Goal: Task Accomplishment & Management: Manage account settings

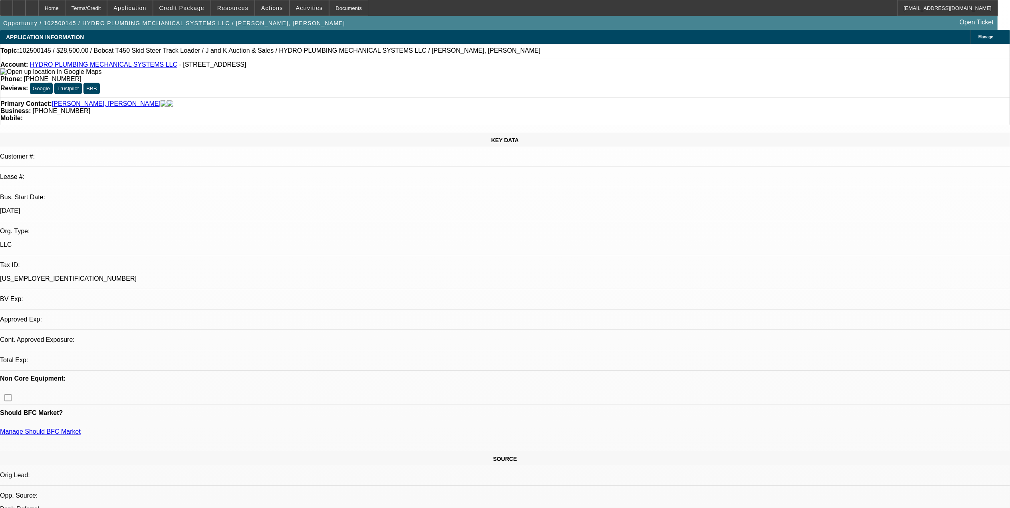
select select "0"
select select "2"
select select "0"
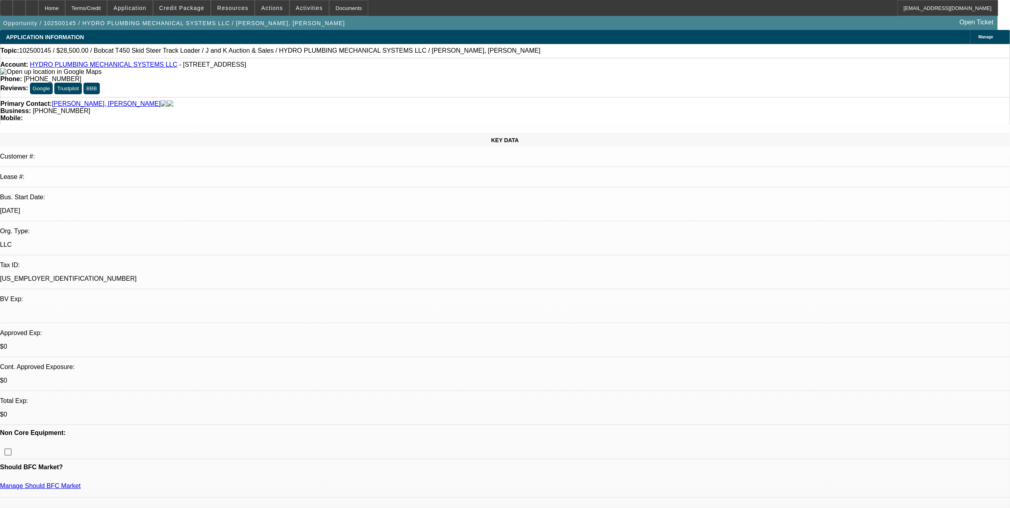
select select "1"
select select "2"
select select "6"
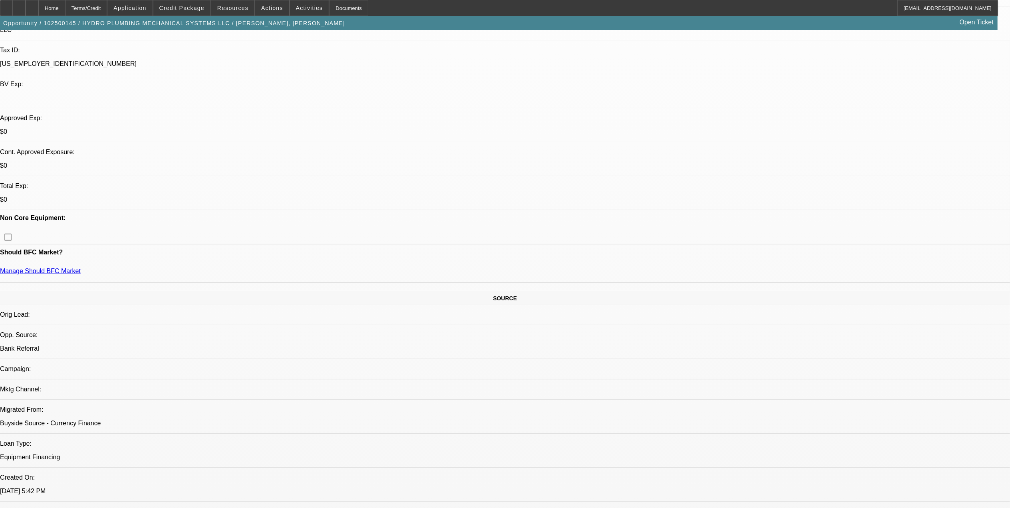
scroll to position [213, 0]
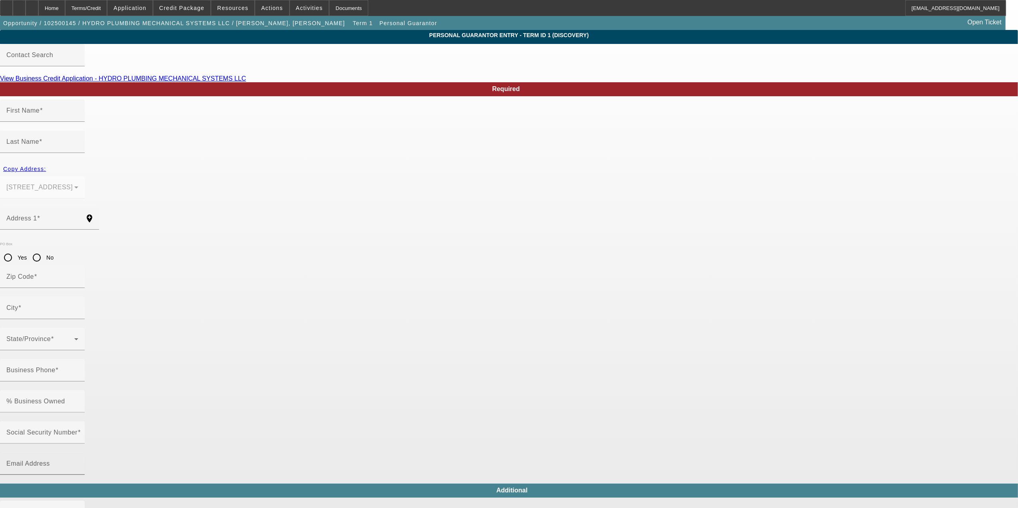
type input "[PERSON_NAME]"
type input "[STREET_ADDRESS]"
radio input "true"
type input "87124"
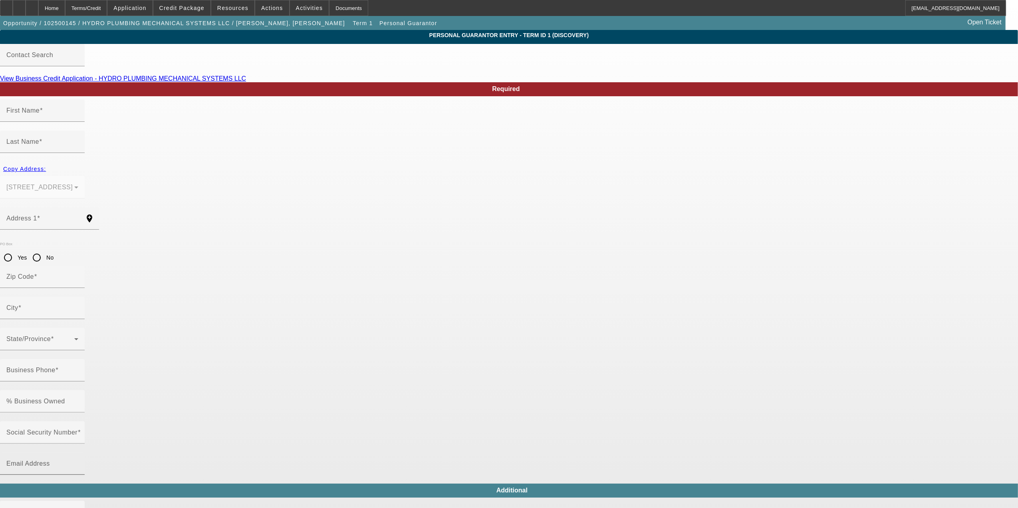
type input "[GEOGRAPHIC_DATA]"
type input "[PHONE_NUMBER]"
type input "75"
type input "988-77-6355"
type input "[EMAIL_ADDRESS][DOMAIN_NAME]"
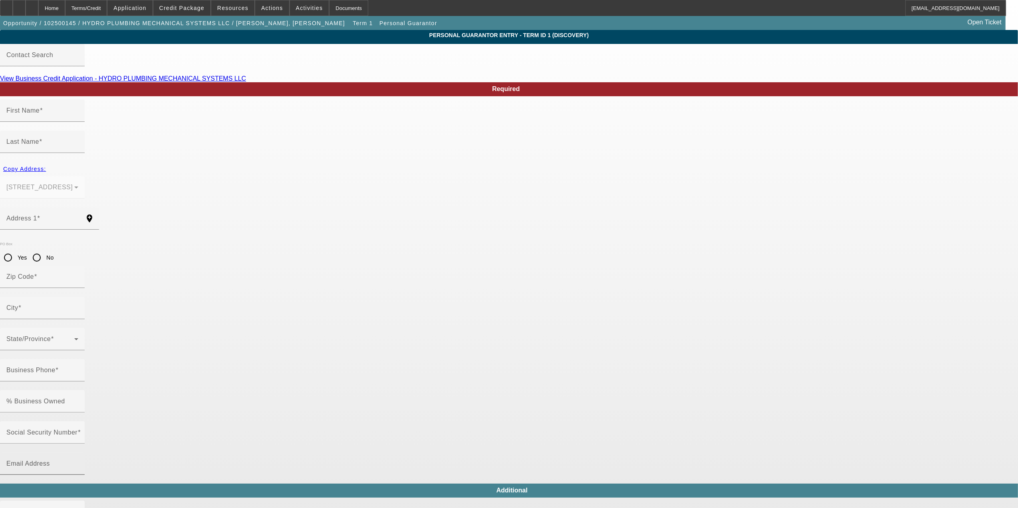
type input "M"
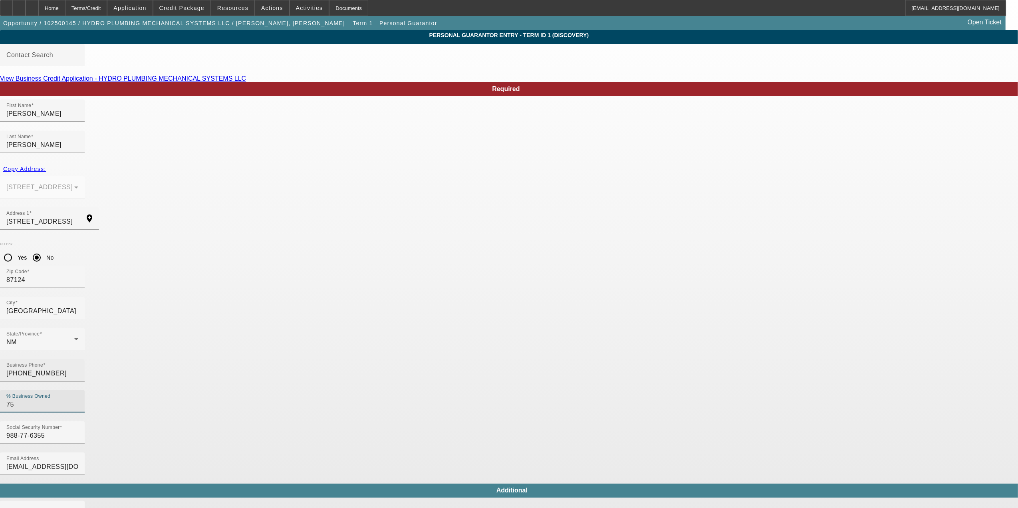
drag, startPoint x: 422, startPoint y: 285, endPoint x: 358, endPoint y: 284, distance: 64.3
click at [363, 359] on div "Business Phone (505) 400-7738 % Business Owned 75" at bounding box center [509, 390] width 1018 height 62
type input "100"
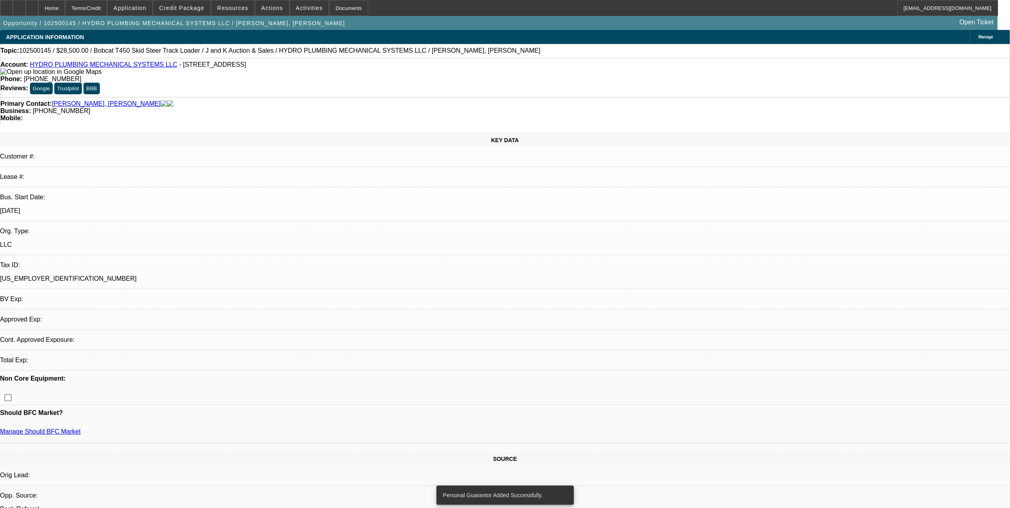
select select "0"
select select "2"
select select "0"
select select "6"
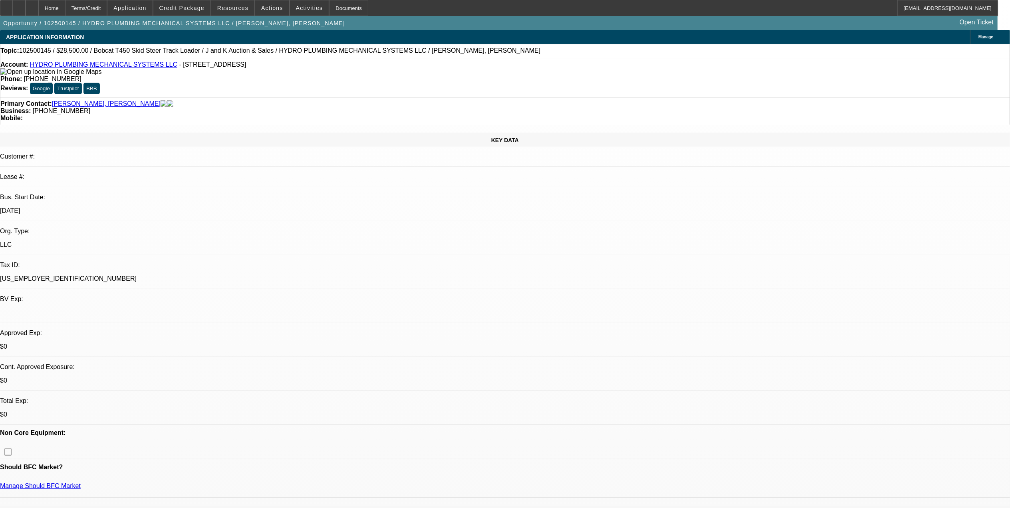
click at [201, 7] on span "Credit Package" at bounding box center [181, 8] width 45 height 6
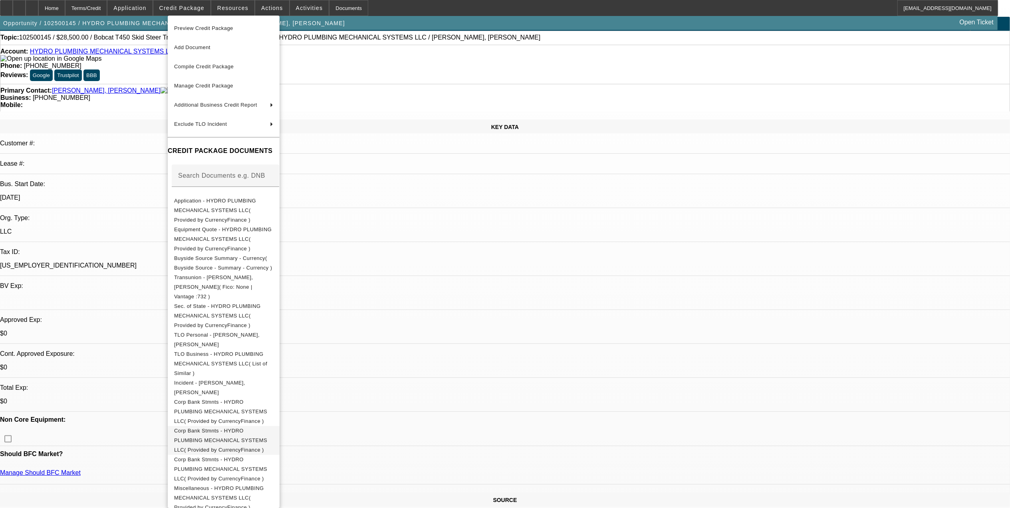
scroll to position [53, 0]
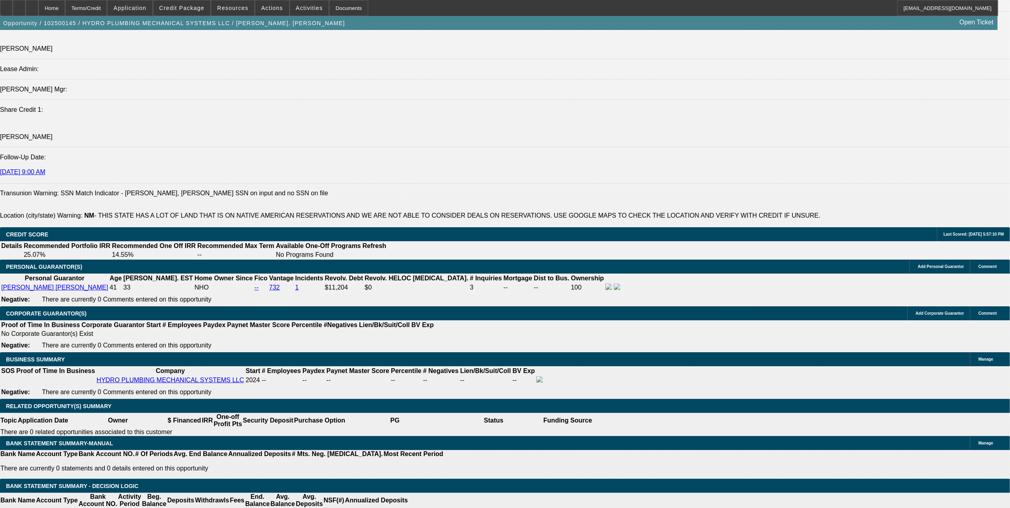
scroll to position [1012, 0]
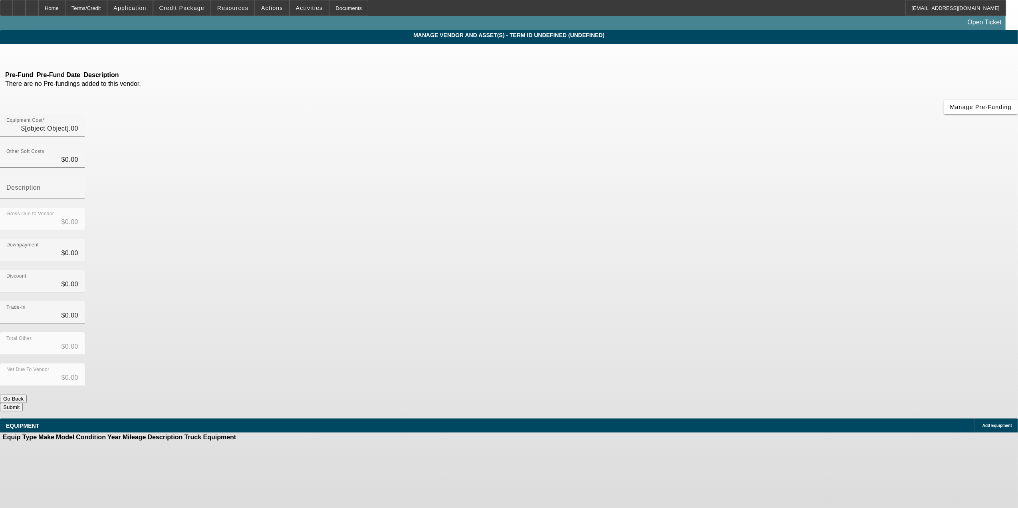
type input "$38,500.00"
type input "$10,000.00"
type input "$28,500.00"
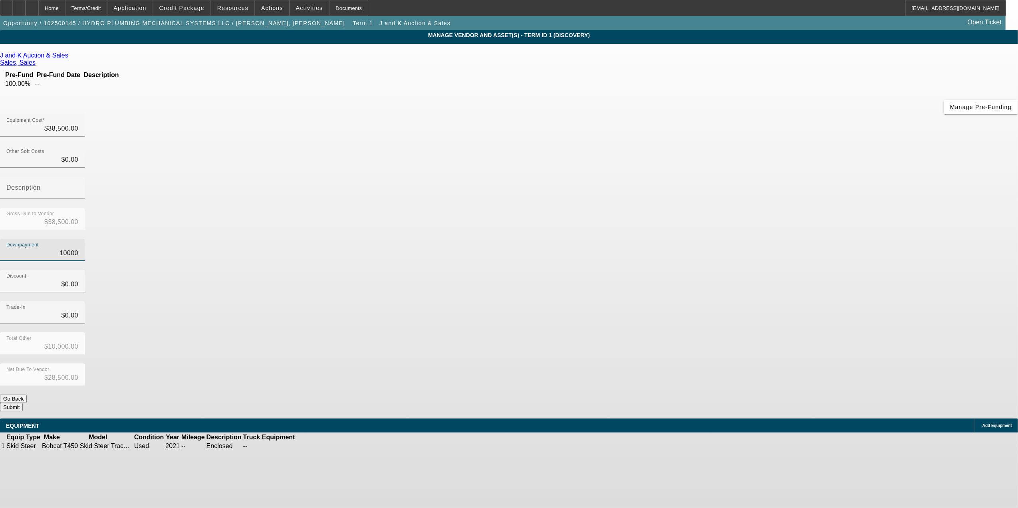
drag, startPoint x: 574, startPoint y: 165, endPoint x: 727, endPoint y: 138, distance: 155.8
click at [727, 138] on div "Equipment Cost $38,500.00 Other Soft Costs $0.00 Description Gross Due to Vendo…" at bounding box center [509, 262] width 1018 height 297
type input "0"
type input "$0.00"
type input "$38,500.00"
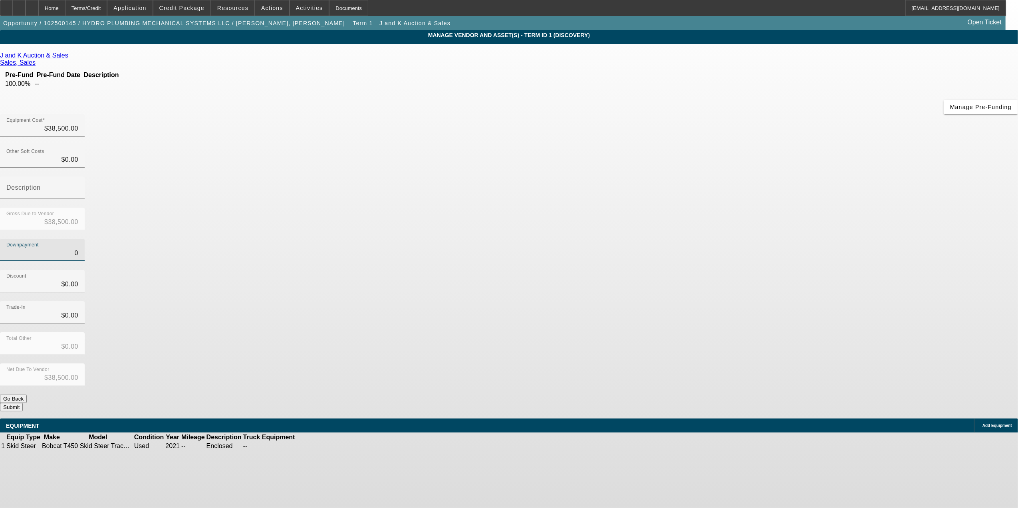
type input "$0.00"
click at [708, 270] on div "Discount $0.00" at bounding box center [509, 285] width 1018 height 31
click at [23, 403] on button "Submit" at bounding box center [11, 407] width 23 height 8
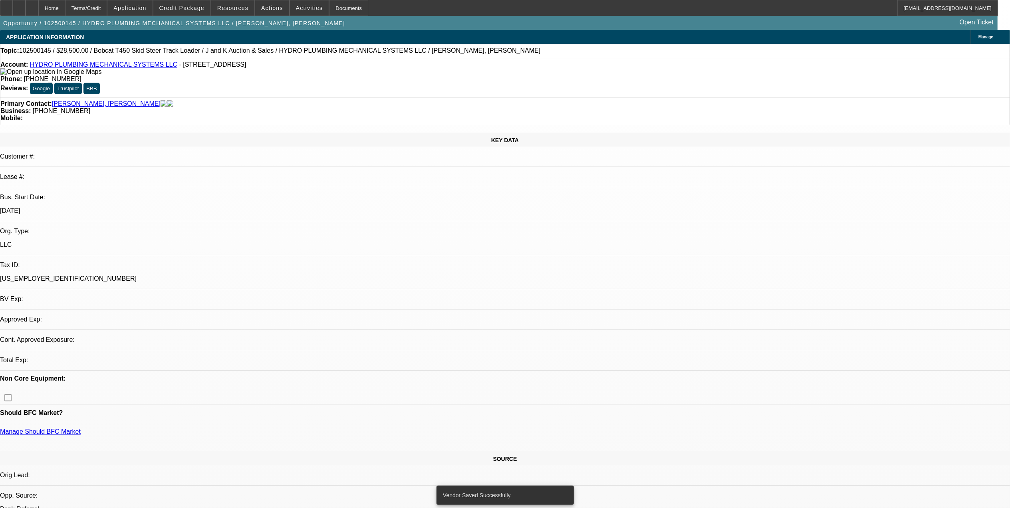
select select "0"
select select "2"
select select "0"
select select "6"
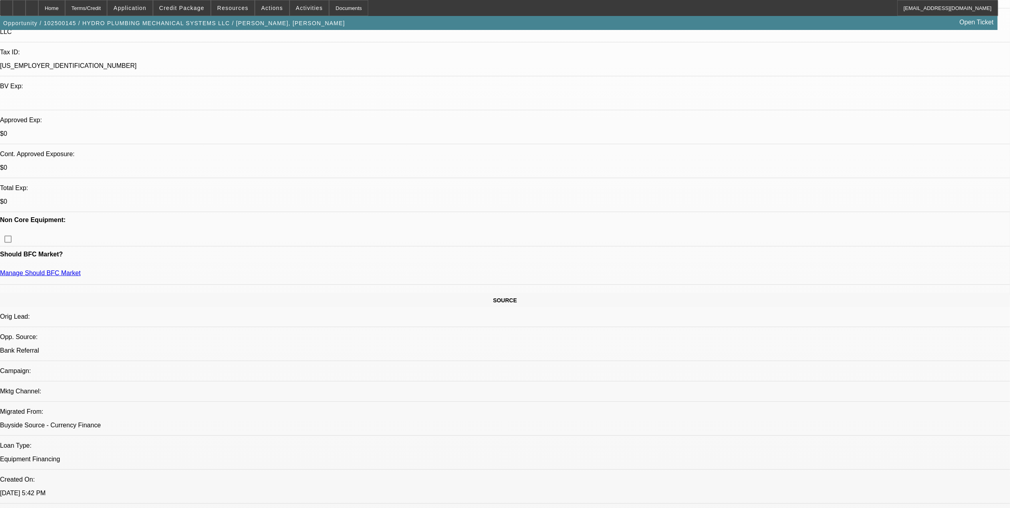
scroll to position [266, 0]
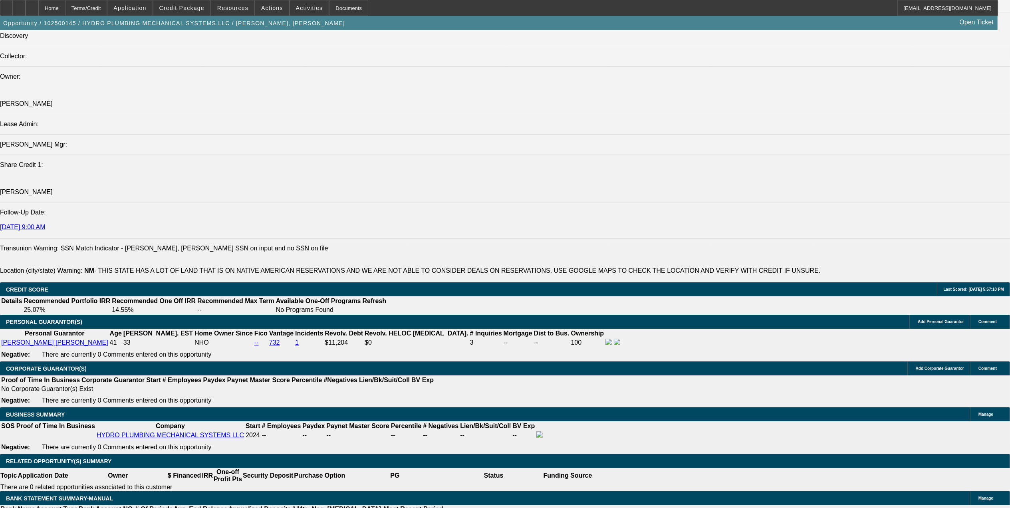
scroll to position [1065, 0]
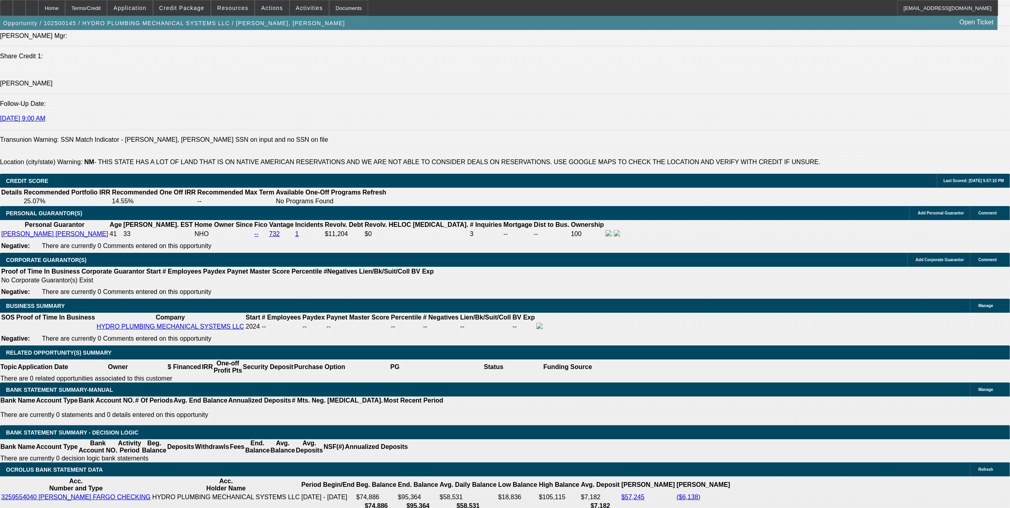
select select "0.15"
type input "$5,775.00"
type input "UNKNOWN"
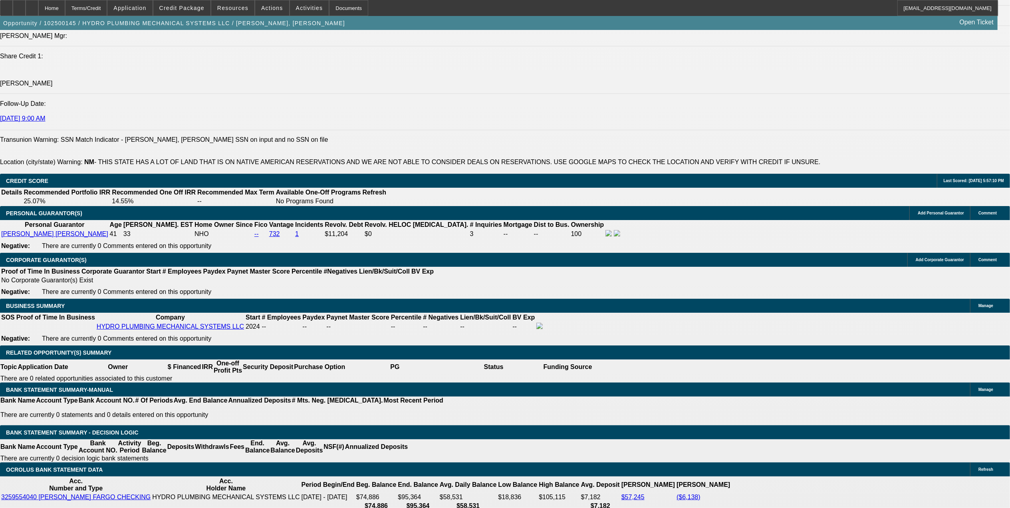
drag, startPoint x: 172, startPoint y: 288, endPoint x: 242, endPoint y: 279, distance: 70.9
type input "6"
type input "$6,000.00"
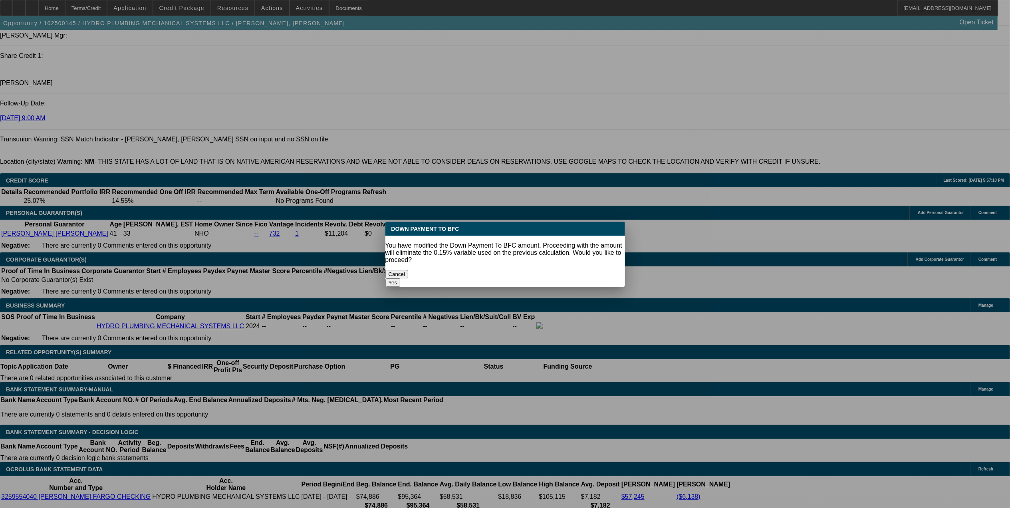
scroll to position [0, 0]
click at [182, 259] on body "Home Terms/Credit Application Credit Package Resources Actions Activities Docum…" at bounding box center [505, 489] width 1010 height 3109
click at [401, 278] on button "Yes" at bounding box center [392, 282] width 15 height 8
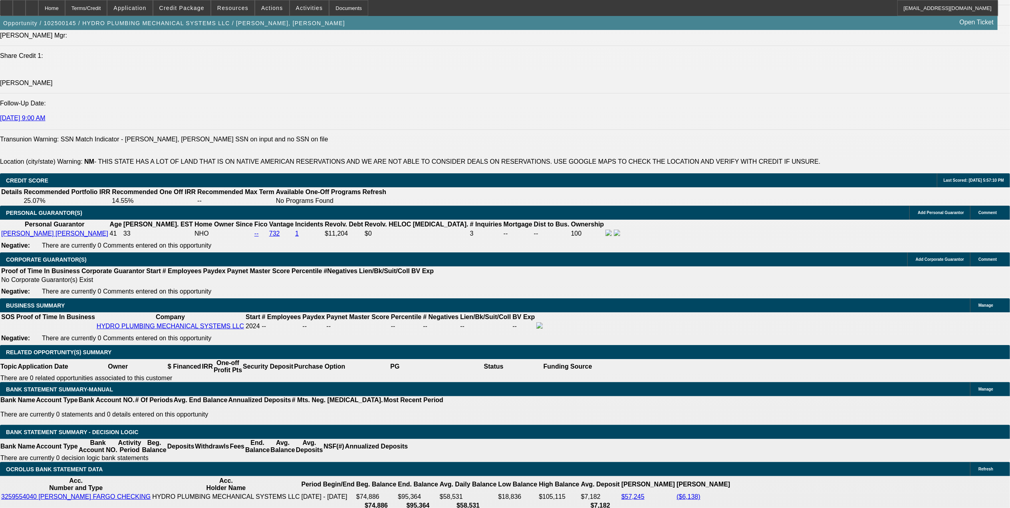
select select "0"
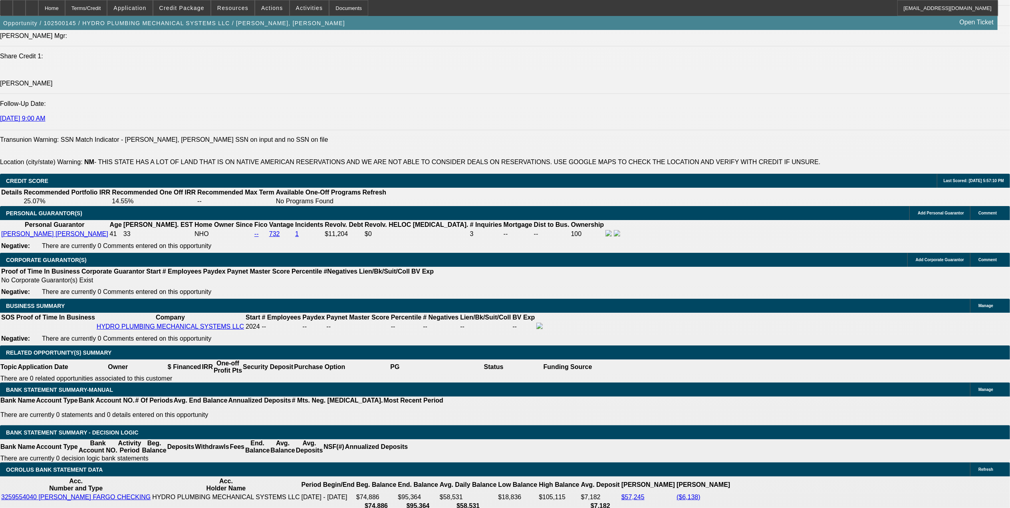
drag, startPoint x: 188, startPoint y: 350, endPoint x: 232, endPoint y: 347, distance: 44.0
type input "48"
type input "15"
type input "$1,382.00"
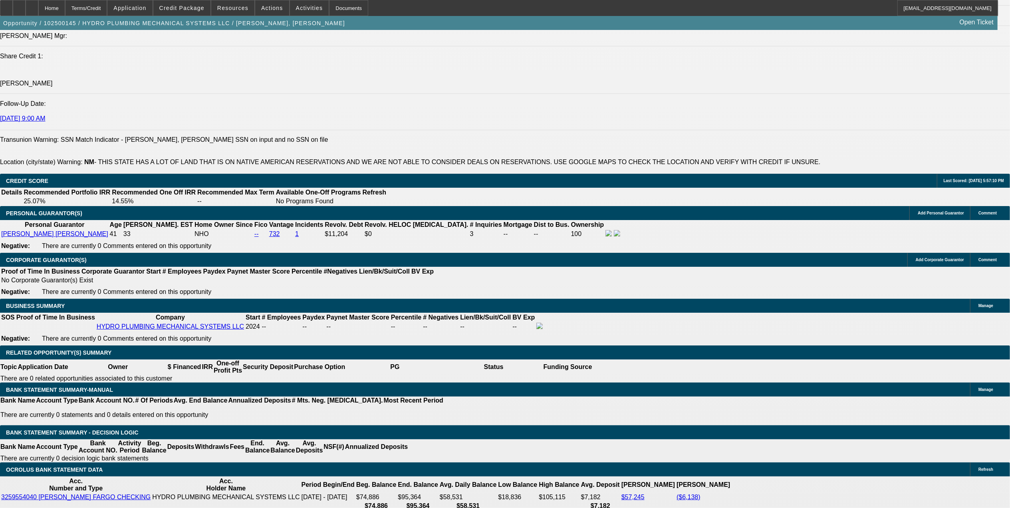
type input "$691.00"
type input "$1,809.00"
type input "$904.50"
type input "15"
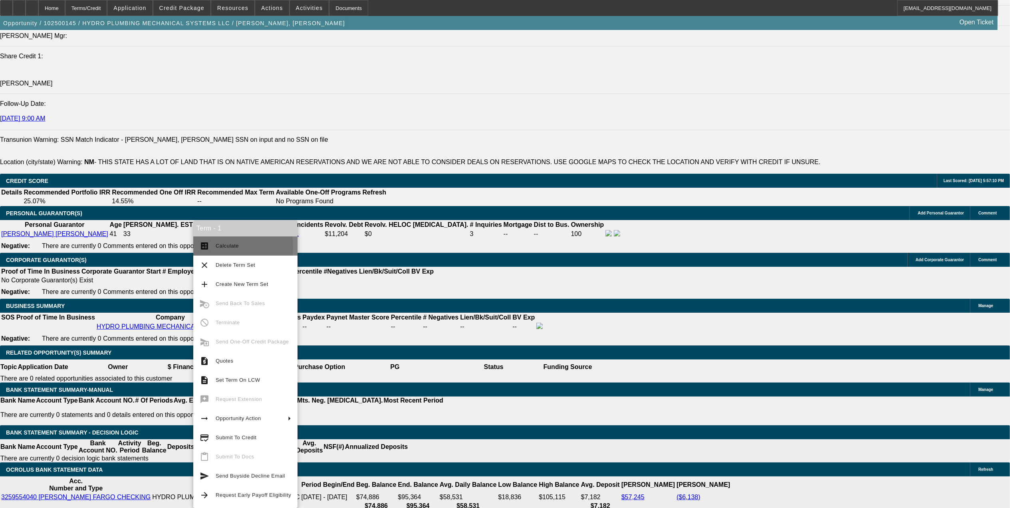
click at [210, 247] on button "calculate Calculate" at bounding box center [245, 245] width 104 height 19
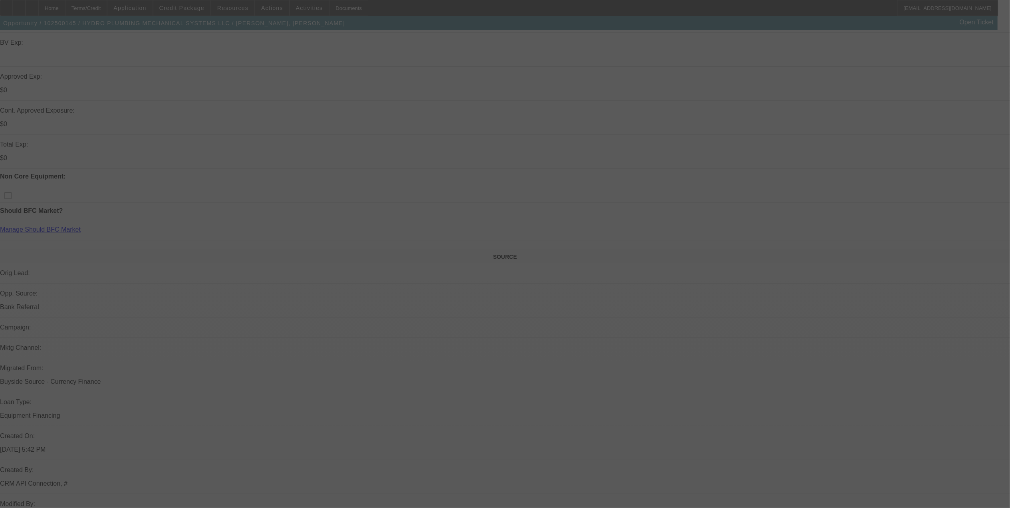
scroll to position [160, 0]
select select "0"
select select "2"
select select "0"
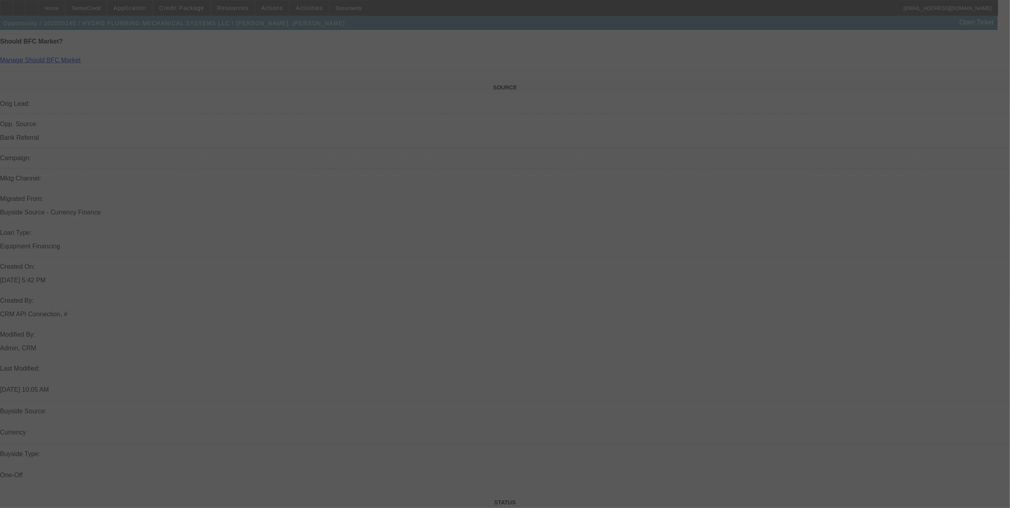
select select "6"
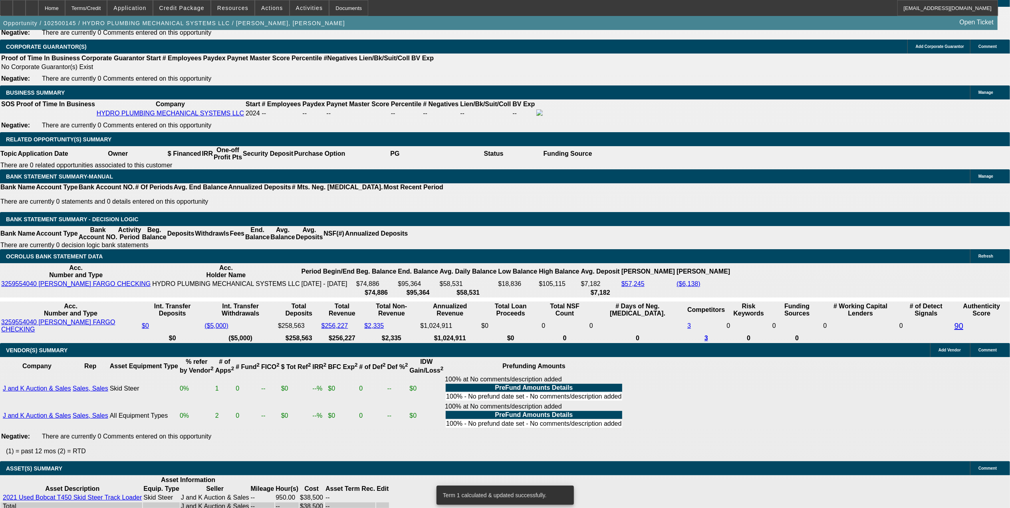
scroll to position [1171, 0]
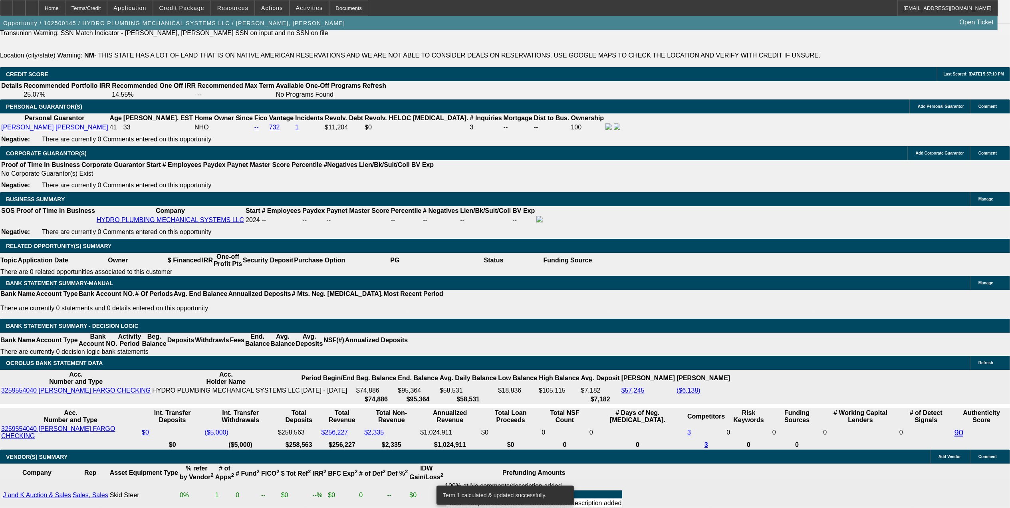
drag, startPoint x: 172, startPoint y: 179, endPoint x: 252, endPoint y: 171, distance: 81.1
type input "$8,000.00"
type input "UNKNOWN"
type input "$1,697.68"
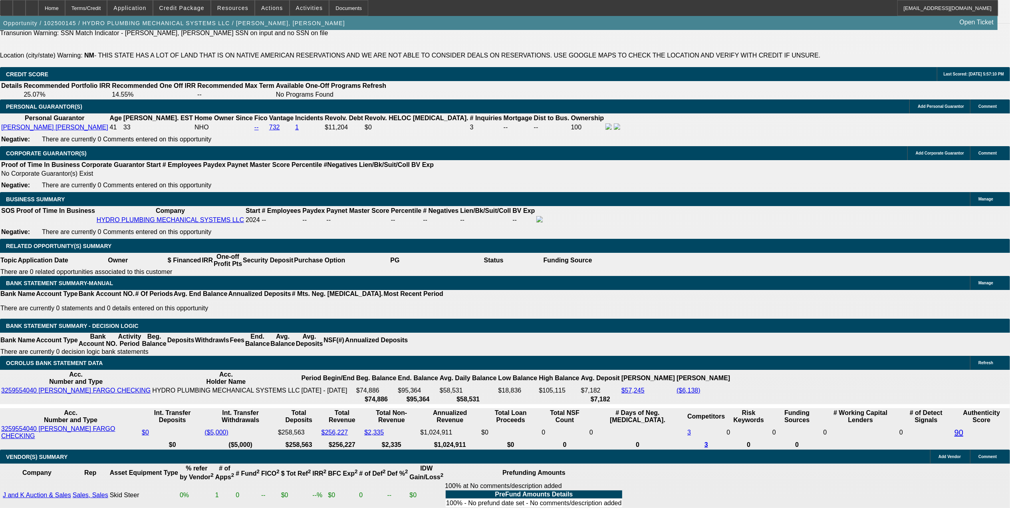
type input "$848.84"
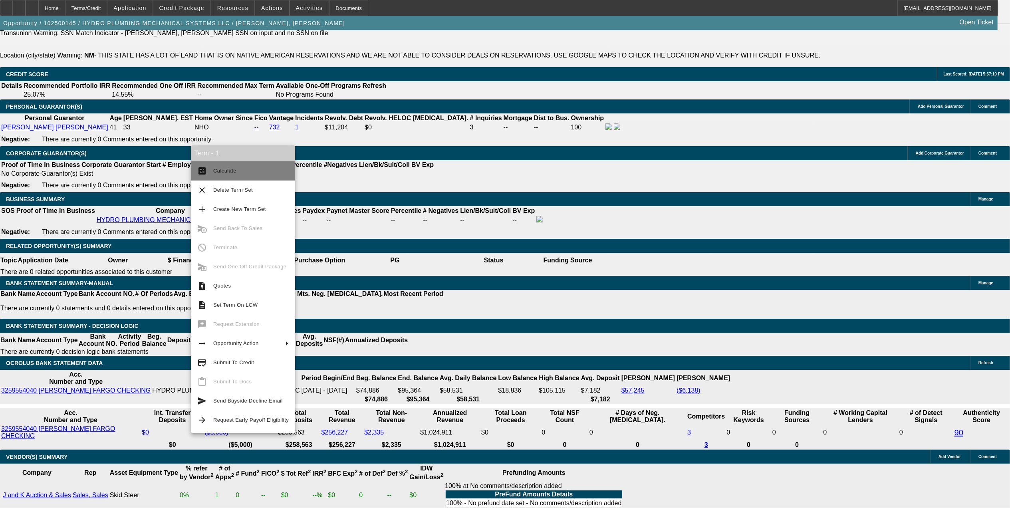
click at [220, 169] on span "Calculate" at bounding box center [224, 171] width 23 height 6
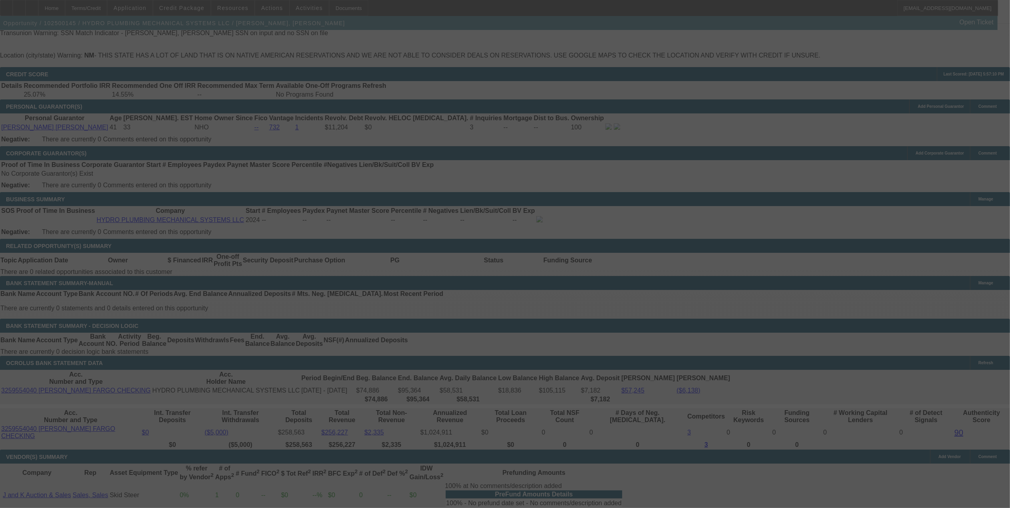
select select "0"
select select "2"
select select "0"
select select "6"
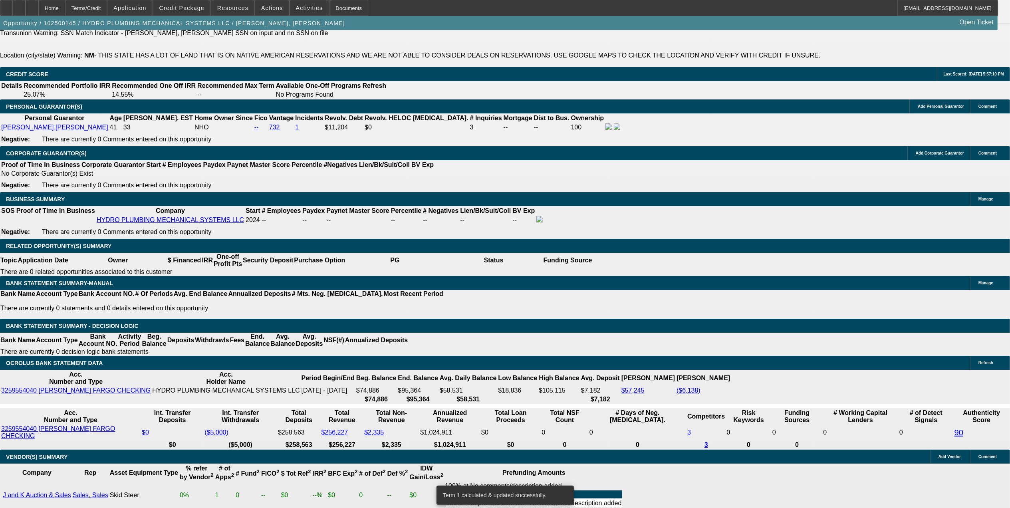
drag, startPoint x: 177, startPoint y: 178, endPoint x: 293, endPoint y: 167, distance: 116.0
type input "$7,500.00"
type input "UNKNOWN"
type input "$1,725.50"
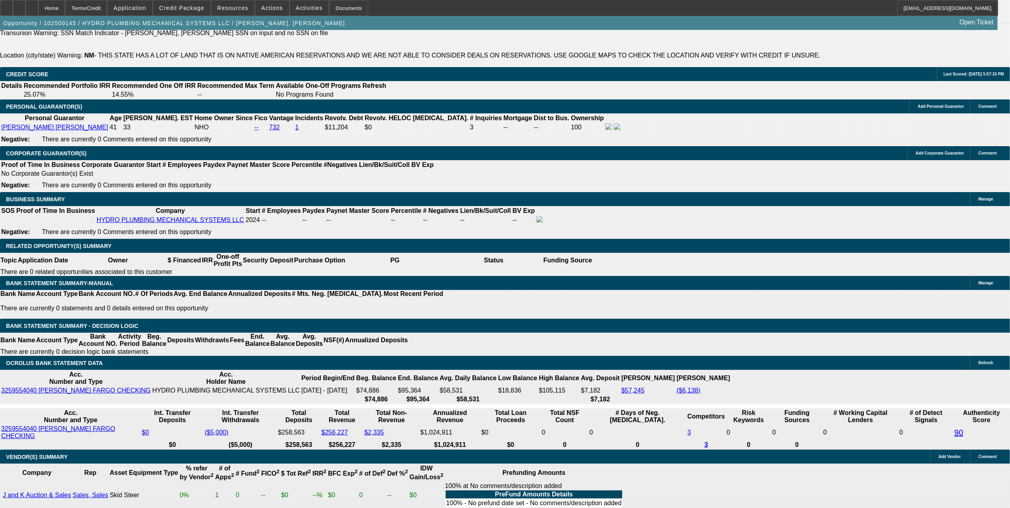
type input "$862.75"
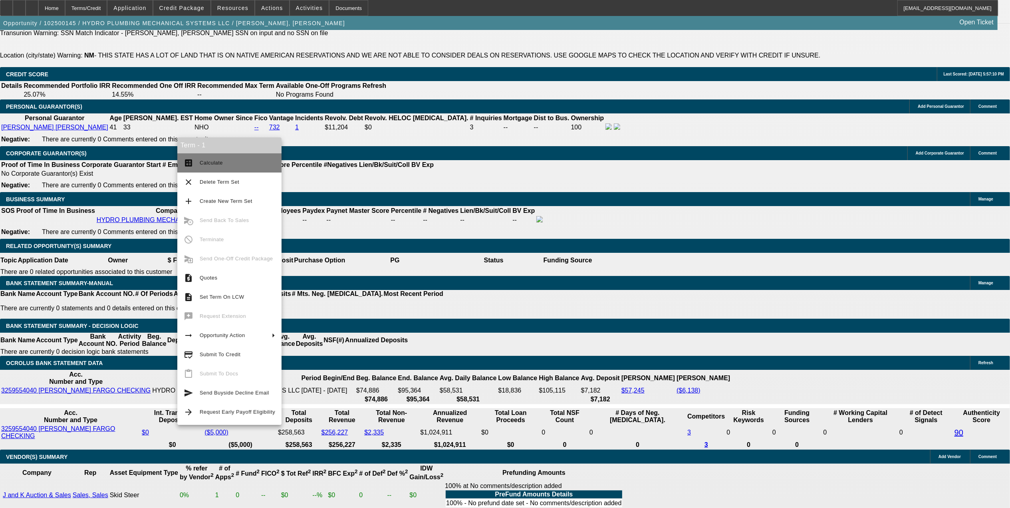
click at [198, 161] on button "calculate Calculate" at bounding box center [229, 162] width 104 height 19
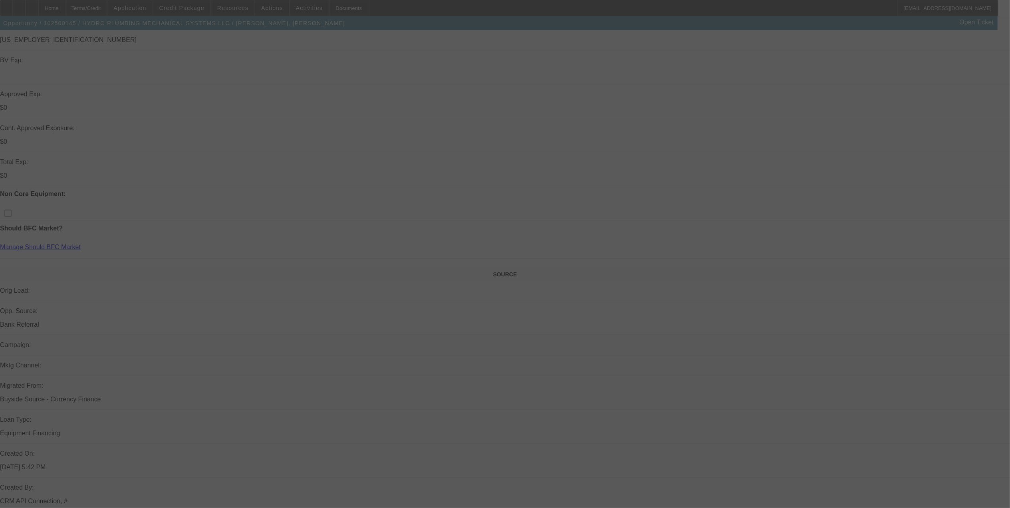
scroll to position [213, 0]
select select "0"
select select "2"
select select "0"
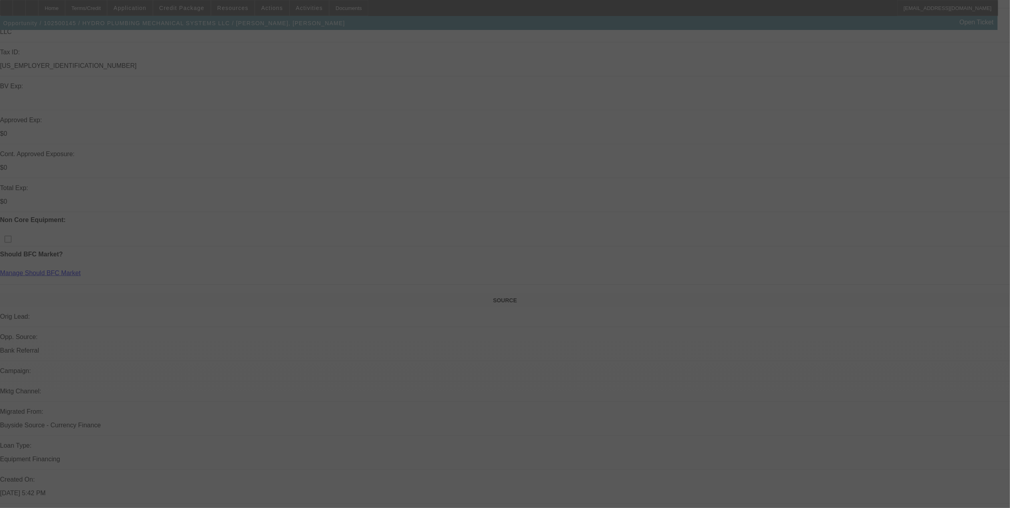
select select "6"
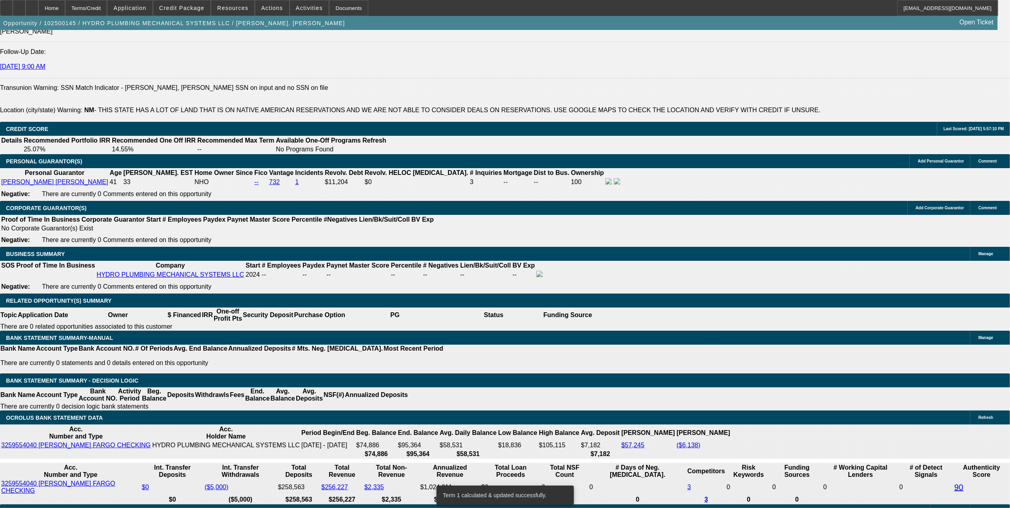
scroll to position [1224, 0]
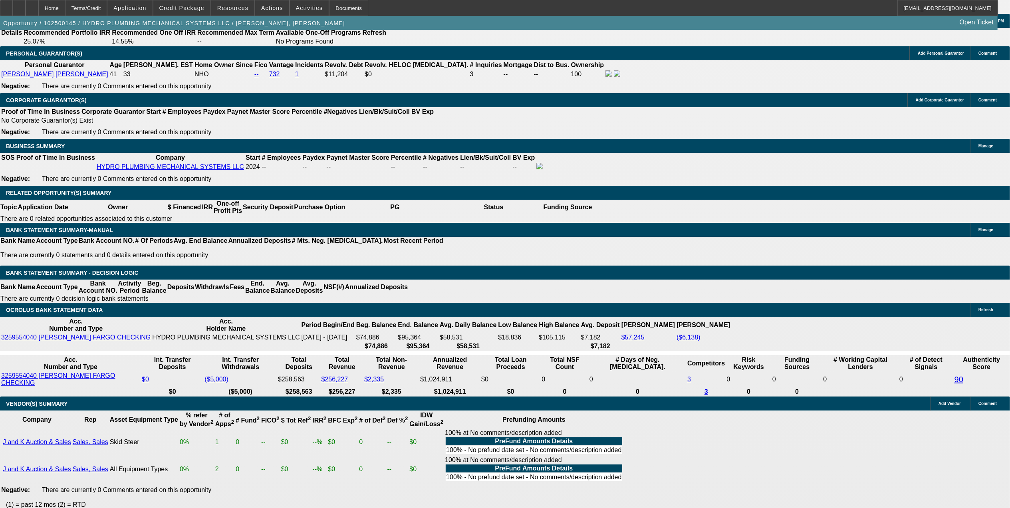
drag, startPoint x: 206, startPoint y: 190, endPoint x: 248, endPoint y: 181, distance: 42.5
type input "1"
type input "UNKNOWN"
type input "18"
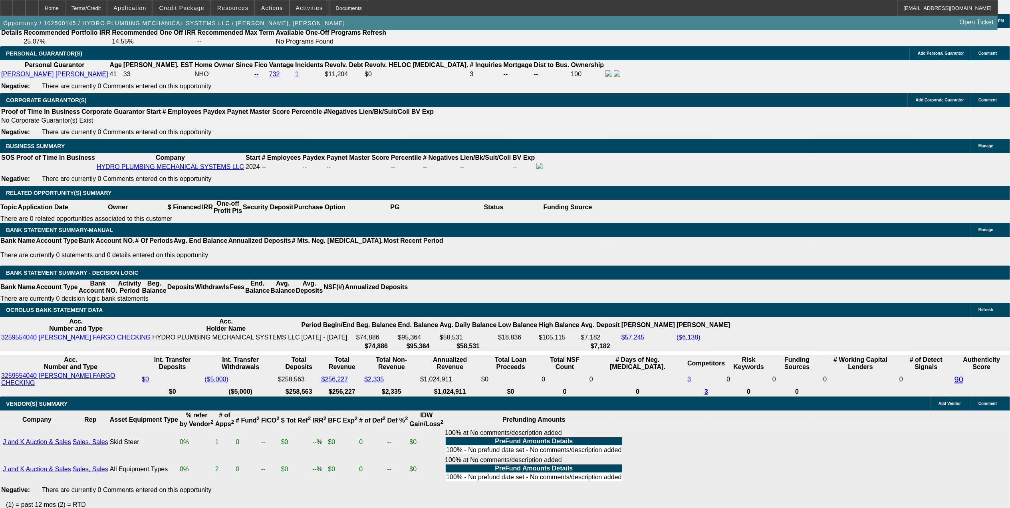
type input "$659.11"
type input "$1,318.22"
type input "$910.62"
type input "$1,821.24"
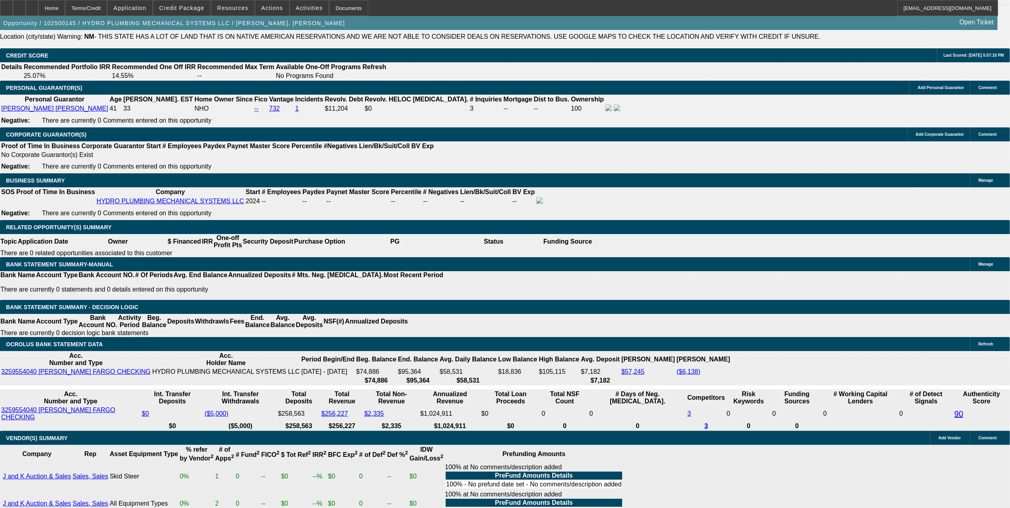
scroll to position [1171, 0]
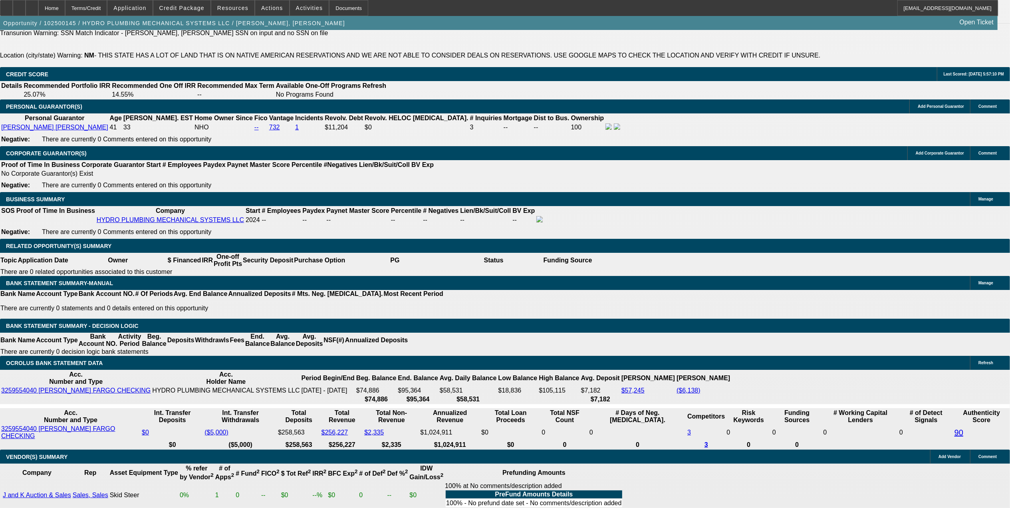
type input "18"
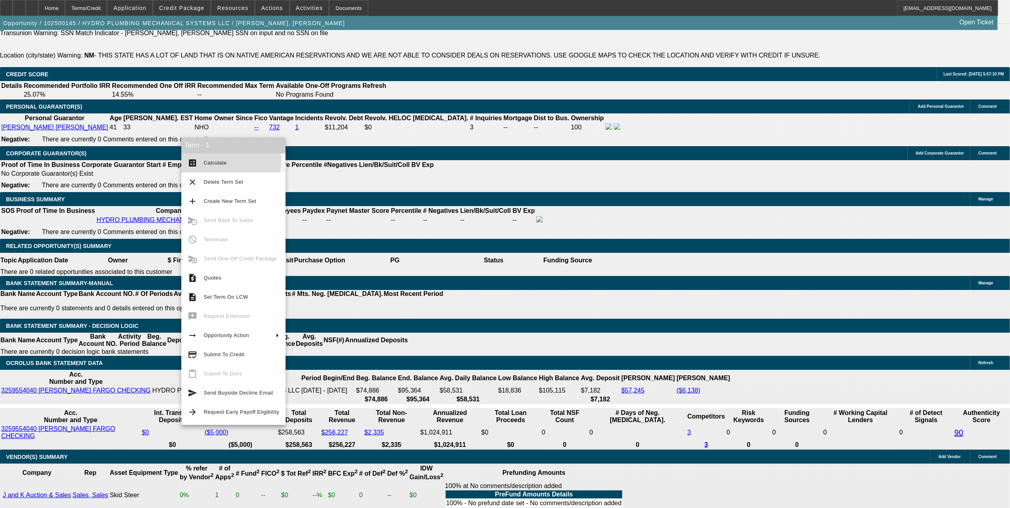
drag, startPoint x: 206, startPoint y: 161, endPoint x: 248, endPoint y: 161, distance: 42.3
click at [206, 161] on span "Calculate" at bounding box center [215, 163] width 23 height 6
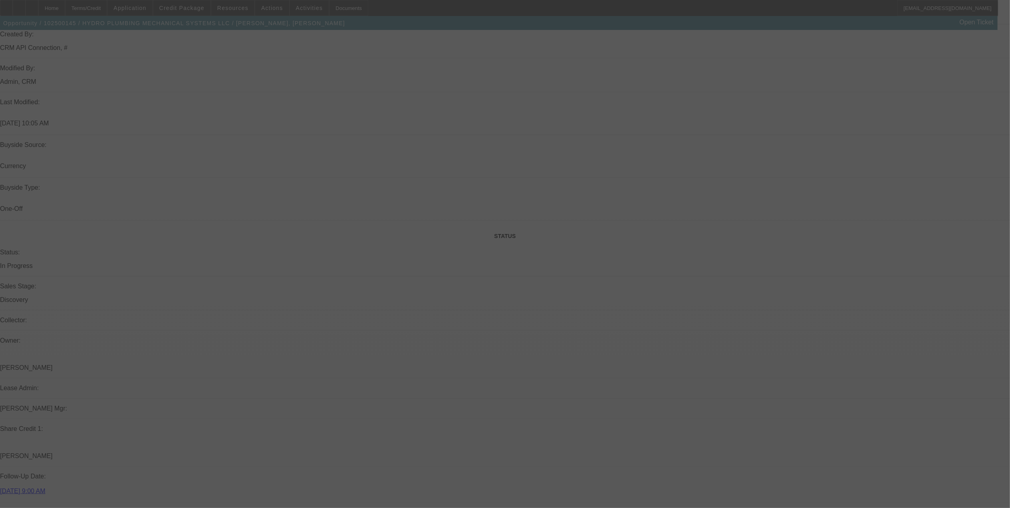
scroll to position [745, 0]
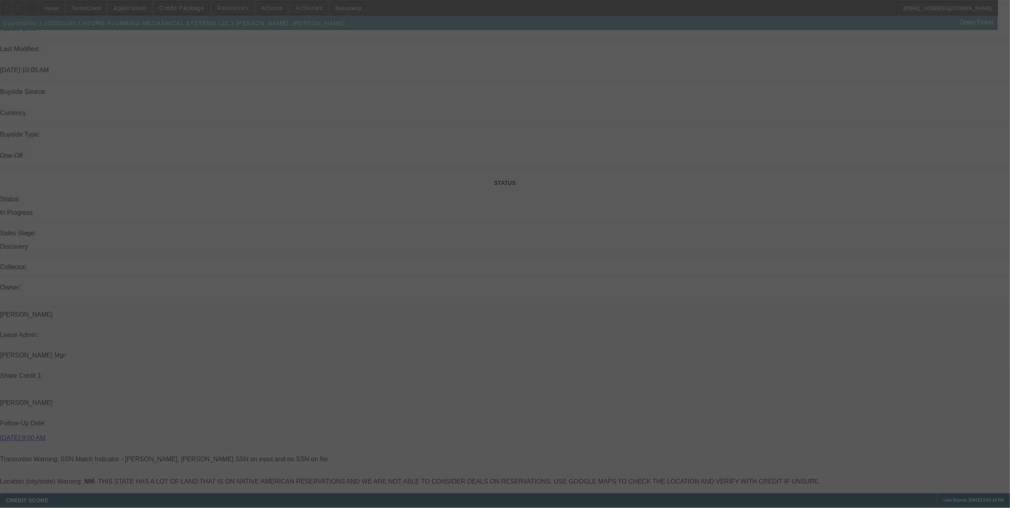
select select "0"
select select "2"
select select "0"
select select "6"
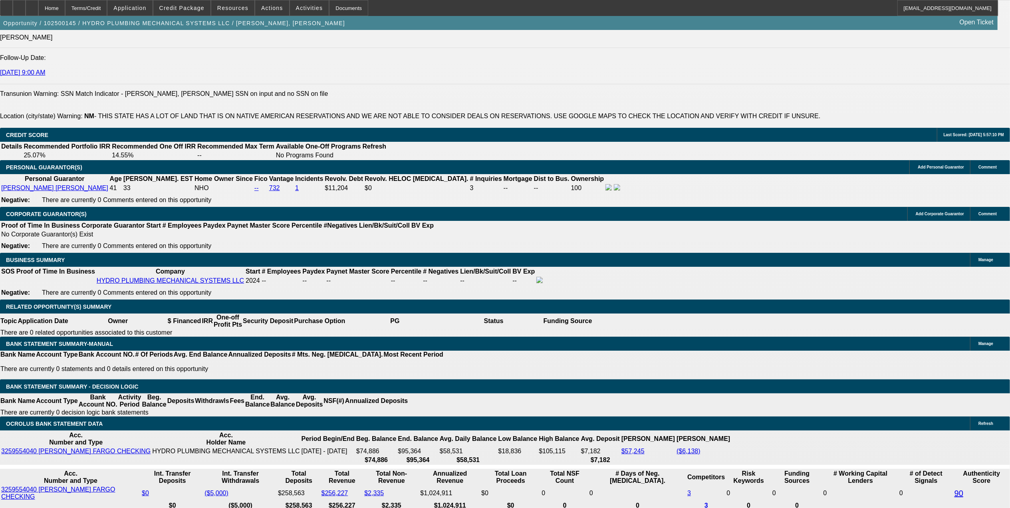
scroll to position [1118, 0]
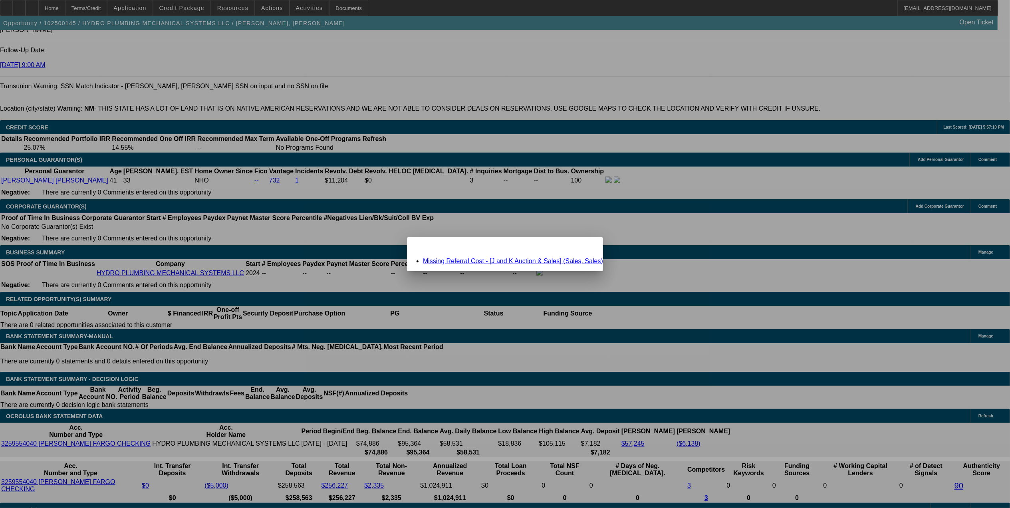
click at [474, 259] on link "Missing Referral Cost - [J and K Auction & Sales] (Sales, Sales)" at bounding box center [513, 261] width 180 height 7
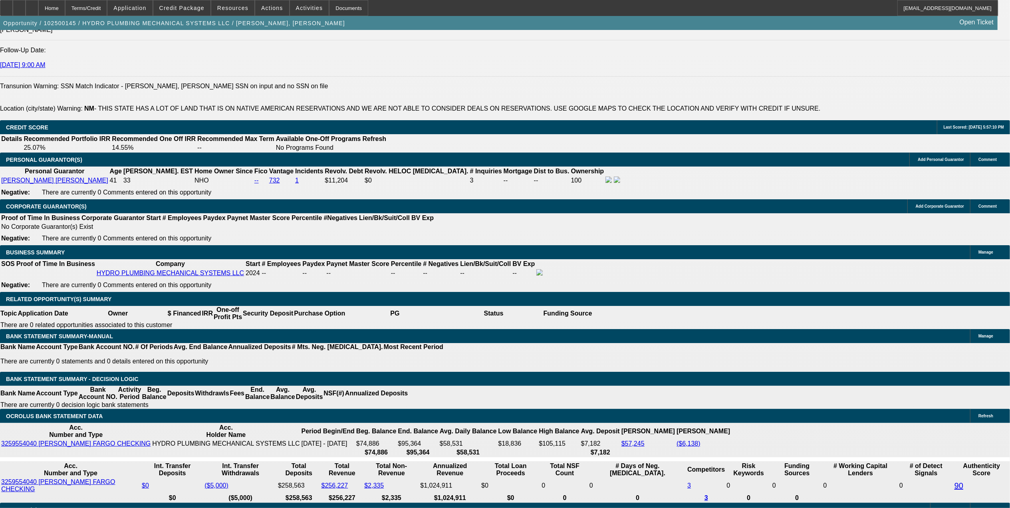
scroll to position [1118, 0]
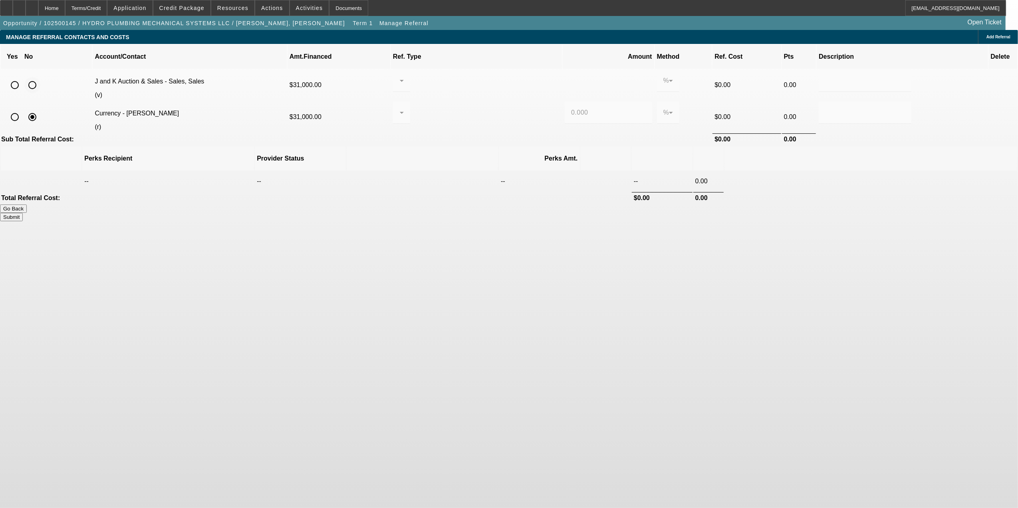
click at [40, 79] on input "radio" at bounding box center [32, 85] width 16 height 16
radio input "true"
click at [23, 213] on button "Submit" at bounding box center [11, 217] width 23 height 8
type input "0.000"
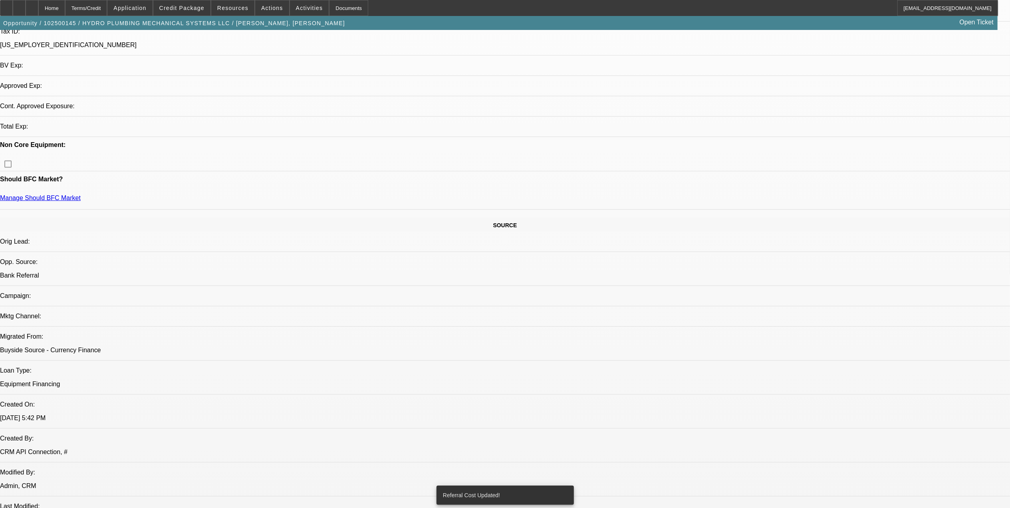
select select "0"
select select "2"
select select "0"
select select "6"
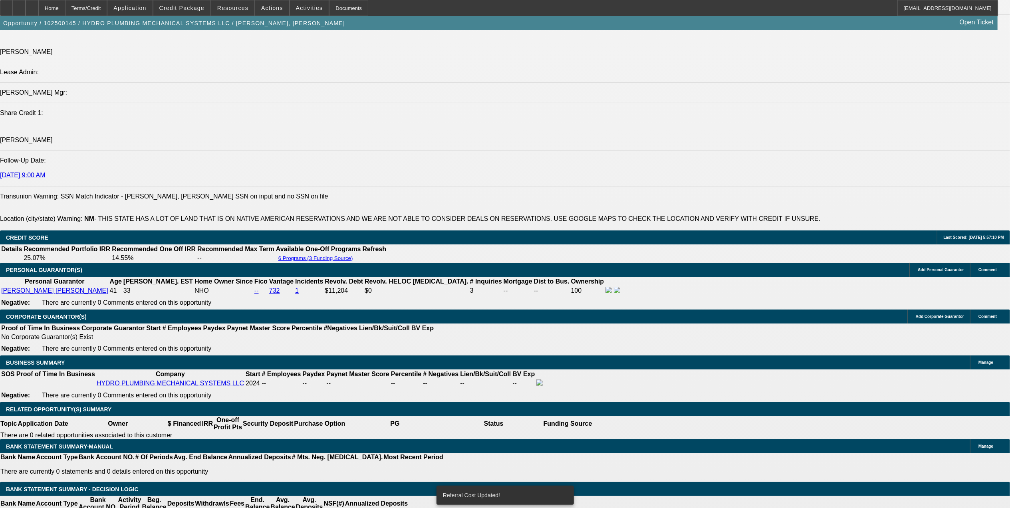
scroll to position [1026, 0]
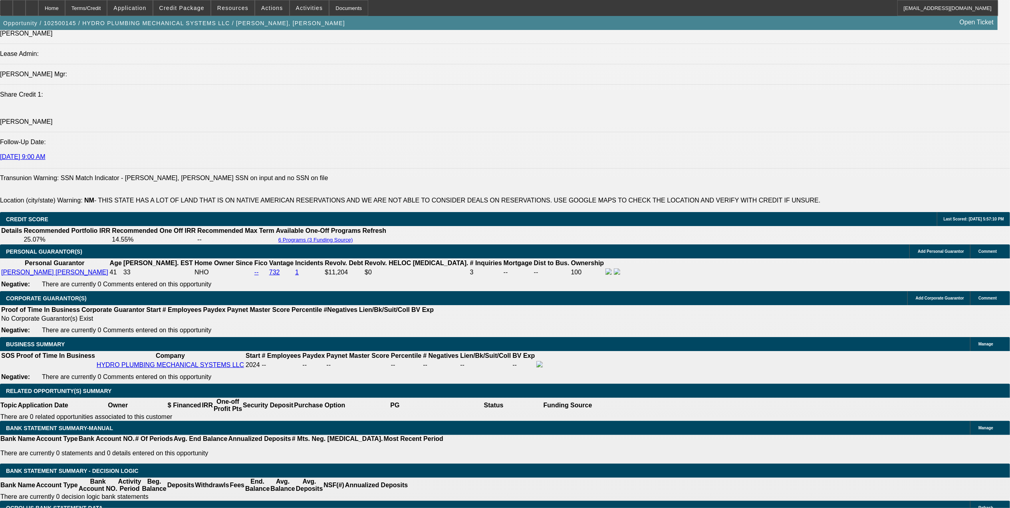
drag, startPoint x: 179, startPoint y: 301, endPoint x: 264, endPoint y: 299, distance: 84.3
type input "$7,000.00"
type input "UNKNOWN"
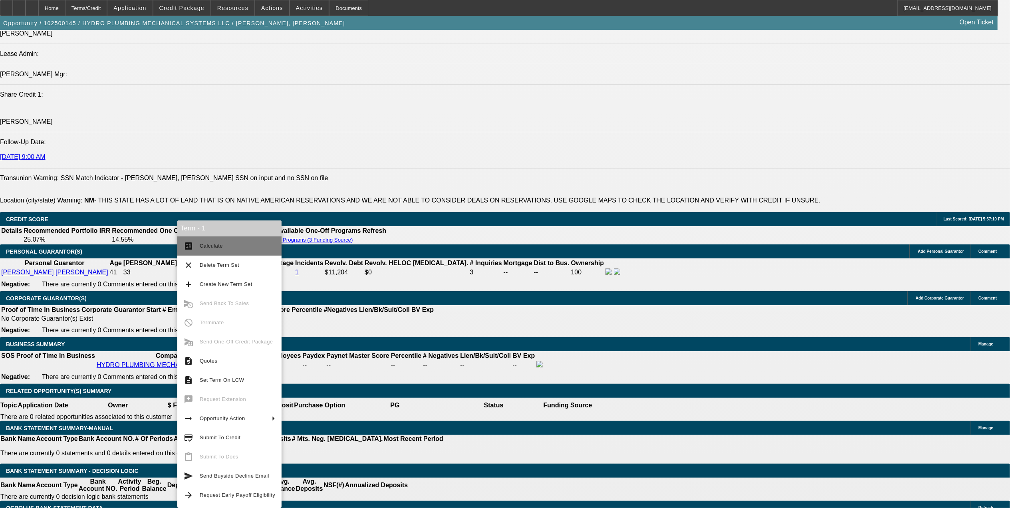
type input "$1,850.62"
type input "$925.31"
click at [194, 249] on button "calculate Calculate" at bounding box center [229, 245] width 104 height 19
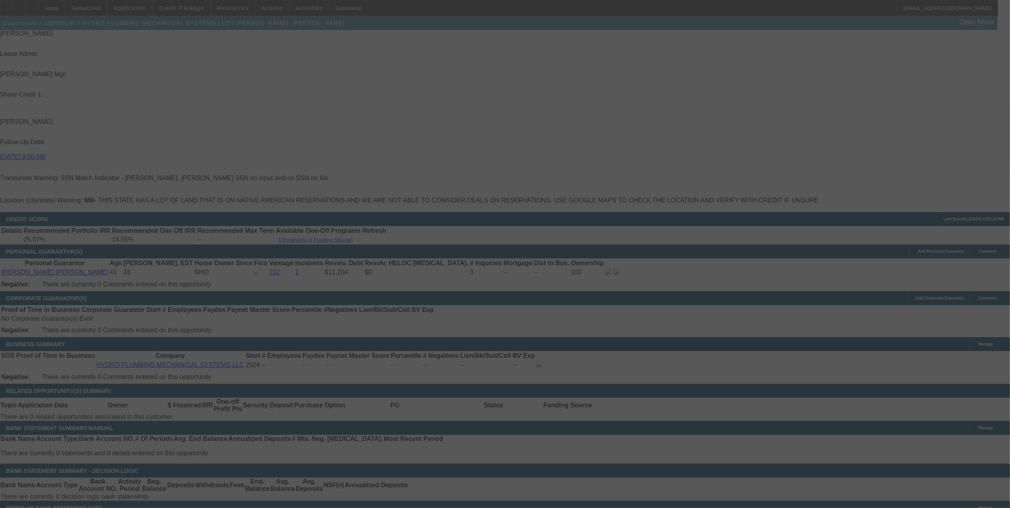
select select "0"
select select "2"
select select "0"
select select "6"
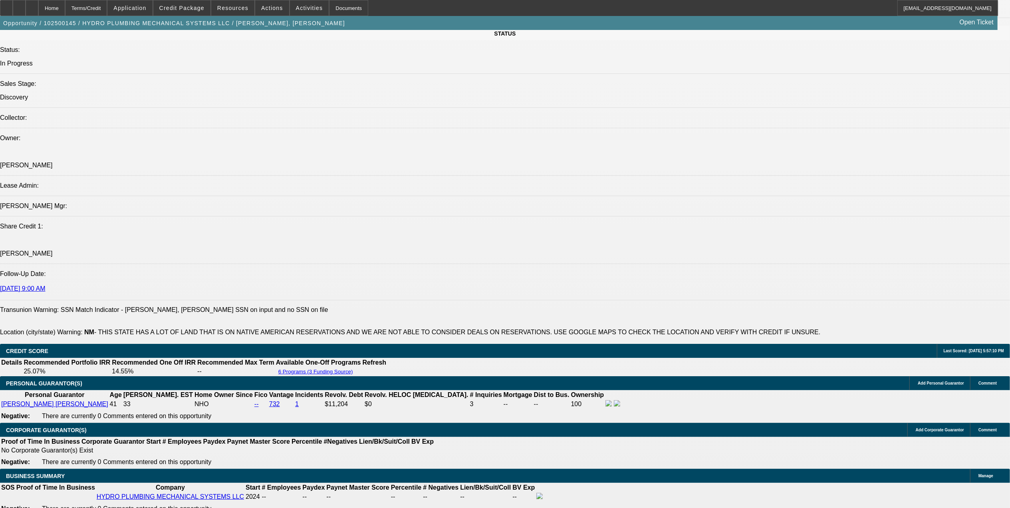
scroll to position [1065, 0]
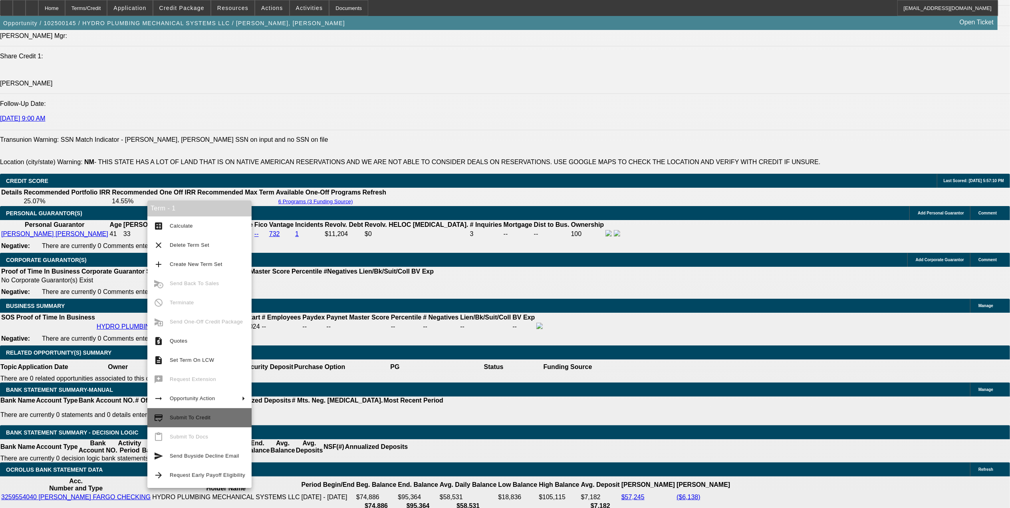
click at [205, 425] on button "credit_score Submit To Credit" at bounding box center [199, 417] width 104 height 19
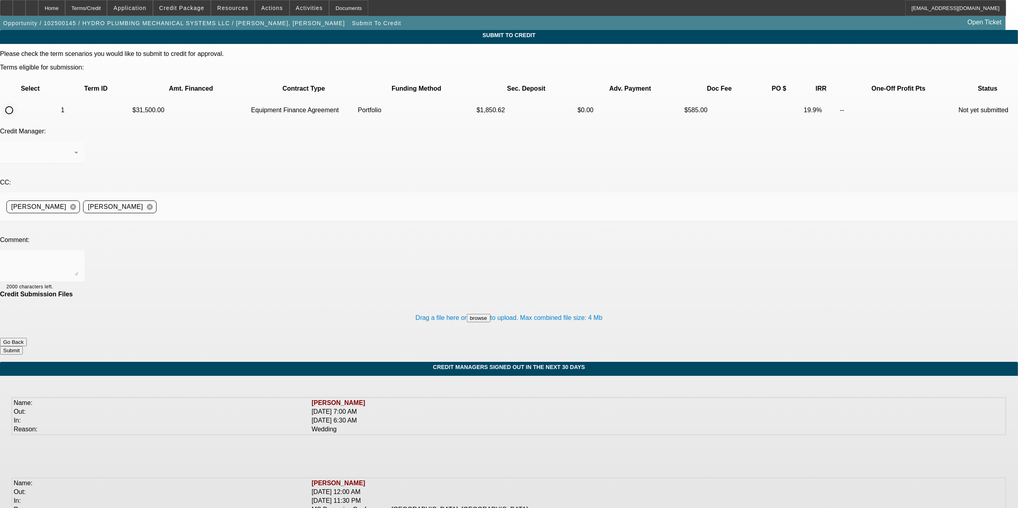
click at [17, 102] on input "radio" at bounding box center [9, 110] width 16 height 16
radio input "true"
click at [74, 148] on div "Arida, George" at bounding box center [40, 153] width 68 height 10
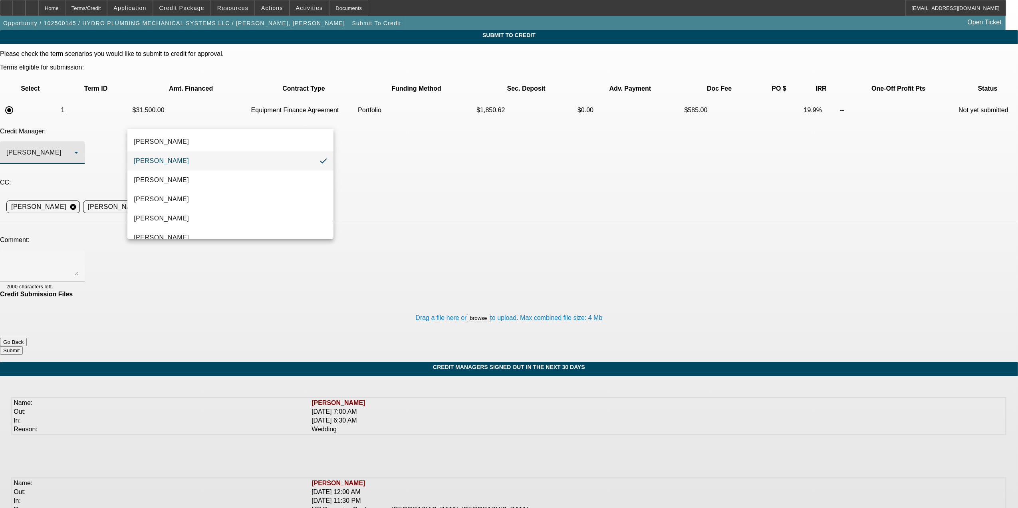
click at [467, 131] on div at bounding box center [509, 254] width 1018 height 508
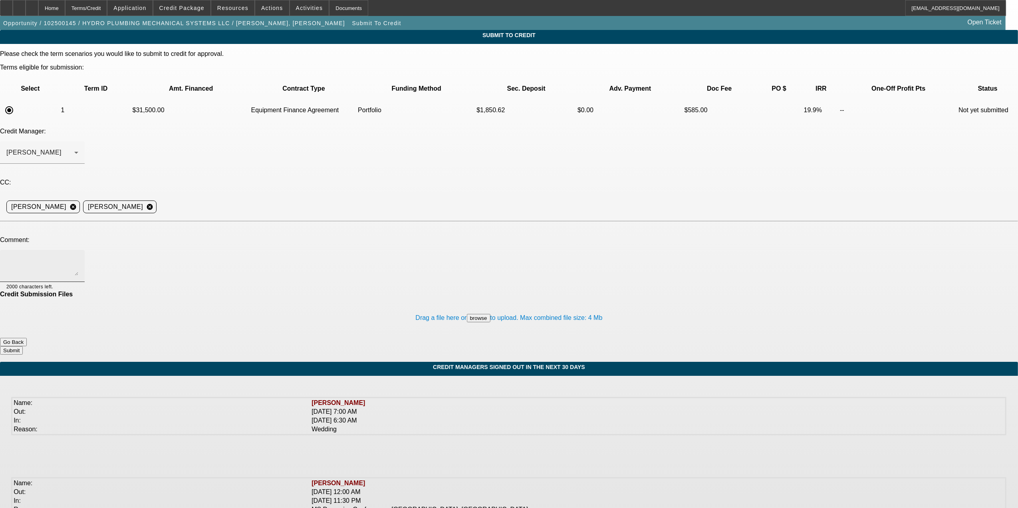
click at [78, 250] on div at bounding box center [42, 266] width 72 height 32
type textarea "George submitting to you to review prior to Sam - Customer has a total of $10k …"
click at [23, 346] on button "Submit" at bounding box center [11, 350] width 23 height 8
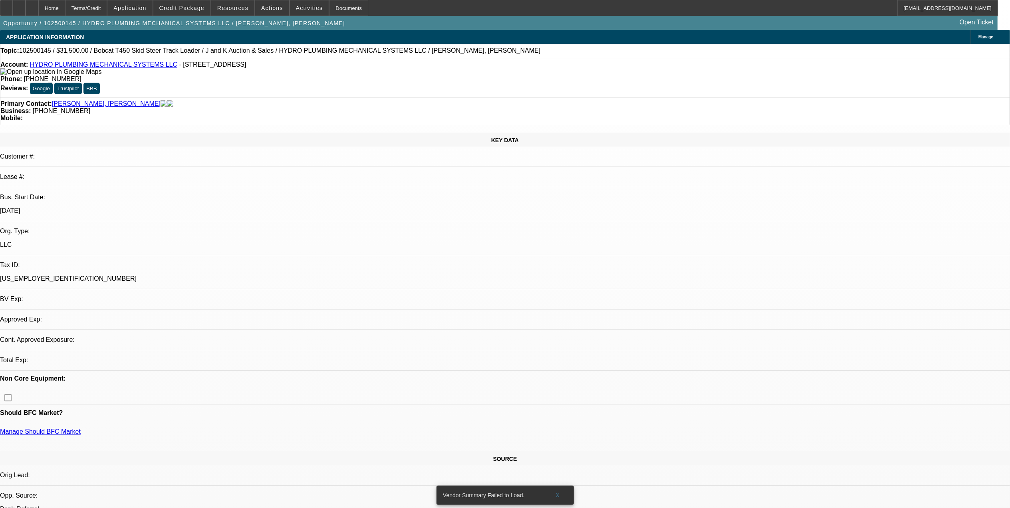
select select "0"
select select "2"
select select "0"
select select "6"
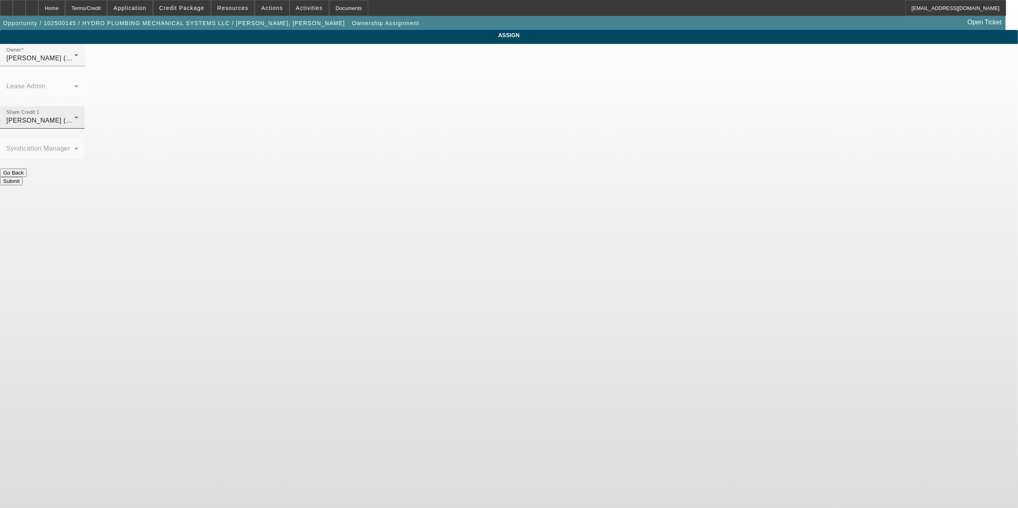
click at [74, 116] on div "O'Connor, Kevin (Lvl 19)" at bounding box center [40, 121] width 68 height 10
click at [458, 174] on span "Richards, Stephanie (Lvl 3)" at bounding box center [443, 169] width 76 height 10
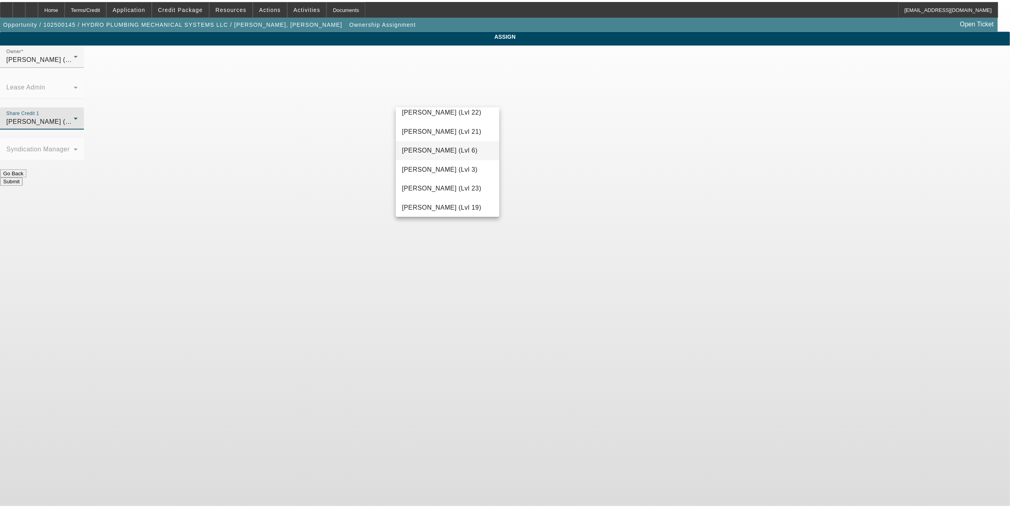
scroll to position [0, 0]
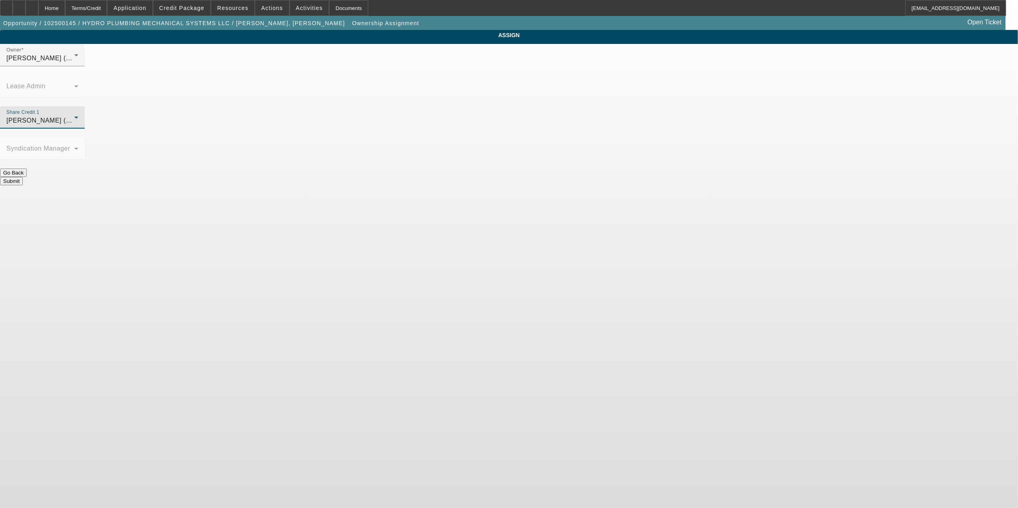
click at [23, 177] on button "Submit" at bounding box center [11, 181] width 23 height 8
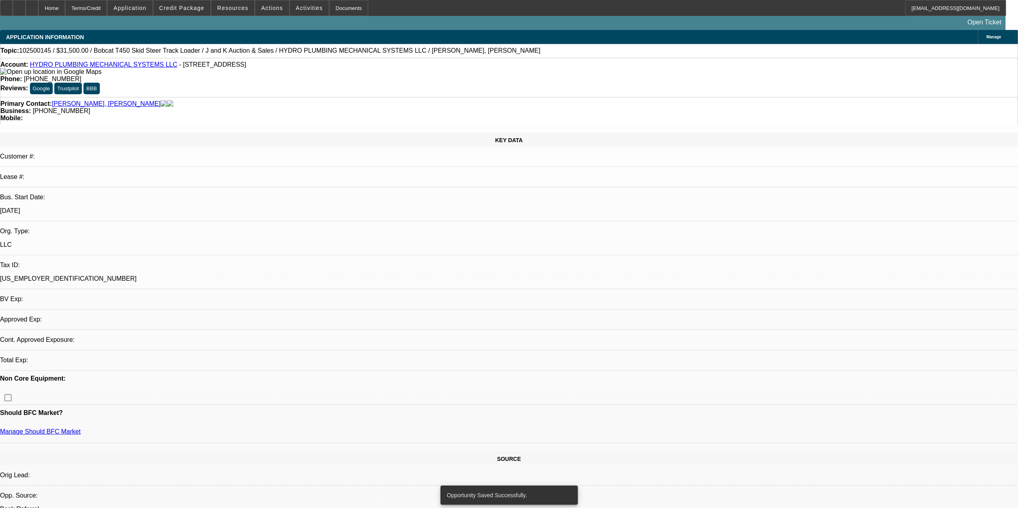
select select "0"
select select "2"
select select "0"
select select "6"
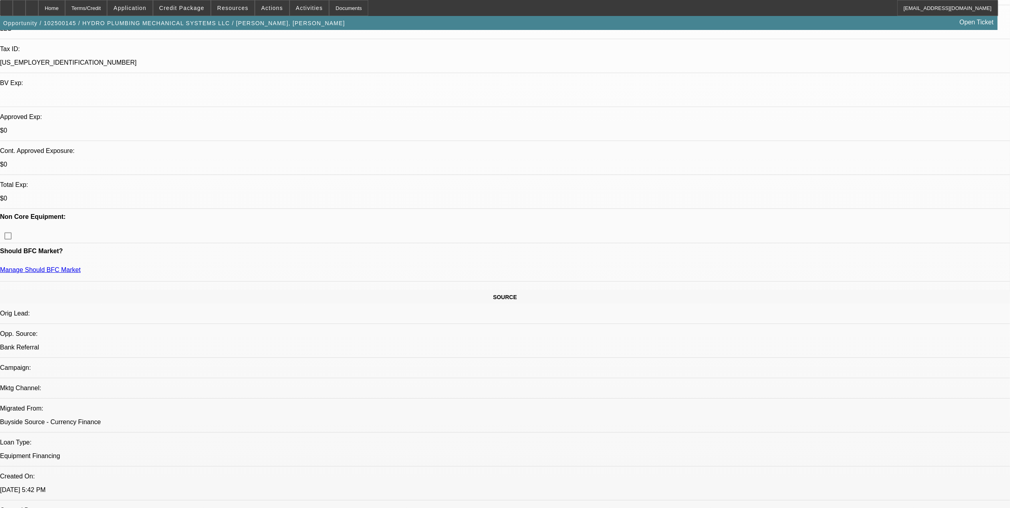
scroll to position [160, 0]
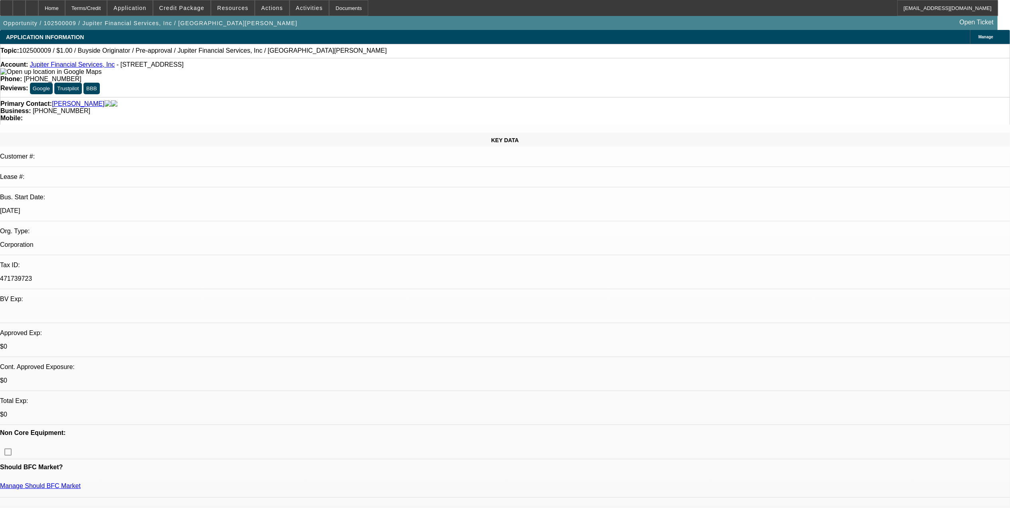
select select "0"
select select "2"
select select "0"
select select "2"
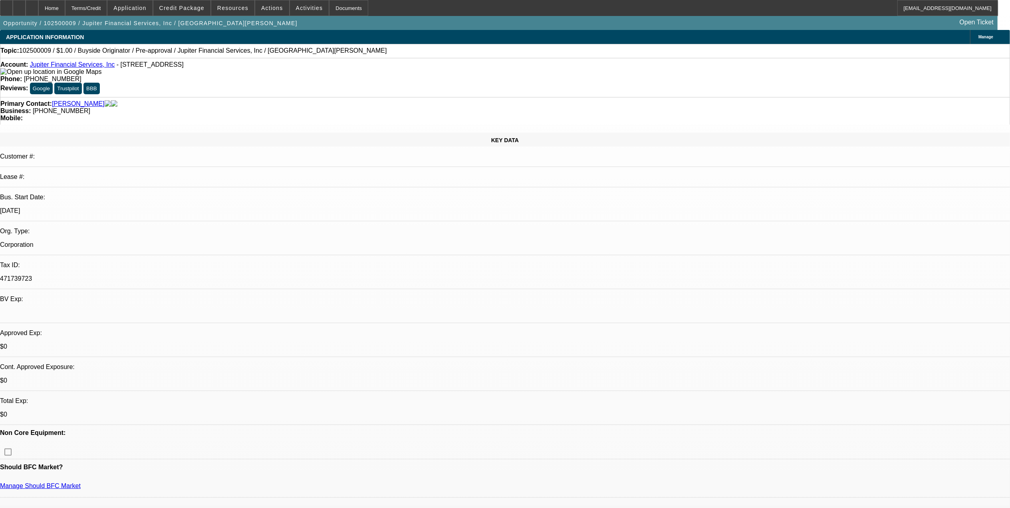
select select "0"
select select "1"
select select "2"
select select "6"
select select "1"
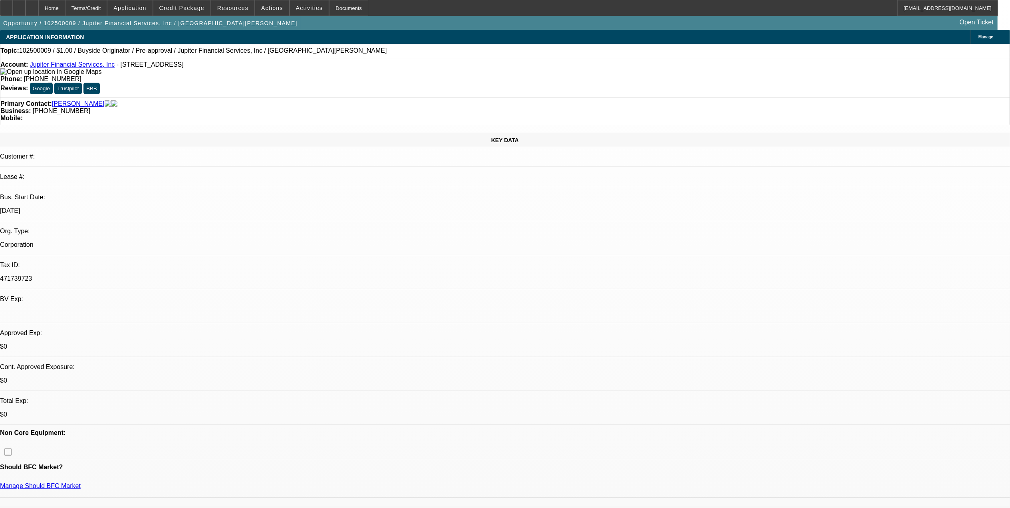
select select "2"
select select "6"
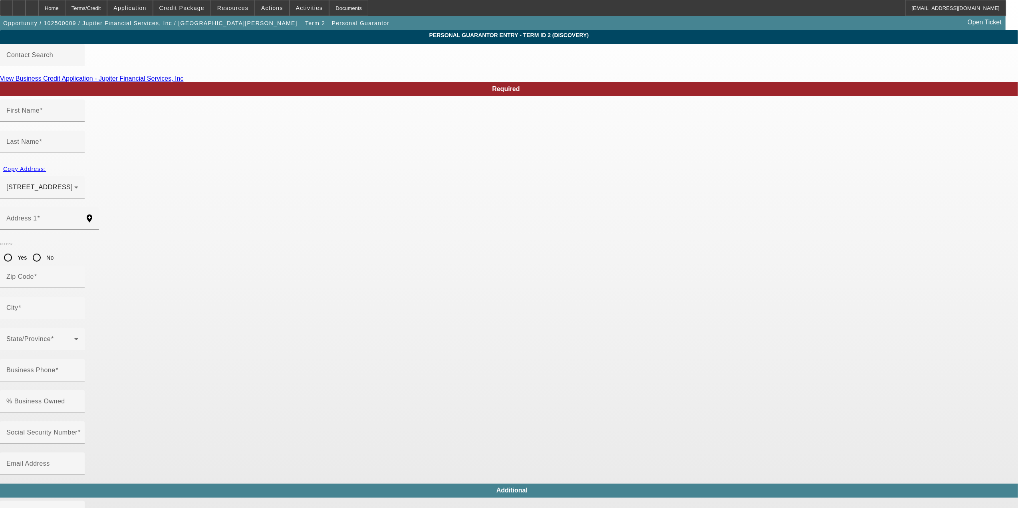
type input "Sean"
type input "Coburn"
type input "144 Gulfstream Dr"
radio input "true"
type input "33469"
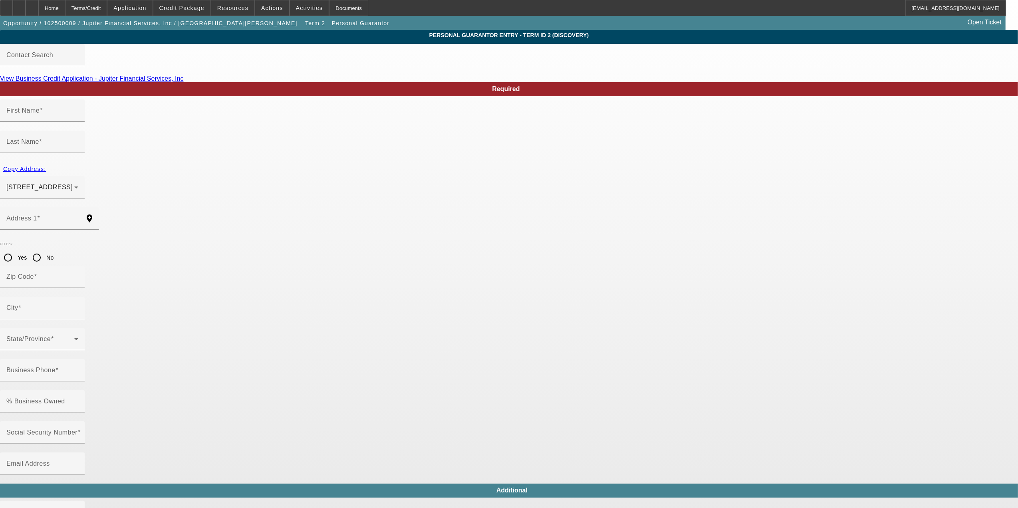
type input "Tequesta"
type input "(561) 515-4555"
type input "76"
type input "000-00-0000"
type input "scoburn@jupfin.com"
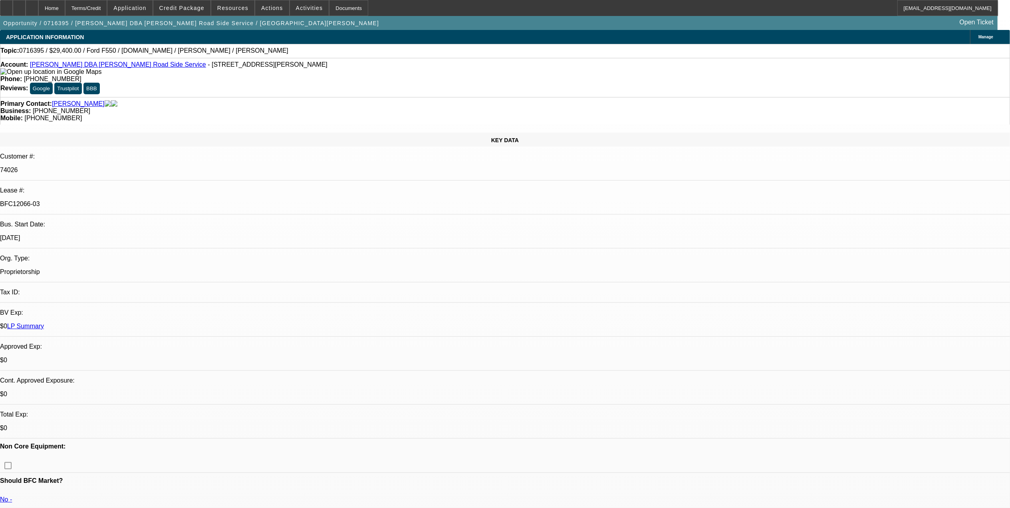
select select "0"
select select "0.1"
select select "0"
select select "0.1"
select select "0"
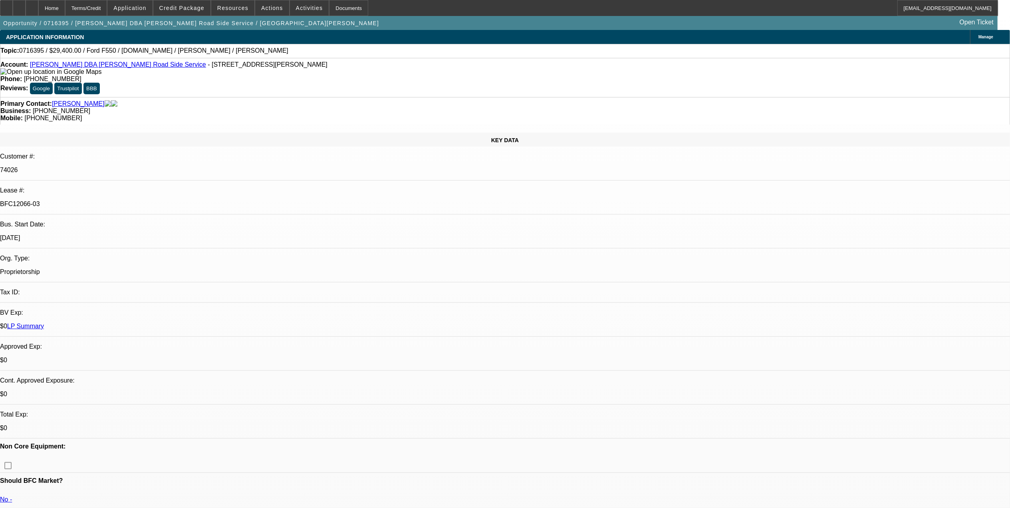
select select "2"
select select "0.1"
select select "0"
select select "2"
select select "0.1"
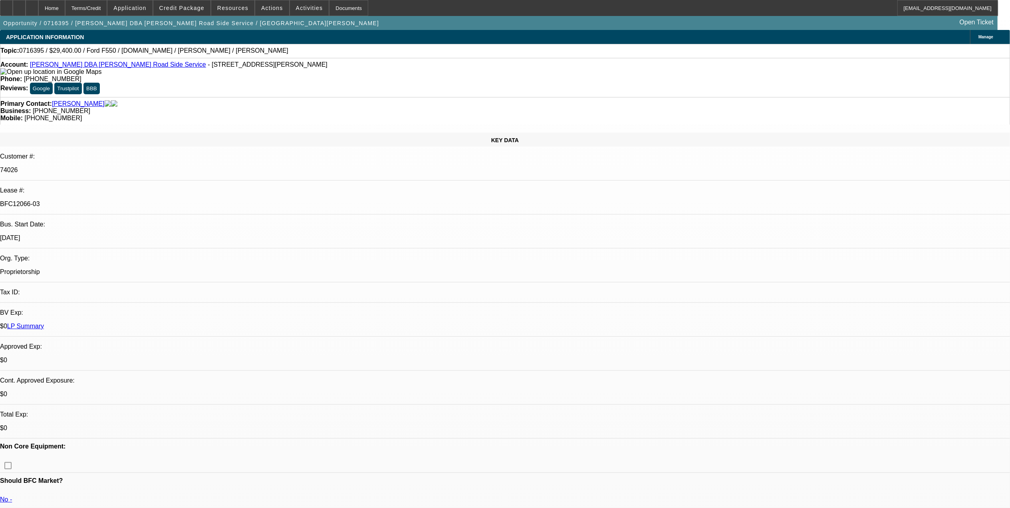
select select "1"
select select "2"
select select "1"
select select "2"
select select "1"
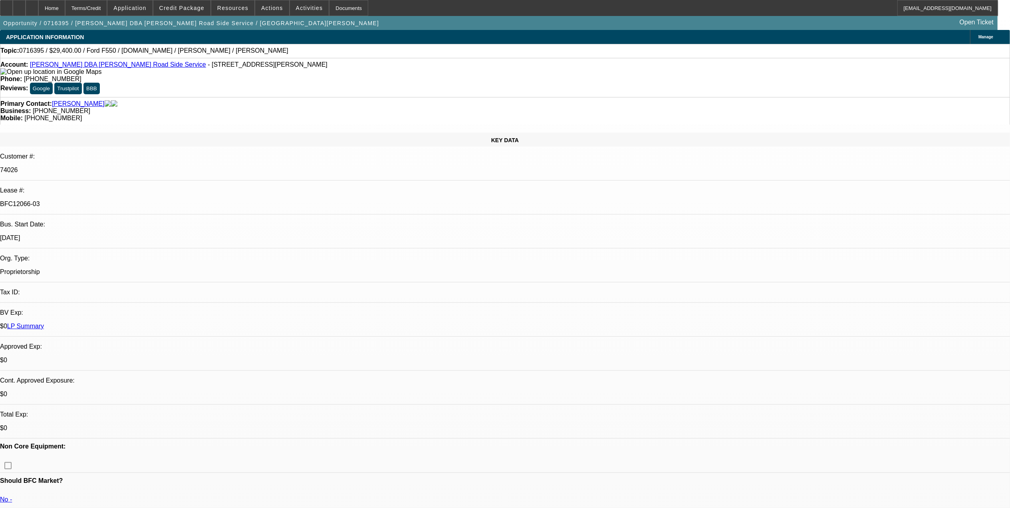
select select "2"
select select "1"
select select "2"
select select "4"
select select "8"
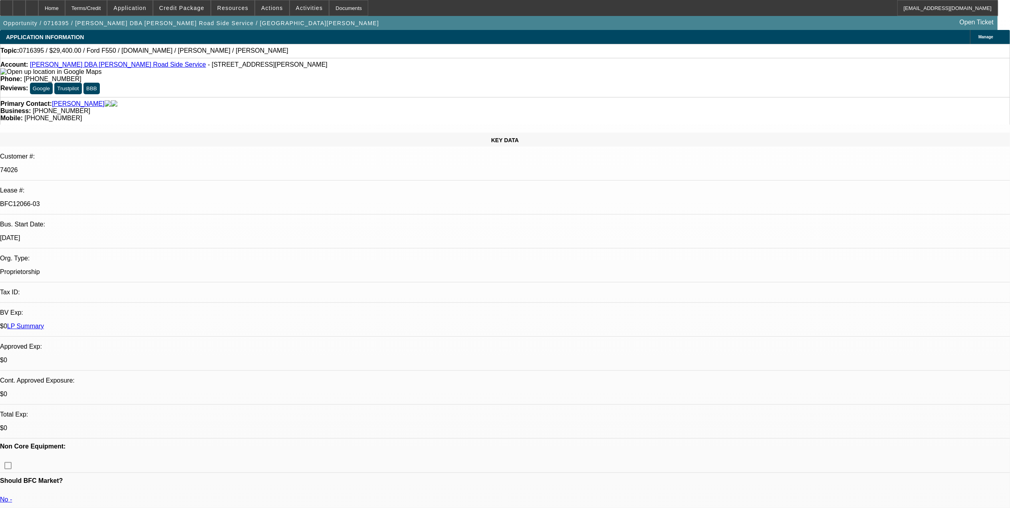
select select "8"
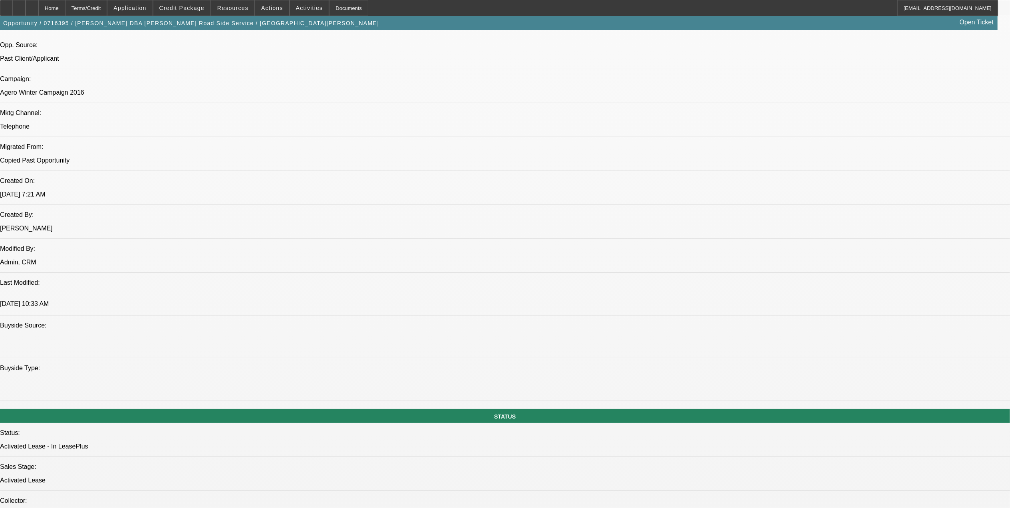
scroll to position [532, 0]
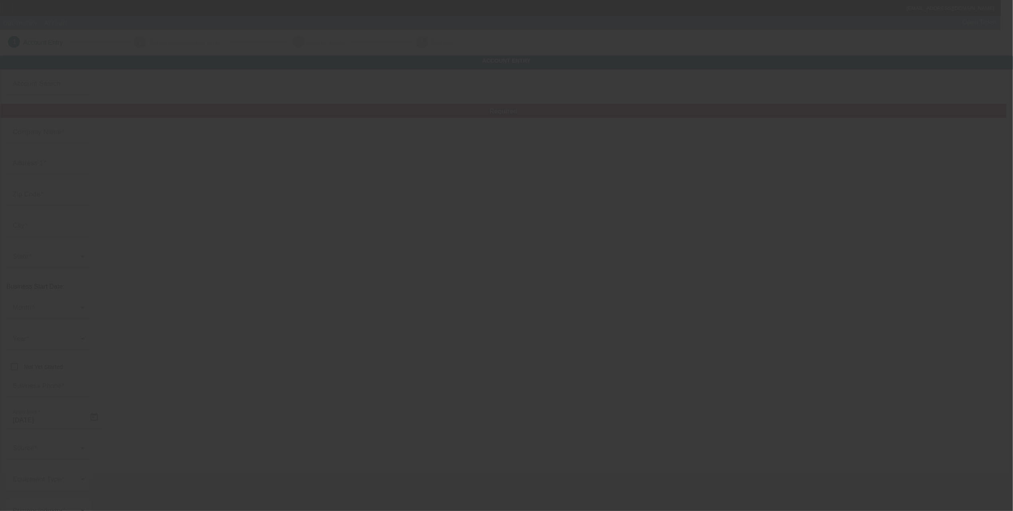
type input "Chacon Towing of New Mexico LLC"
type input "7717 Broadway Blvd SE"
type input "87105"
type input "Albuquerque"
type input "(210) 412-6848"
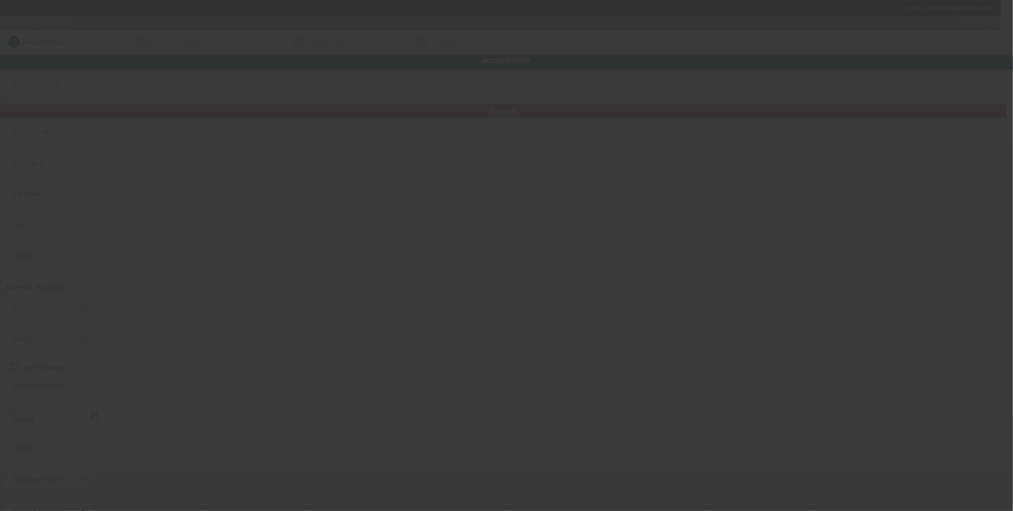
type input "Chacon Towing"
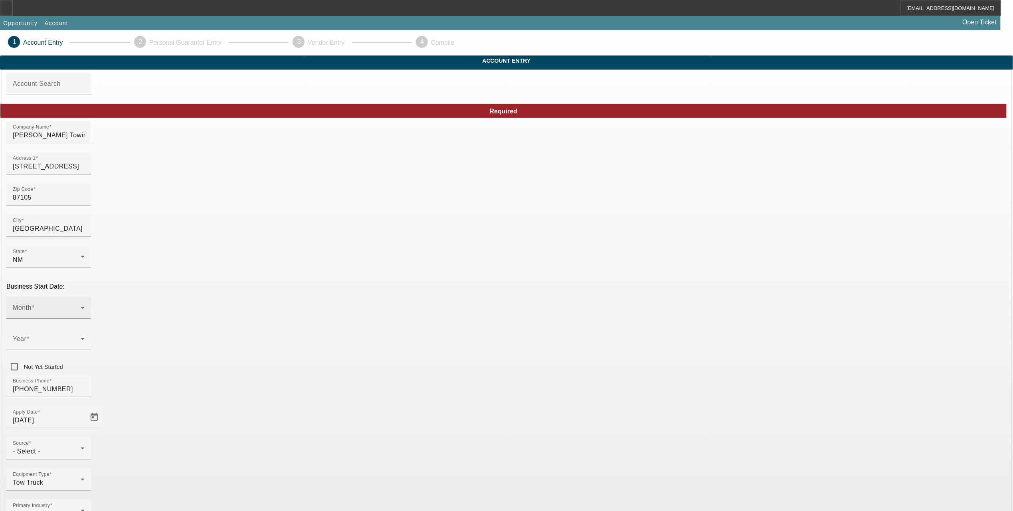
click at [85, 313] on div at bounding box center [85, 313] width 0 height 0
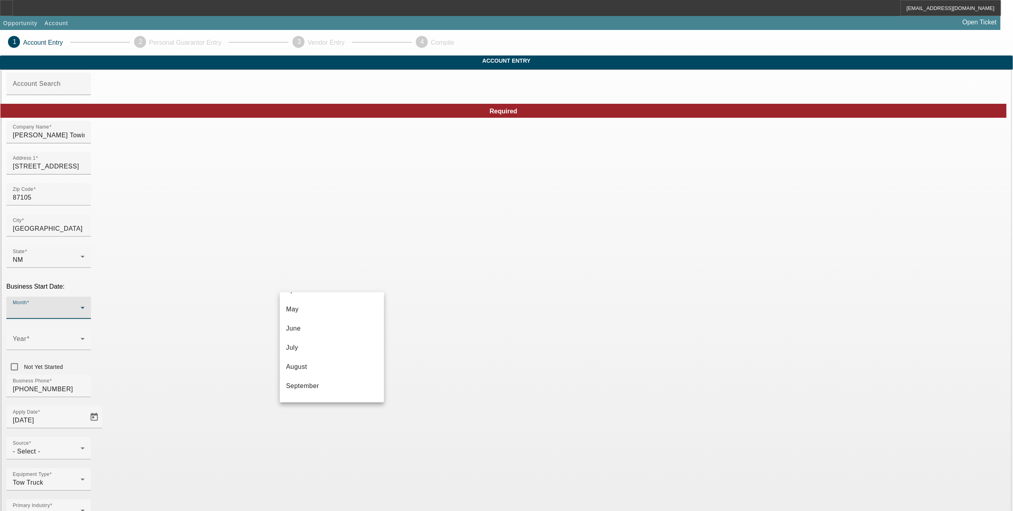
scroll to position [106, 0]
click at [312, 385] on mat-option "October" at bounding box center [332, 390] width 105 height 19
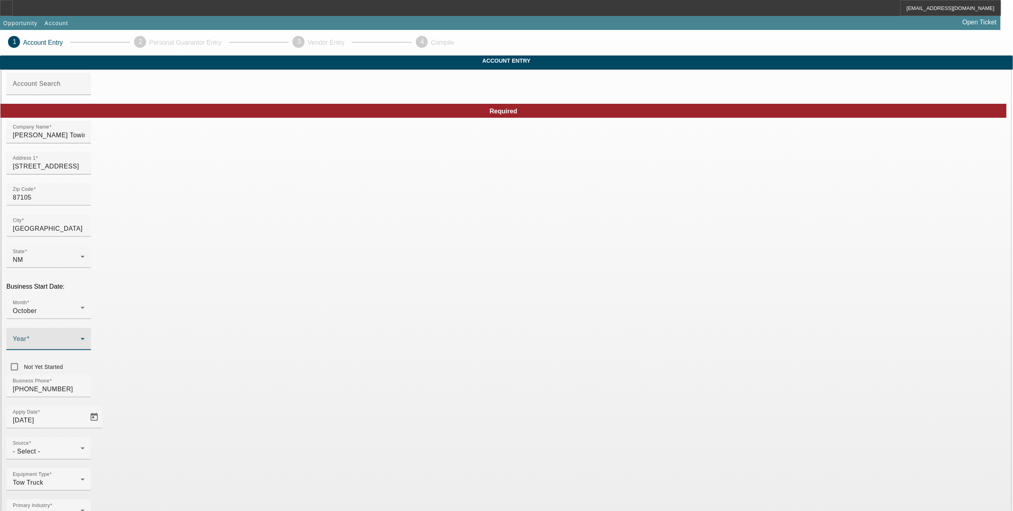
click at [87, 334] on icon at bounding box center [83, 339] width 10 height 10
click at [418, 349] on mat-option "2023" at bounding box center [420, 348] width 46 height 19
click at [457, 375] on div "Business Phone (210) 412-6848" at bounding box center [506, 390] width 1001 height 31
click at [81, 447] on div "- Select -" at bounding box center [47, 452] width 68 height 10
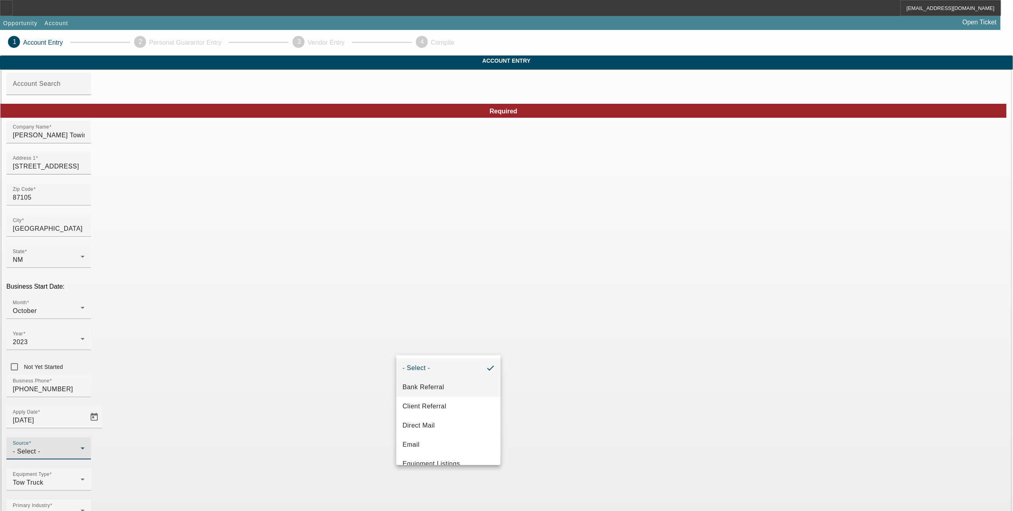
click at [433, 381] on mat-option "Bank Referral" at bounding box center [449, 387] width 105 height 19
click at [420, 500] on div "Primary Industry Towing" at bounding box center [506, 515] width 1001 height 31
click at [442, 500] on div "Primary Industry Towing" at bounding box center [506, 515] width 1001 height 31
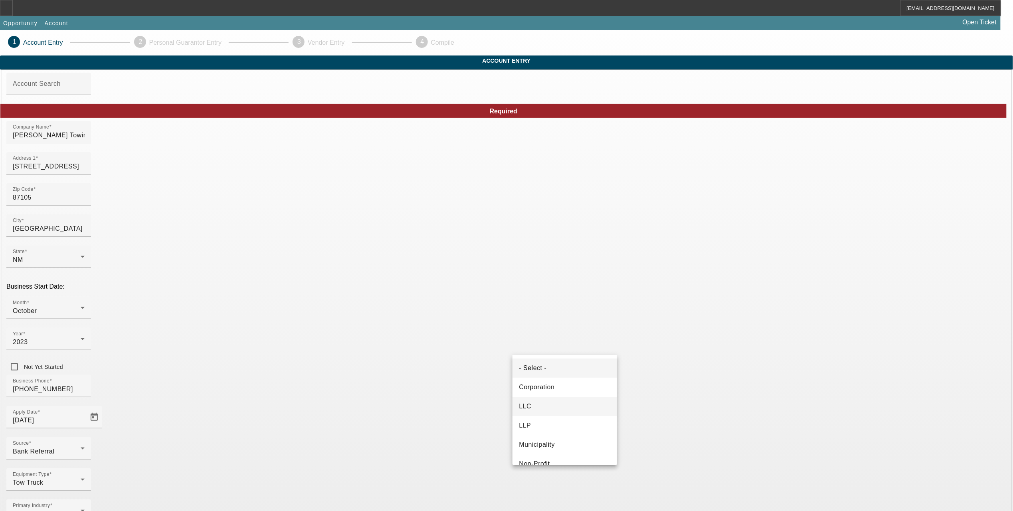
click at [543, 413] on mat-option "LLC" at bounding box center [565, 406] width 105 height 19
click at [424, 468] on div "Equipment Type Tow Truck" at bounding box center [506, 483] width 1001 height 31
type input "93-3791689"
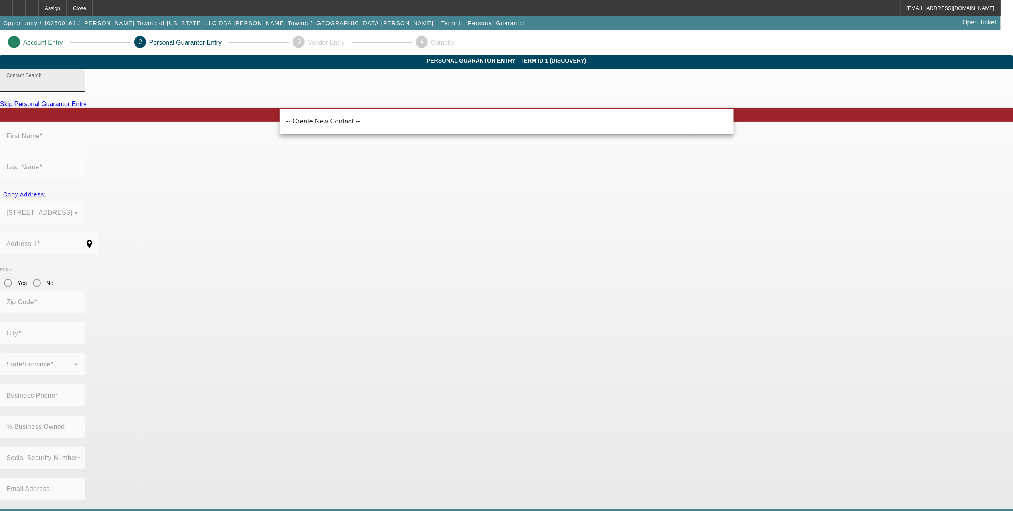
click at [78, 89] on input "Contact Search" at bounding box center [42, 84] width 72 height 10
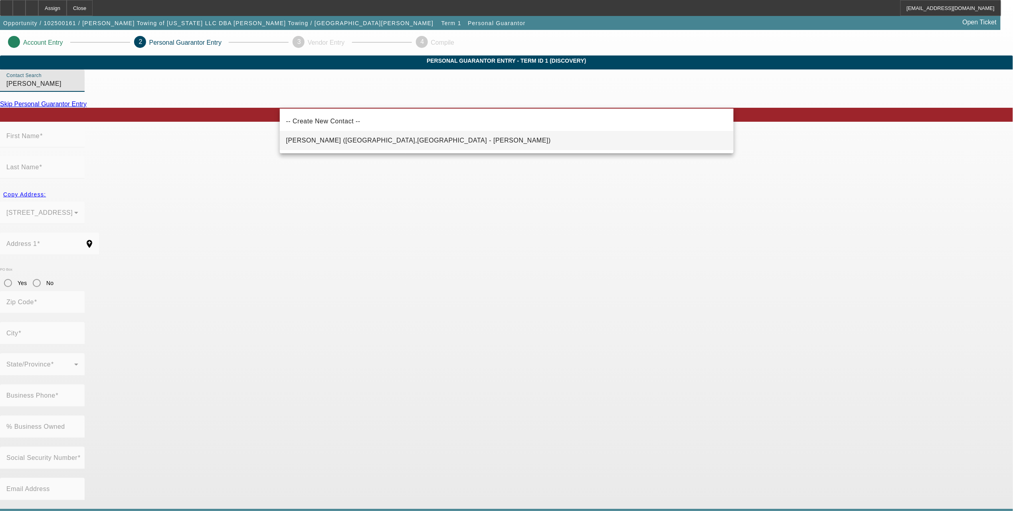
click at [343, 137] on span "Chacon, Luis (Atascosa,TX - Luis Chacon)" at bounding box center [418, 141] width 265 height 10
type input "Chacon, Luis (Atascosa,TX - Luis Chacon)"
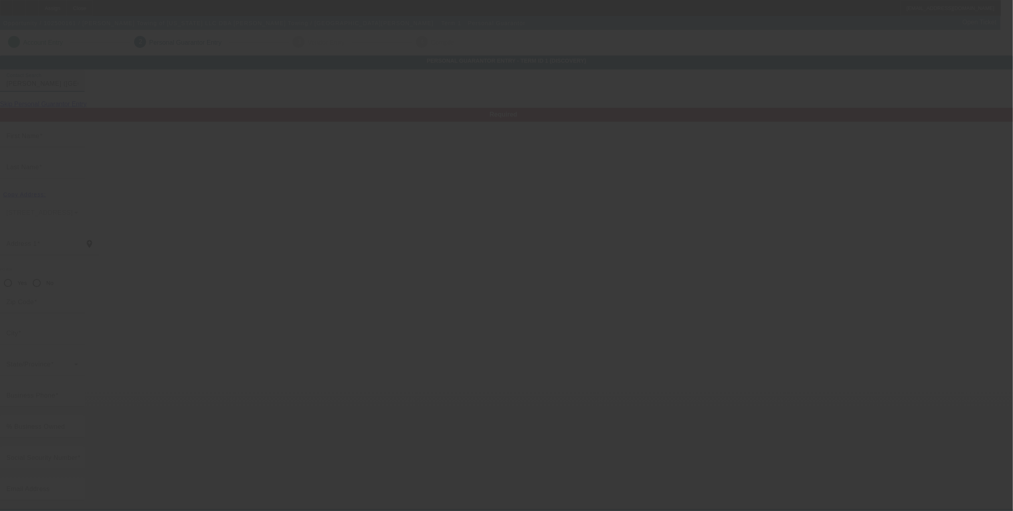
type input "Luis"
type input "Chacon"
type input "12880 Tomlynn"
radio input "true"
type input "78002"
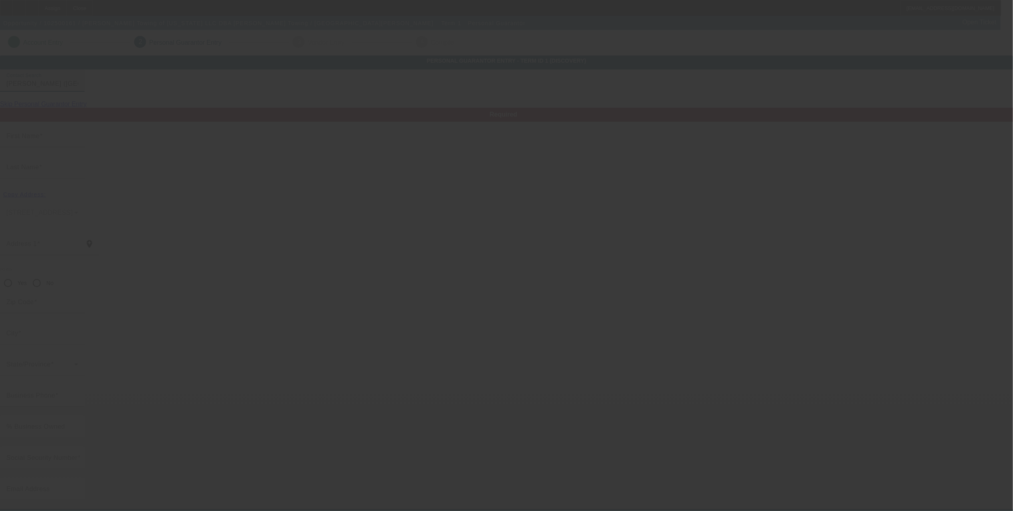
type input "Atascosa"
type input "(210) 412-6848"
type input "100"
type input "463-35-8279"
type input "luis@chacontowing.com"
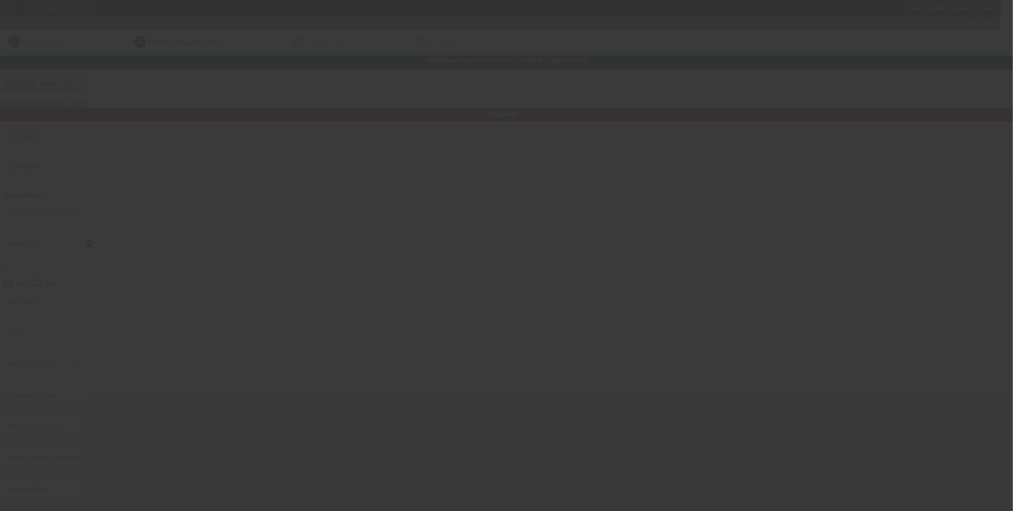
type input "(210) 896-1452"
type input "$0.00"
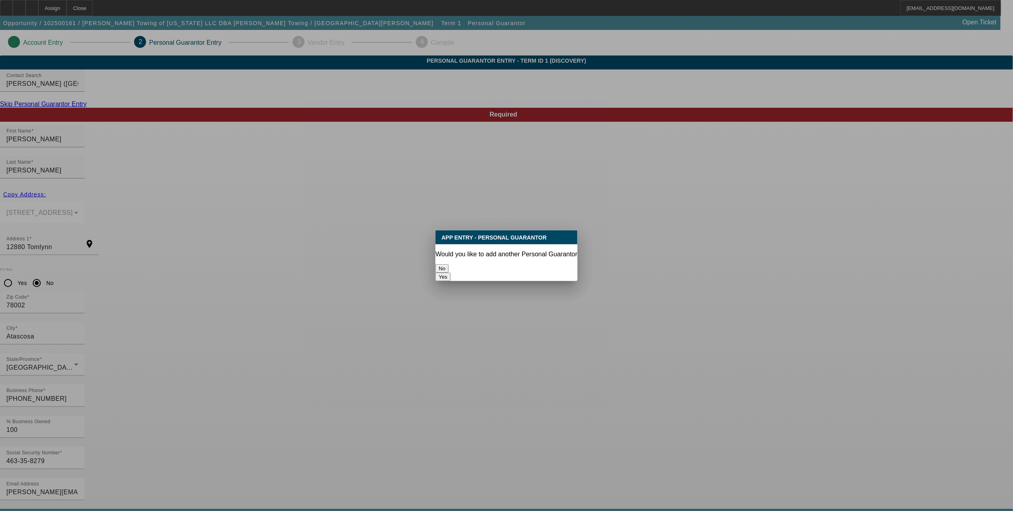
click at [449, 264] on button "No" at bounding box center [442, 268] width 13 height 8
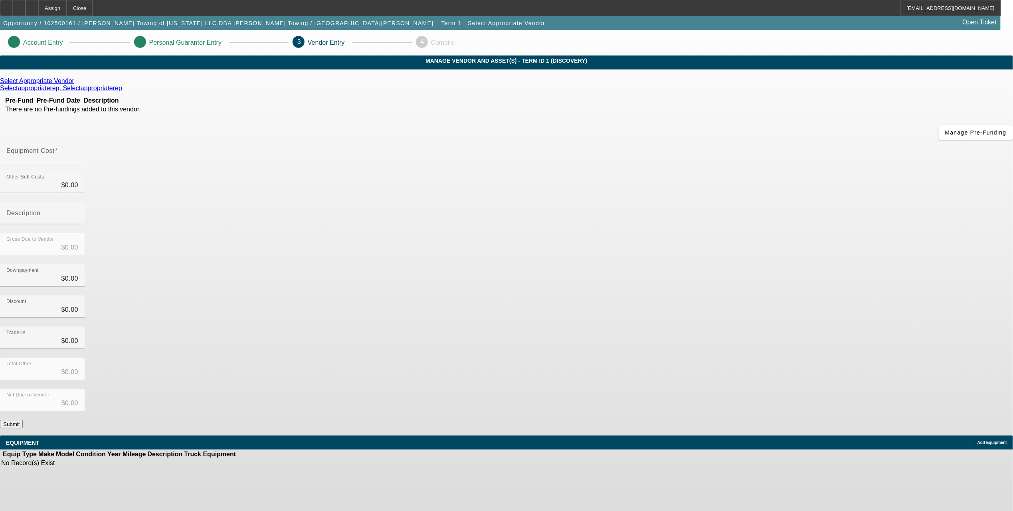
click at [76, 84] on icon at bounding box center [76, 80] width 0 height 7
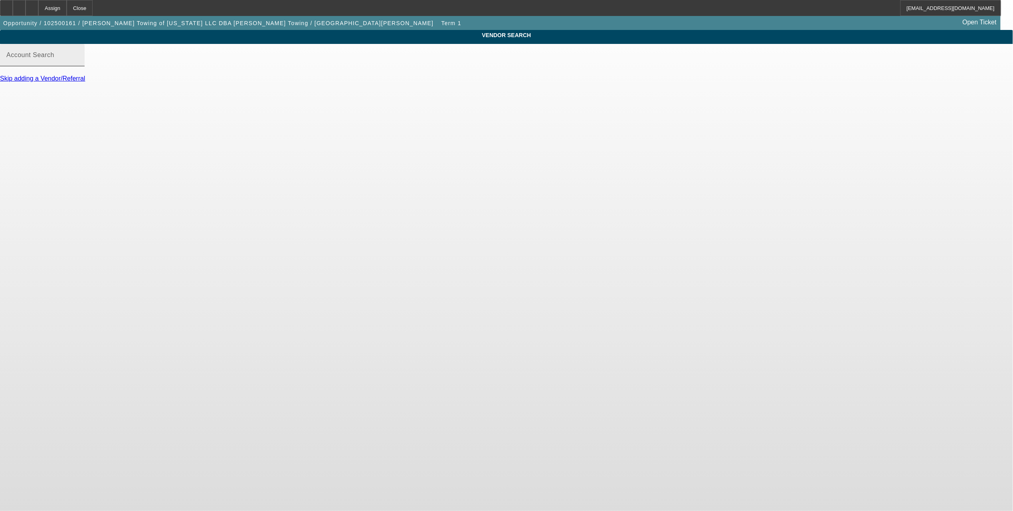
click at [78, 63] on input "Account Search" at bounding box center [42, 59] width 72 height 10
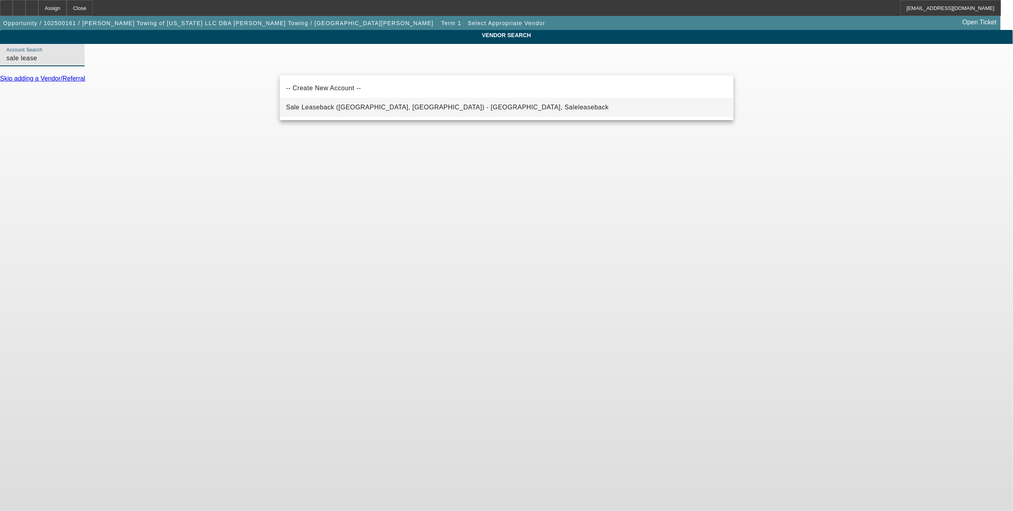
click at [344, 103] on span "Sale Leaseback (Northbrook, IL) - Saleleaseback, Saleleaseback" at bounding box center [447, 108] width 323 height 10
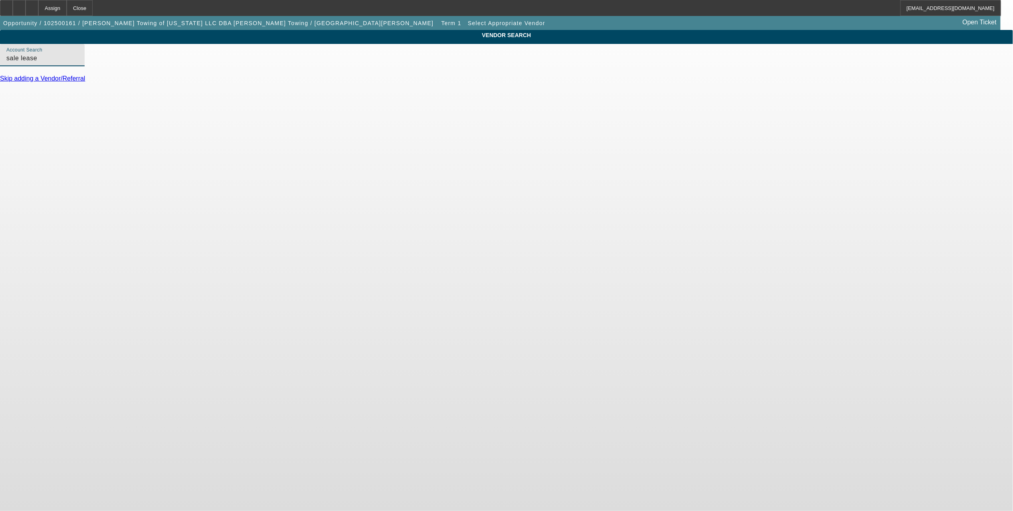
type input "Sale Leaseback (Northbrook, IL) - Saleleaseback, Saleleaseback"
click at [43, 100] on link "Update Vendor" at bounding box center [21, 96] width 43 height 7
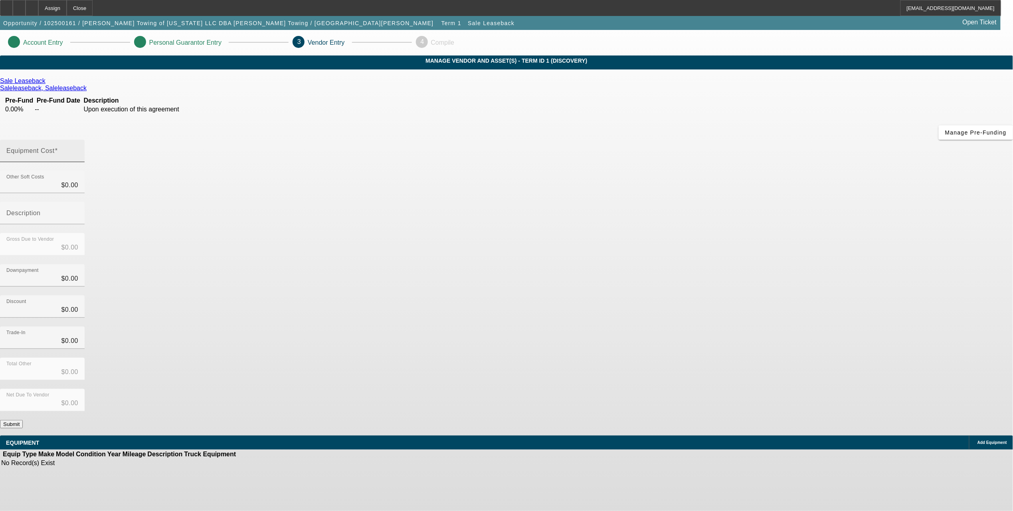
click at [55, 147] on mat-label "Equipment Cost" at bounding box center [30, 150] width 48 height 7
click at [78, 149] on input "Equipment Cost" at bounding box center [42, 154] width 72 height 10
type input "1"
type input "$1.00"
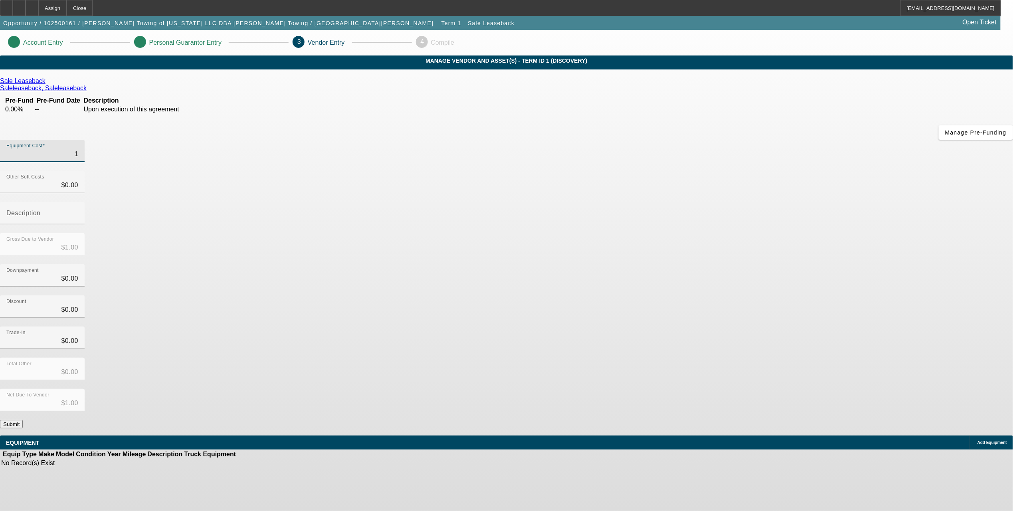
type input "11"
type input "$11.00"
type input "110"
type input "$110.00"
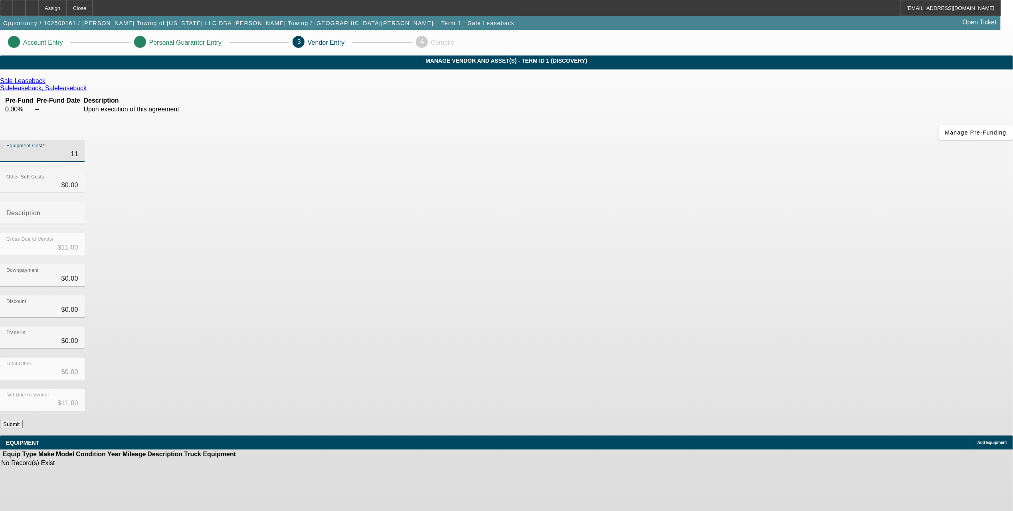
type input "$110.00"
type input "1100"
type input "$1,100.00"
type input "11000"
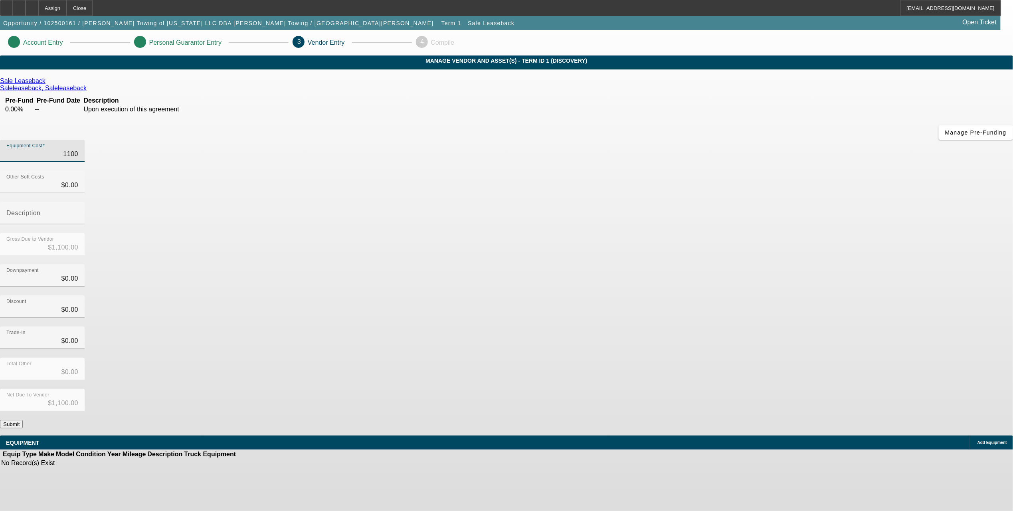
type input "$11,000.00"
type input "110000"
type input "$110,000.00"
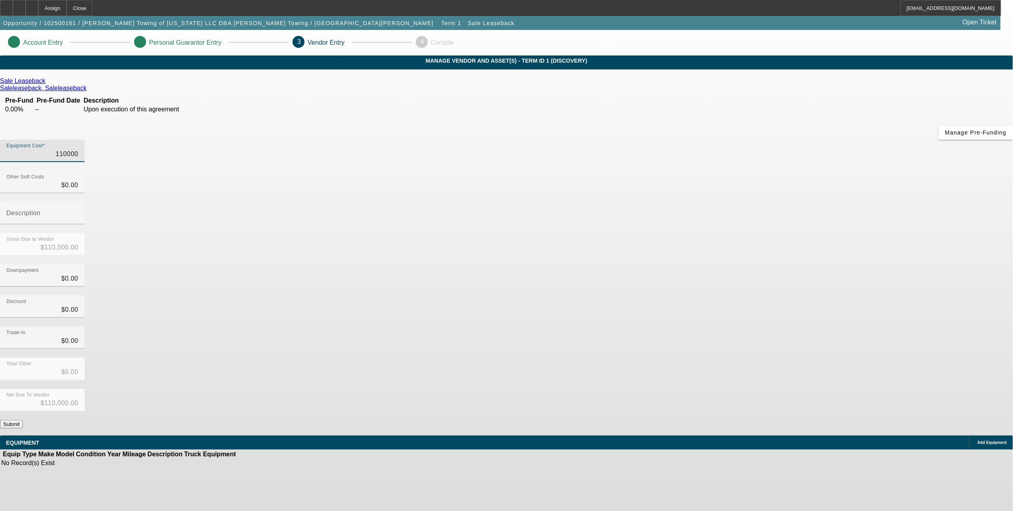
type input "$110,000.00"
click at [661, 296] on div "Discount $0.00" at bounding box center [506, 311] width 1013 height 31
click at [978, 440] on span "Add Equipment" at bounding box center [993, 442] width 30 height 4
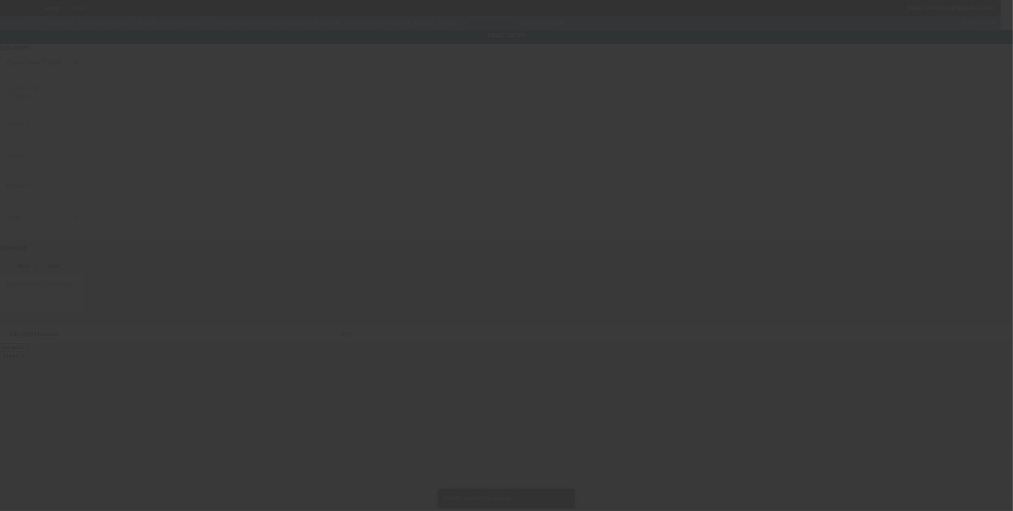
type input "7717 Broadway Blvd SE"
type input "Albuquerque"
type input "87105"
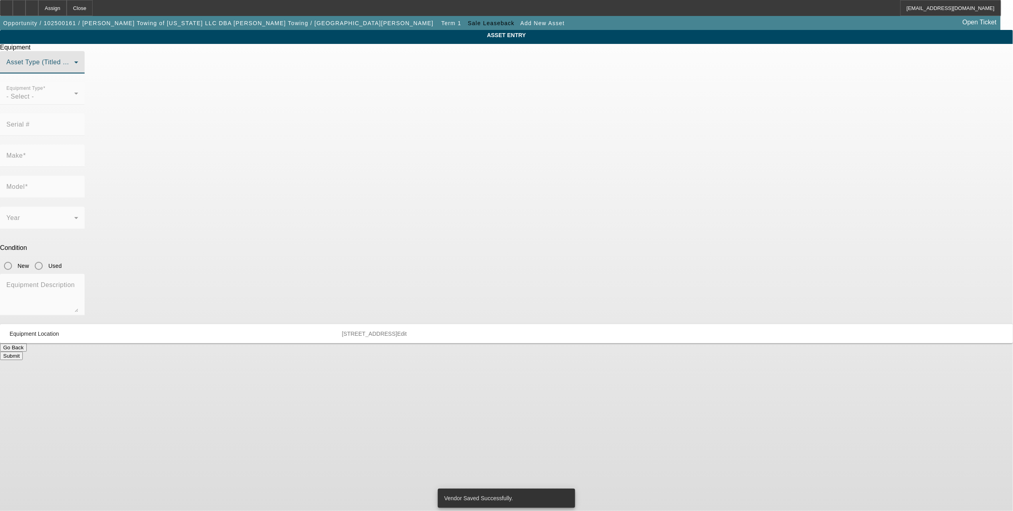
click at [74, 70] on span at bounding box center [40, 66] width 68 height 10
click at [439, 138] on span "Title Vehicle Asset" at bounding box center [431, 141] width 56 height 10
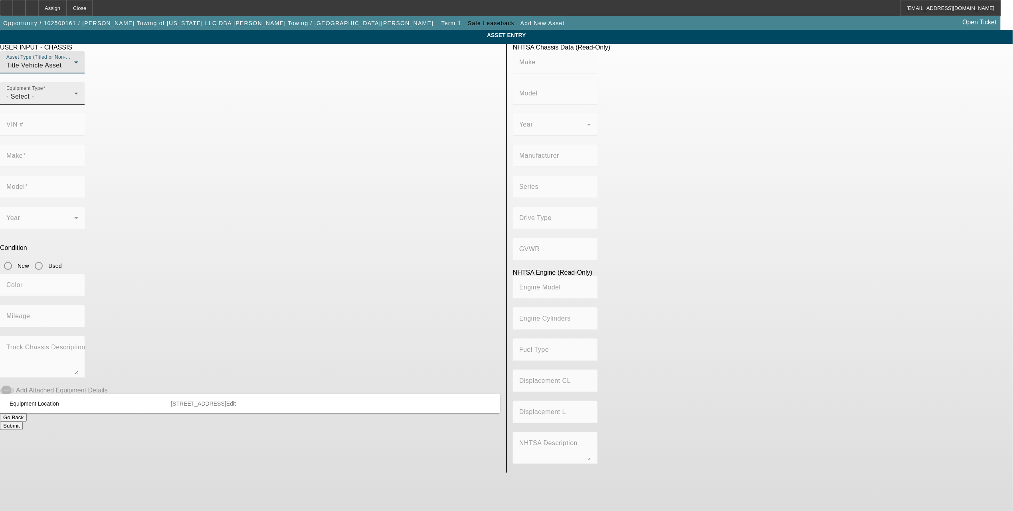
click at [74, 101] on div "- Select -" at bounding box center [40, 97] width 68 height 10
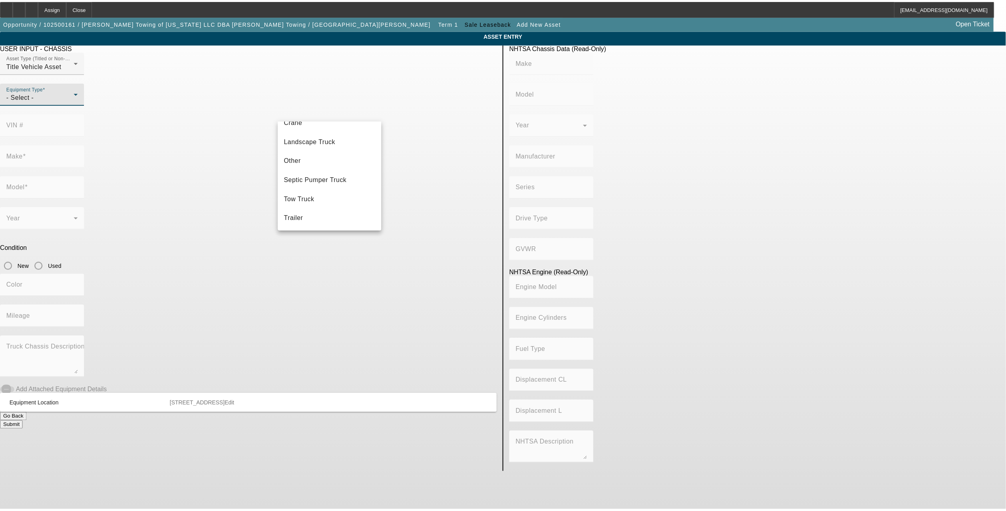
scroll to position [88, 0]
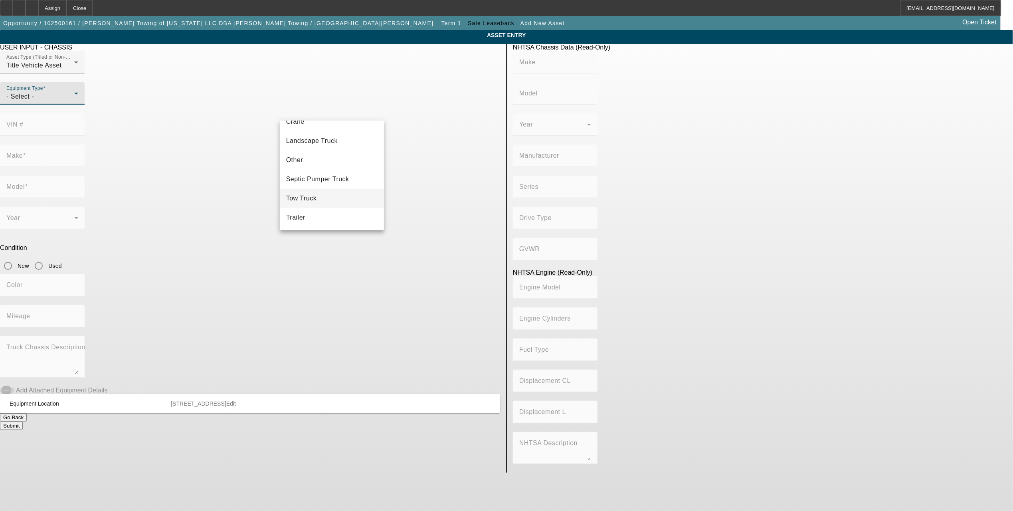
click at [315, 194] on span "Tow Truck" at bounding box center [301, 199] width 31 height 10
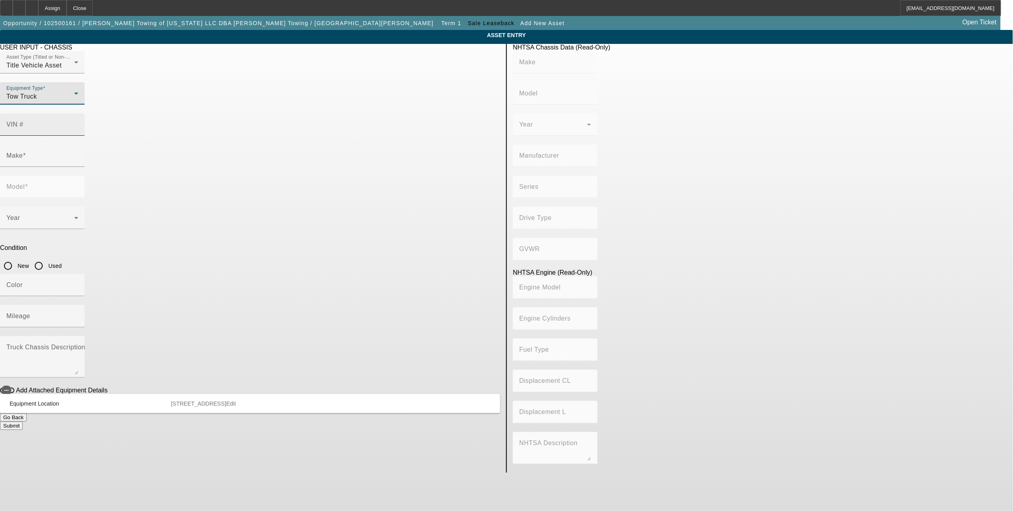
click at [78, 123] on input "VIN #" at bounding box center [42, 128] width 72 height 10
drag, startPoint x: 453, startPoint y: 109, endPoint x: 280, endPoint y: 105, distance: 173.0
click at [280, 105] on div "Asset Type (Titled or Non-Titled) Title Vehicle Asset Equipment Type Tow Truck …" at bounding box center [250, 97] width 500 height 93
type input "1npcl40x6kd611910"
type input "PETERBILT"
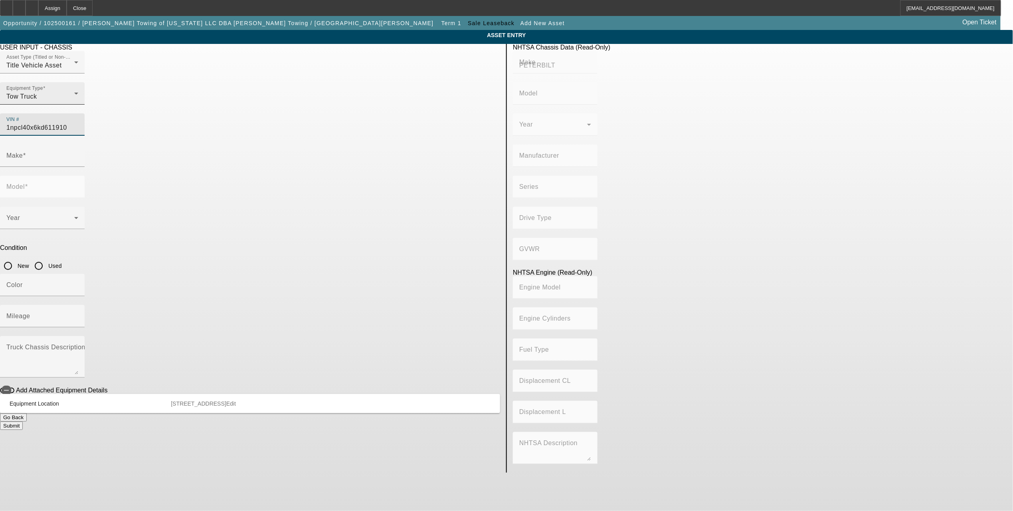
type input "567"
type input "PETERBILT MOTORS COMPANY"
type input "6x4"
type input "Class 8: 33,001 lb and above (14,969 kg and above)"
type input "ISX"
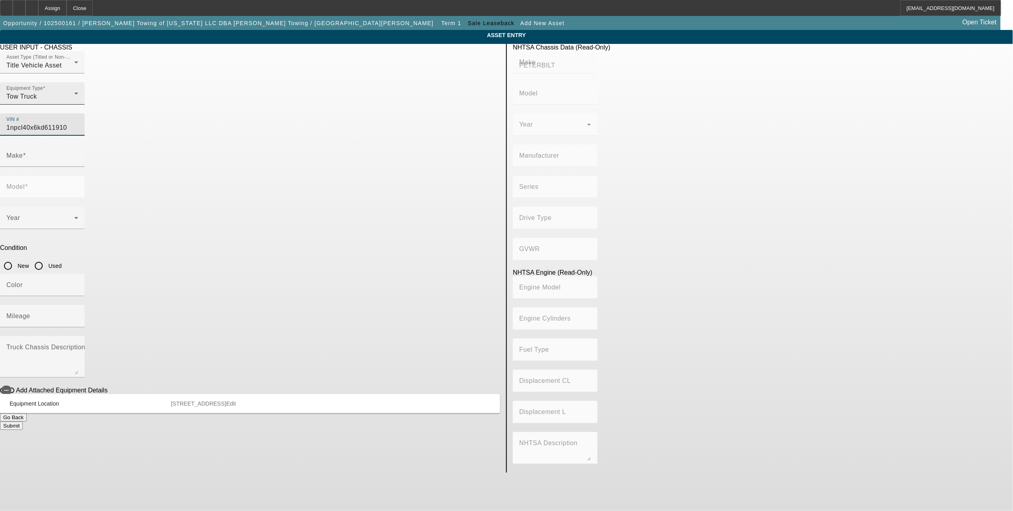
type input "6"
type input "Diesel"
type input "915.3561614209"
type input "15"
type input "PETERBILT"
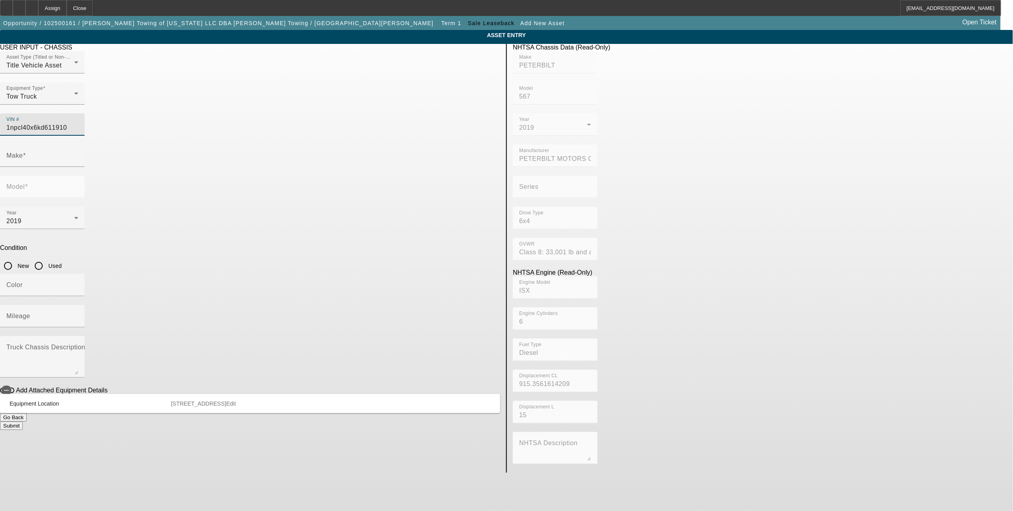
type input "567"
type input "1NPCL40X6KD611910"
click at [464, 244] on div "Condition New Used" at bounding box center [250, 259] width 500 height 30
type input "PETERBILT"
type input "567"
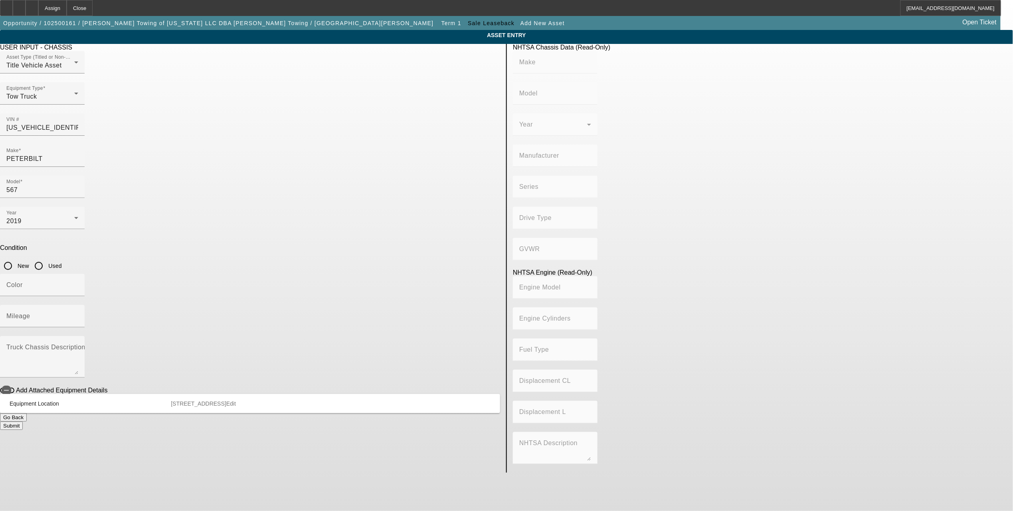
type input "PETERBILT MOTORS COMPANY"
type input "6x4"
type input "Class 8: 33,001 lb and above (14,969 kg and above)"
type input "ISX"
type input "6"
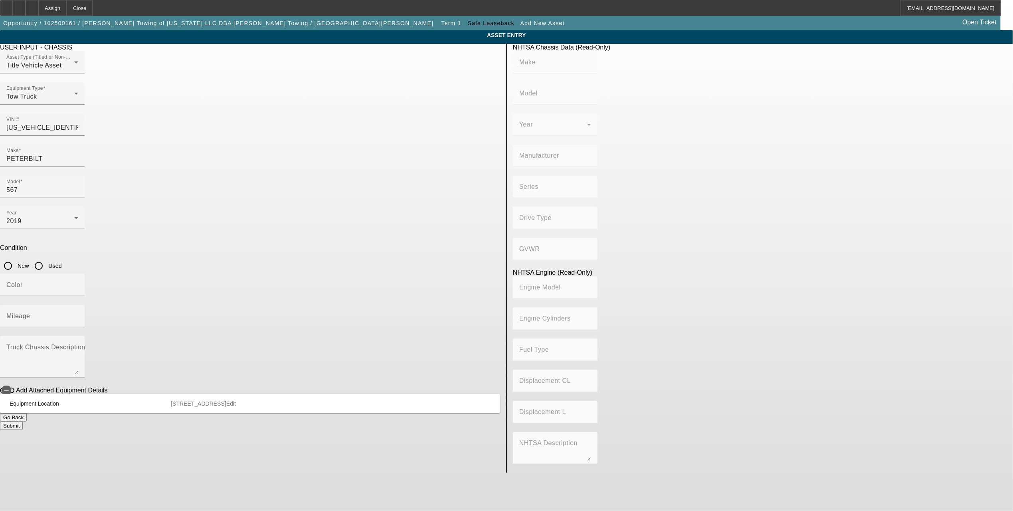
type input "Diesel"
type input "915.3561614209"
type input "15"
click at [47, 258] on input "Used" at bounding box center [39, 266] width 16 height 16
radio input "true"
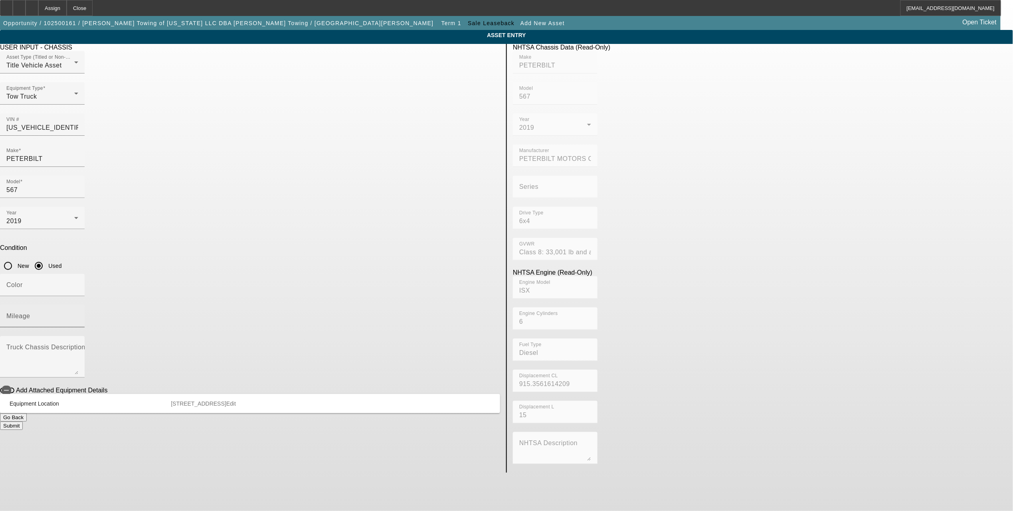
click at [30, 313] on mat-label "Mileage" at bounding box center [18, 316] width 24 height 7
click at [78, 315] on input "Mileage" at bounding box center [42, 320] width 72 height 10
type input "250000"
click at [481, 244] on div "Condition New Used" at bounding box center [250, 259] width 500 height 30
click at [14, 388] on span "button" at bounding box center [7, 391] width 14 height 6
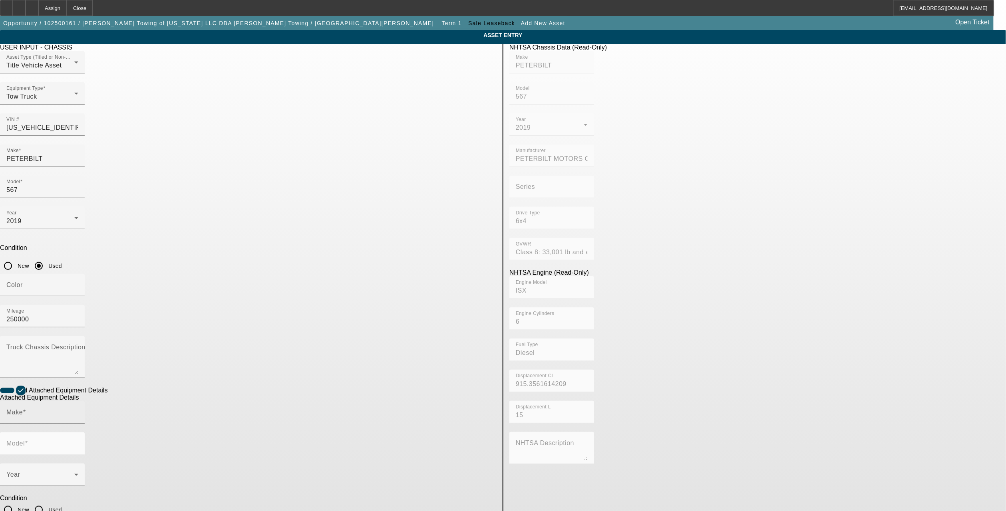
click at [78, 411] on input "Make" at bounding box center [42, 416] width 72 height 10
click at [321, 365] on mat-option "Jerr-Dan" at bounding box center [328, 363] width 104 height 19
type input "Jerr-Dan"
click at [25, 440] on mat-label "Model" at bounding box center [15, 443] width 18 height 7
click at [78, 442] on input "Model" at bounding box center [42, 447] width 72 height 10
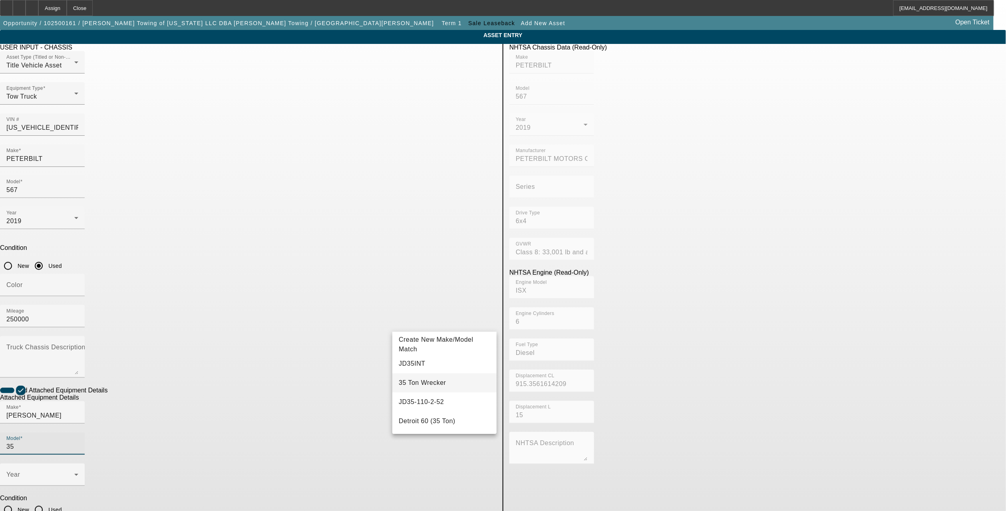
click at [433, 380] on span "35 Ton Wrecker" at bounding box center [422, 382] width 47 height 7
type input "35 Ton Wrecker"
click at [74, 473] on span at bounding box center [40, 478] width 68 height 10
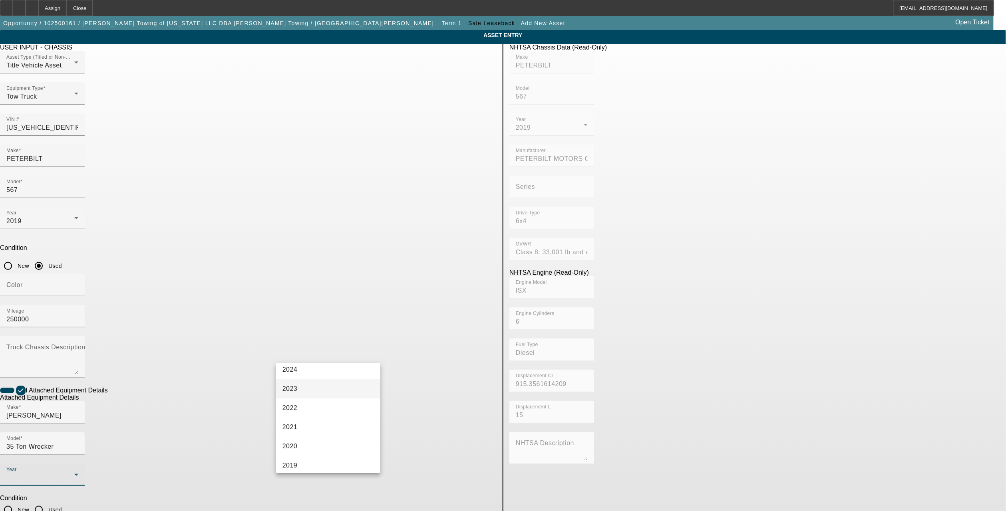
scroll to position [106, 0]
click at [320, 436] on mat-option "2019" at bounding box center [328, 442] width 104 height 19
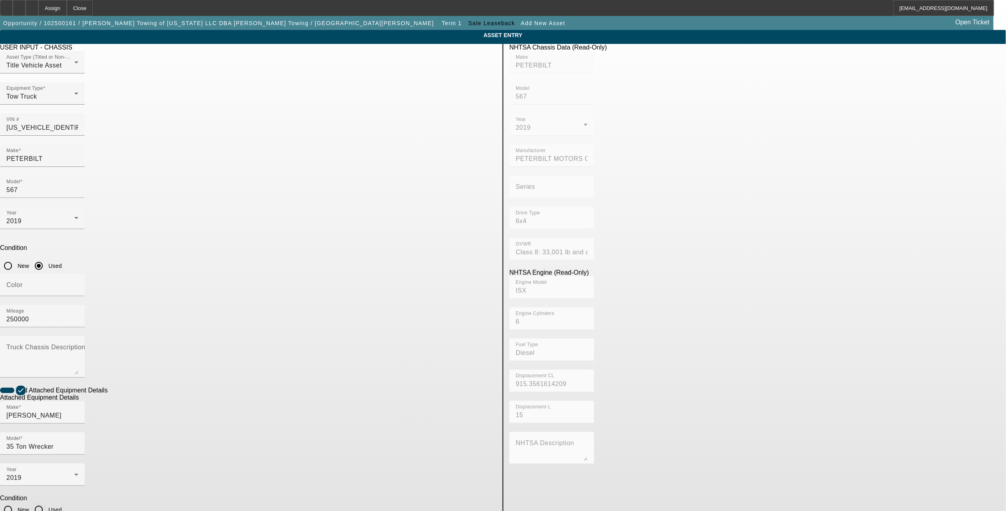
click at [47, 502] on input "Used" at bounding box center [39, 510] width 16 height 16
radio input "true"
type input "0230006470"
click at [78, 284] on input "Color" at bounding box center [42, 289] width 72 height 10
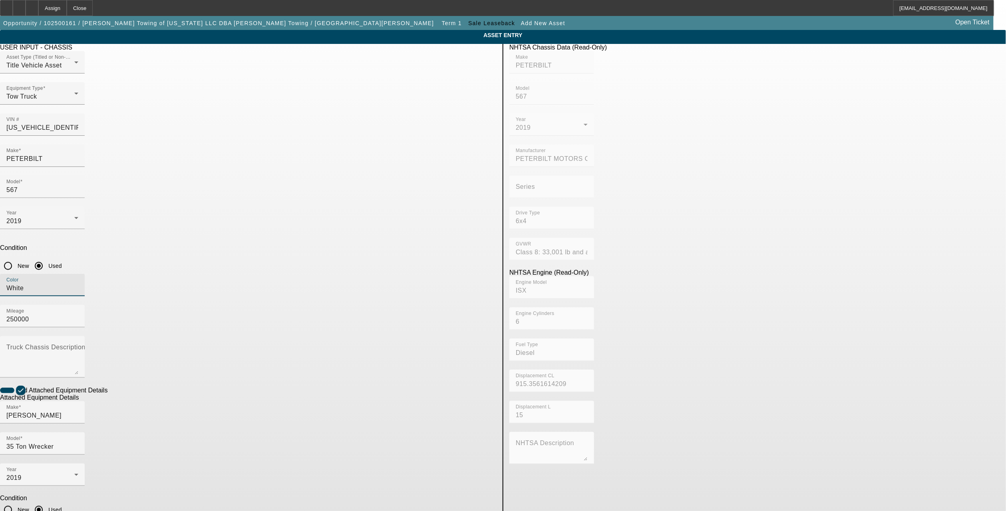
type input "White"
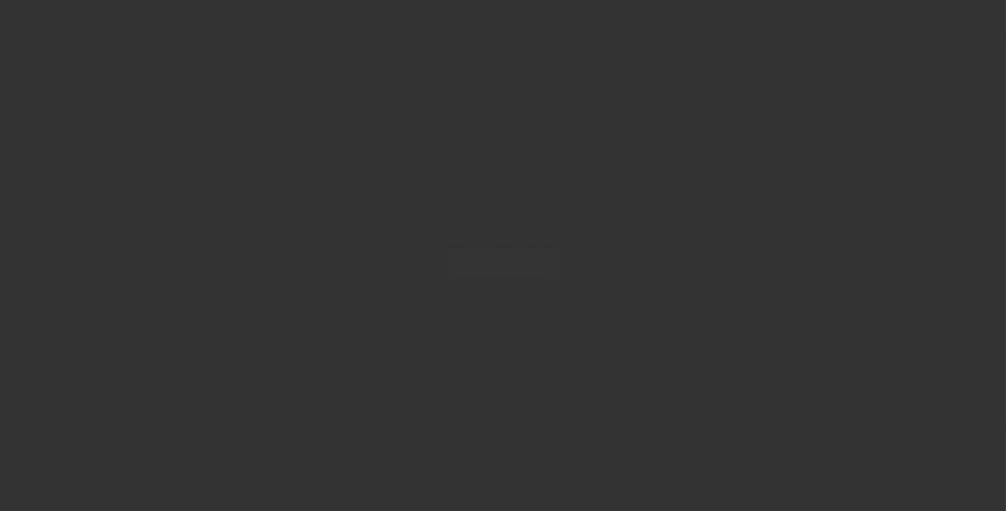
type input "$110,000.00"
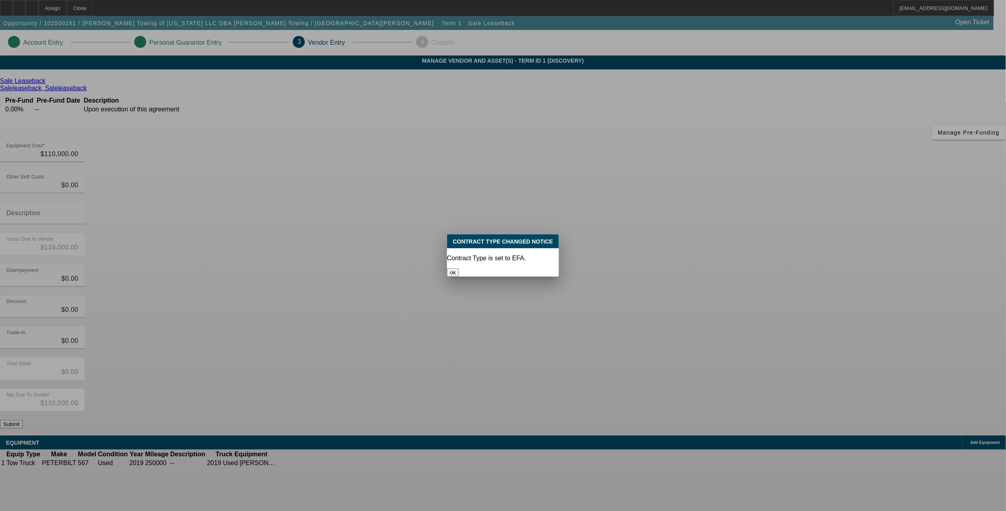
click at [459, 268] on button "ok" at bounding box center [453, 272] width 12 height 8
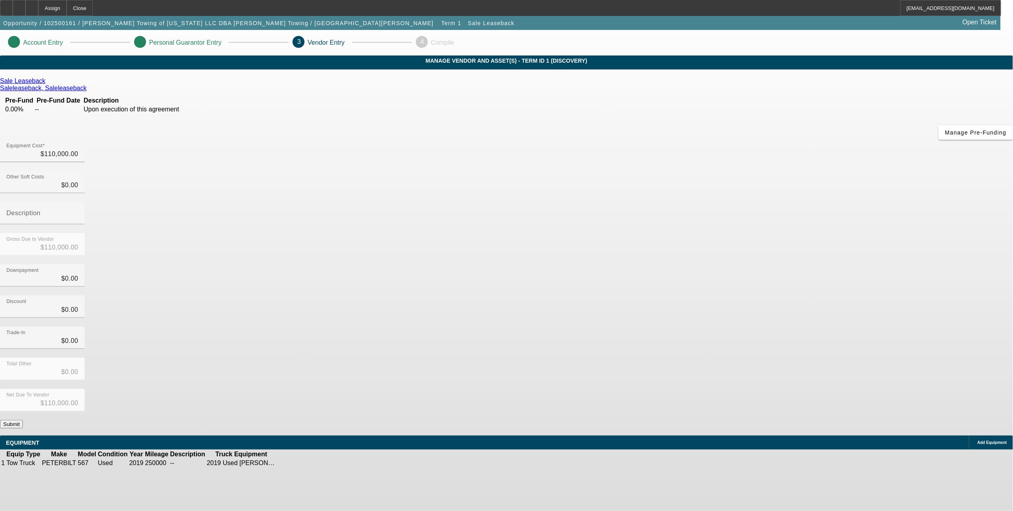
click at [23, 420] on button "Submit" at bounding box center [11, 424] width 23 height 8
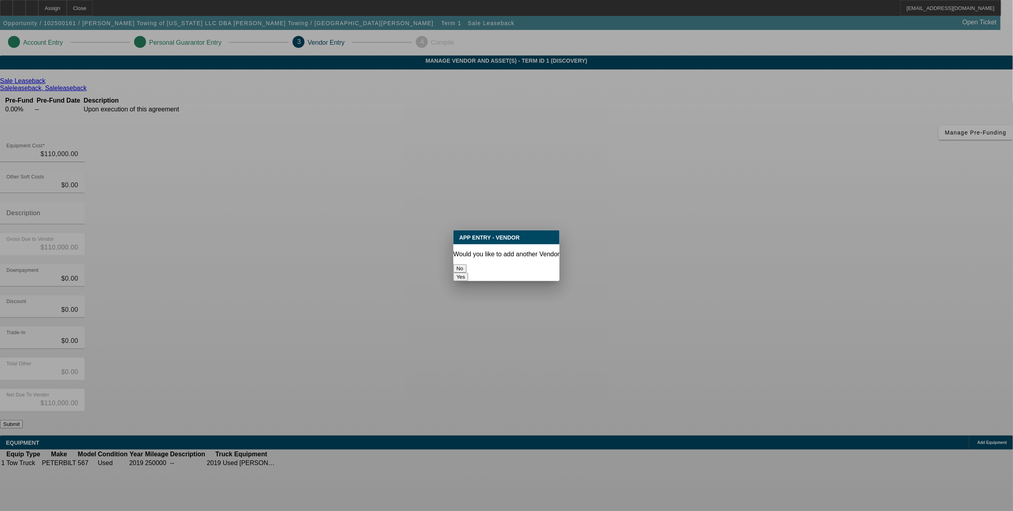
click at [469, 273] on button "Yes" at bounding box center [461, 277] width 15 height 8
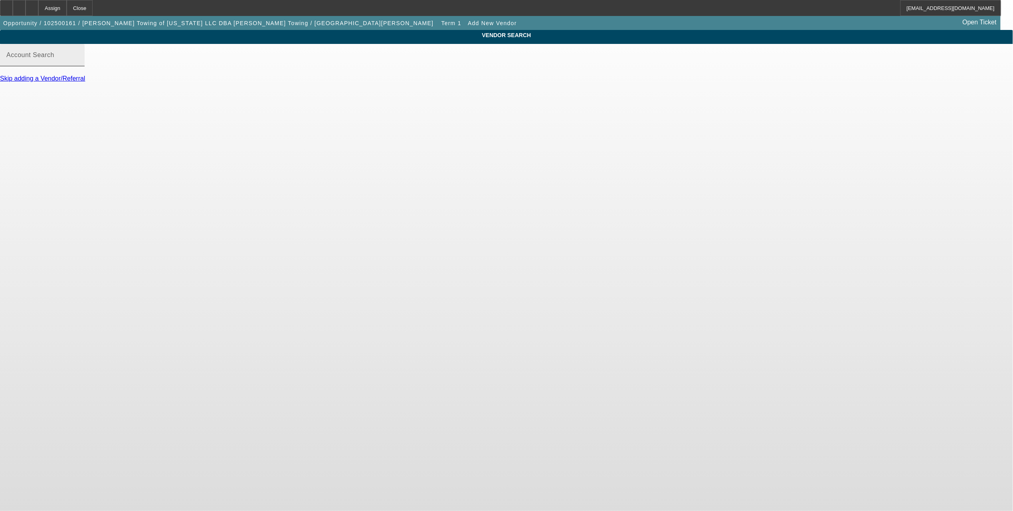
click at [78, 63] on input "Account Search" at bounding box center [42, 59] width 72 height 10
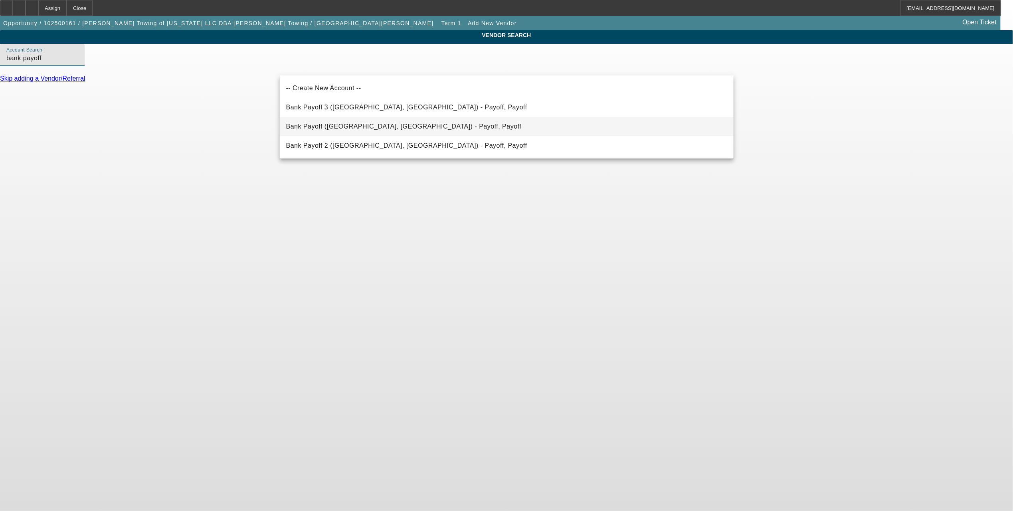
click at [350, 127] on span "Bank Payoff (Northbrook, IL) - Payoff, Payoff" at bounding box center [404, 126] width 236 height 7
type input "Bank Payoff (Northbrook, IL) - Payoff, Payoff"
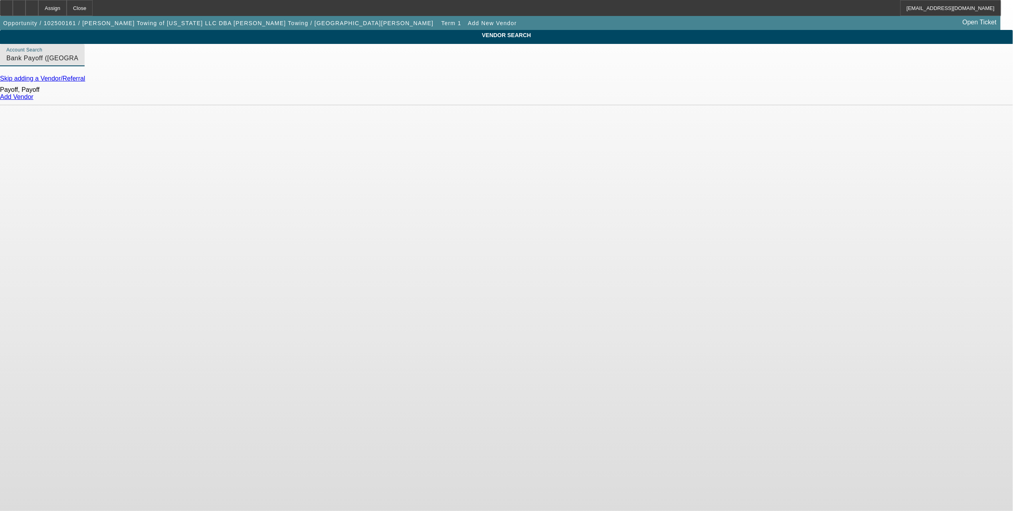
click at [34, 100] on link "Add Vendor" at bounding box center [17, 96] width 34 height 7
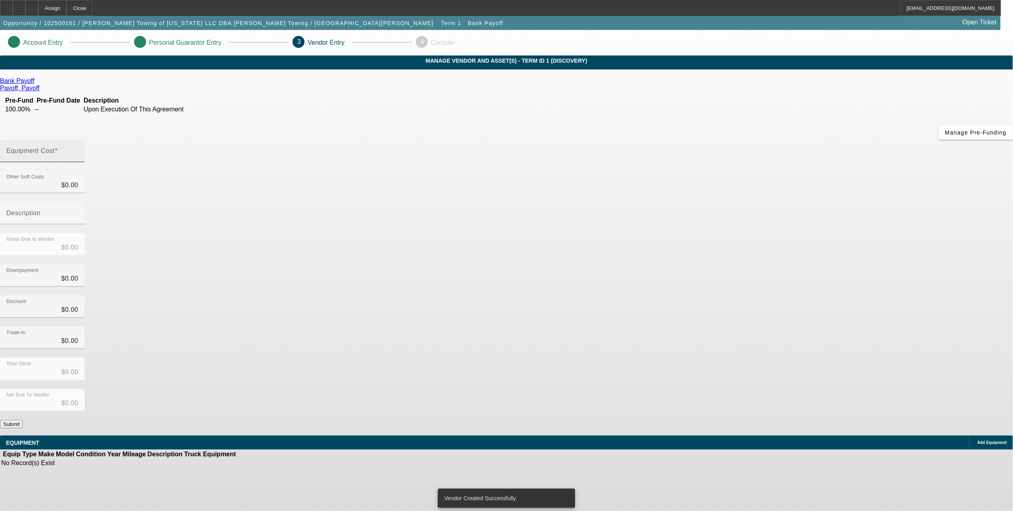
click at [55, 147] on mat-label "Equipment Cost" at bounding box center [30, 150] width 48 height 7
click at [78, 149] on input "Equipment Cost" at bounding box center [42, 154] width 72 height 10
type input "9"
type input "$9.00"
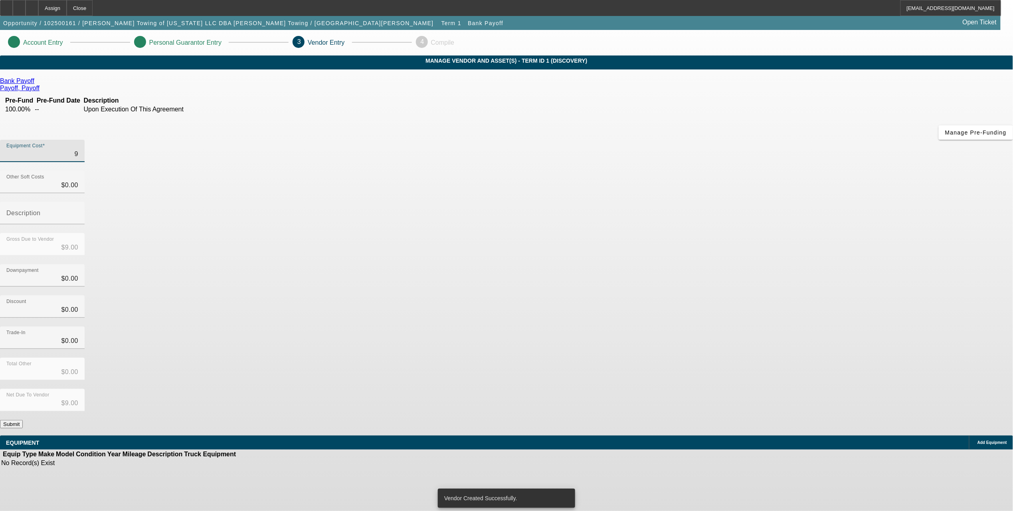
type input "97"
type input "$97.00"
type input "973"
type input "$973.00"
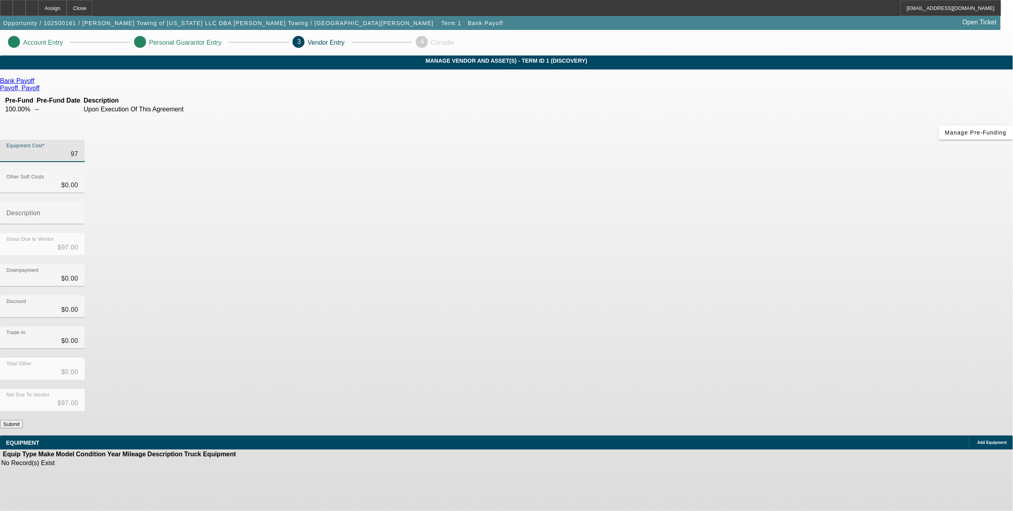
type input "$973.00"
type input "9735"
type input "$9,735.00"
type input "97351"
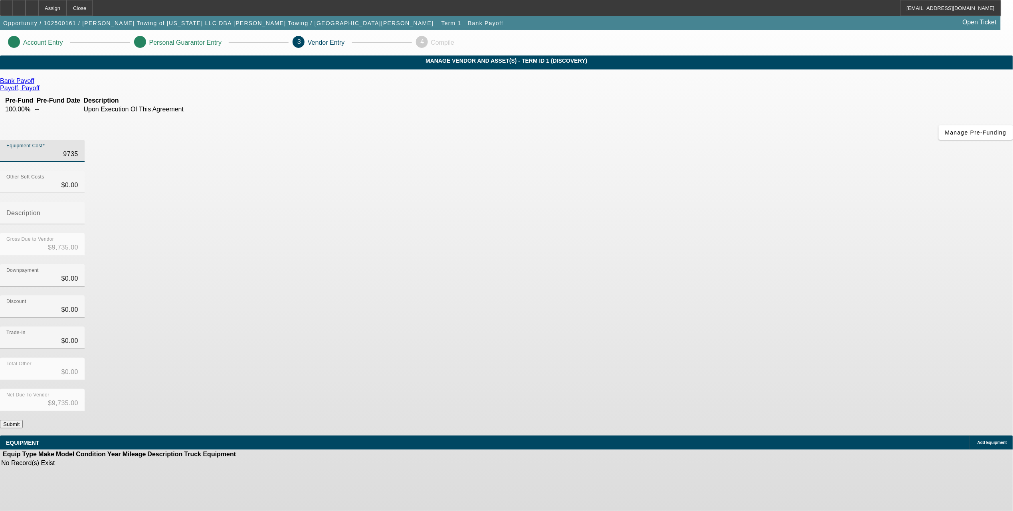
type input "$97,351.00"
type input "97351.2"
type input "$97,351.20"
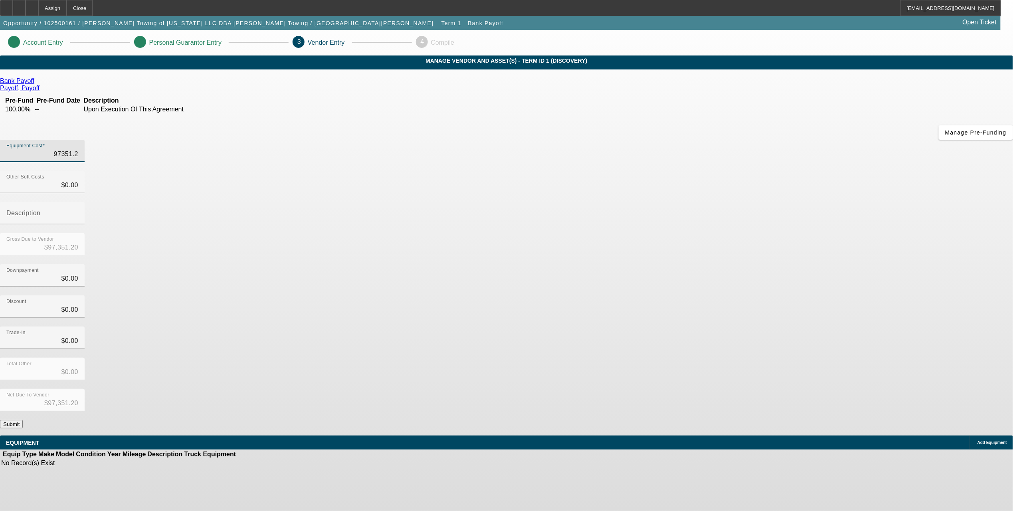
type input "97351.26"
type input "$97,351.26"
click at [468, 248] on div "Bank Payoff Payoff, Payoff Pre-Fund Pre-Fund Date Description 100.00% -- Upon E…" at bounding box center [506, 252] width 1013 height 351
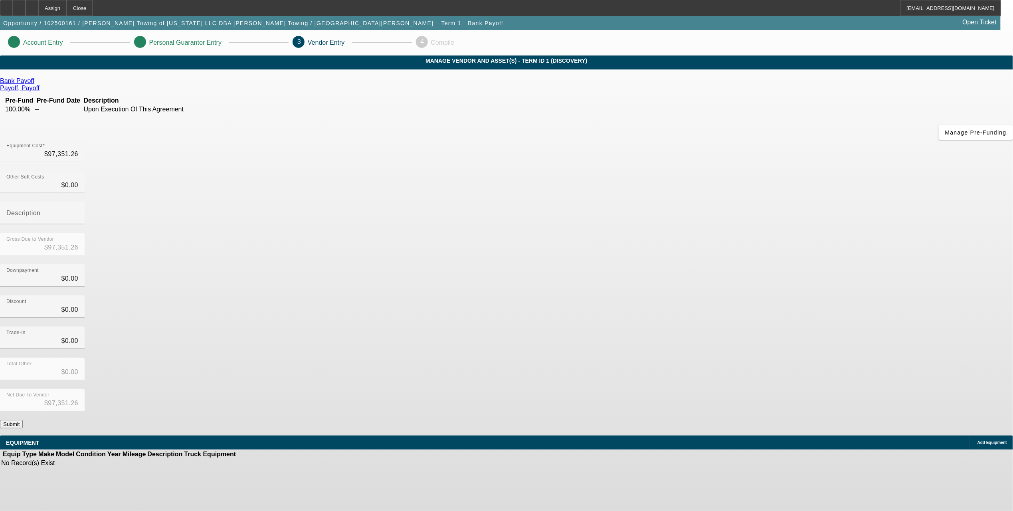
click at [23, 420] on button "Submit" at bounding box center [11, 424] width 23 height 8
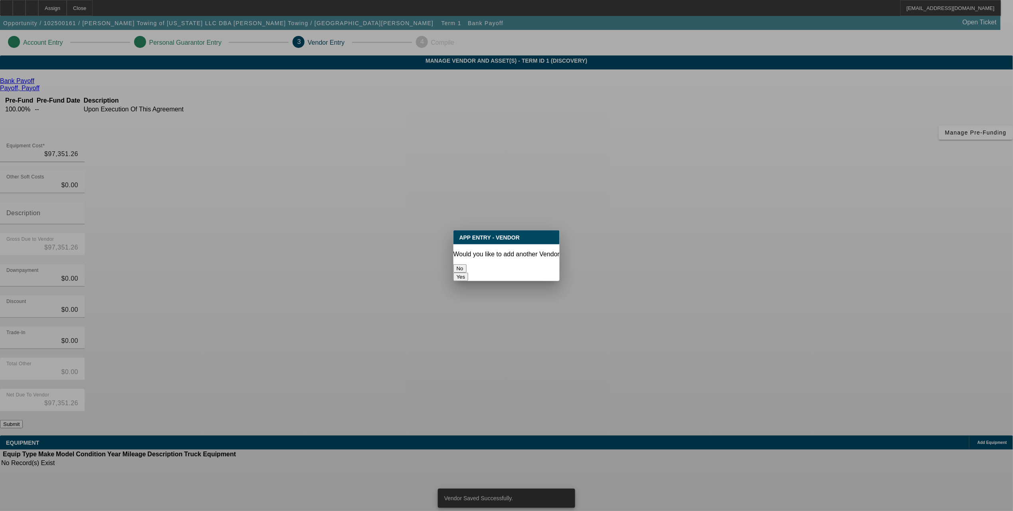
click at [467, 264] on button "No" at bounding box center [460, 268] width 13 height 8
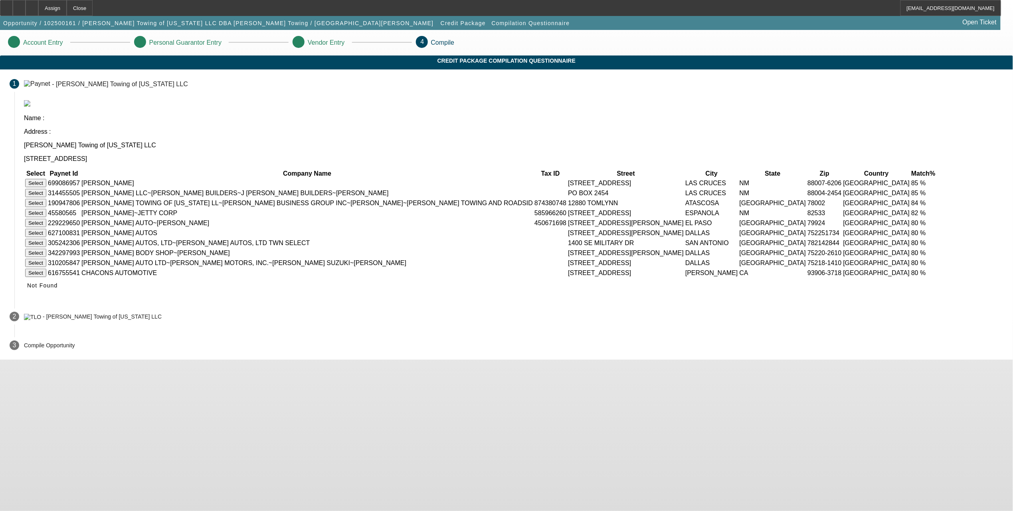
click at [46, 199] on button "Select" at bounding box center [35, 203] width 21 height 8
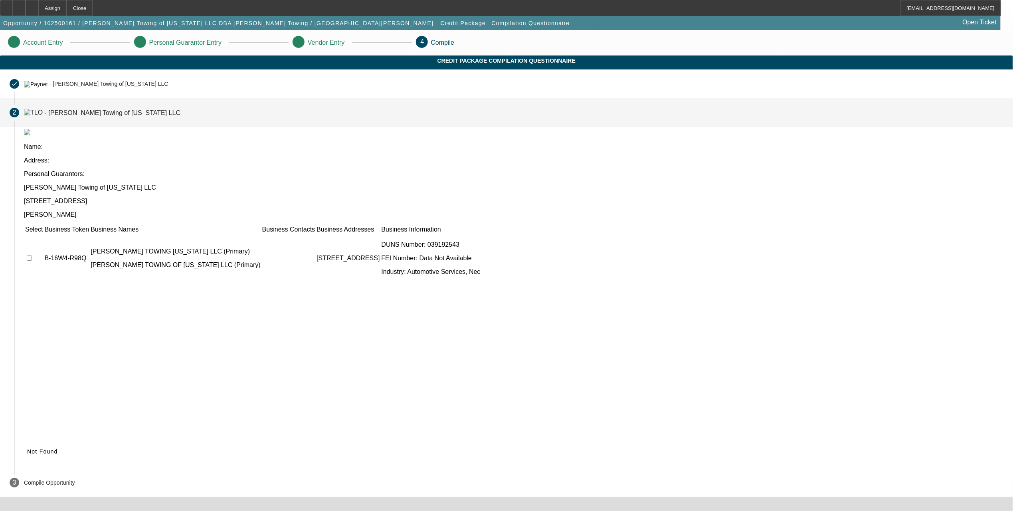
click at [43, 234] on td at bounding box center [34, 258] width 18 height 48
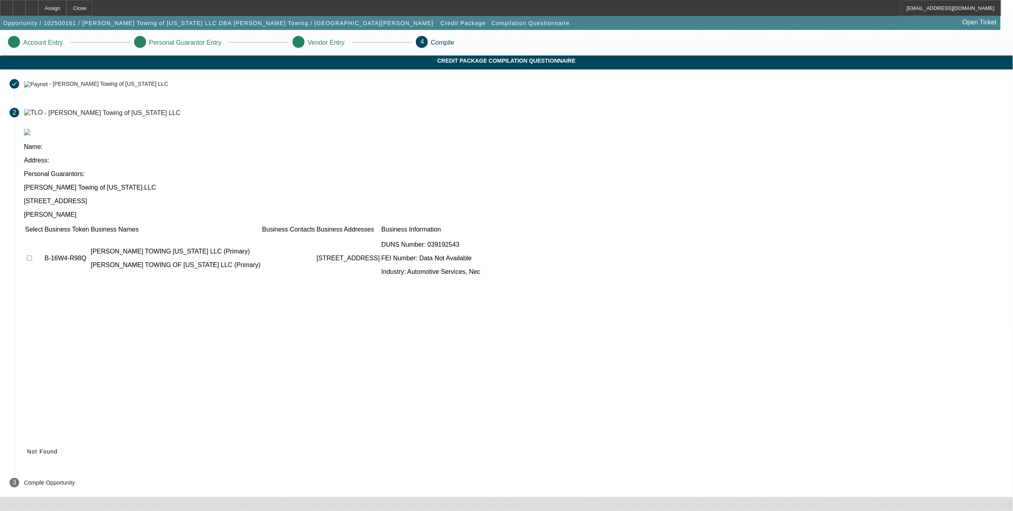
drag, startPoint x: 300, startPoint y: 187, endPoint x: 309, endPoint y: 192, distance: 10.2
click at [32, 256] on input "checkbox" at bounding box center [29, 258] width 5 height 5
checkbox input "true"
click at [48, 448] on span "Submit" at bounding box center [37, 451] width 20 height 6
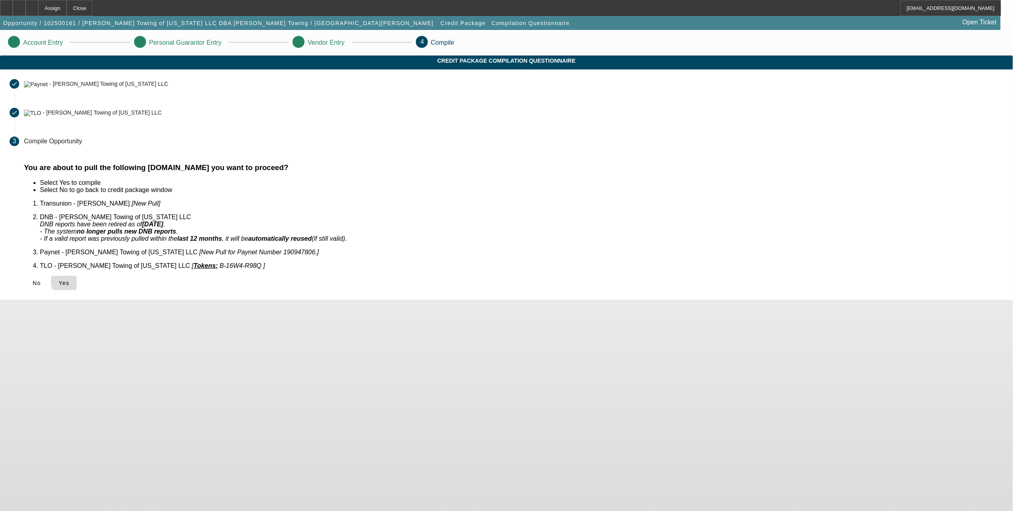
click at [69, 280] on span "Yes" at bounding box center [64, 283] width 11 height 6
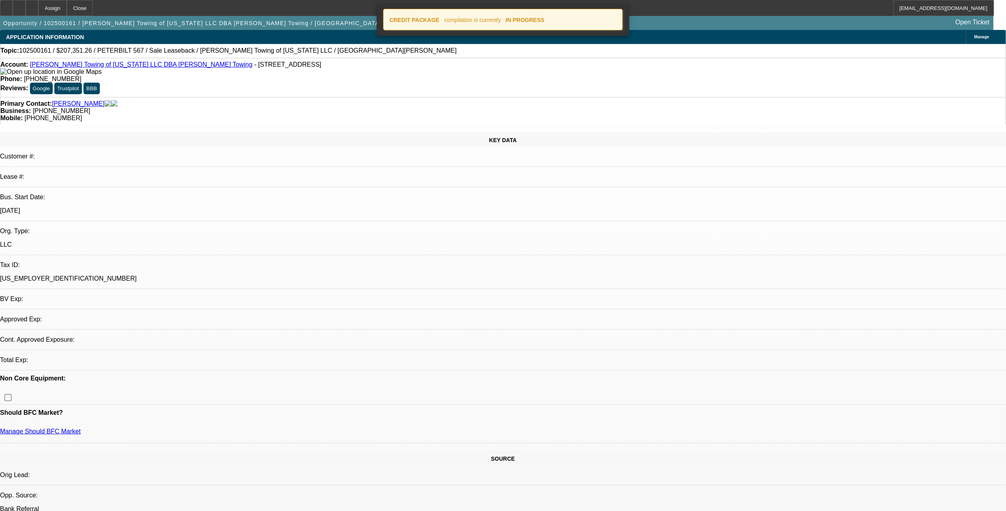
select select "0"
select select "2"
select select "0"
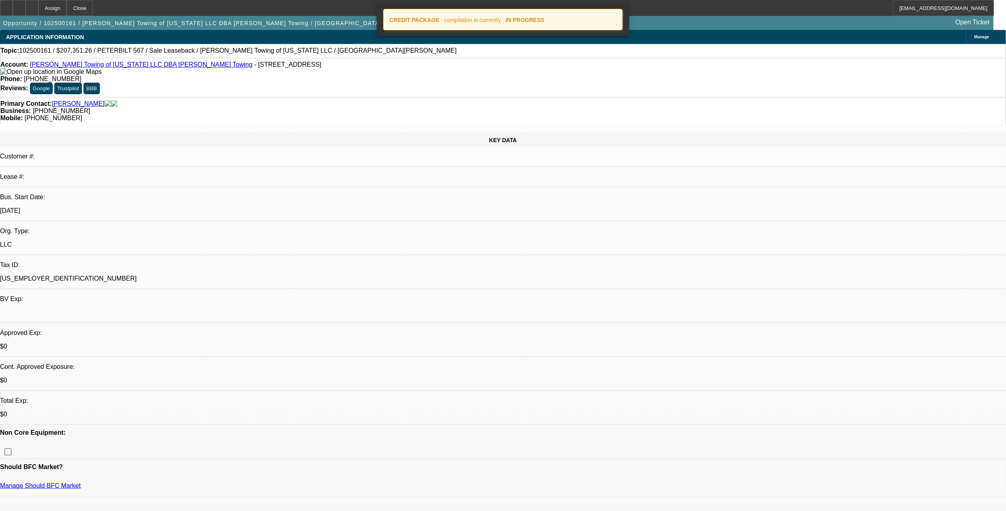
select select "1"
select select "2"
select select "6"
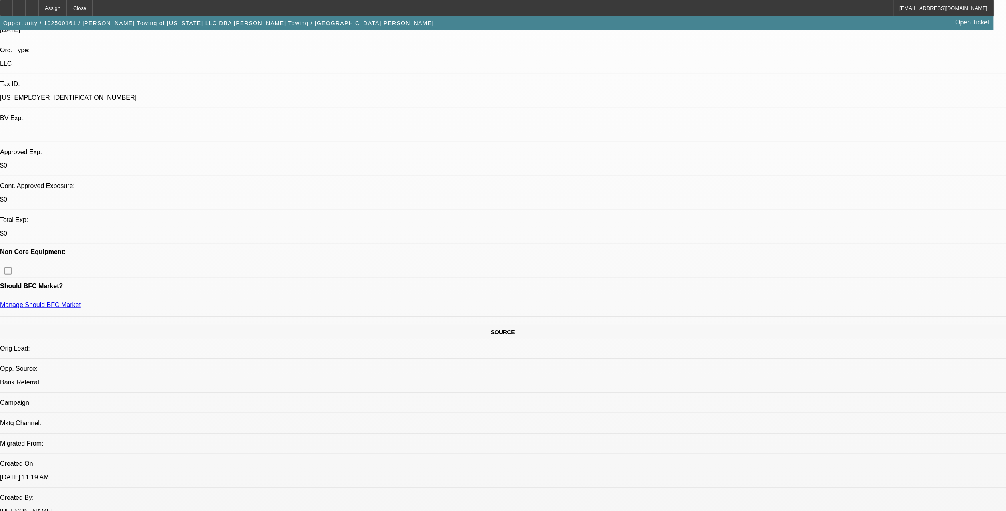
scroll to position [106, 0]
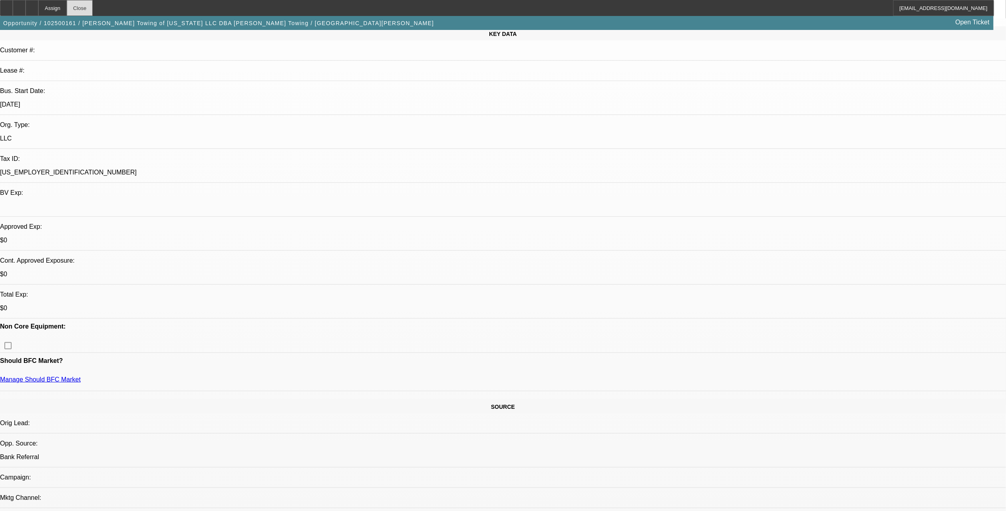
click at [93, 10] on div "Close" at bounding box center [80, 8] width 26 height 16
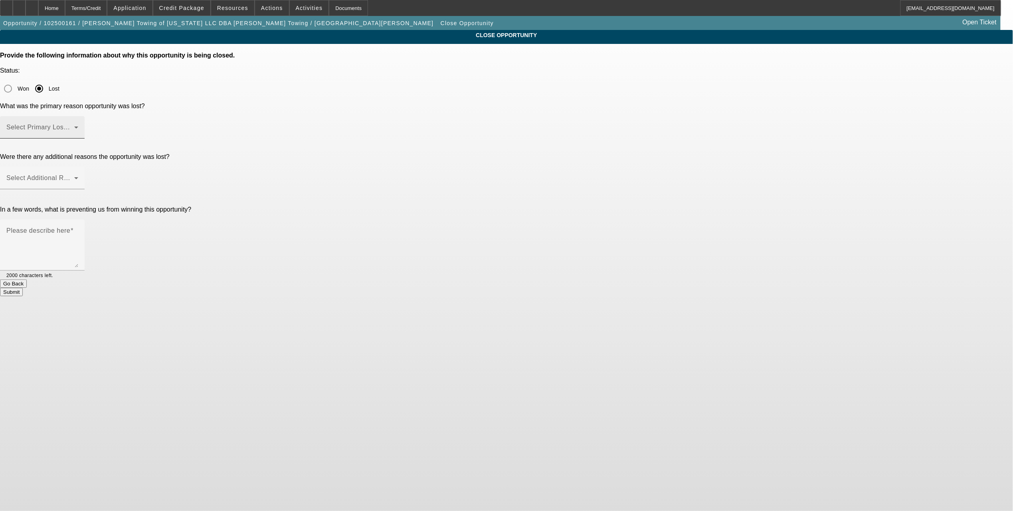
click at [74, 126] on span at bounding box center [40, 131] width 68 height 10
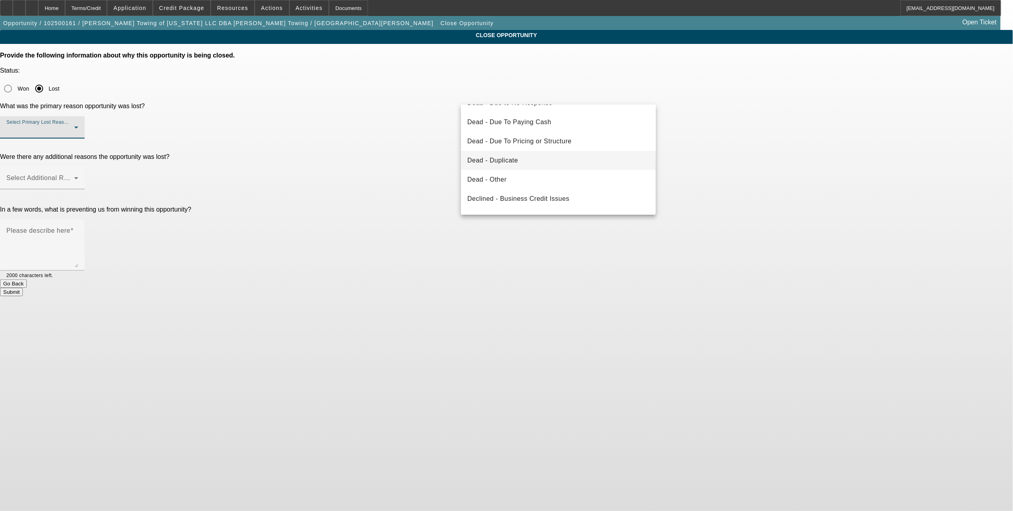
scroll to position [106, 0]
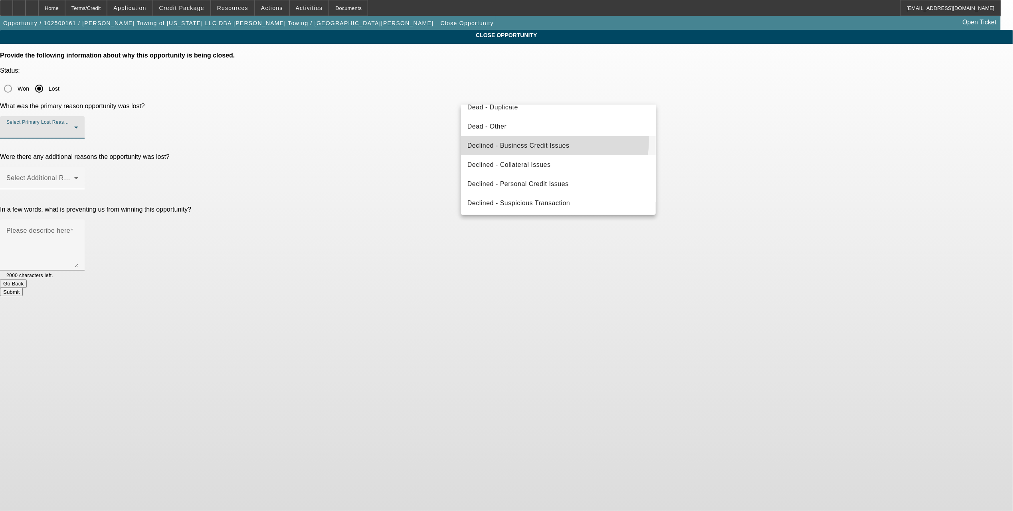
click at [541, 139] on mat-option "Declined - Business Credit Issues" at bounding box center [558, 145] width 195 height 19
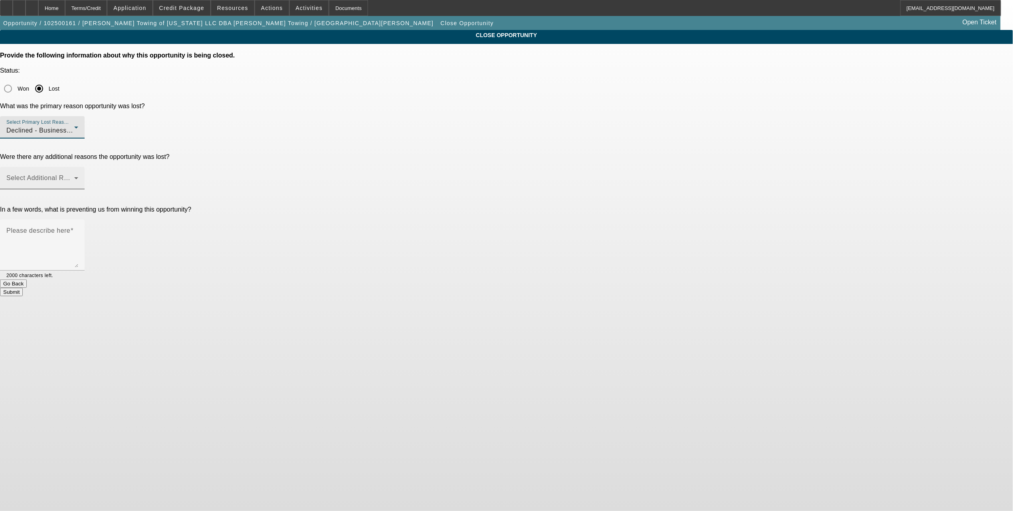
click at [78, 167] on div "Select Additional Reasons" at bounding box center [42, 178] width 72 height 22
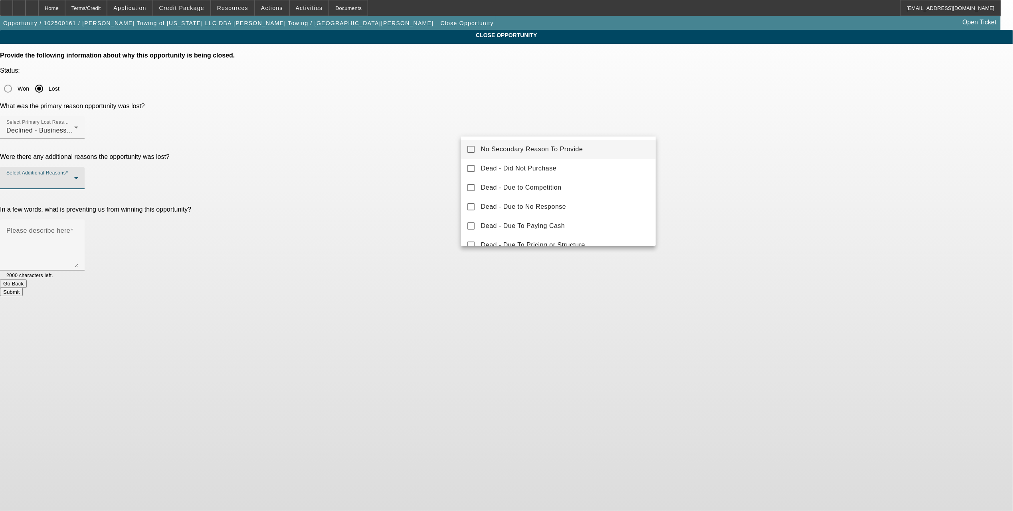
click at [495, 148] on span "No Secondary Reason To Provide" at bounding box center [532, 150] width 102 height 10
click at [371, 171] on div at bounding box center [506, 255] width 1013 height 511
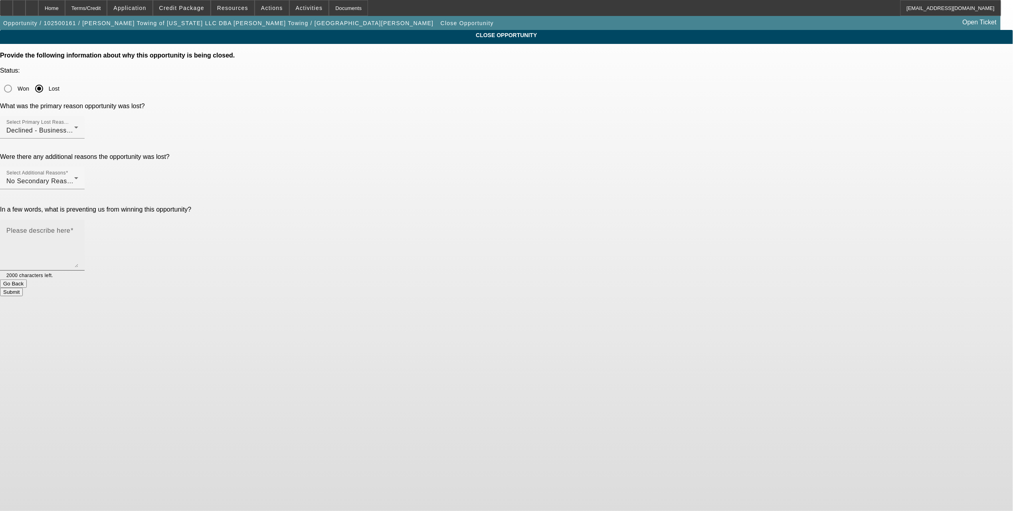
click at [78, 229] on textarea "Please describe here" at bounding box center [42, 248] width 72 height 38
type textarea "Previous default - not going to reconsider"
click at [23, 288] on button "Submit" at bounding box center [11, 292] width 23 height 8
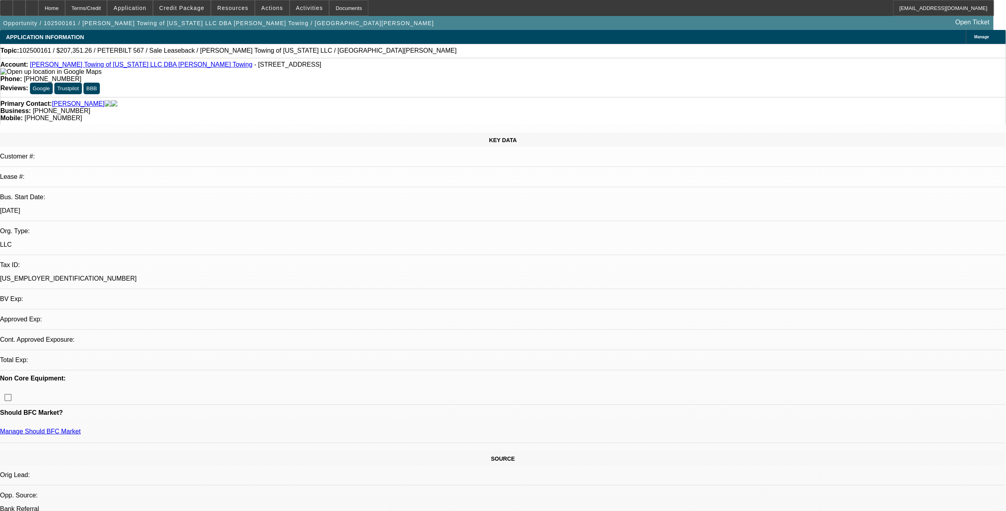
select select "0"
select select "2"
select select "0"
select select "6"
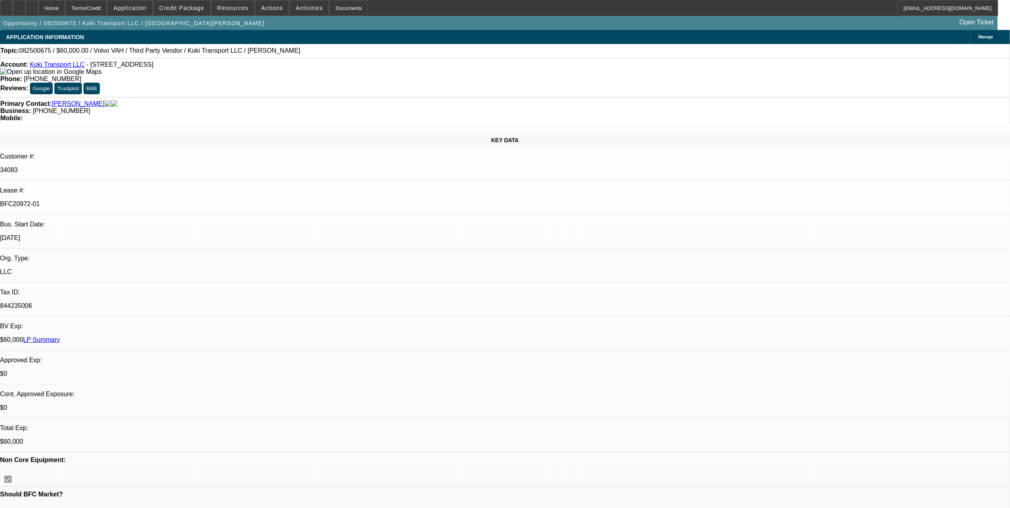
select select "0.2"
select select "2"
select select "0"
select select "2"
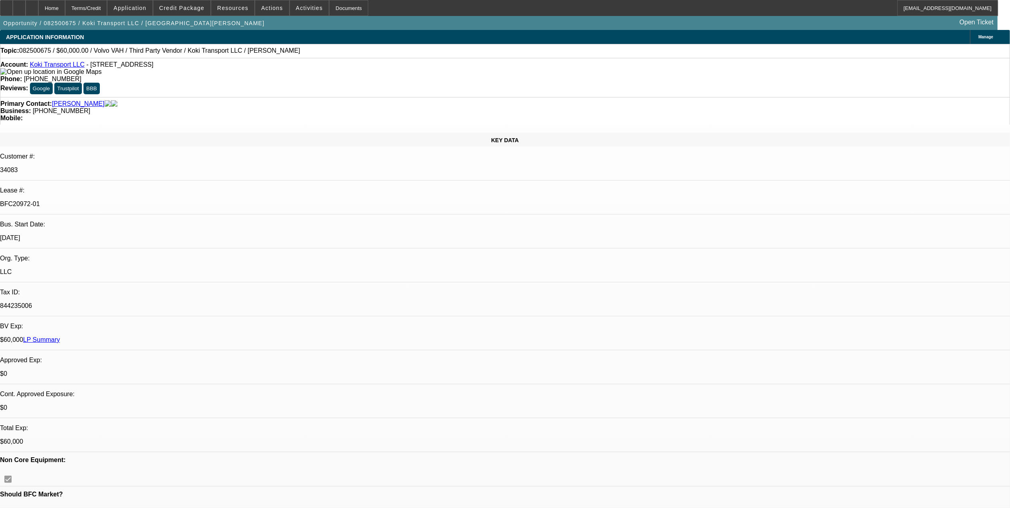
select select "0.1"
select select "0.2"
select select "2"
select select "0.1"
select select "0.15"
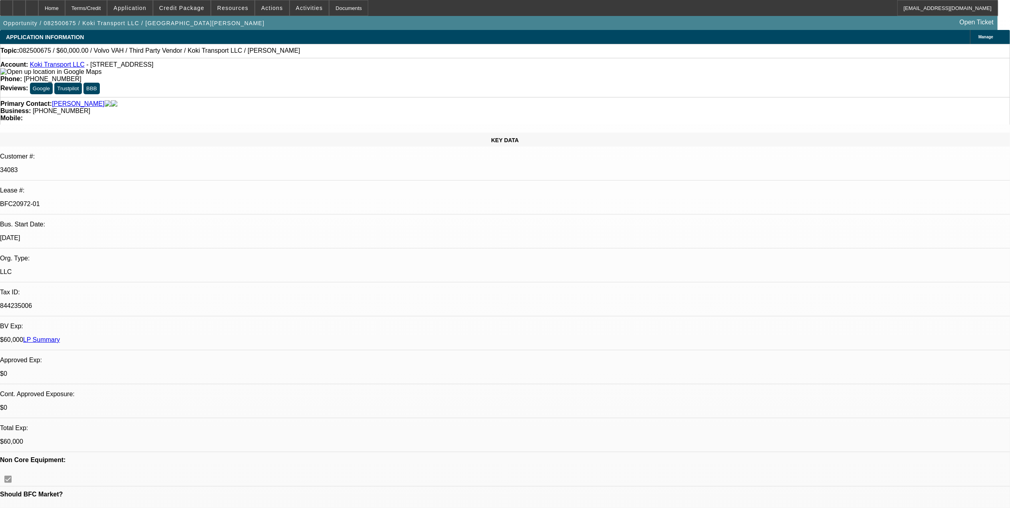
select select "2"
select select "0.1"
select select "1"
select select "2"
select select "6"
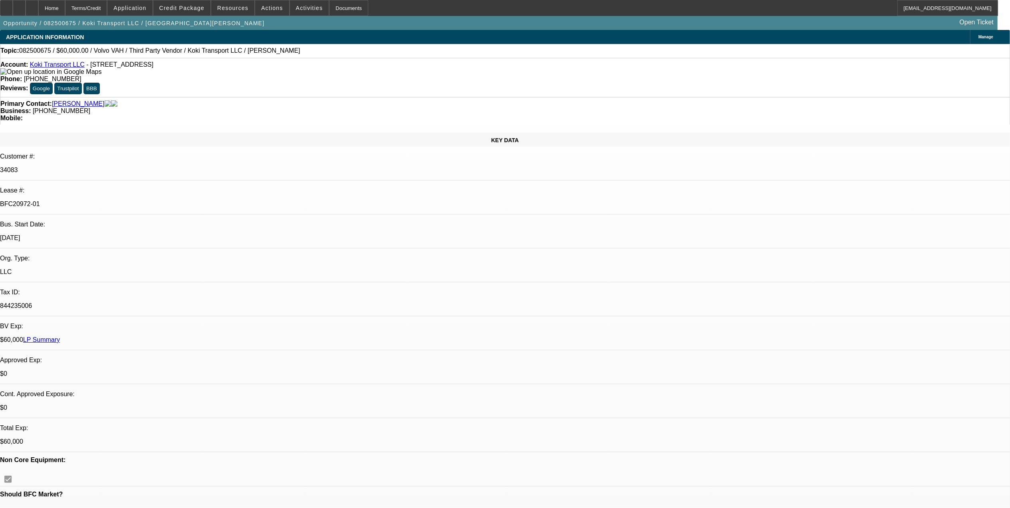
select select "1"
select select "2"
select select "4"
select select "1"
select select "2"
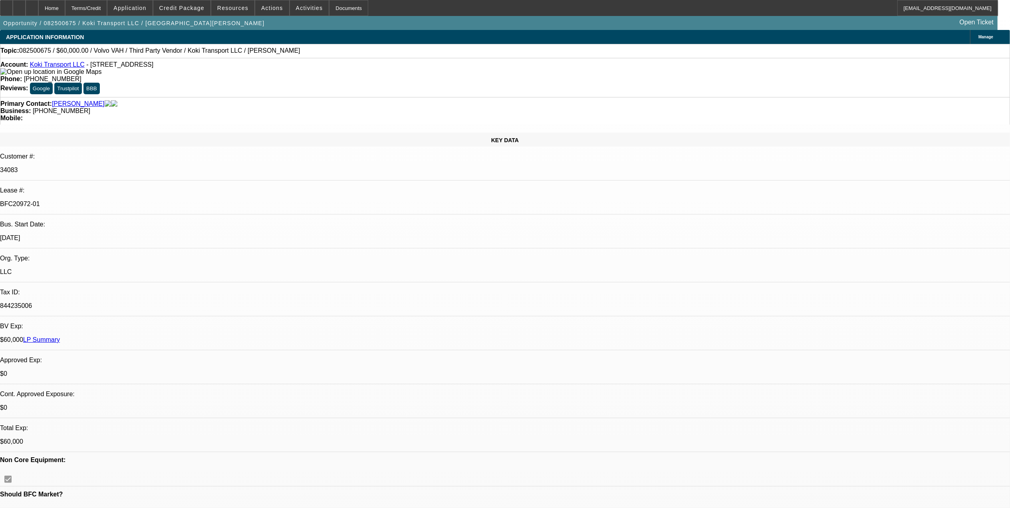
select select "4"
select select "1"
select select "2"
select select "4"
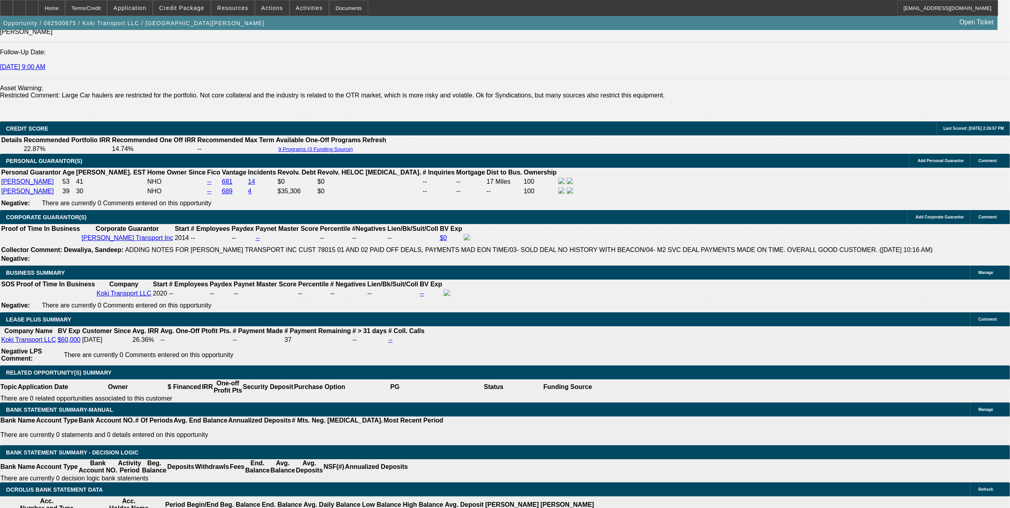
scroll to position [1278, 0]
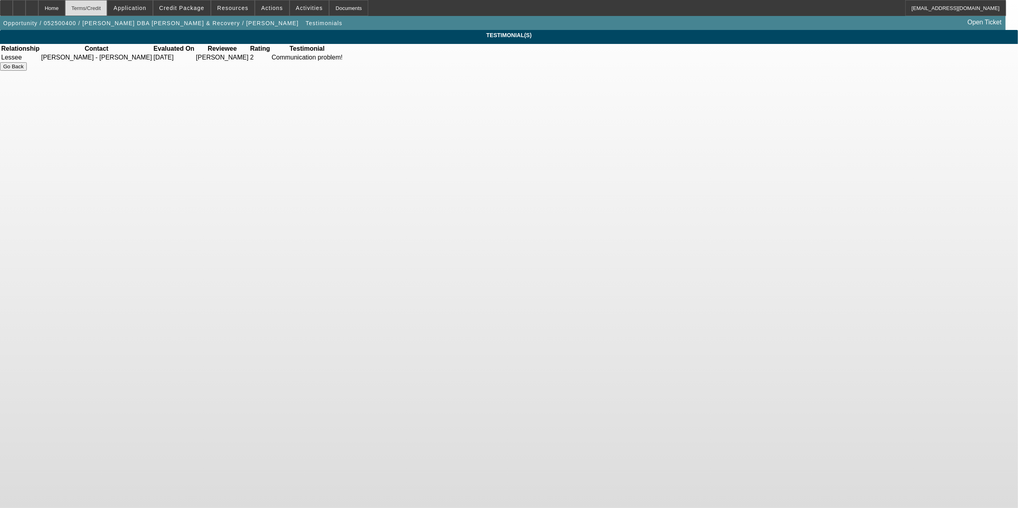
click at [107, 8] on div "Terms/Credit" at bounding box center [86, 8] width 42 height 16
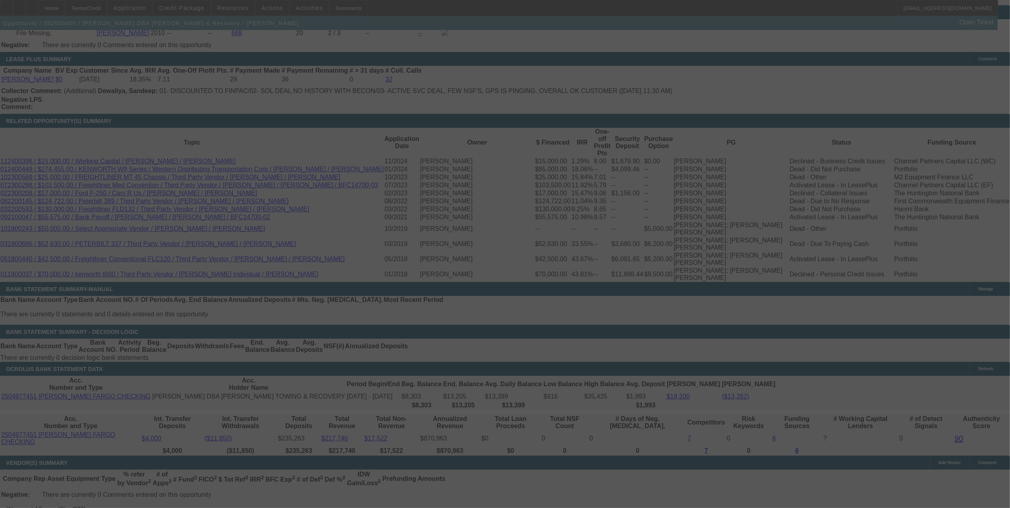
scroll to position [1370, 0]
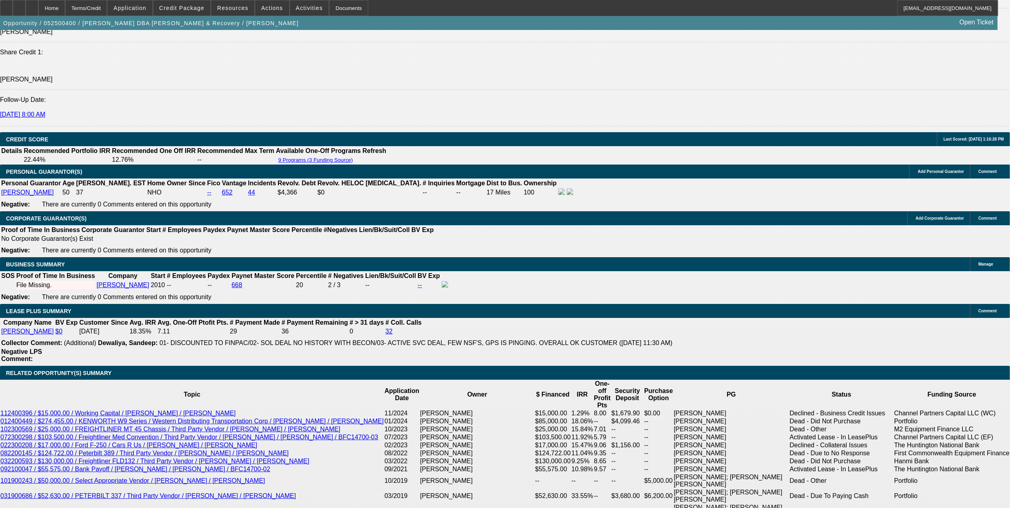
select select "0.1"
select select "0"
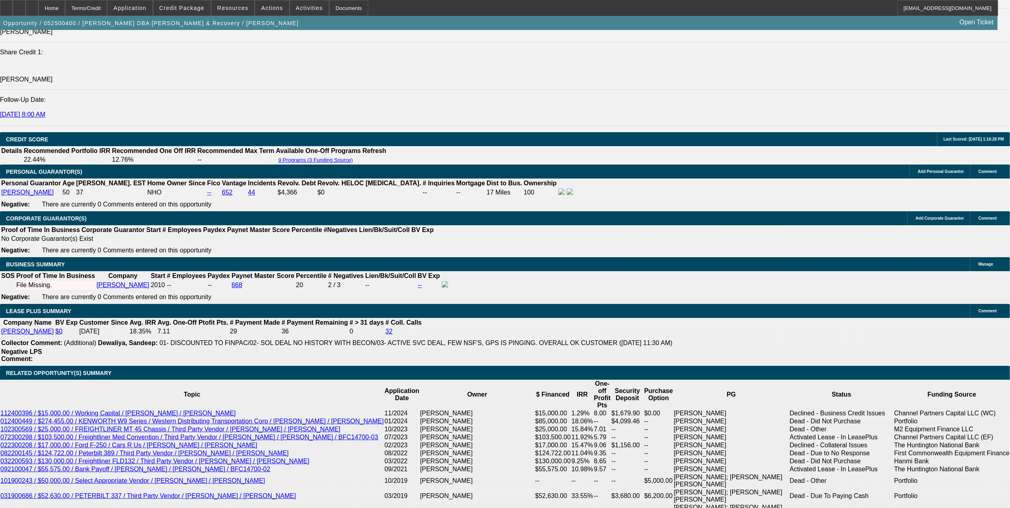
select select "0"
select select "0.1"
select select "0"
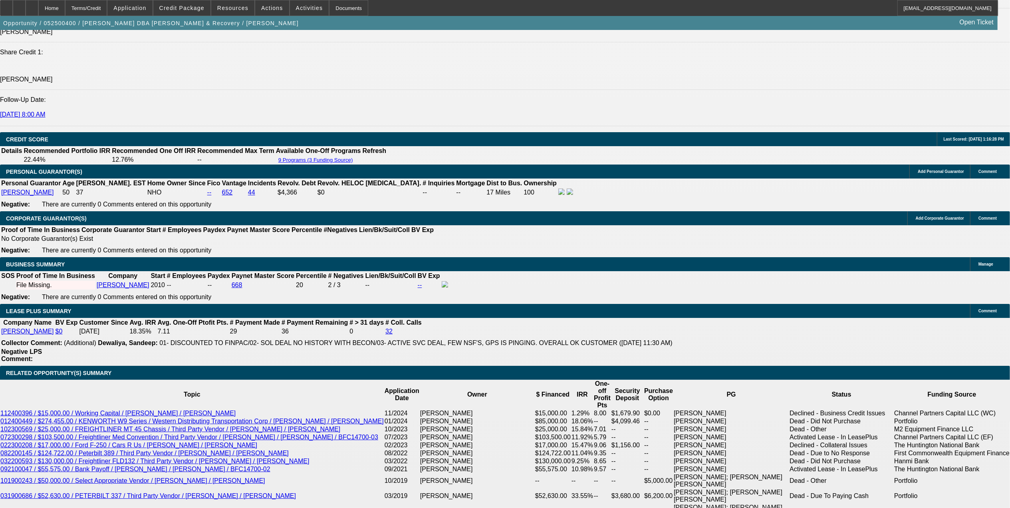
select select "1"
select select "2"
select select "6"
select select "1"
select select "2"
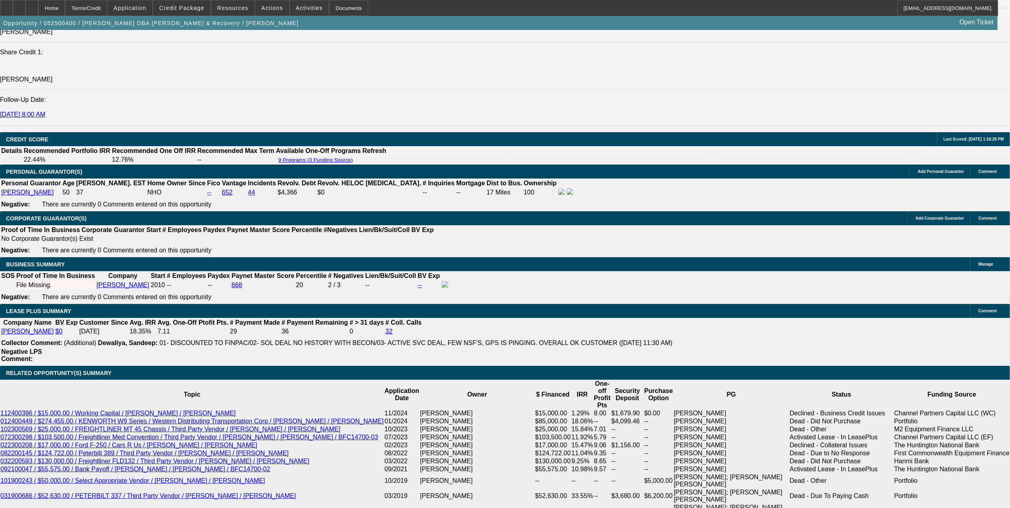
select select "6"
select select "1"
select select "2"
select select "6"
select select "1"
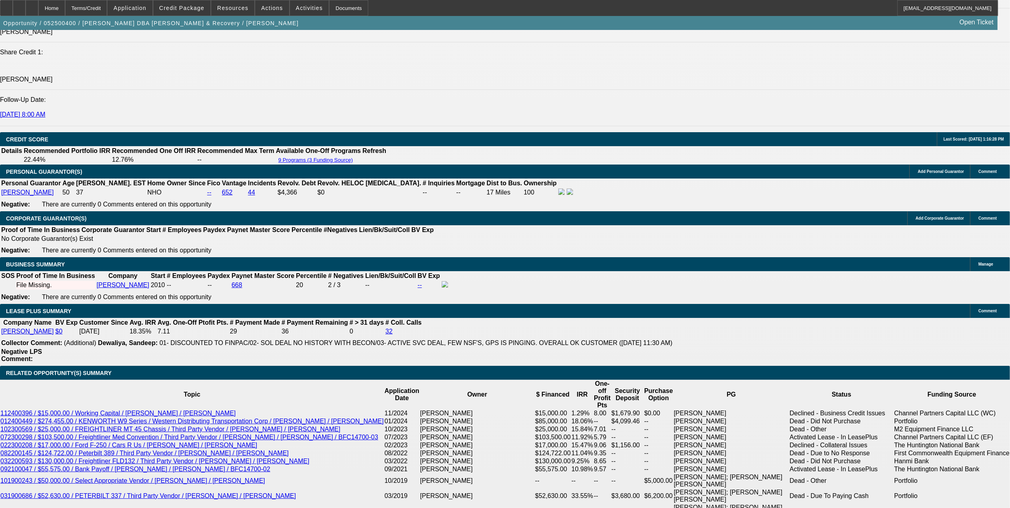
select select "3"
select select "6"
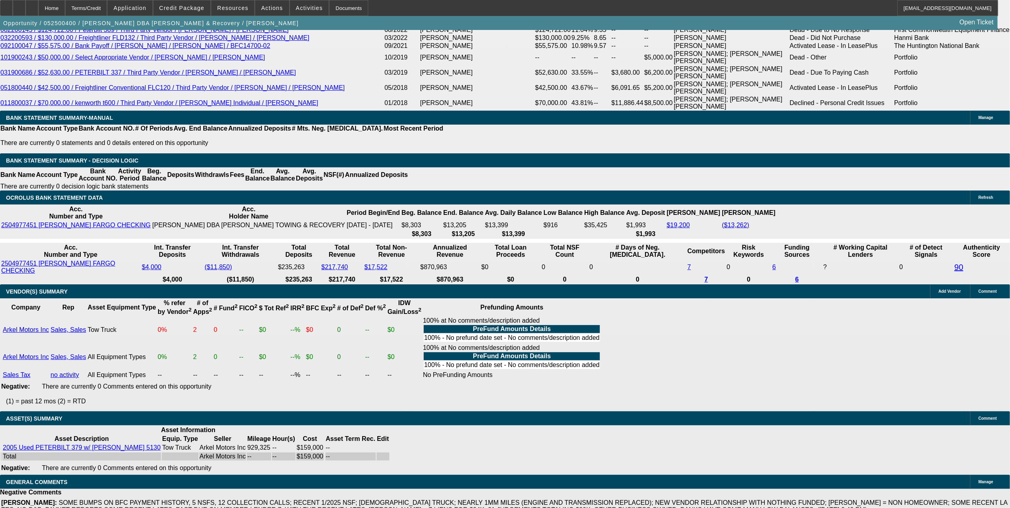
scroll to position [1561, 0]
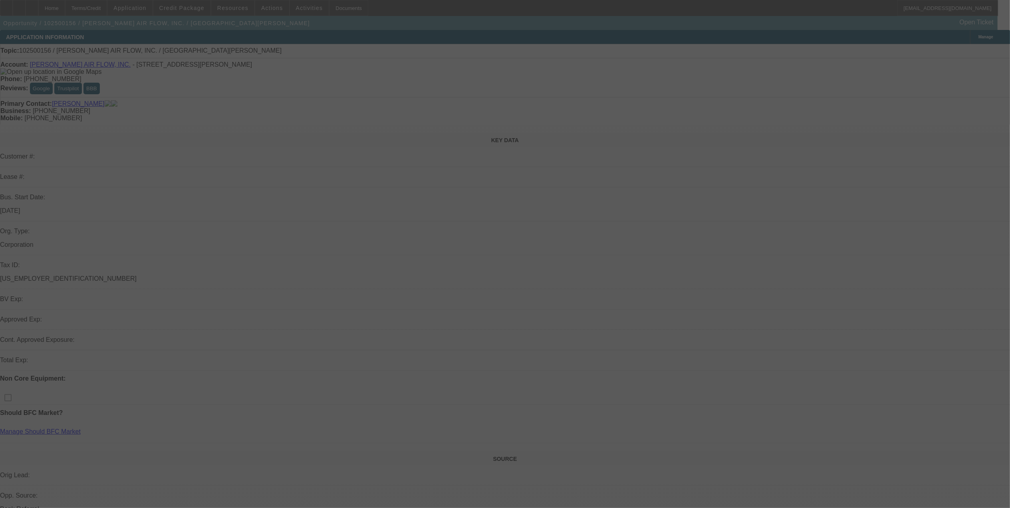
select select "0"
select select "2"
select select "0"
select select "6"
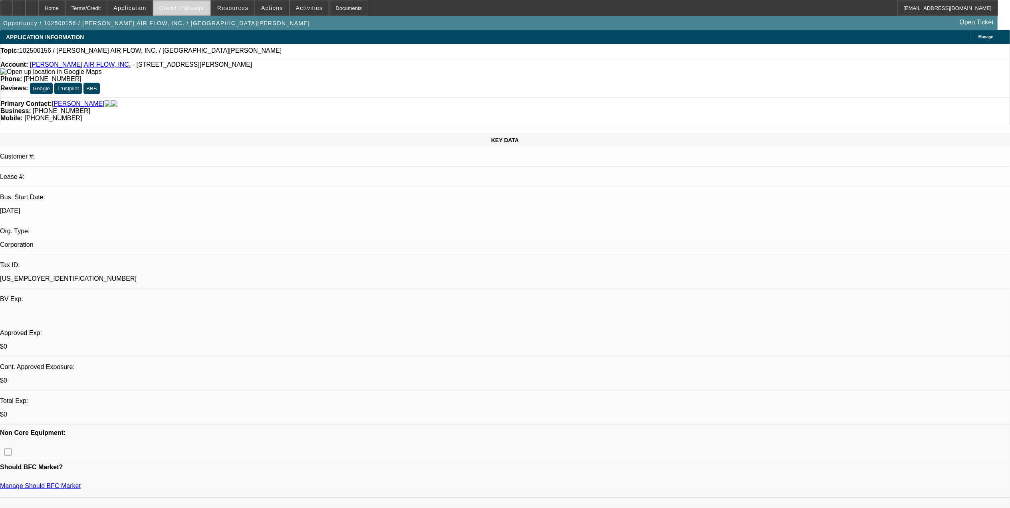
click at [200, 14] on span at bounding box center [181, 7] width 57 height 19
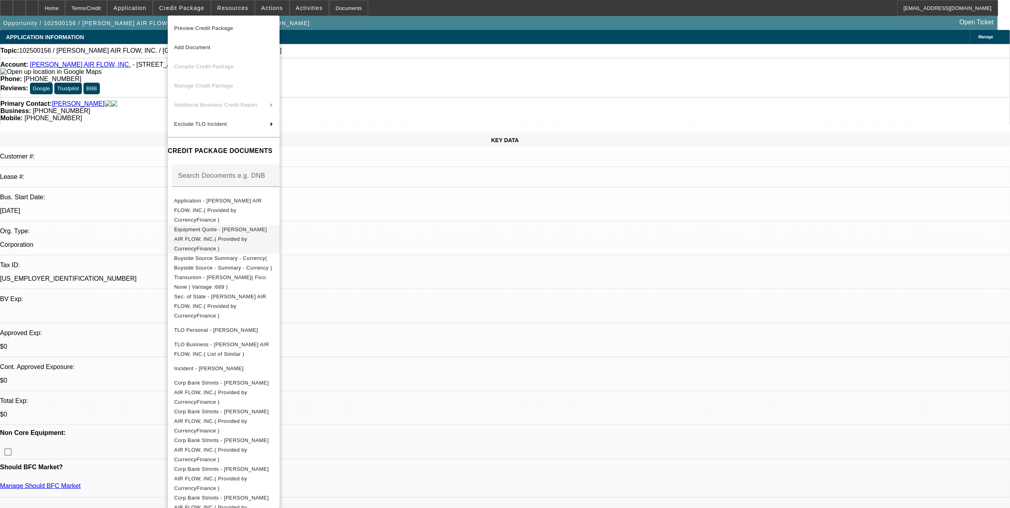
click at [213, 226] on span "Equipment Quote - [PERSON_NAME] AIR FLOW, INC.( Provided by CurrencyFinance )" at bounding box center [223, 238] width 99 height 29
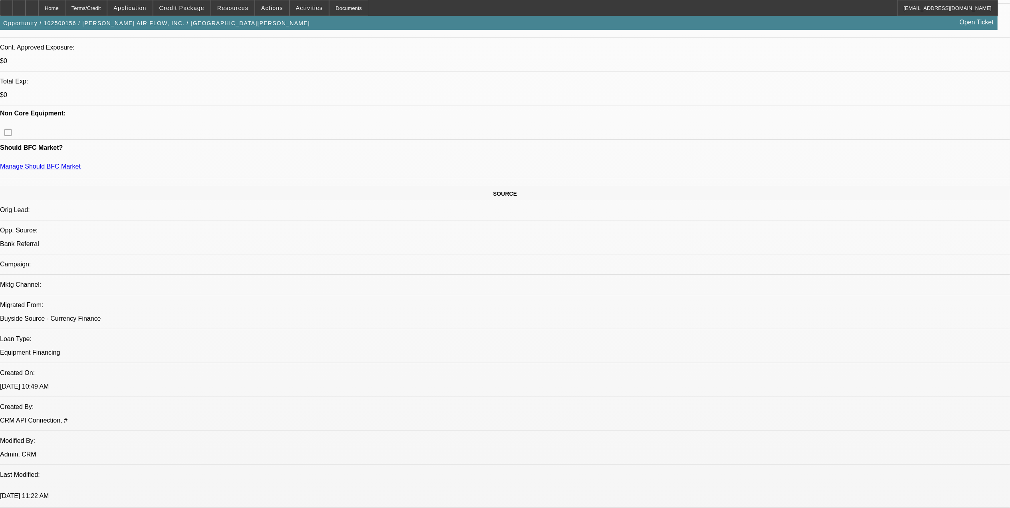
scroll to position [373, 0]
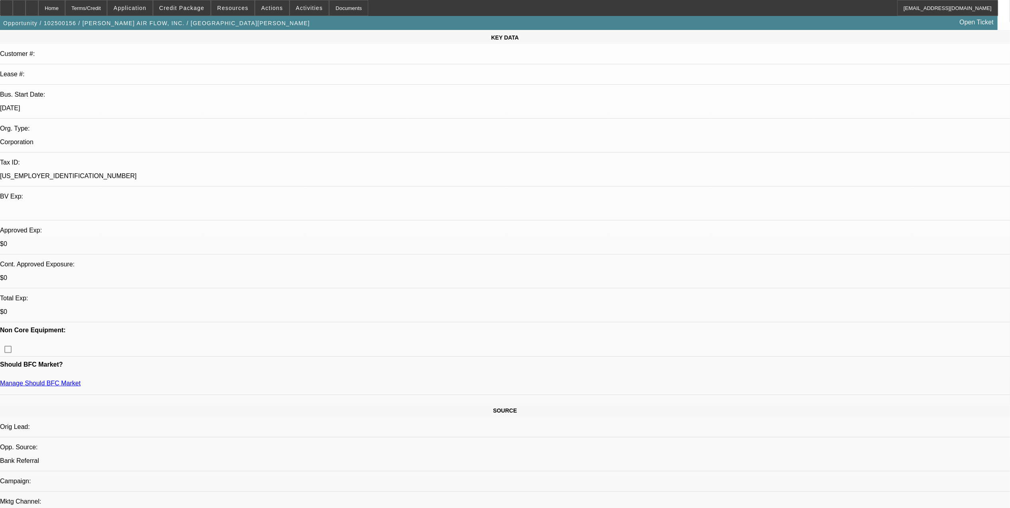
scroll to position [0, 0]
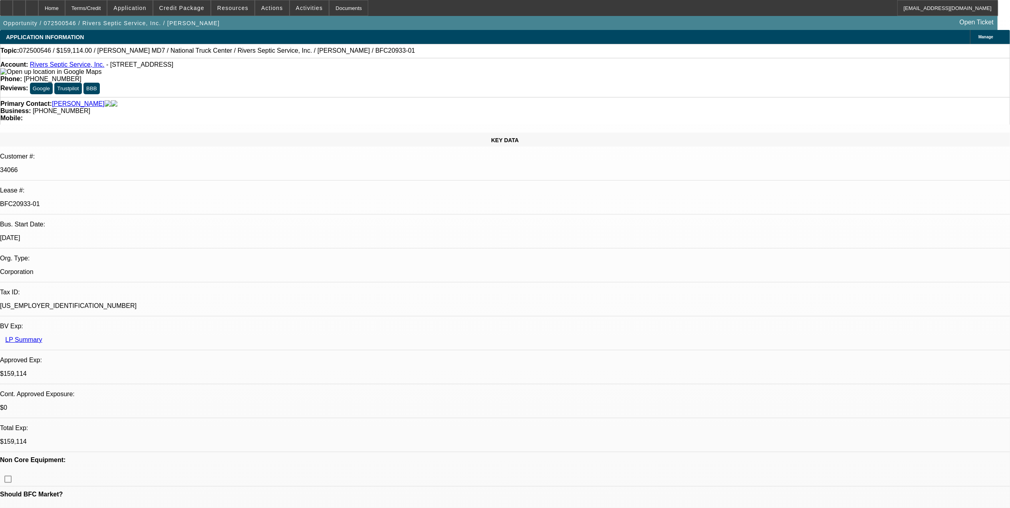
select select "0"
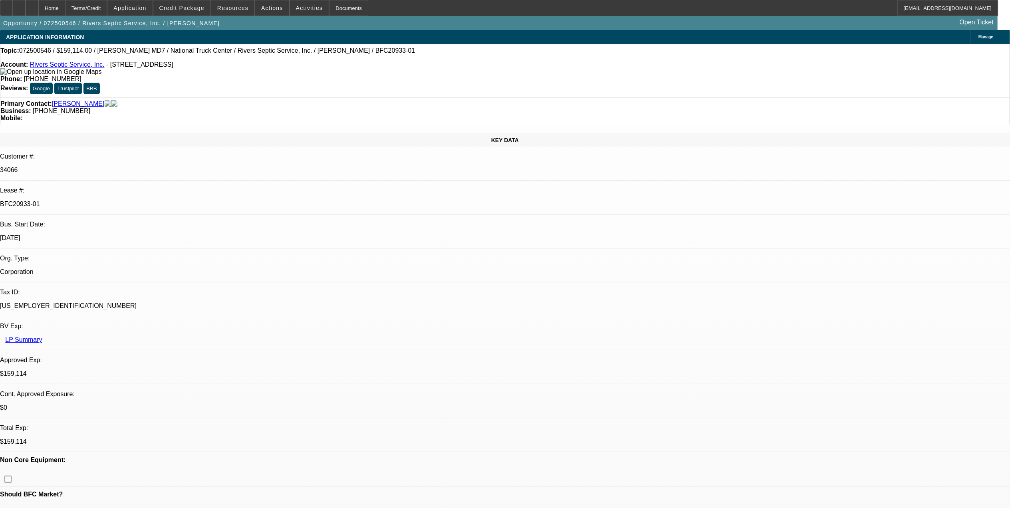
select select "0"
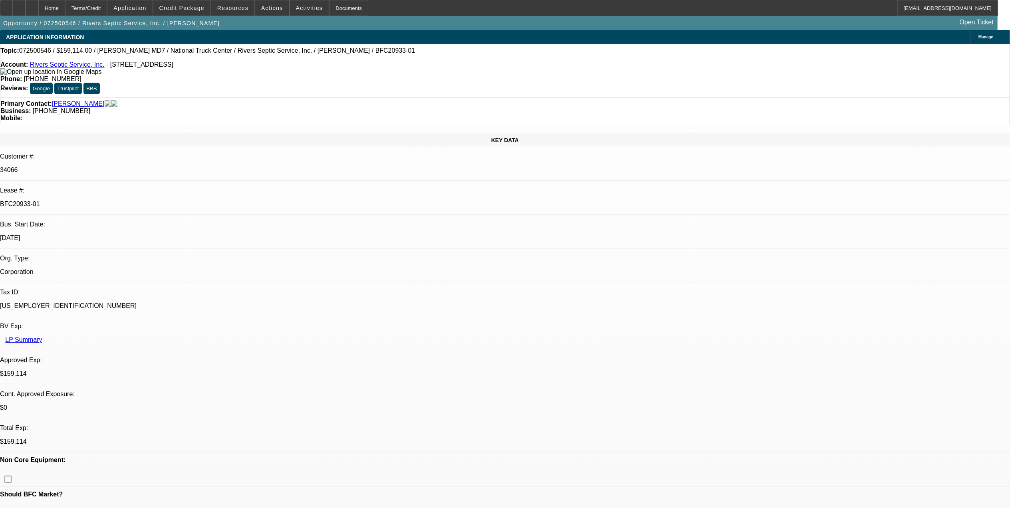
select select "2"
select select "0"
select select "1"
select select "6"
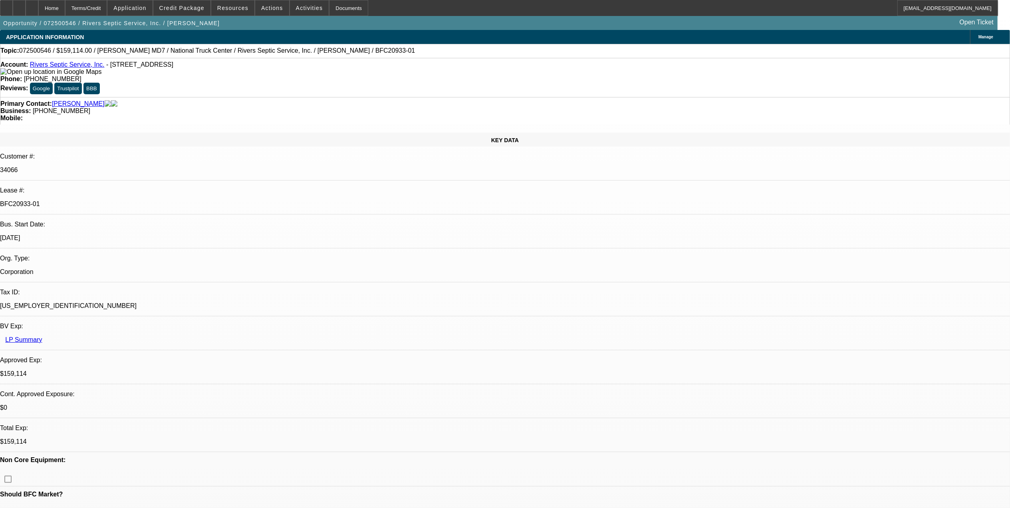
select select "1"
select select "6"
select select "1"
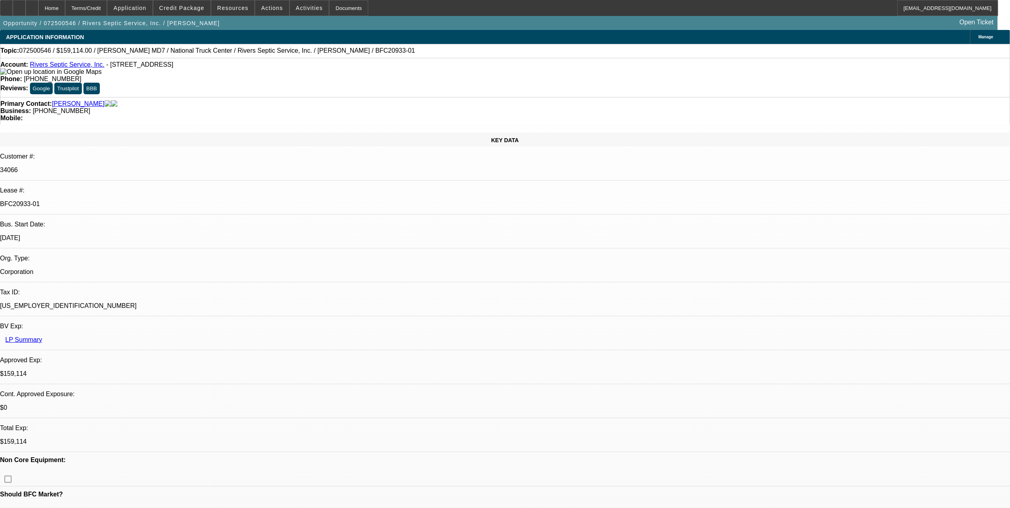
select select "6"
select select "1"
select select "2"
select select "6"
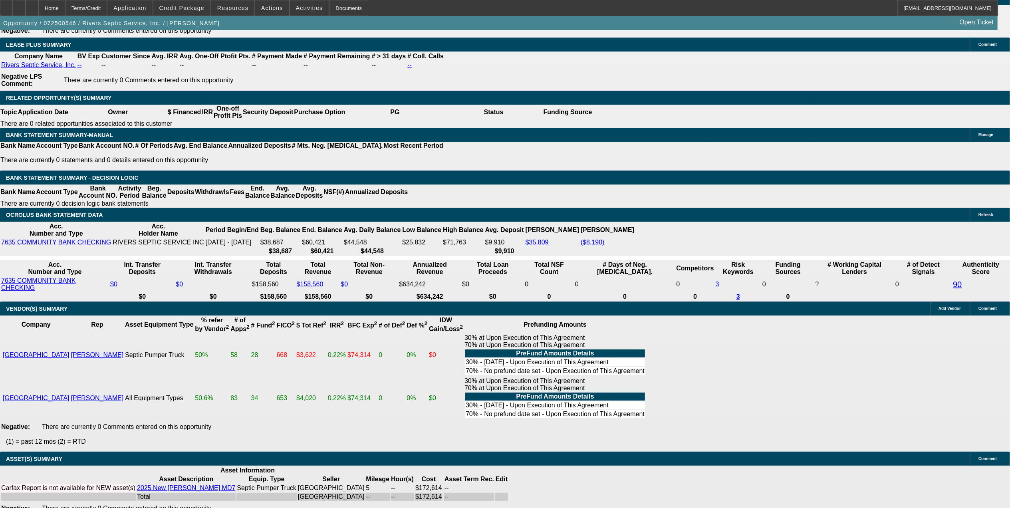
scroll to position [1183, 0]
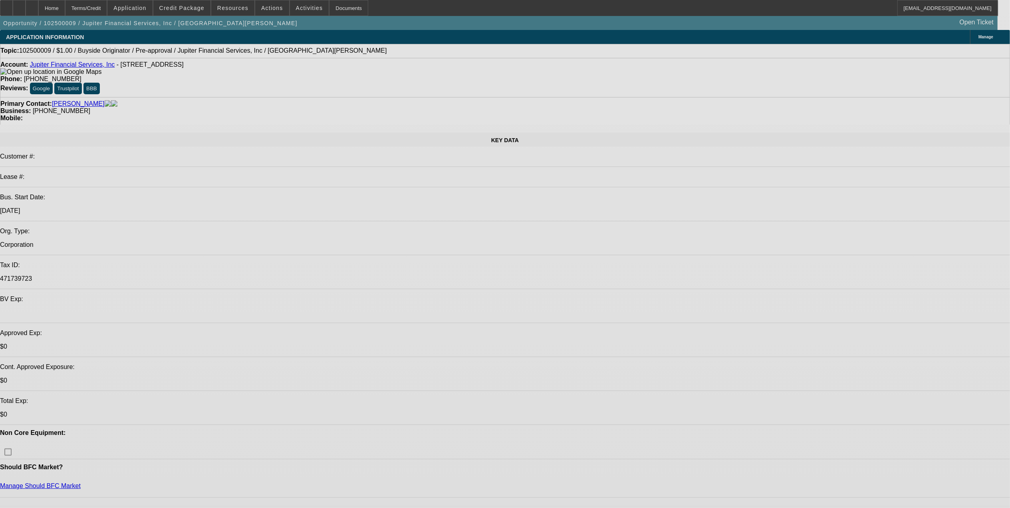
select select "0"
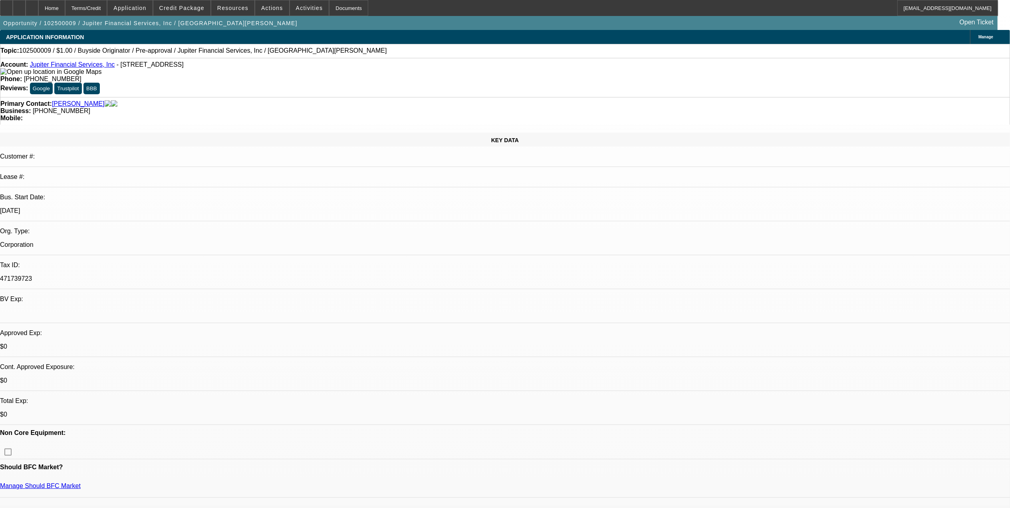
select select "2"
select select "0"
select select "2"
select select "0"
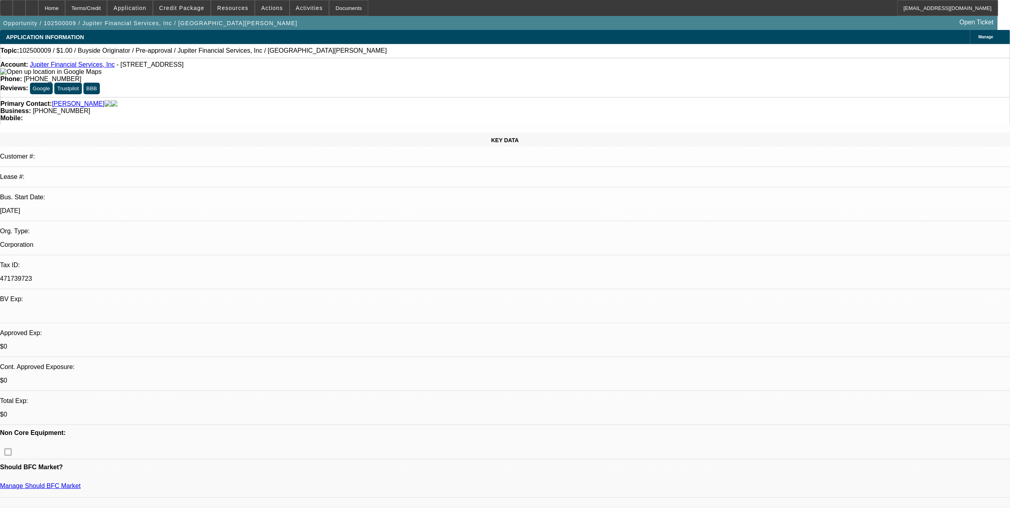
select select "1"
select select "2"
select select "6"
select select "1"
select select "2"
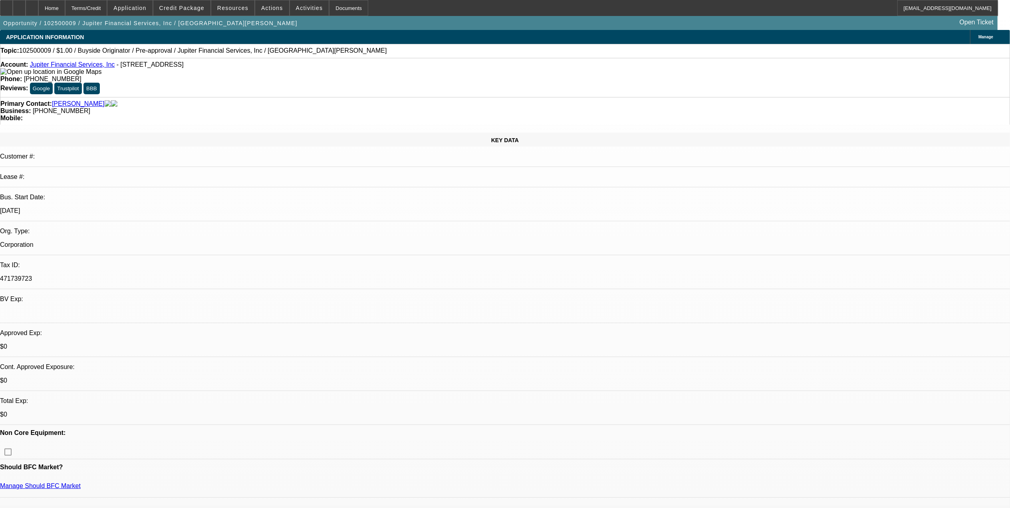
select select "6"
click at [195, 10] on span "Credit Package" at bounding box center [181, 8] width 45 height 6
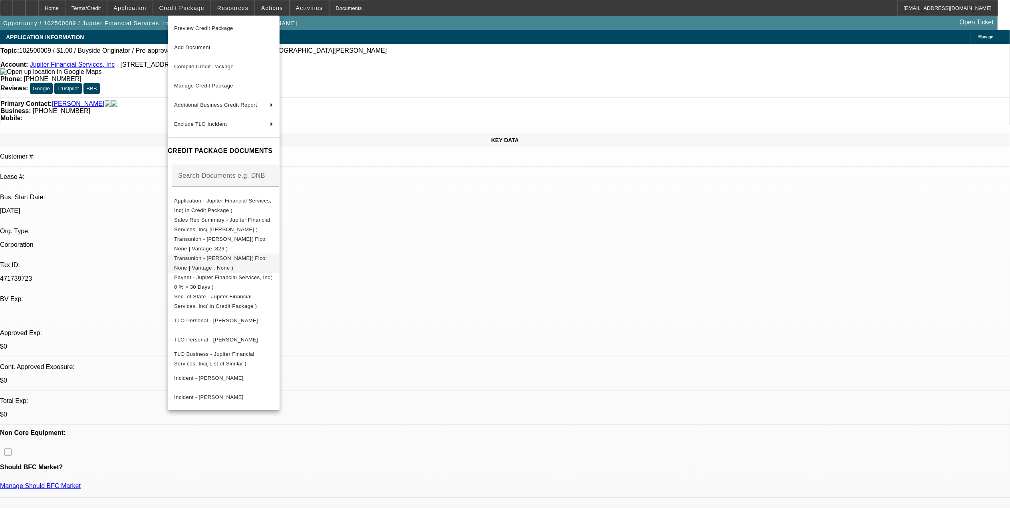
click at [224, 262] on span "Transunion - [PERSON_NAME]( Fico: None | Vantage : None )" at bounding box center [220, 263] width 93 height 16
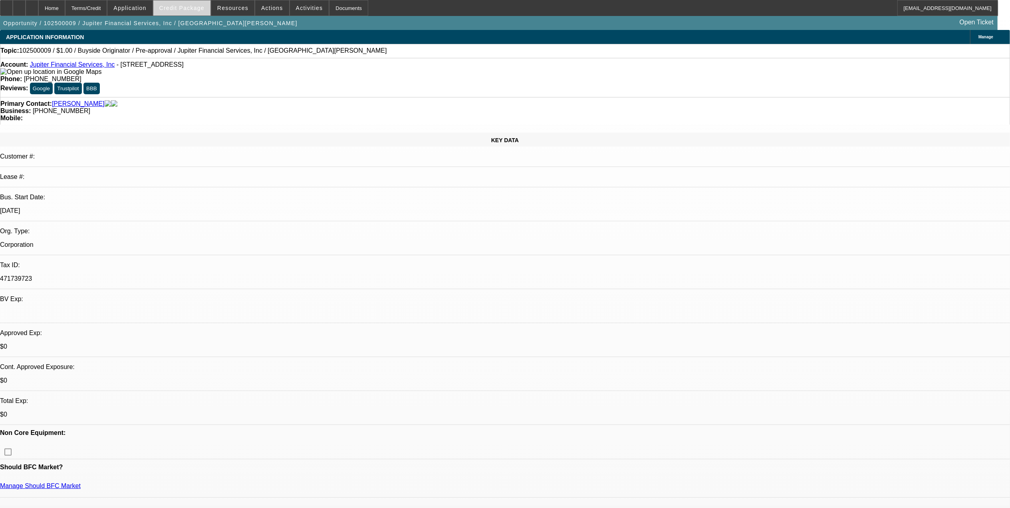
click at [202, 10] on span "Credit Package" at bounding box center [181, 8] width 45 height 6
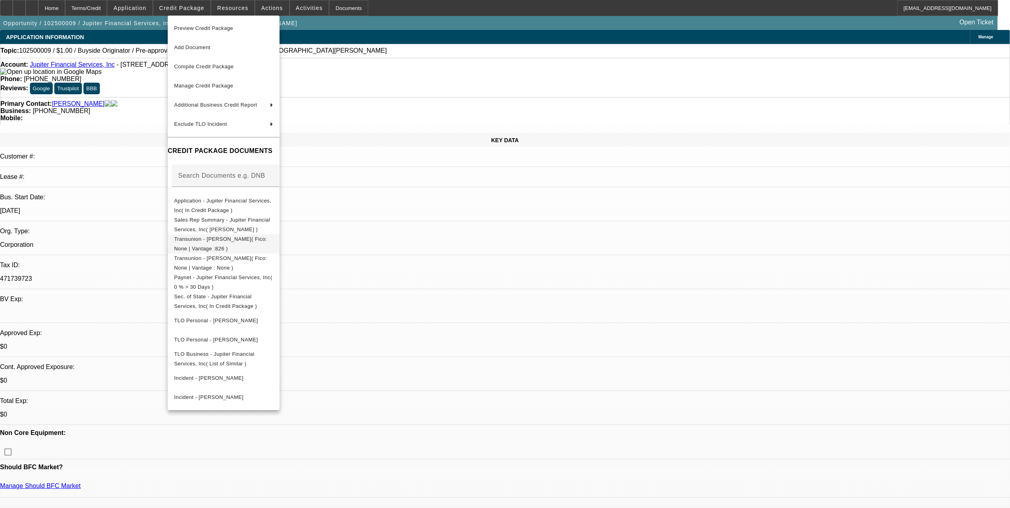
click at [232, 238] on span "Transunion - [PERSON_NAME]( Fico: None | Vantage :826 )" at bounding box center [220, 244] width 93 height 16
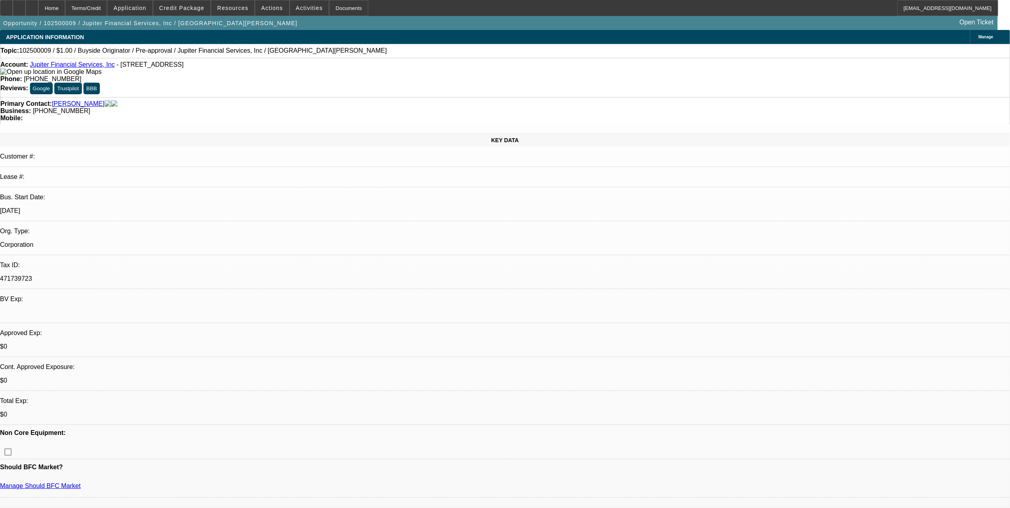
select select "0"
select select "2"
select select "0"
select select "2"
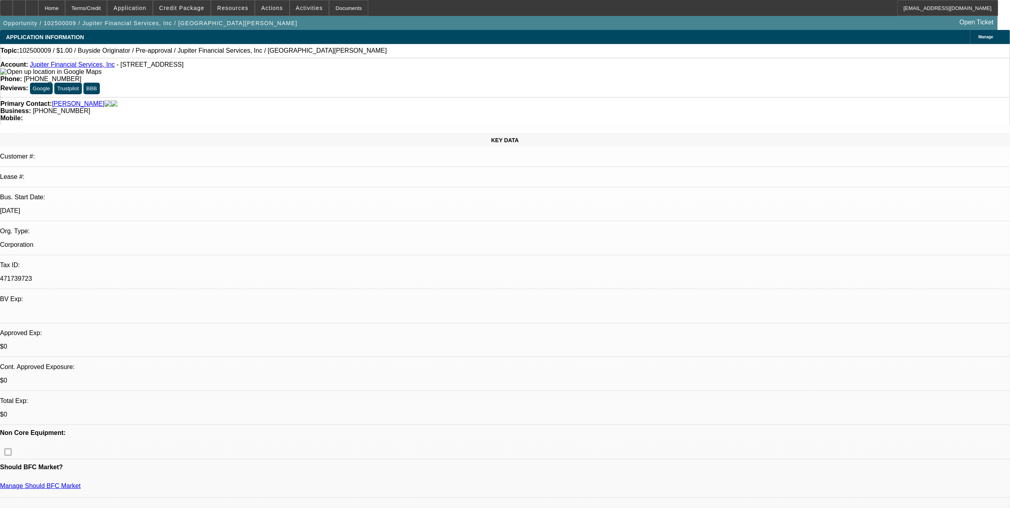
select select "0"
select select "1"
select select "2"
select select "6"
select select "1"
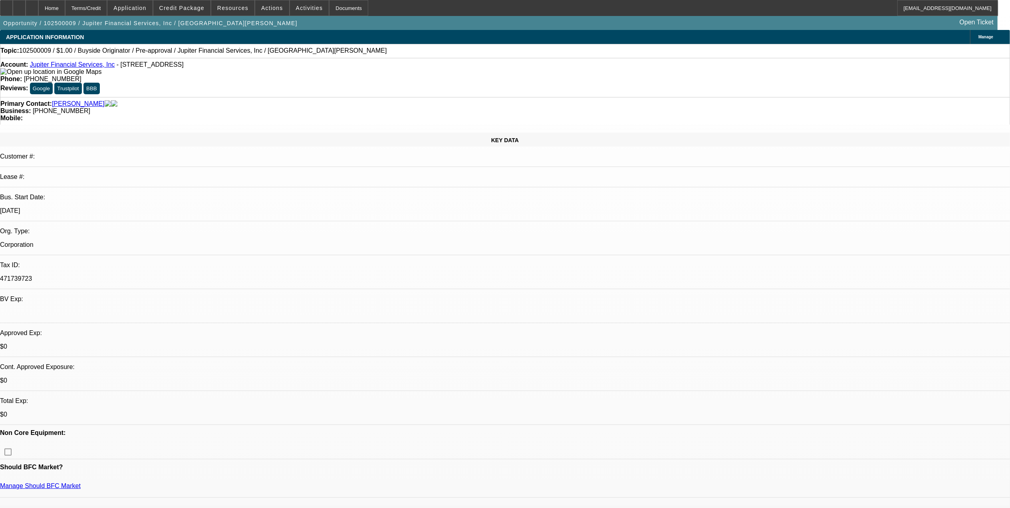
select select "2"
select select "6"
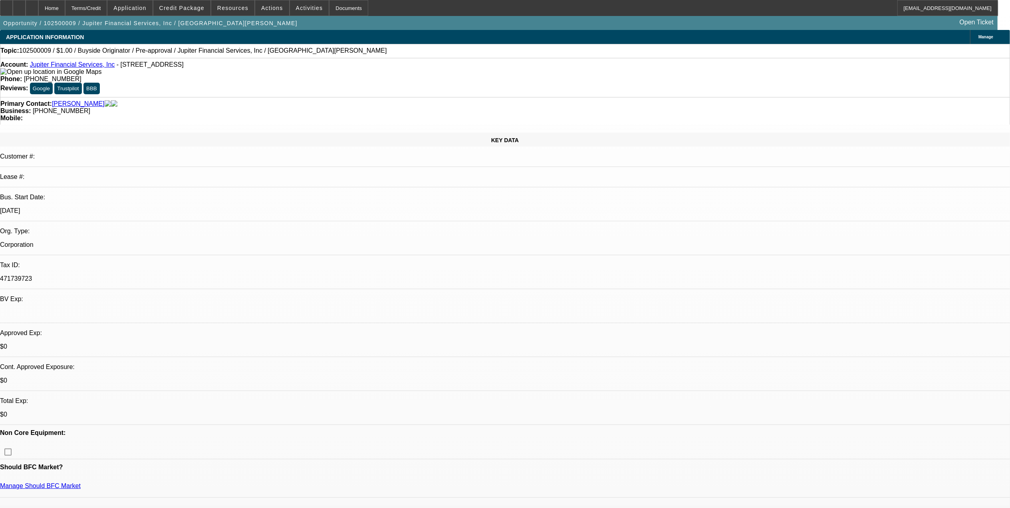
click at [775, 95] on button "reply_all Reply All" at bounding box center [788, 101] width 50 height 19
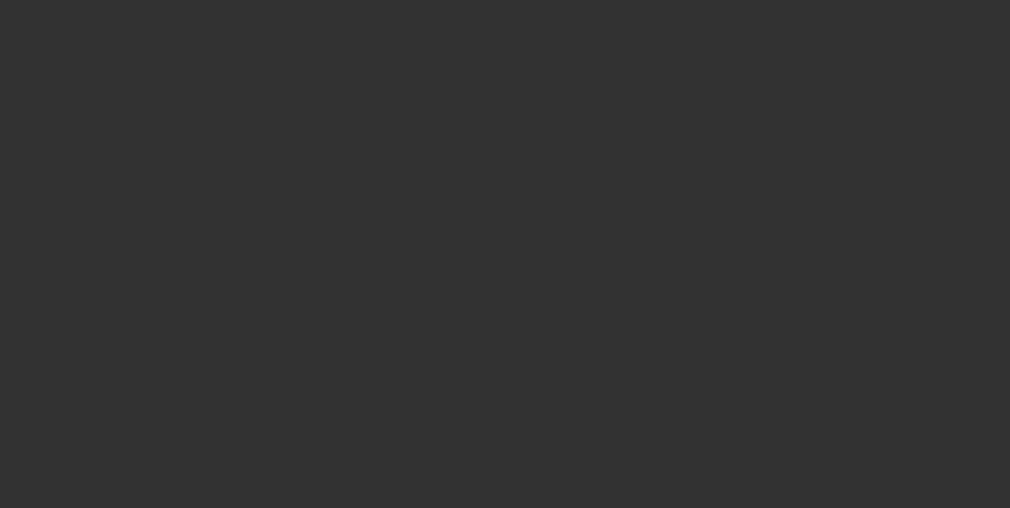
select select "0"
select select "2"
select select "0.1"
select select "1"
select select "2"
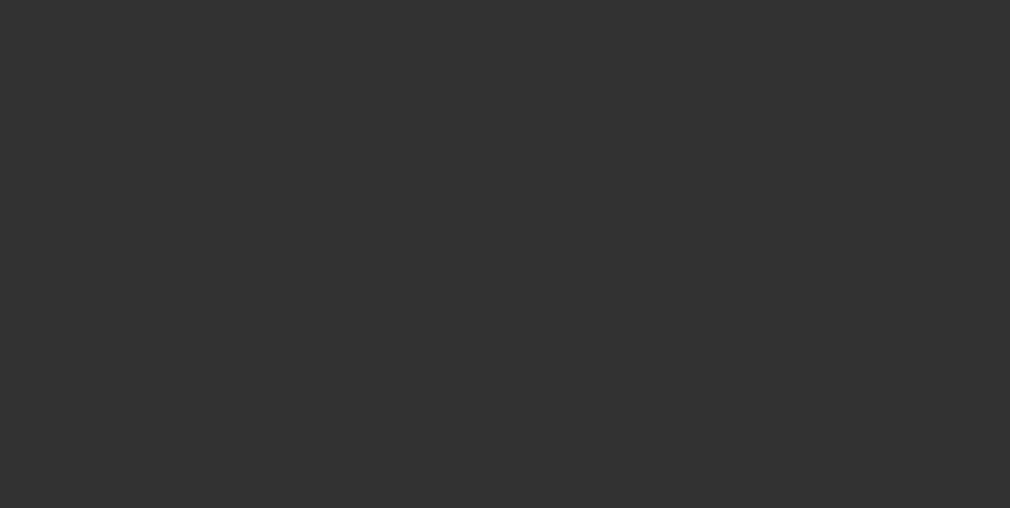
select select "4"
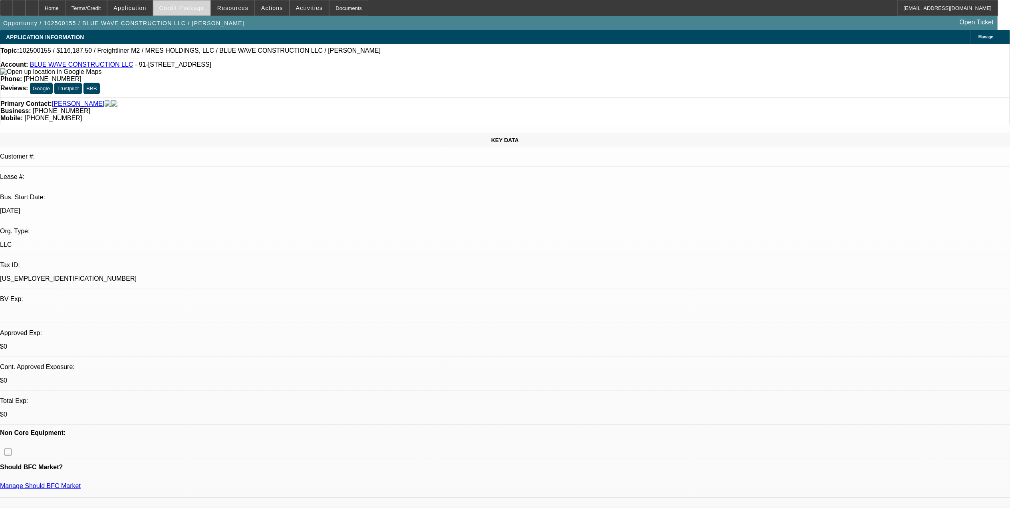
click at [183, 8] on span "Credit Package" at bounding box center [181, 8] width 45 height 6
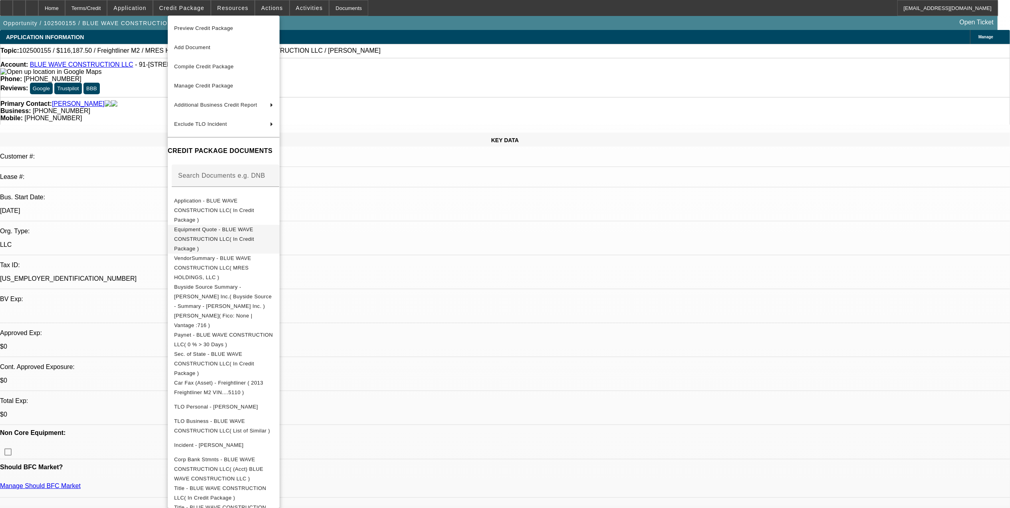
click at [239, 226] on span "Equipment Quote - BLUE WAVE CONSTRUCTION LLC( In Credit Package )" at bounding box center [214, 238] width 80 height 25
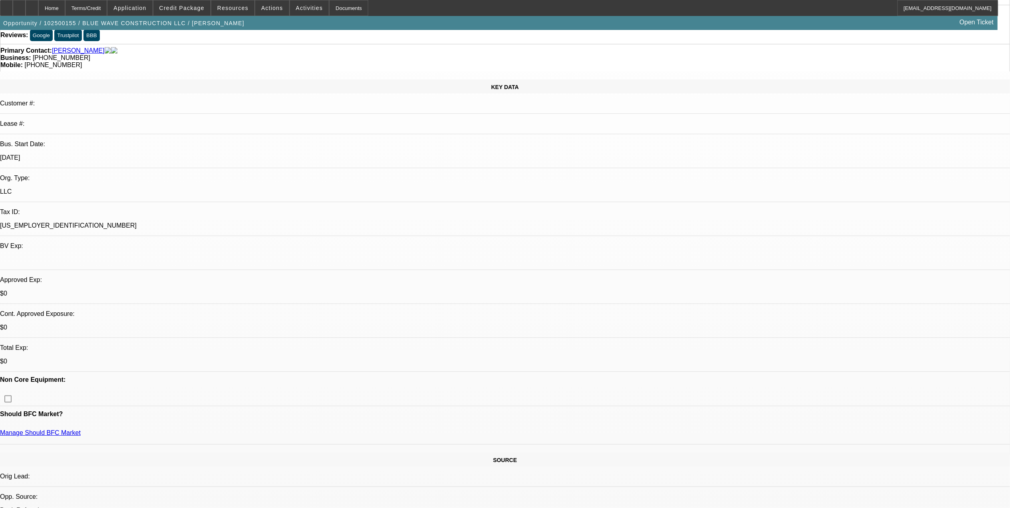
scroll to position [106, 0]
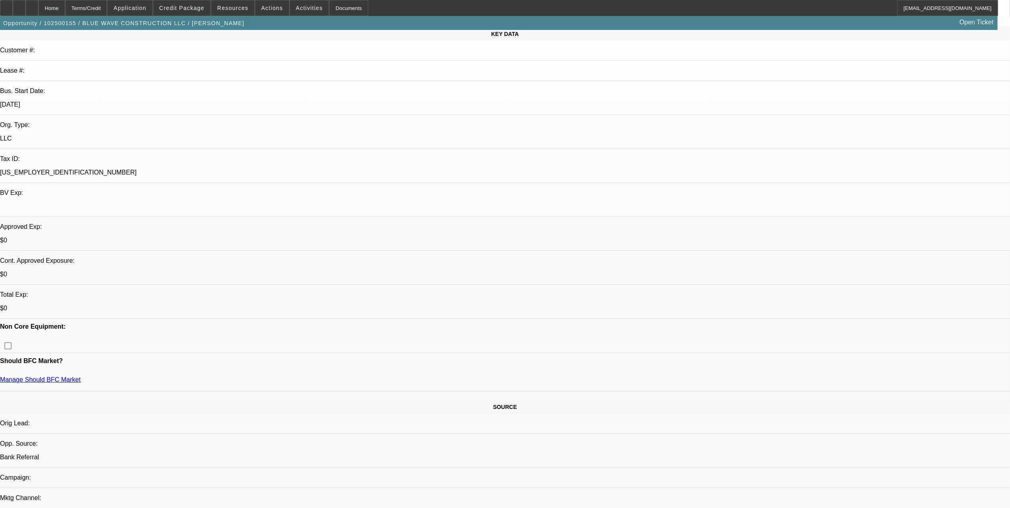
click at [203, 10] on span "Credit Package" at bounding box center [181, 8] width 45 height 6
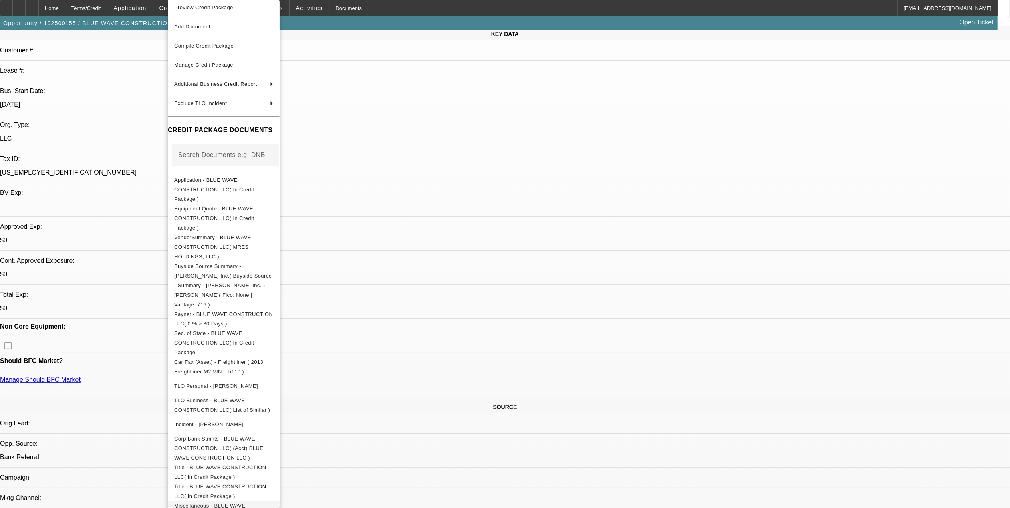
scroll to position [7, 0]
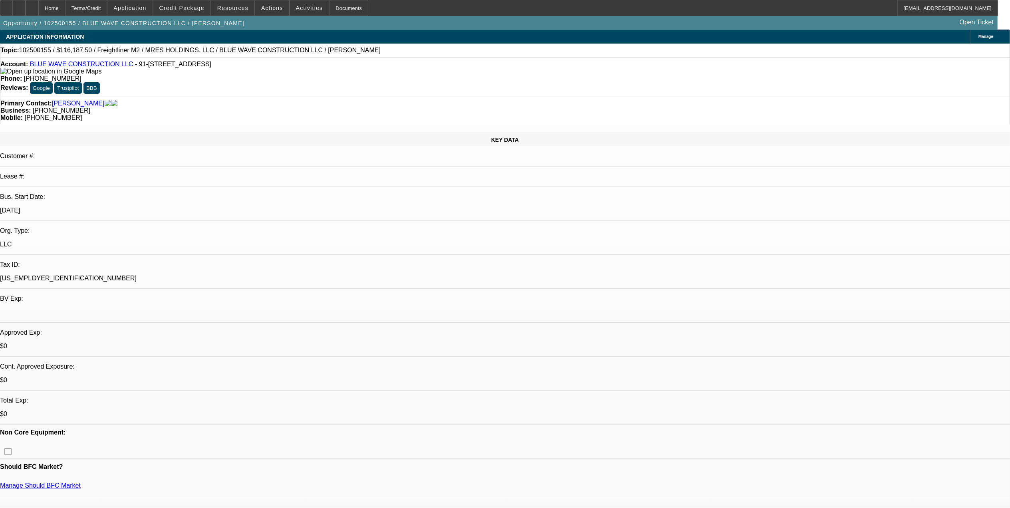
scroll to position [0, 0]
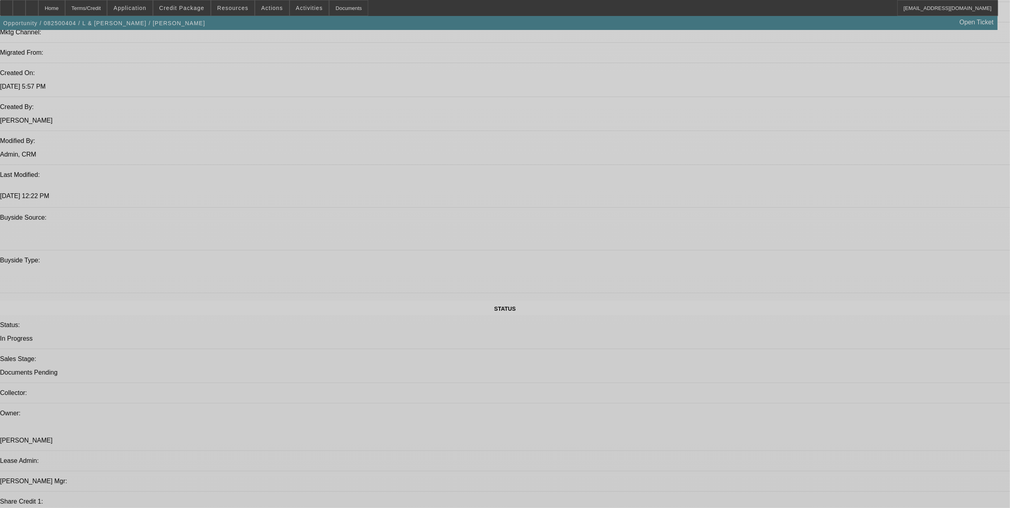
select select "0"
select select "2"
select select "0.1"
select select "0"
select select "2"
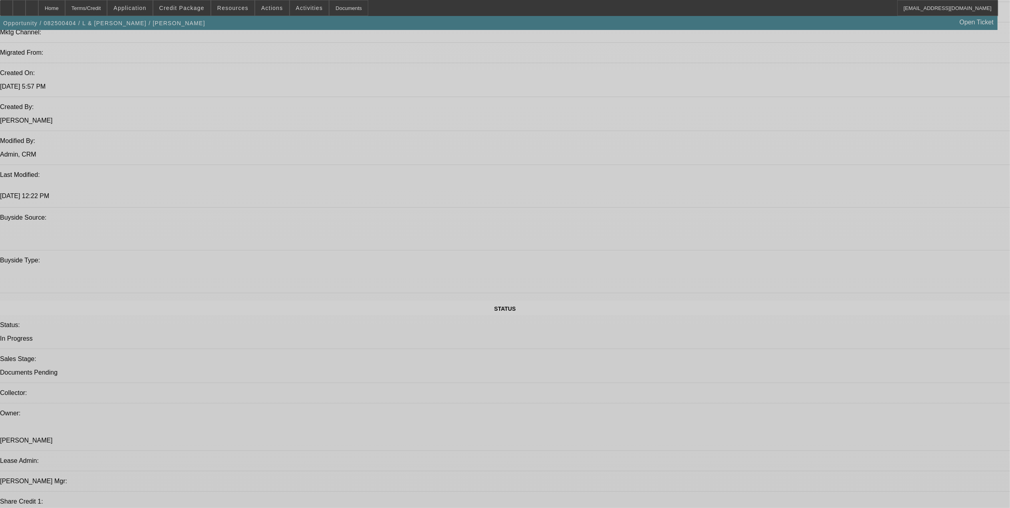
select select "0.1"
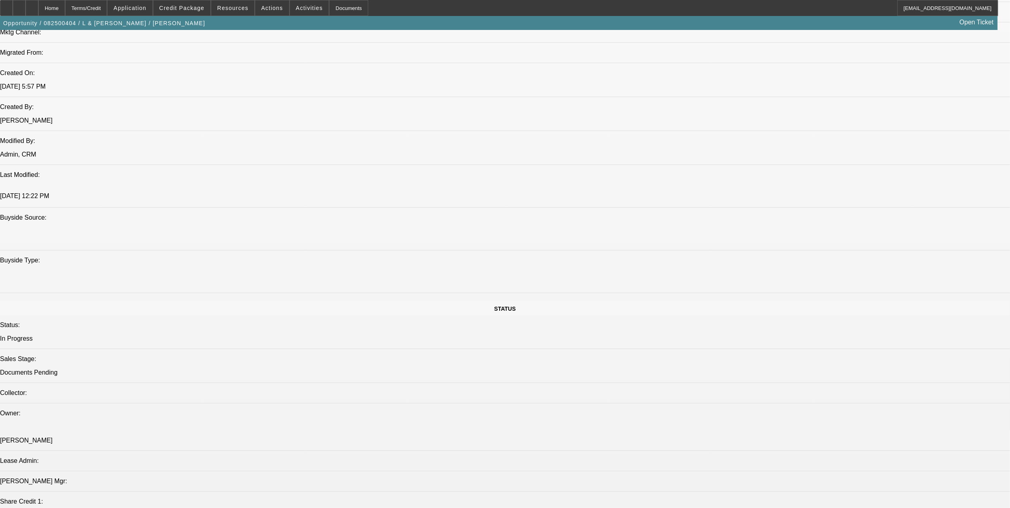
select select "0"
select select "2"
select select "0.1"
select select "0"
select select "2"
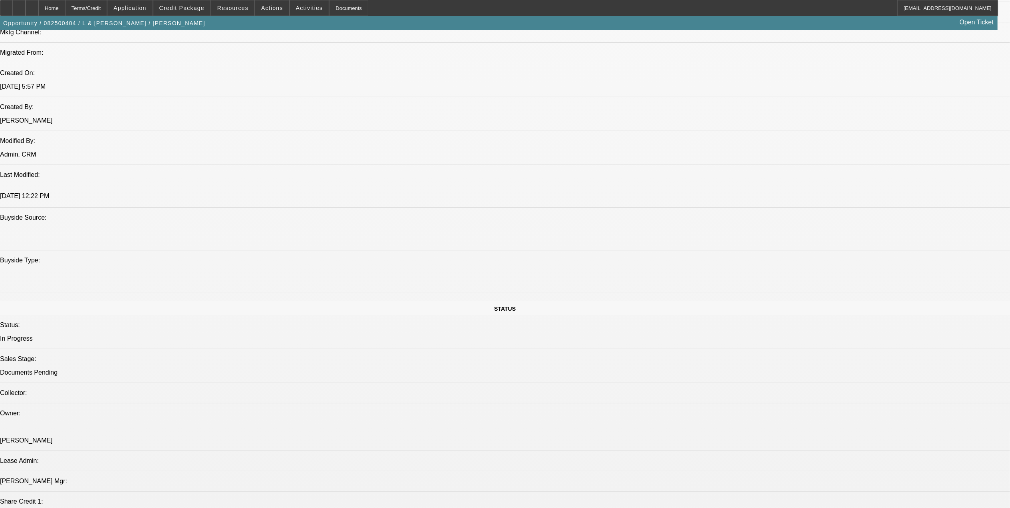
select select "0.1"
select select "1"
select select "2"
select select "4"
select select "1"
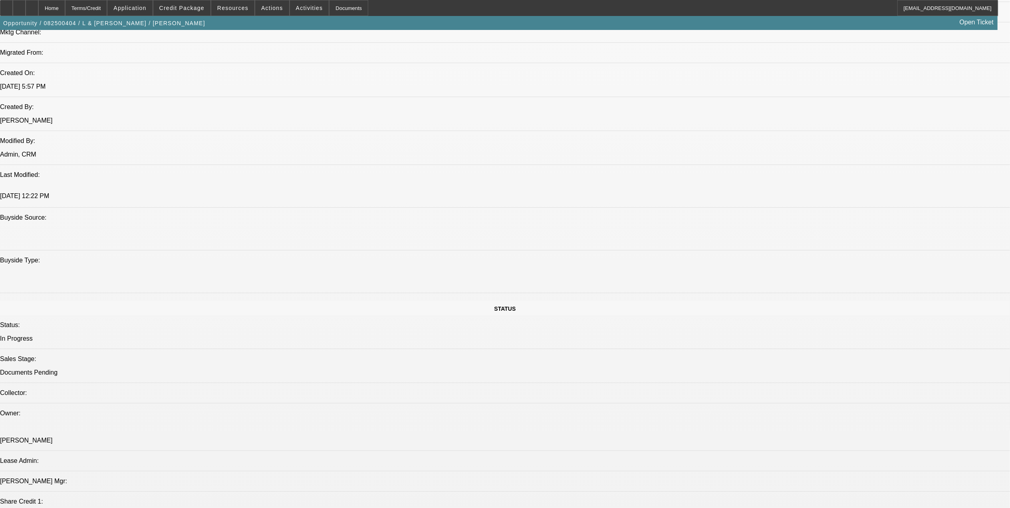
select select "2"
select select "4"
select select "1"
select select "2"
select select "4"
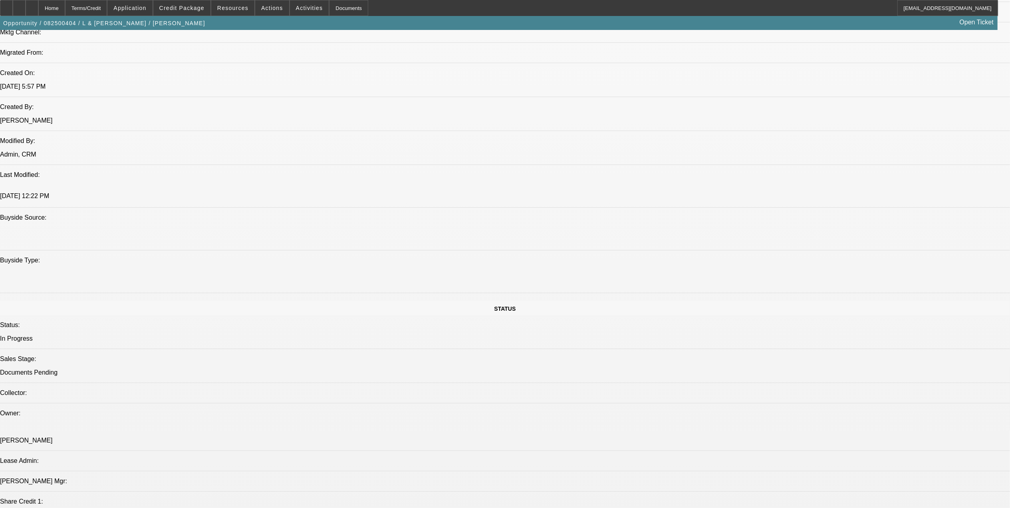
select select "1"
select select "2"
select select "4"
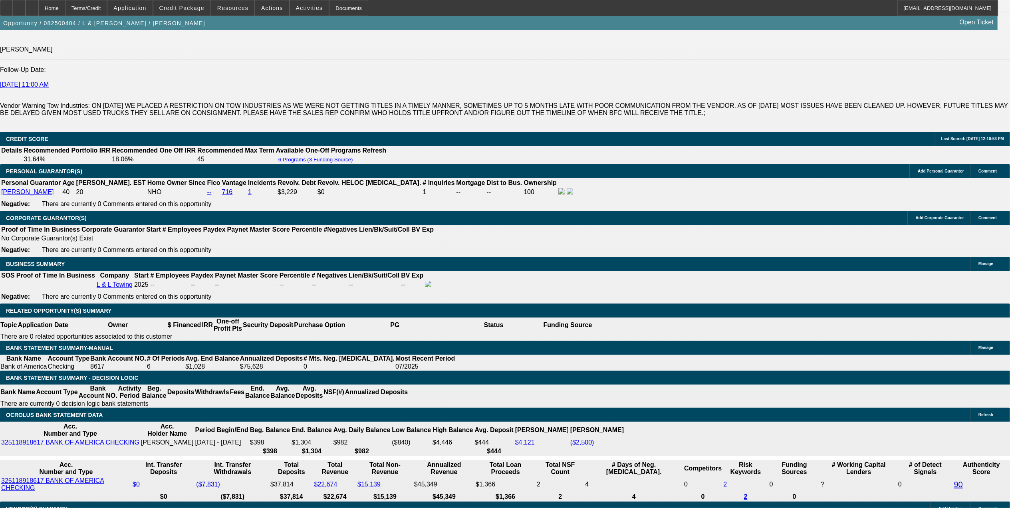
scroll to position [1089, 0]
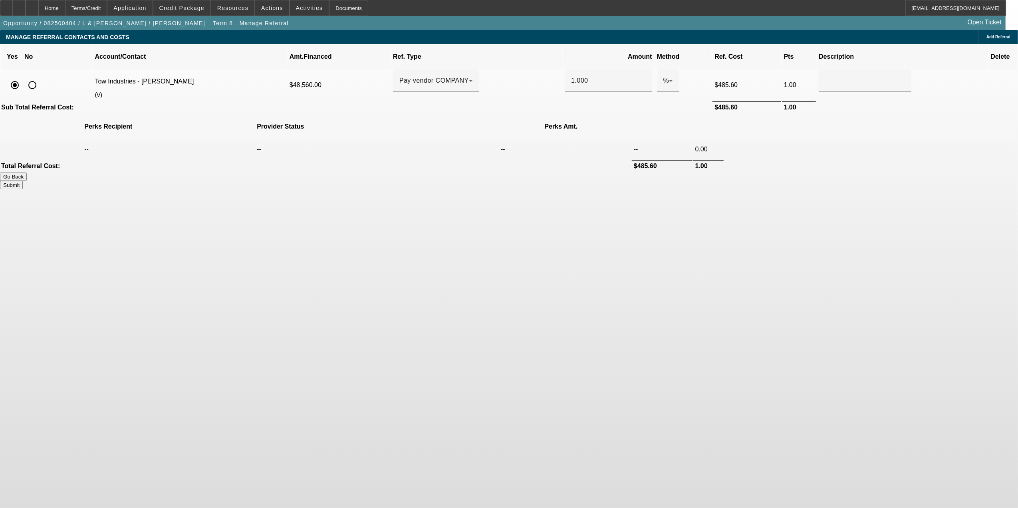
click at [417, 298] on body "Home Terms/Credit Application Credit Package Resources Actions Activities Docum…" at bounding box center [509, 254] width 1018 height 508
click at [210, 29] on span "button" at bounding box center [223, 23] width 26 height 19
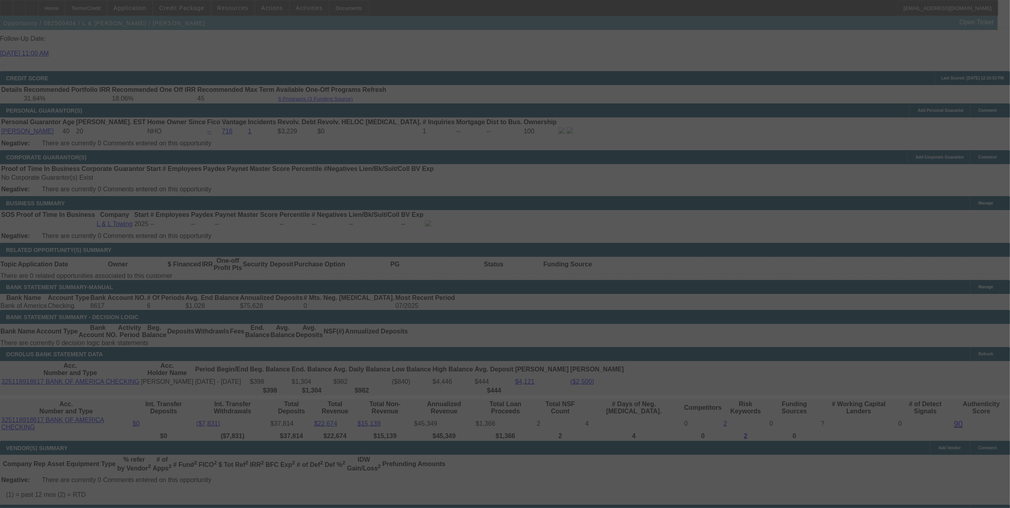
scroll to position [1146, 0]
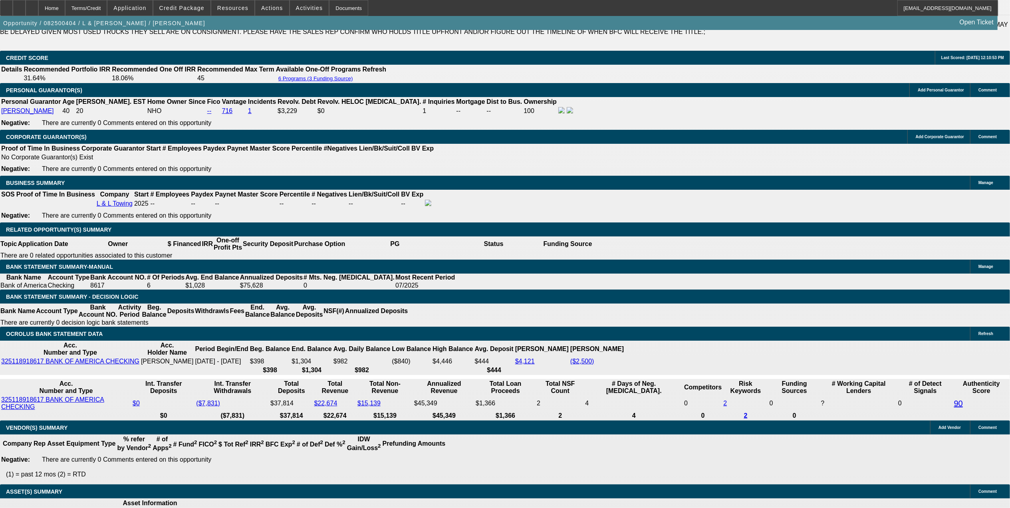
select select "0"
select select "2"
select select "0.1"
select select "4"
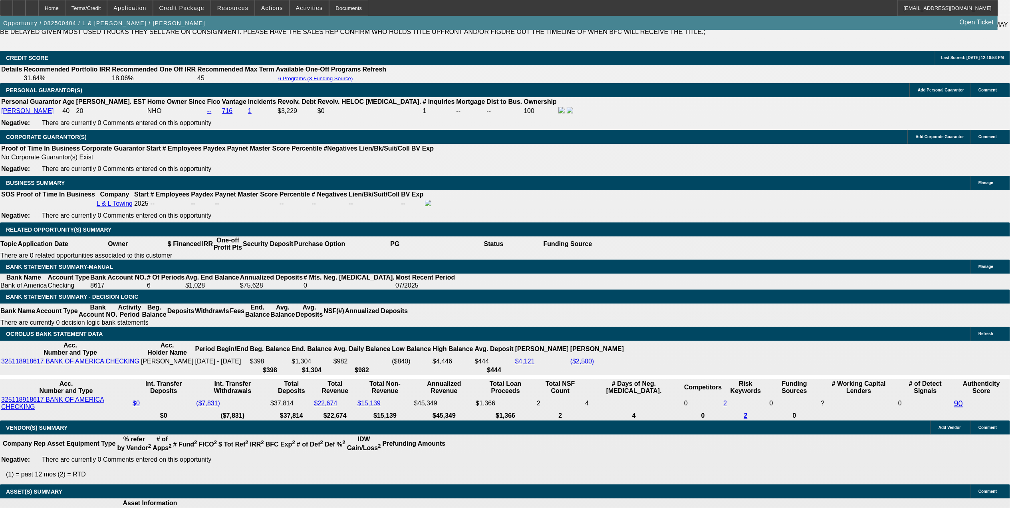
select select "0"
select select "2"
select select "0.1"
select select "4"
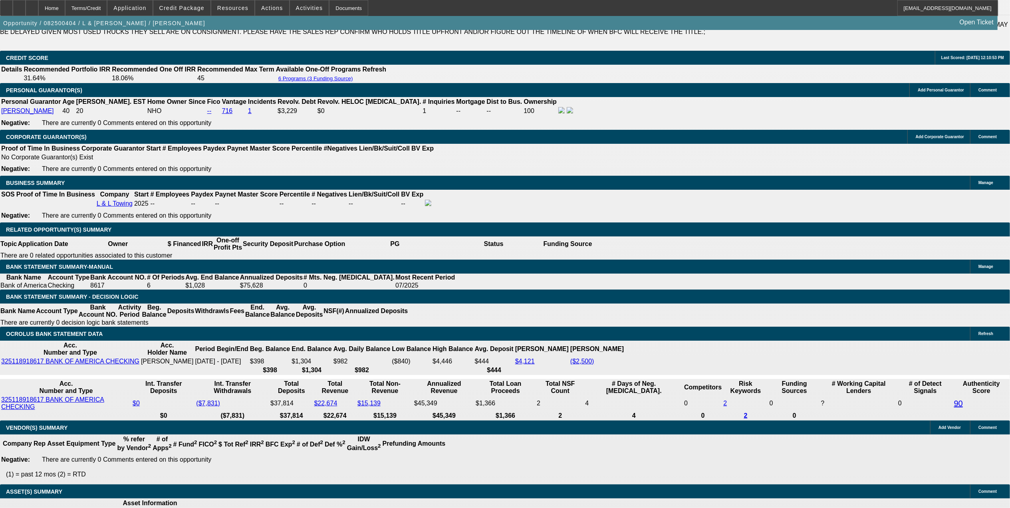
select select "0"
select select "2"
select select "0.1"
select select "4"
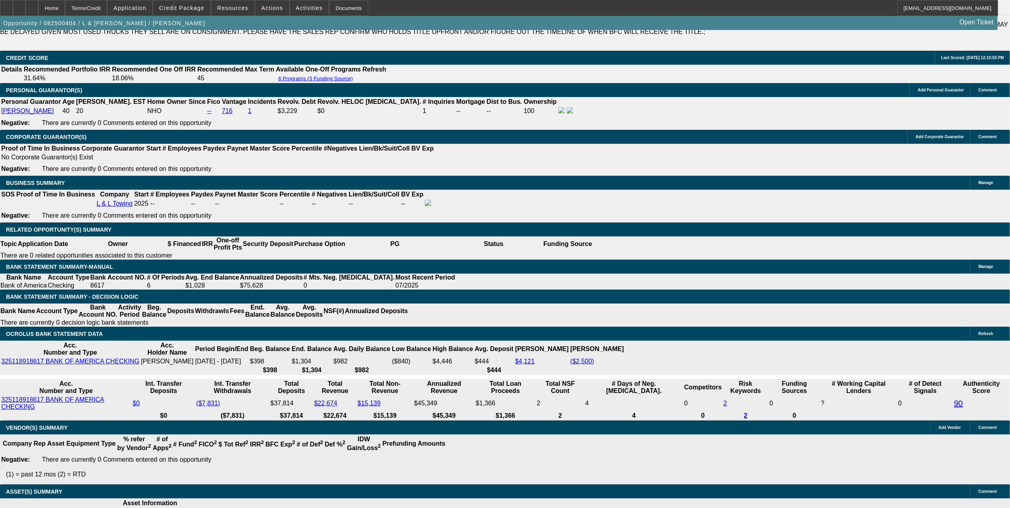
select select "0"
select select "2"
select select "0.1"
select select "4"
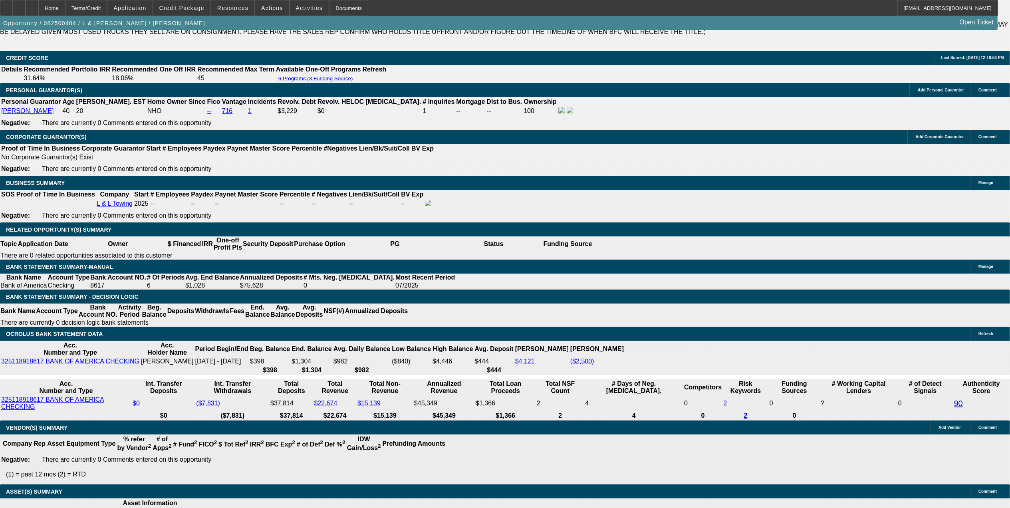
scroll to position [1170, 0]
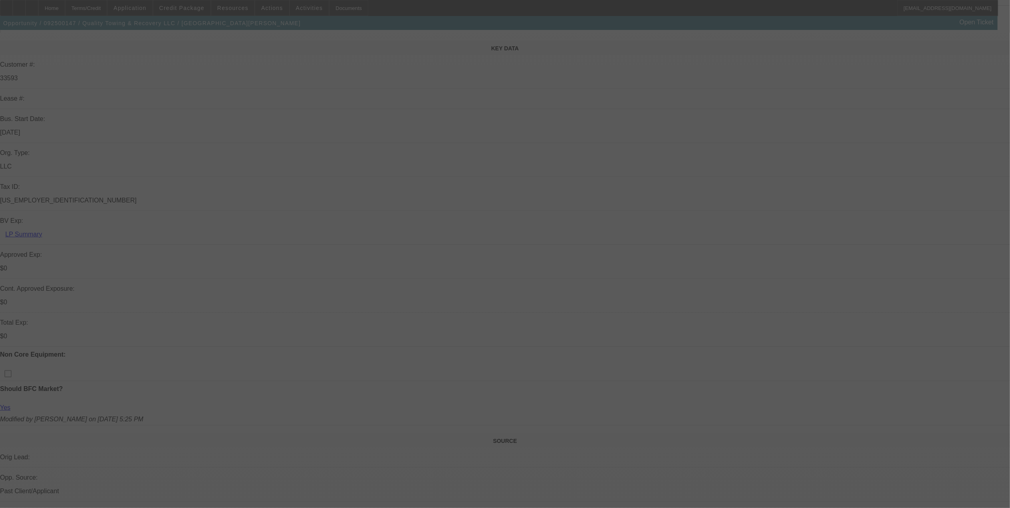
scroll to position [266, 0]
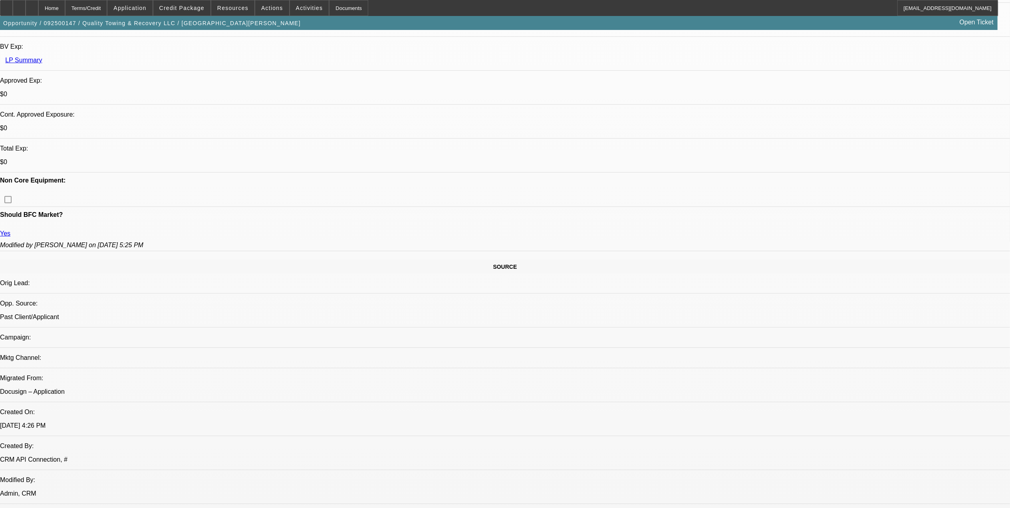
select select "0"
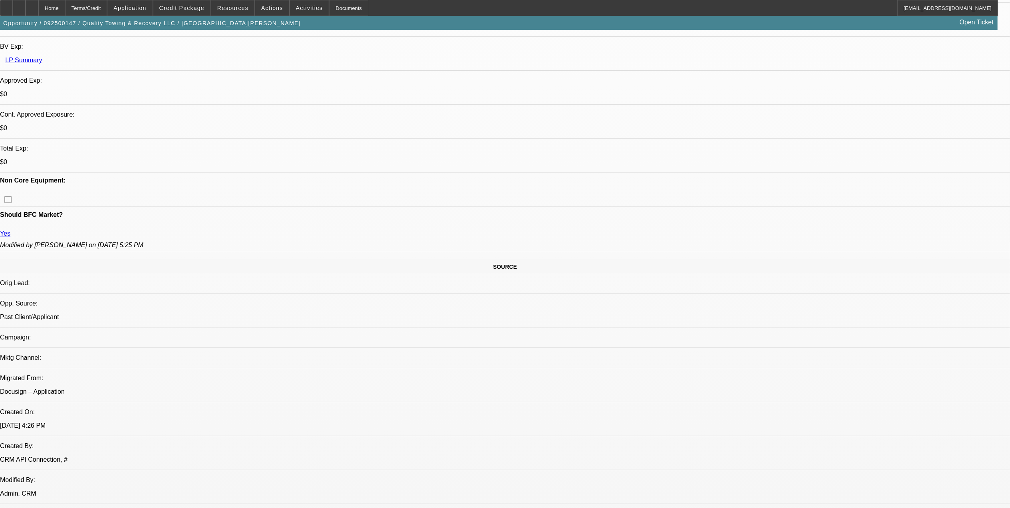
select select "0"
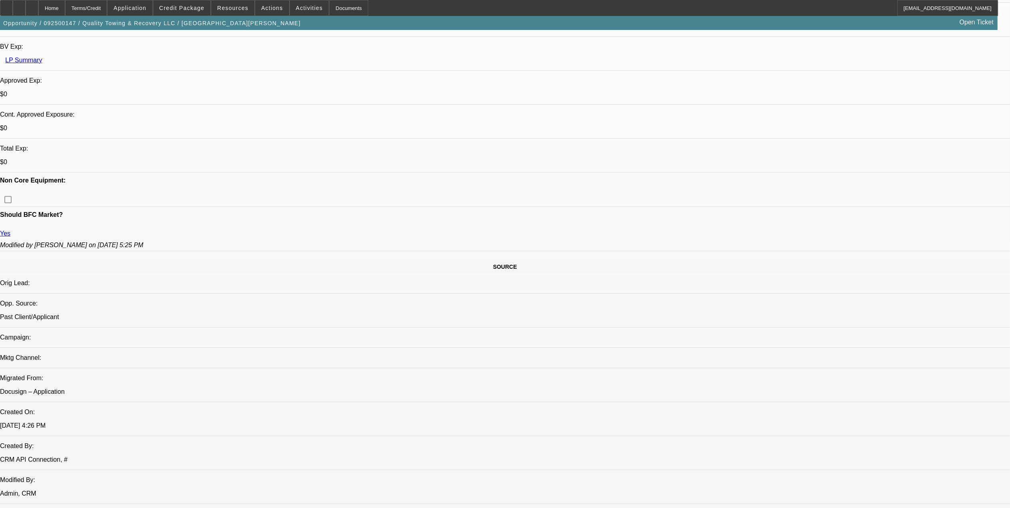
select select "0"
select select "1"
select select "6"
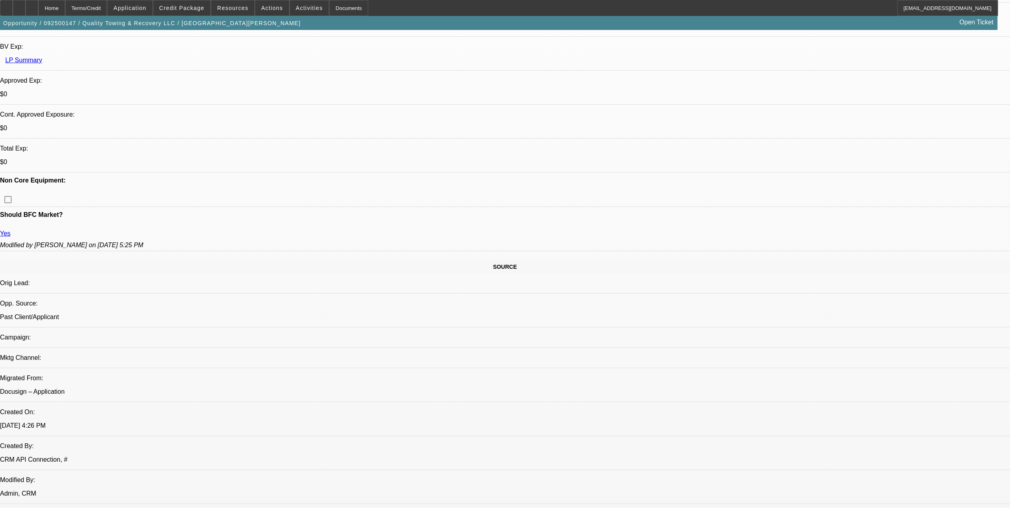
select select "1"
select select "6"
select select "1"
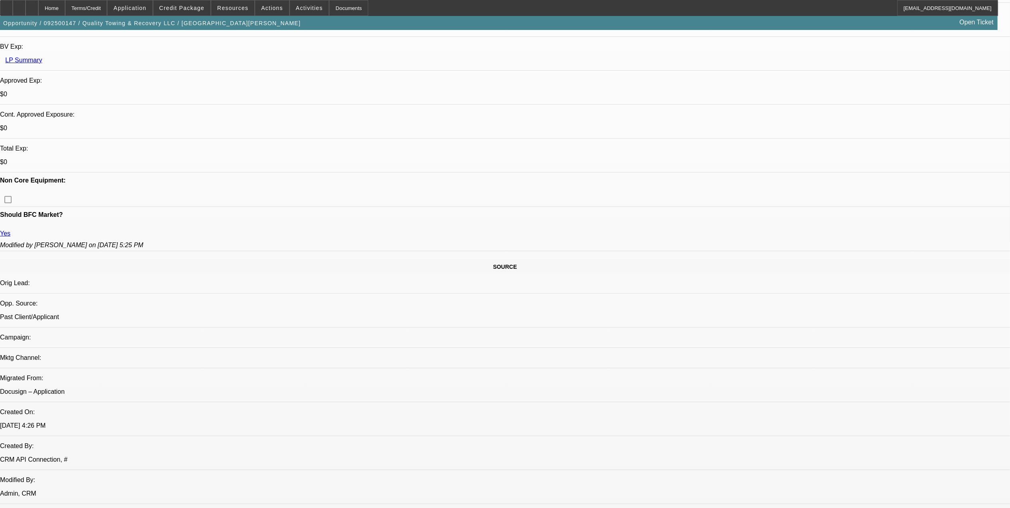
select select "6"
select select "1"
select select "6"
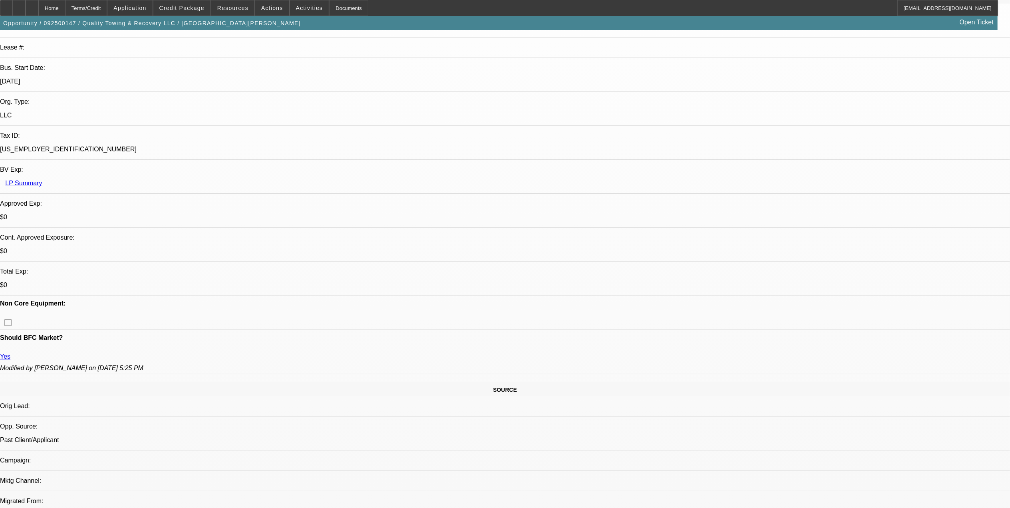
scroll to position [0, 0]
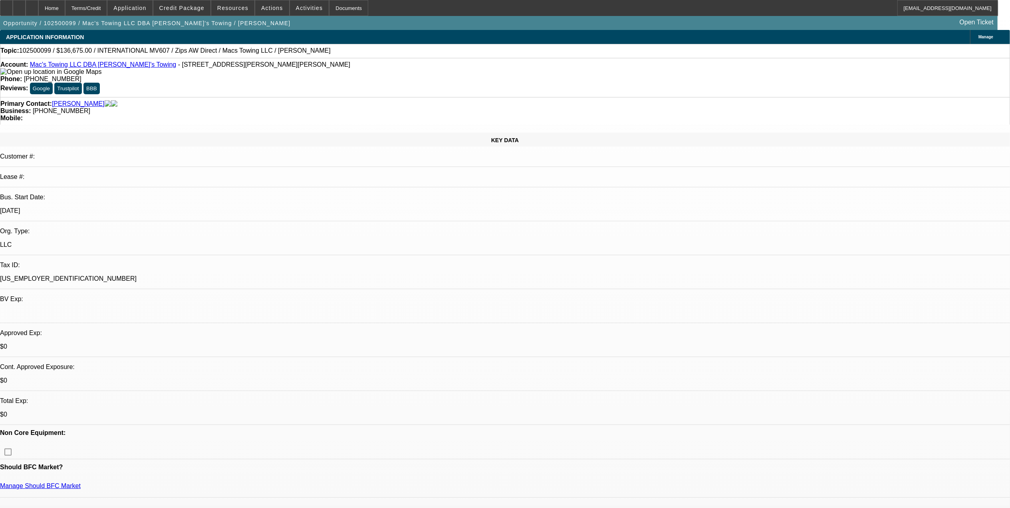
select select "0"
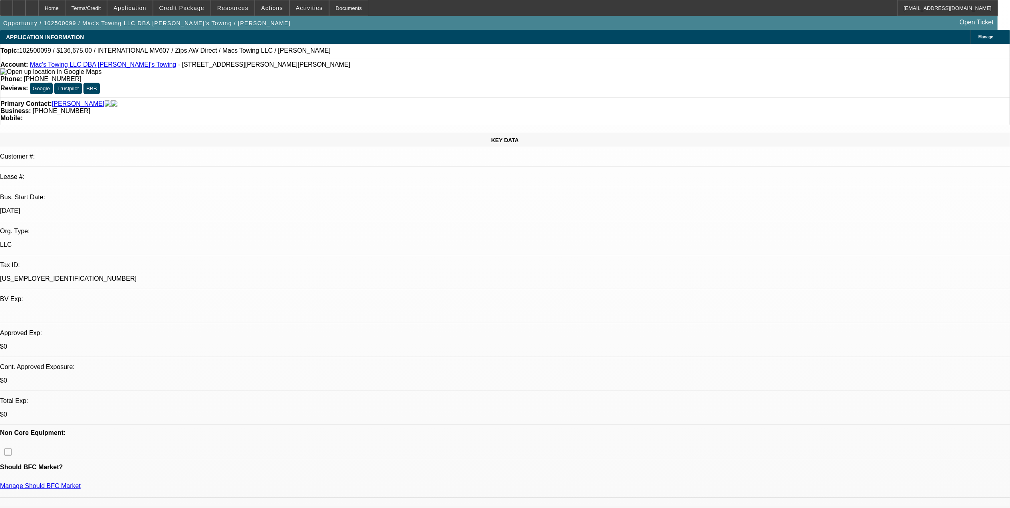
select select "0"
select select "1"
select select "2"
select select "6"
select select "1"
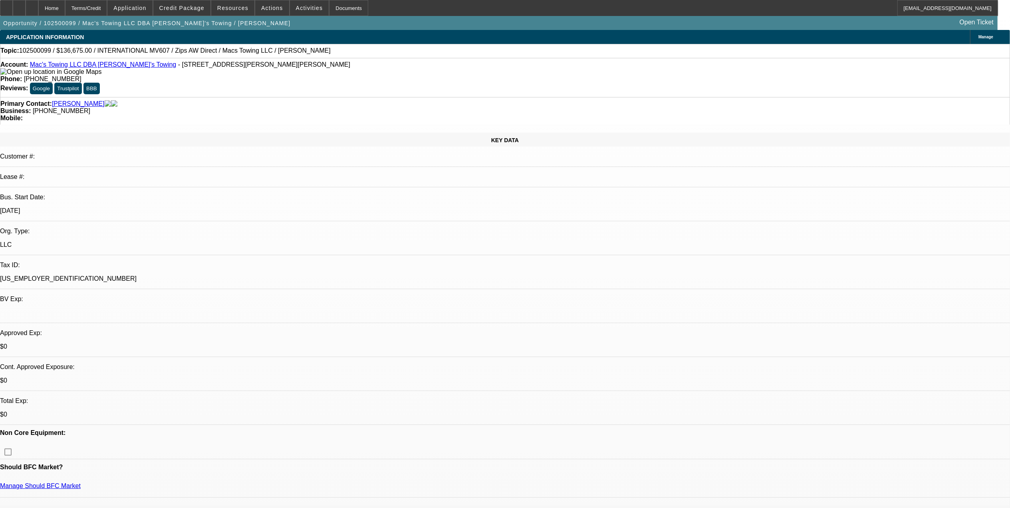
select select "2"
select select "6"
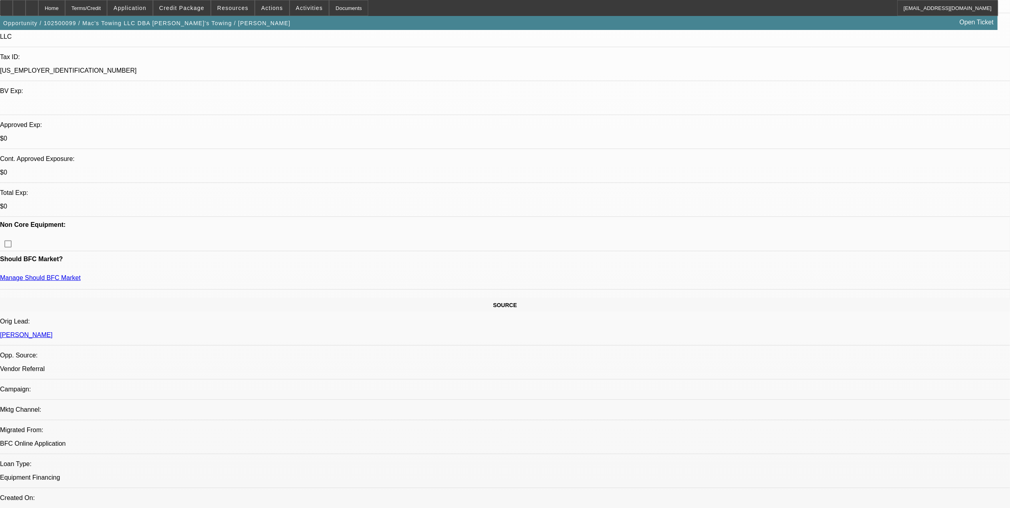
scroll to position [213, 0]
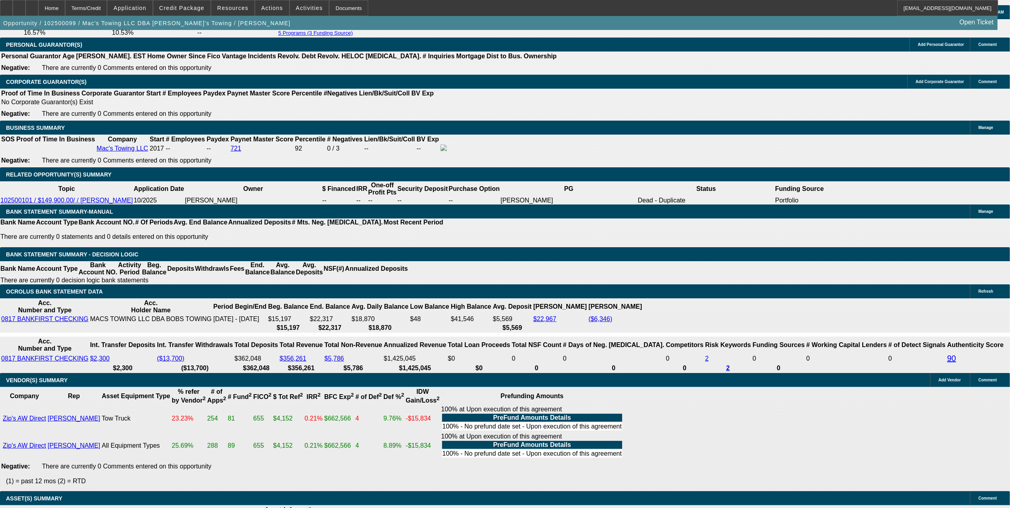
scroll to position [1269, 0]
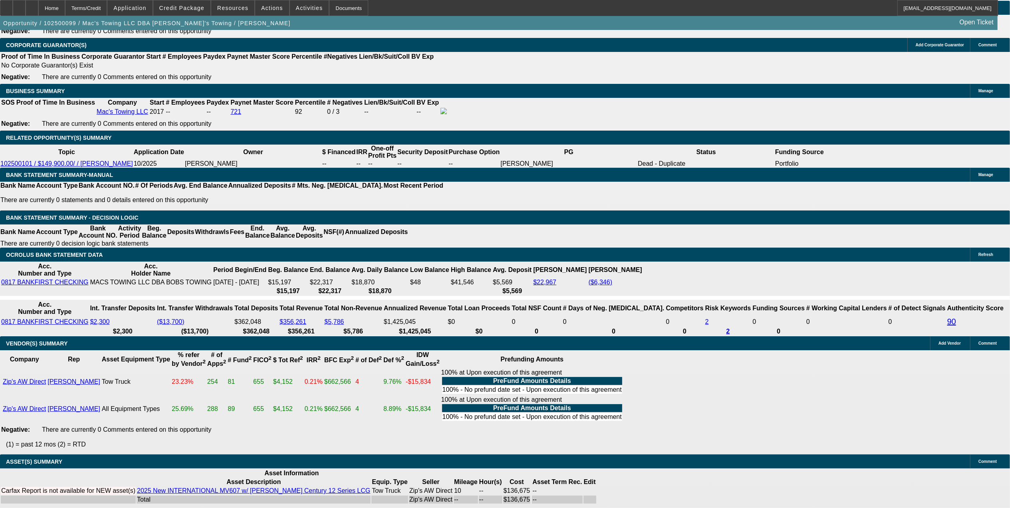
drag, startPoint x: 764, startPoint y: 159, endPoint x: 735, endPoint y: 190, distance: 42.9
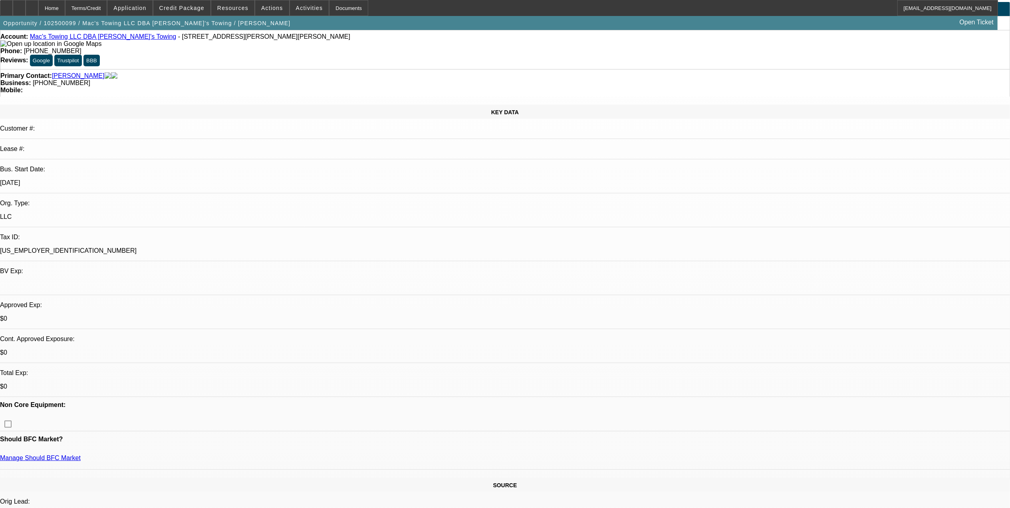
scroll to position [53, 0]
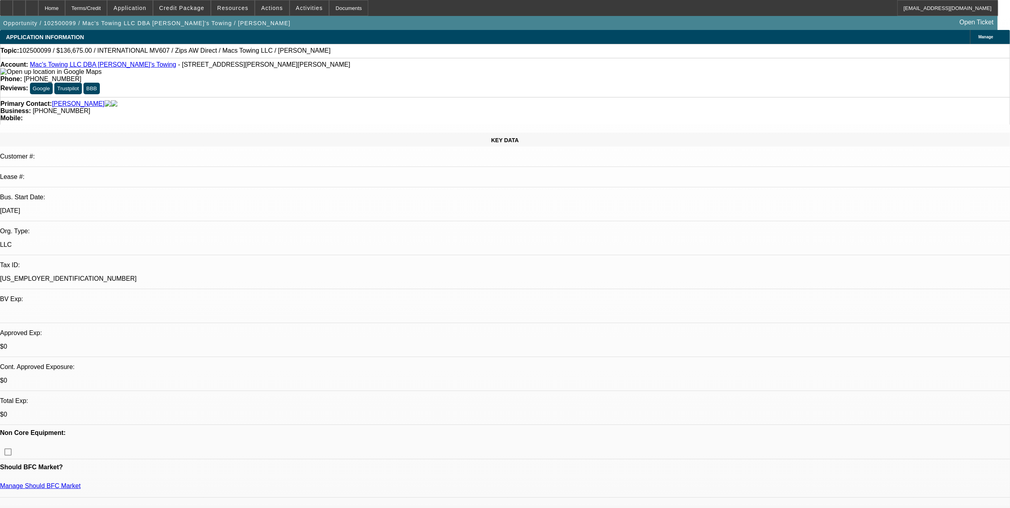
scroll to position [130, 0]
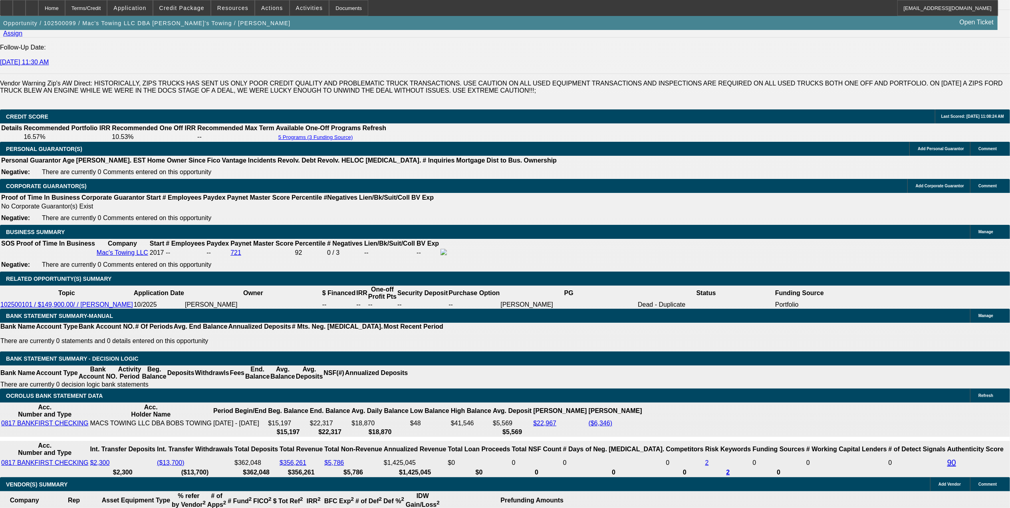
scroll to position [1109, 0]
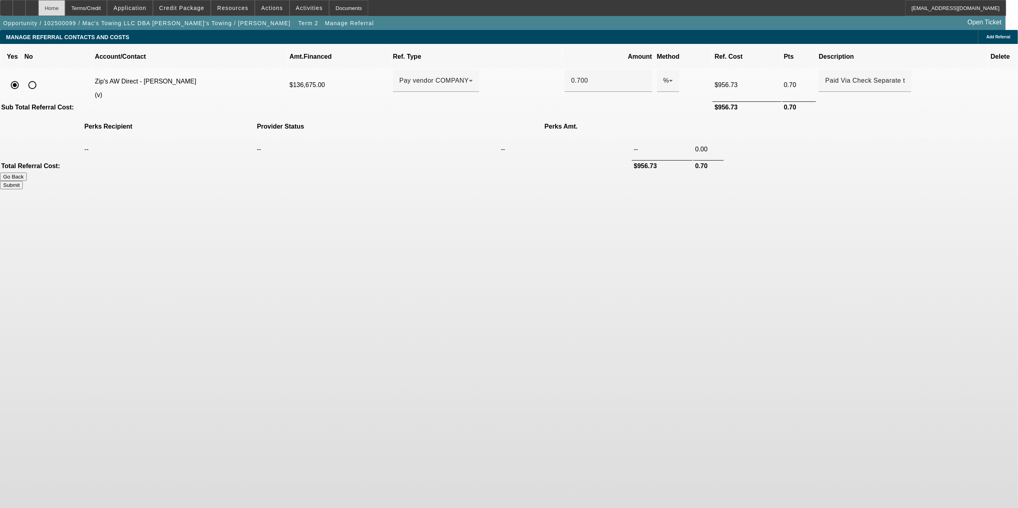
click at [65, 8] on div "Home" at bounding box center [51, 8] width 27 height 16
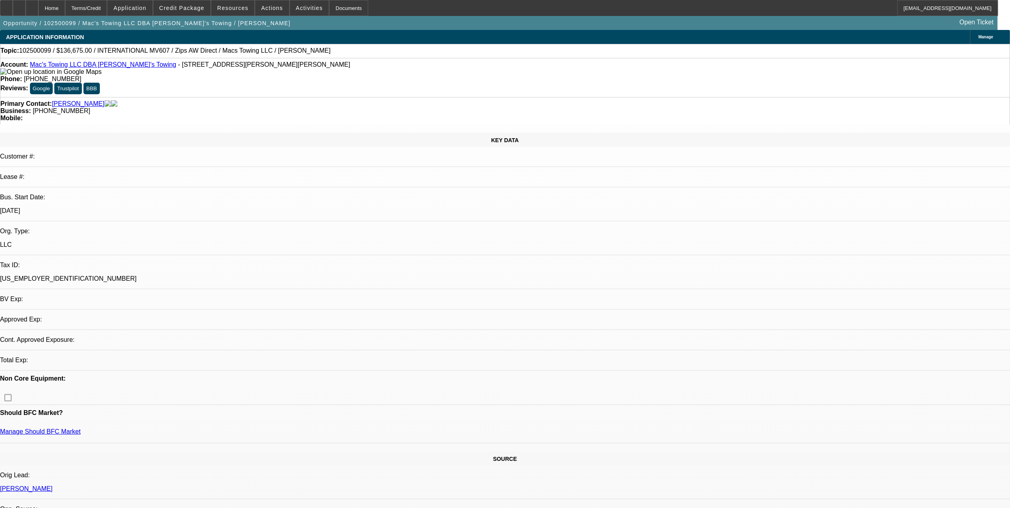
select select "0"
select select "2"
select select "0"
select select "6"
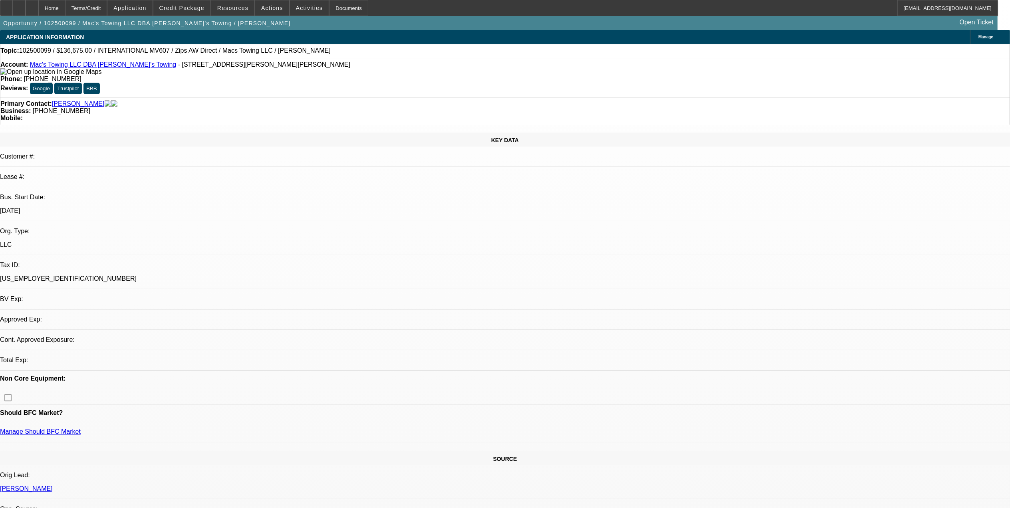
select select "0"
select select "2"
select select "0"
select select "6"
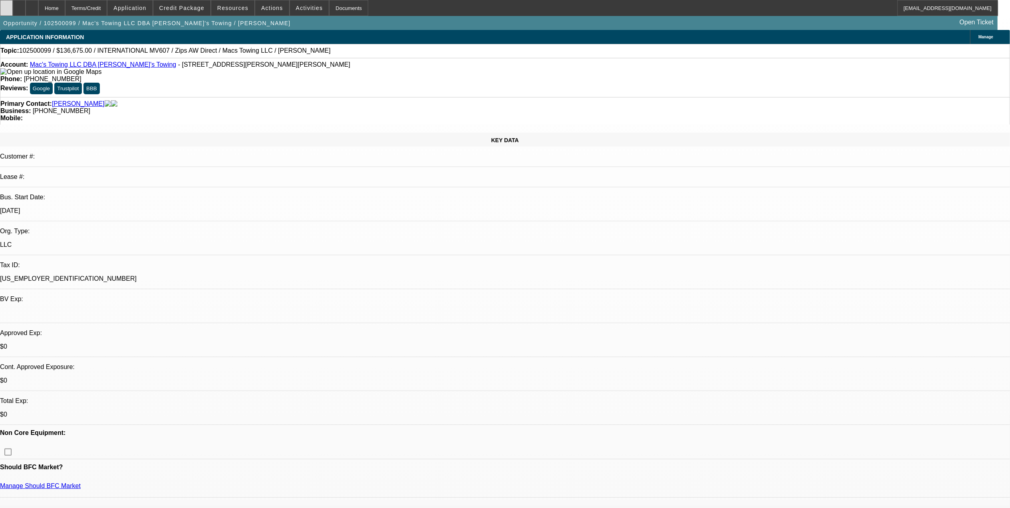
click at [13, 12] on div at bounding box center [6, 8] width 13 height 16
select select "0"
select select "2"
select select "0"
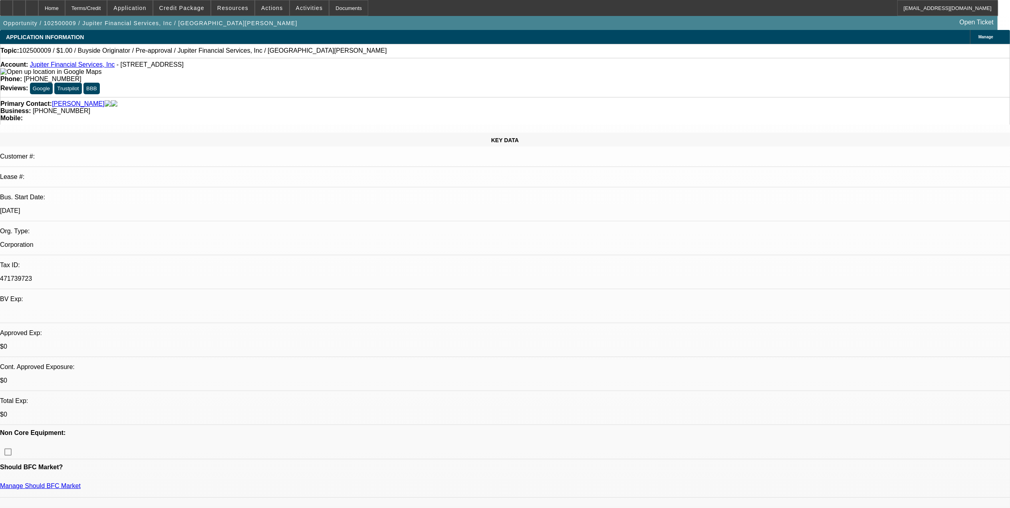
select select "2"
select select "0"
select select "1"
select select "2"
select select "6"
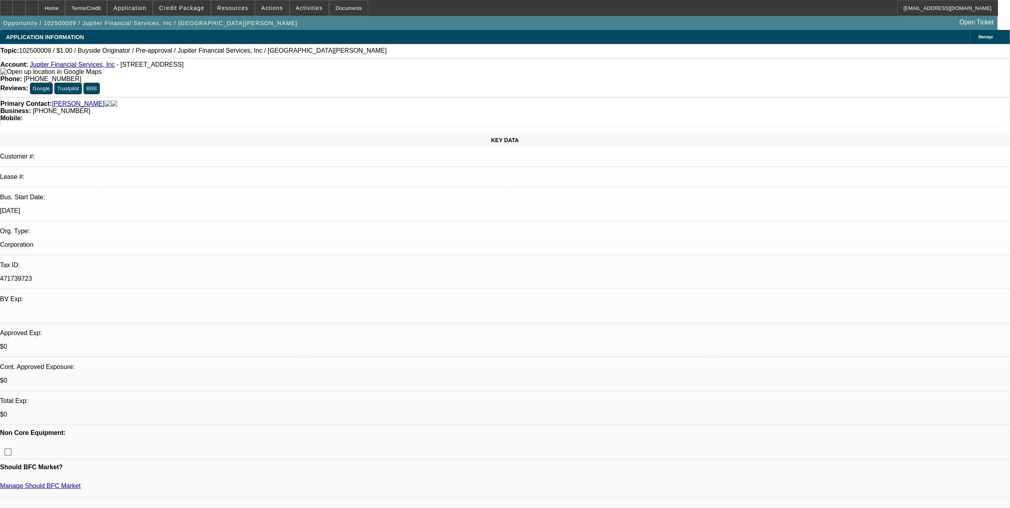
select select "1"
select select "2"
select select "6"
click at [26, 14] on div at bounding box center [19, 8] width 13 height 16
drag, startPoint x: 54, startPoint y: 12, endPoint x: 58, endPoint y: 18, distance: 7.5
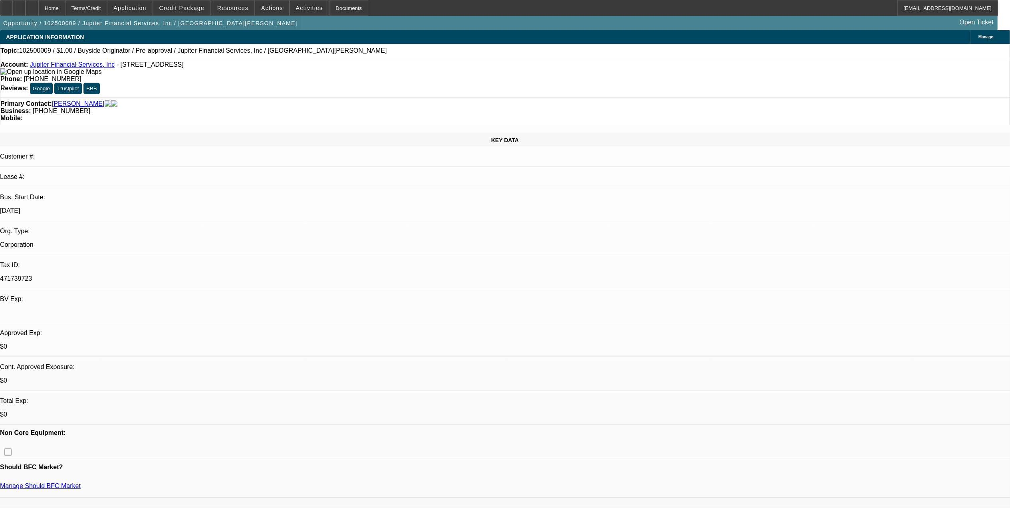
click at [38, 12] on div at bounding box center [32, 8] width 13 height 16
select select "0"
select select "2"
select select "0"
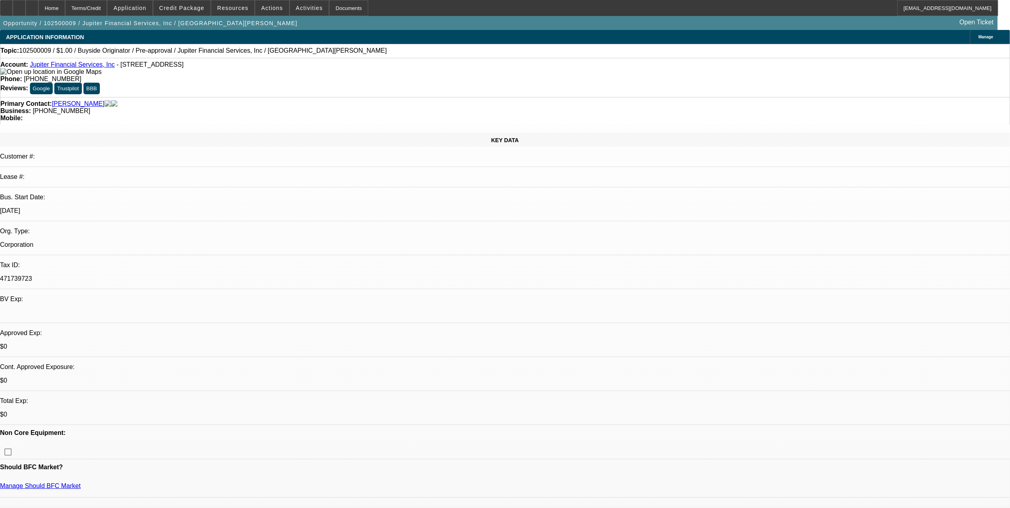
select select "2"
select select "0"
select select "1"
select select "2"
select select "6"
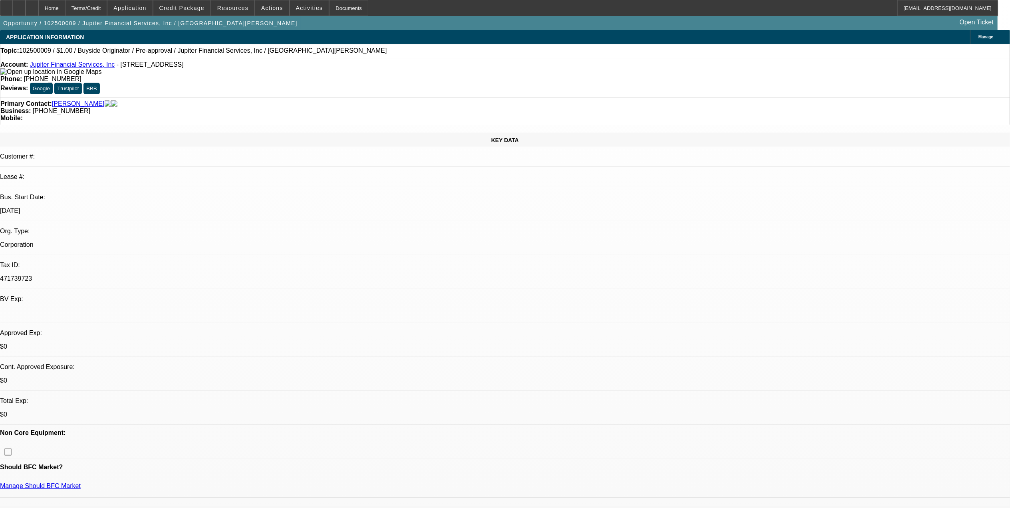
select select "1"
select select "2"
select select "6"
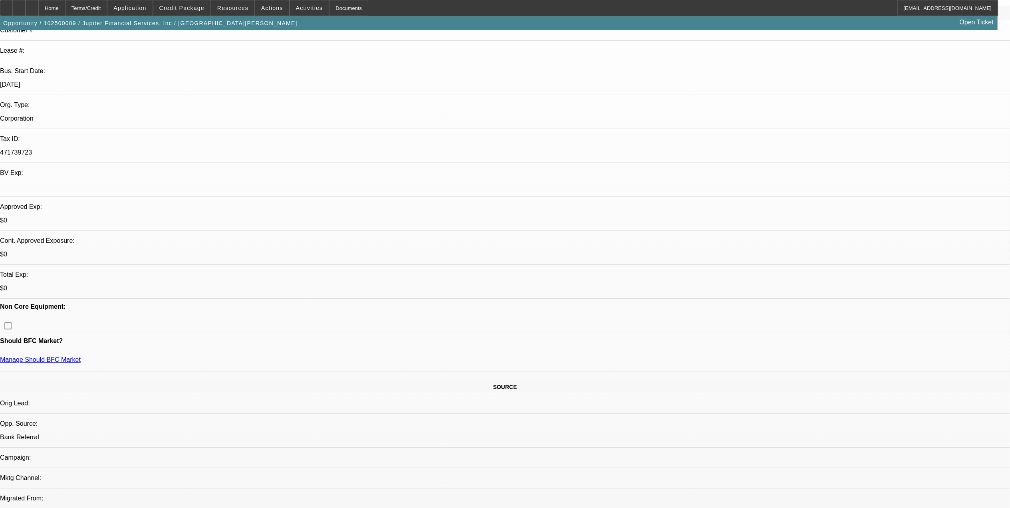
scroll to position [160, 0]
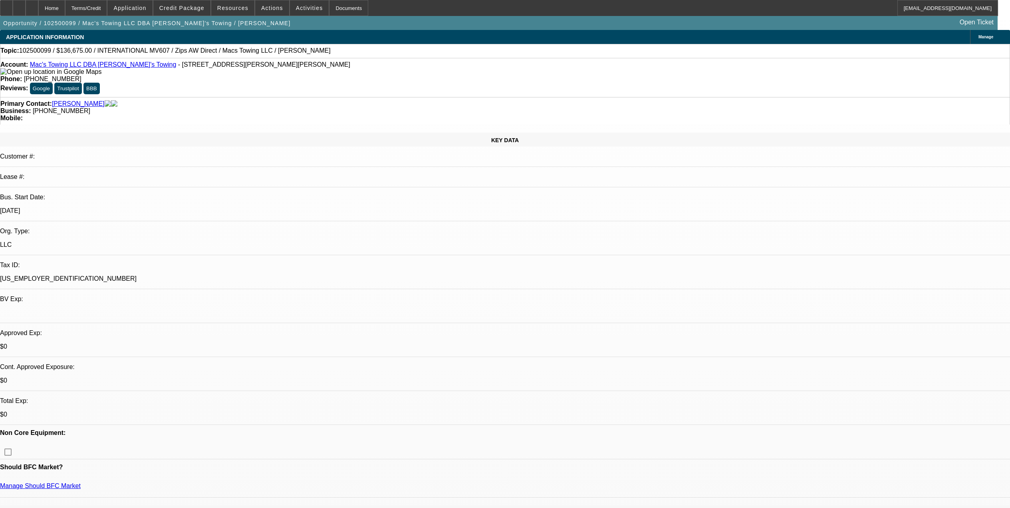
select select "0"
select select "2"
select select "0"
select select "6"
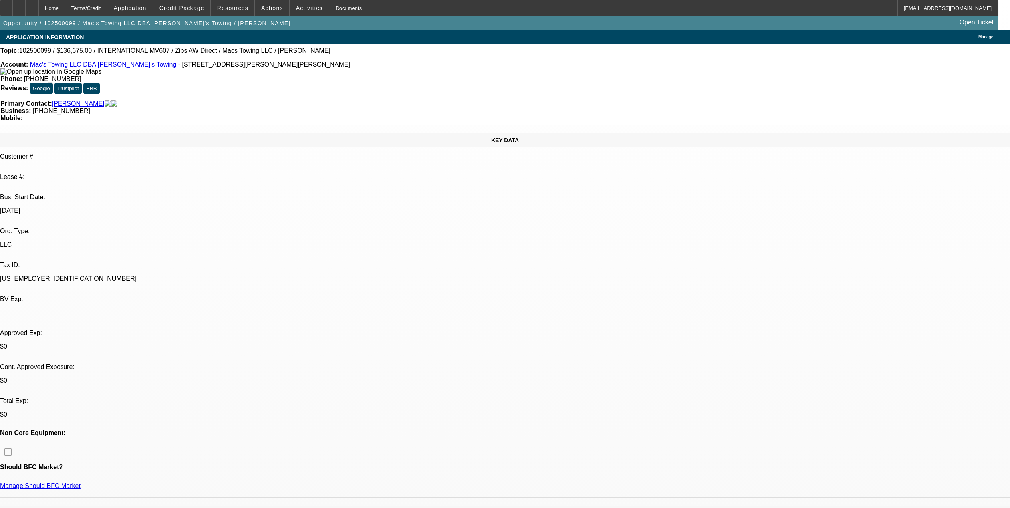
select select "0"
select select "2"
select select "0"
select select "6"
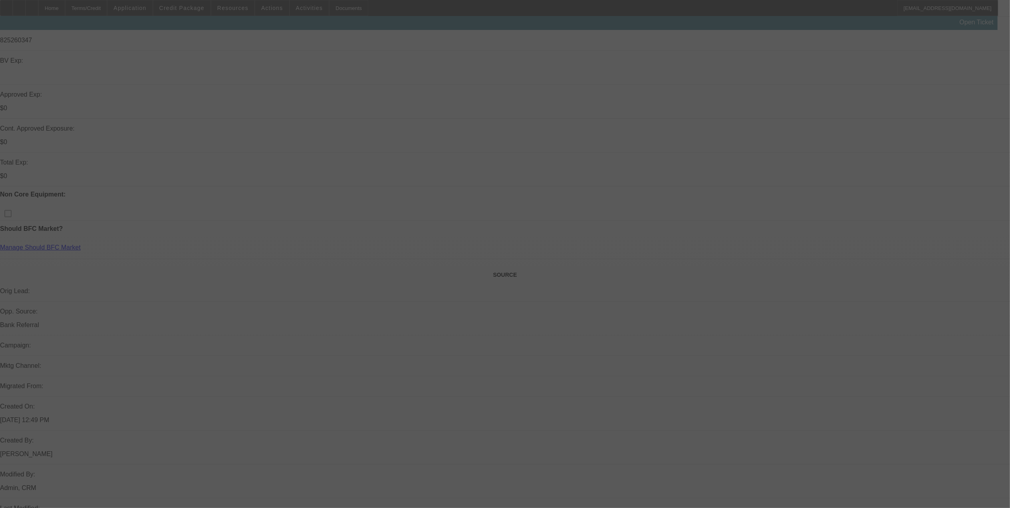
scroll to position [213, 0]
click at [50, 11] on div at bounding box center [505, 254] width 1010 height 508
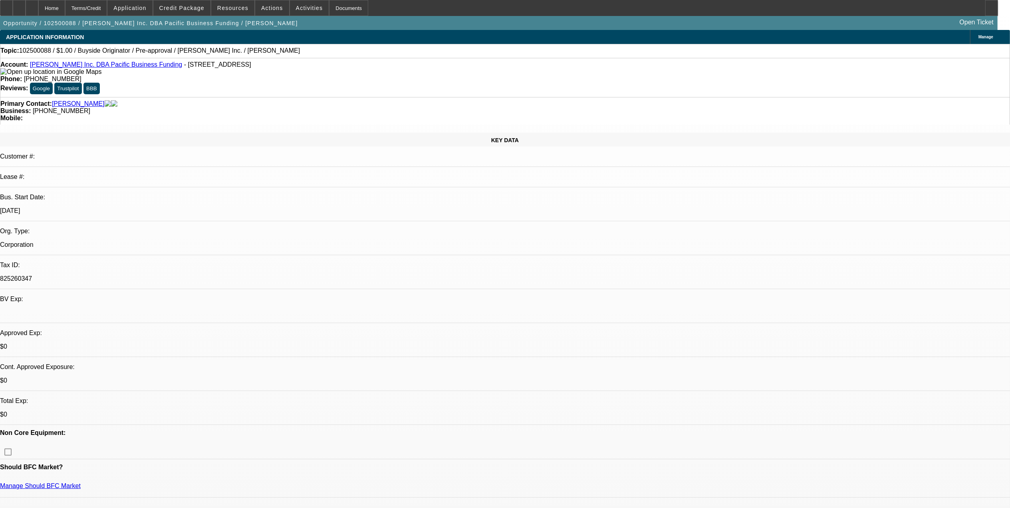
select select "0"
select select "2"
select select "0"
select select "2"
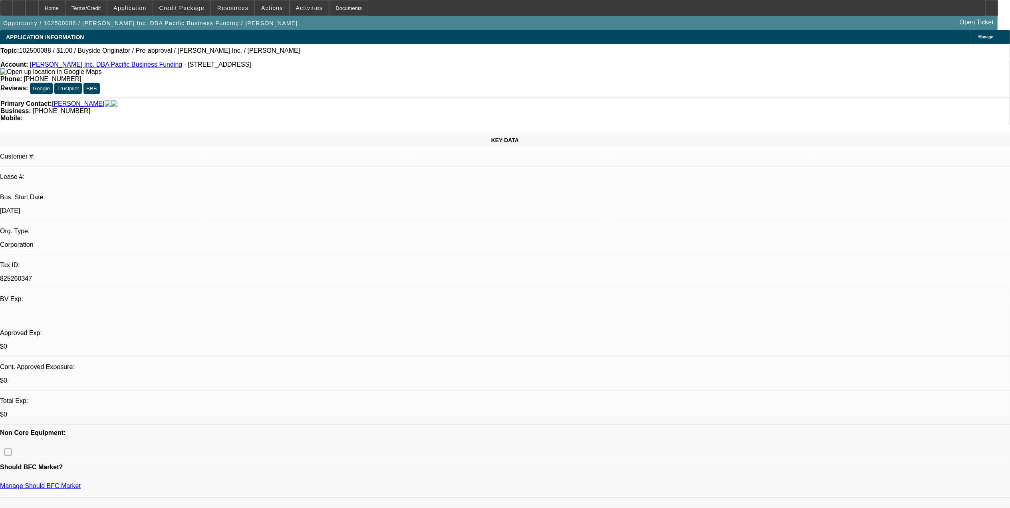
select select "0"
select select "1"
select select "2"
select select "6"
select select "1"
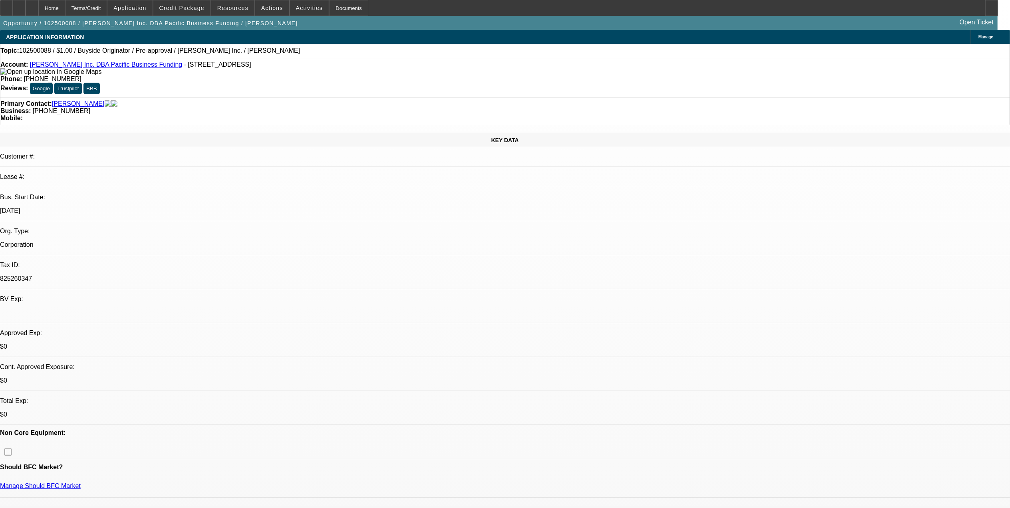
select select "2"
select select "6"
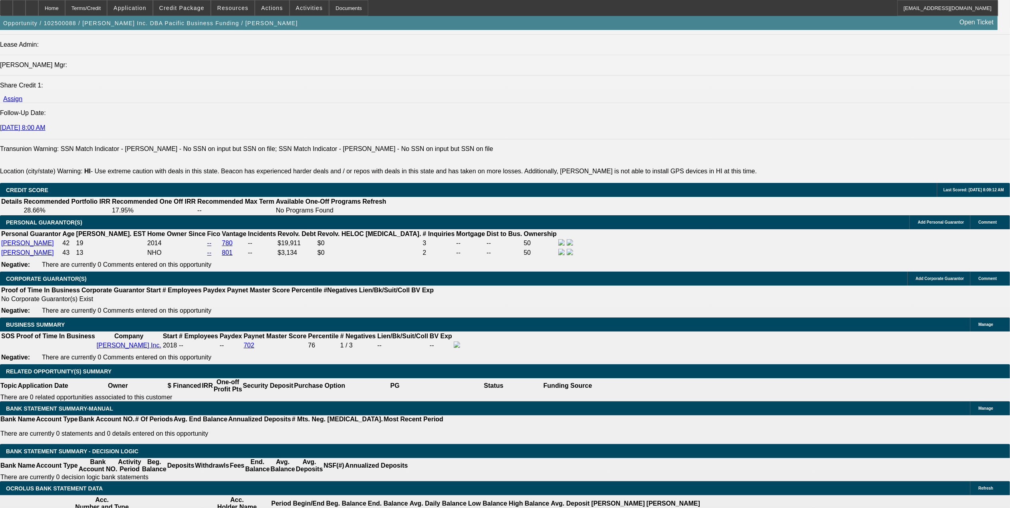
scroll to position [1012, 0]
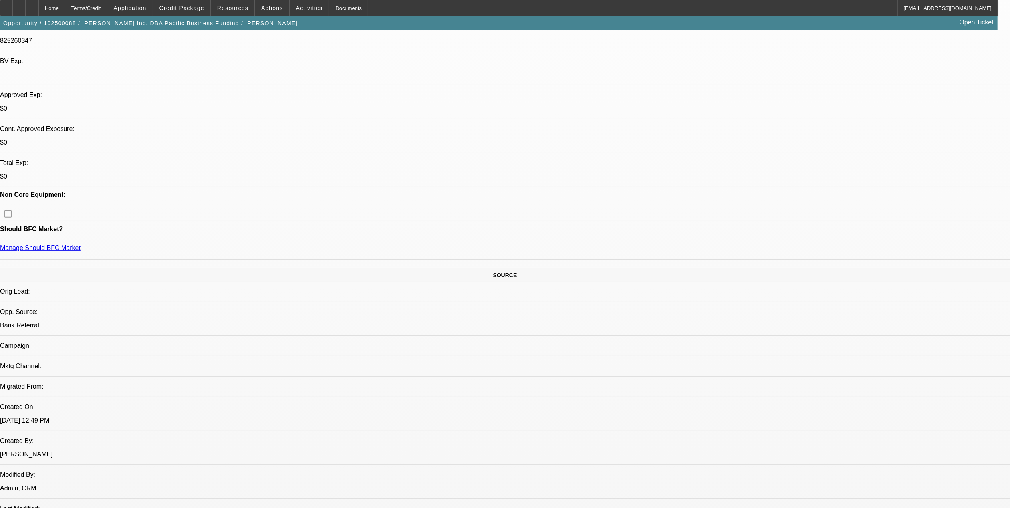
scroll to position [213, 0]
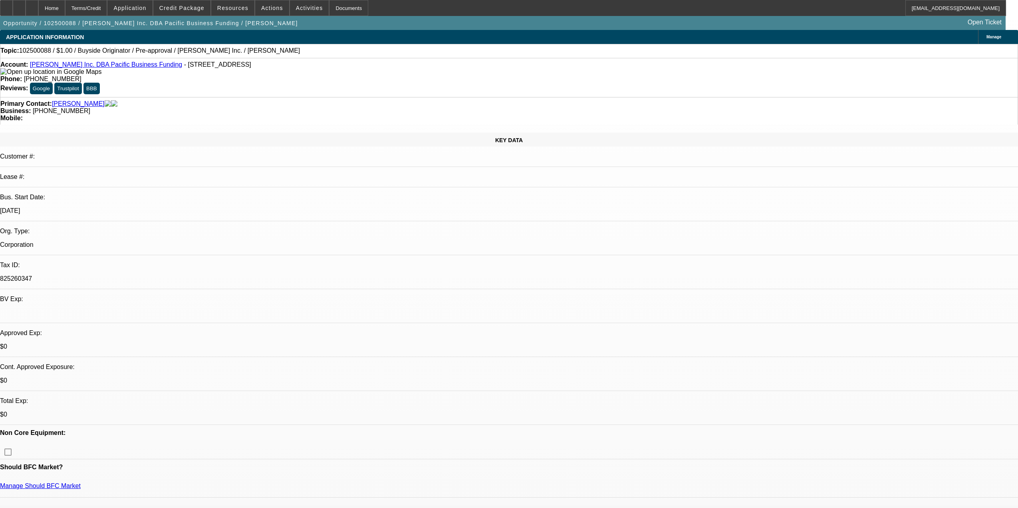
select select "0"
select select "2"
select select "0"
select select "6"
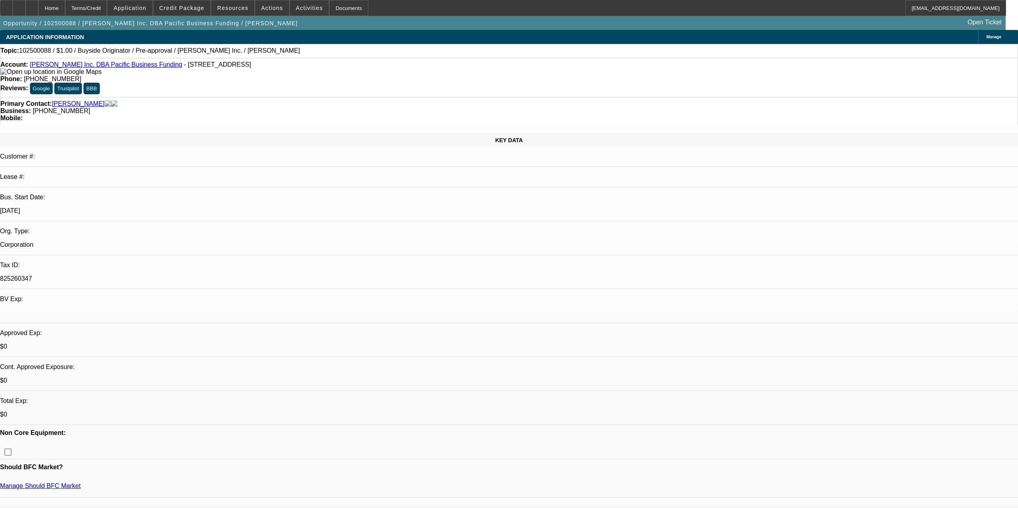
select select "0"
select select "2"
select select "0"
select select "6"
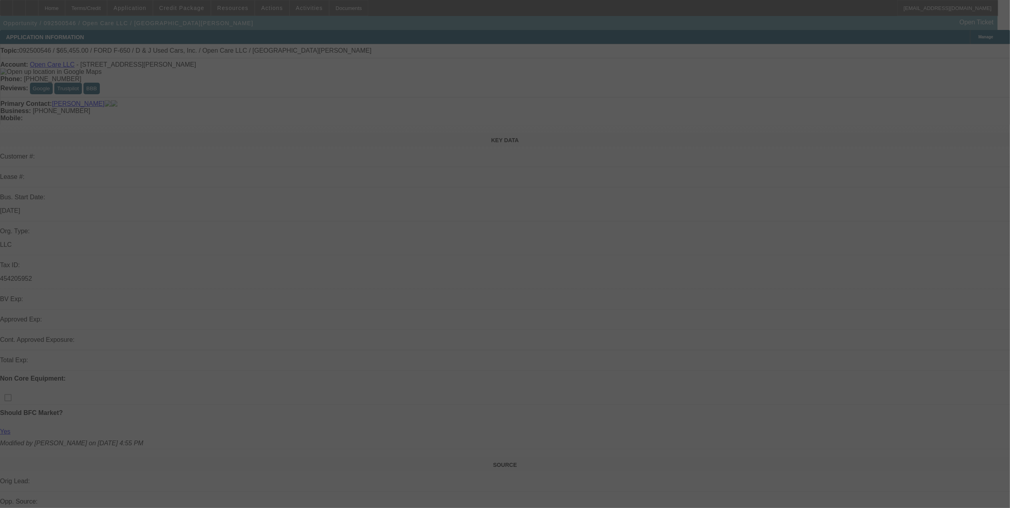
select select "2"
select select "0"
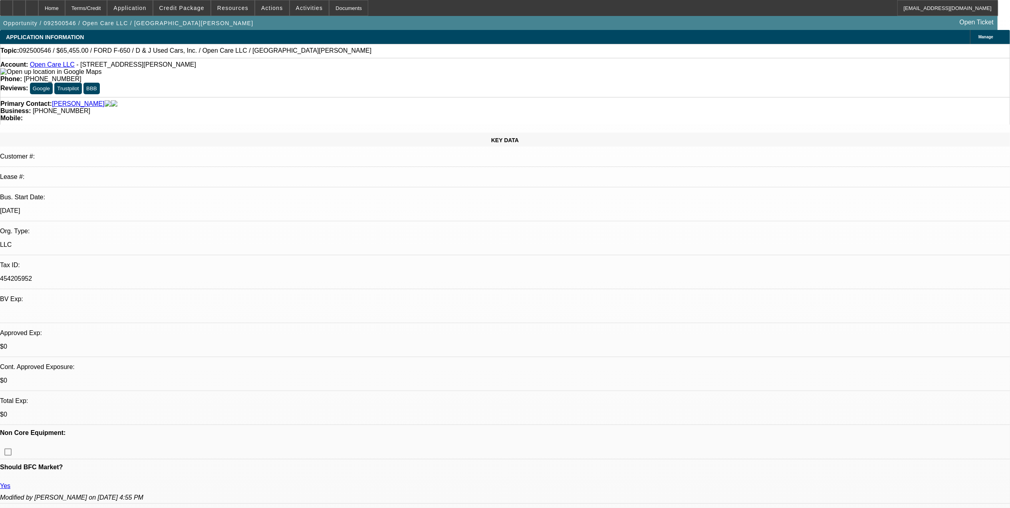
select select "1"
select select "2"
select select "6"
select select "1"
select select "3"
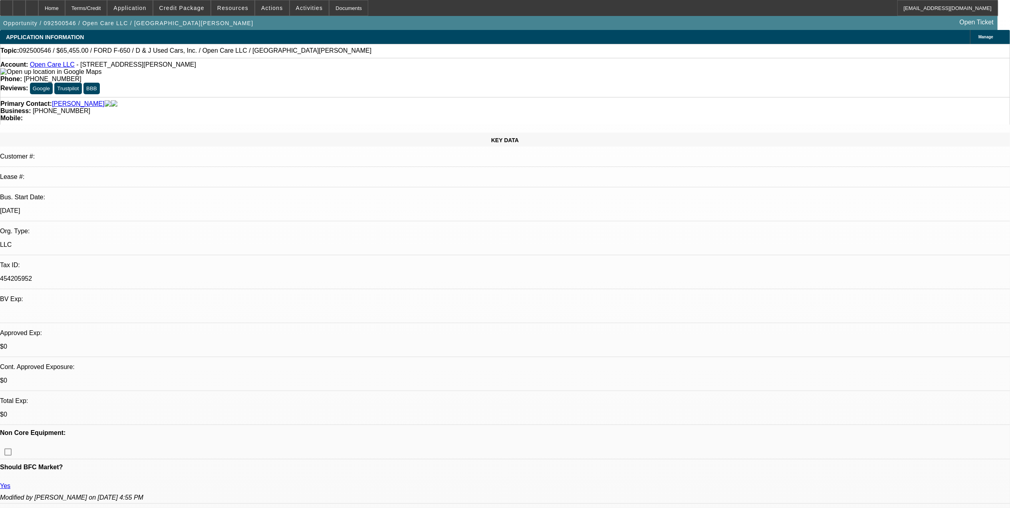
select select "6"
click at [204, 10] on span "Credit Package" at bounding box center [181, 8] width 45 height 6
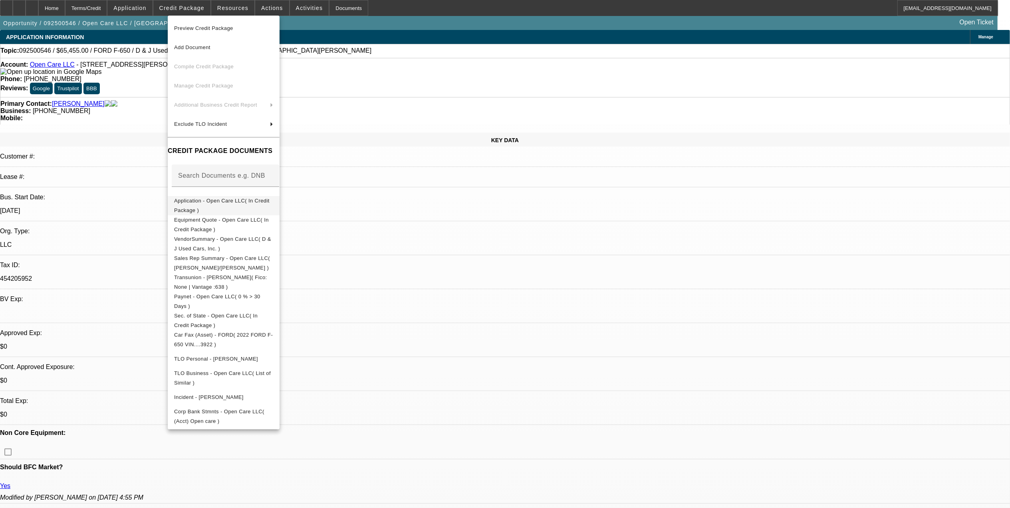
click at [221, 203] on span "Application - Open Care LLC( In Credit Package )" at bounding box center [221, 205] width 95 height 16
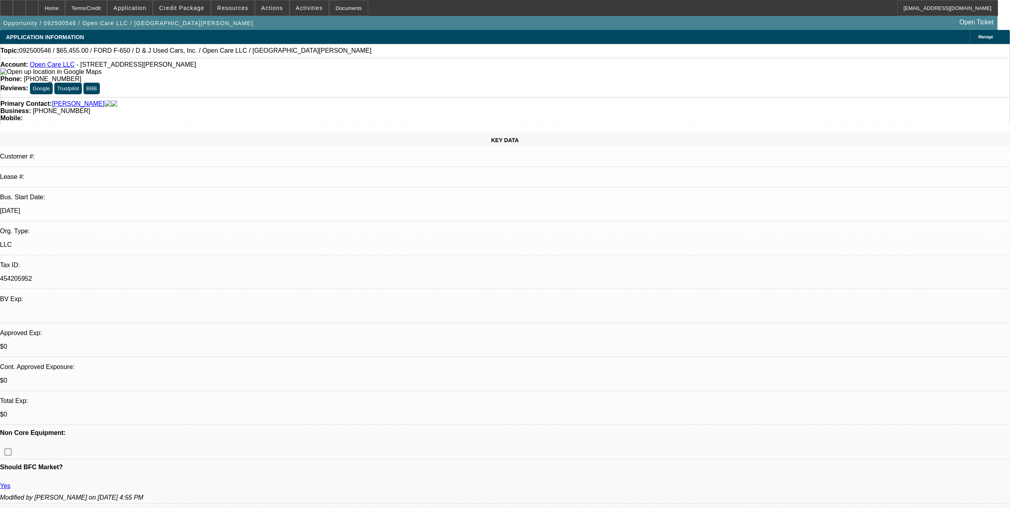
drag, startPoint x: 117, startPoint y: 169, endPoint x: 98, endPoint y: 176, distance: 21.0
click at [117, 275] on div "454205952" at bounding box center [505, 278] width 1010 height 7
drag, startPoint x: 123, startPoint y: 167, endPoint x: 172, endPoint y: 170, distance: 48.8
click at [172, 275] on div "454205952" at bounding box center [505, 278] width 1010 height 7
drag, startPoint x: 172, startPoint y: 170, endPoint x: 171, endPoint y: 184, distance: 14.4
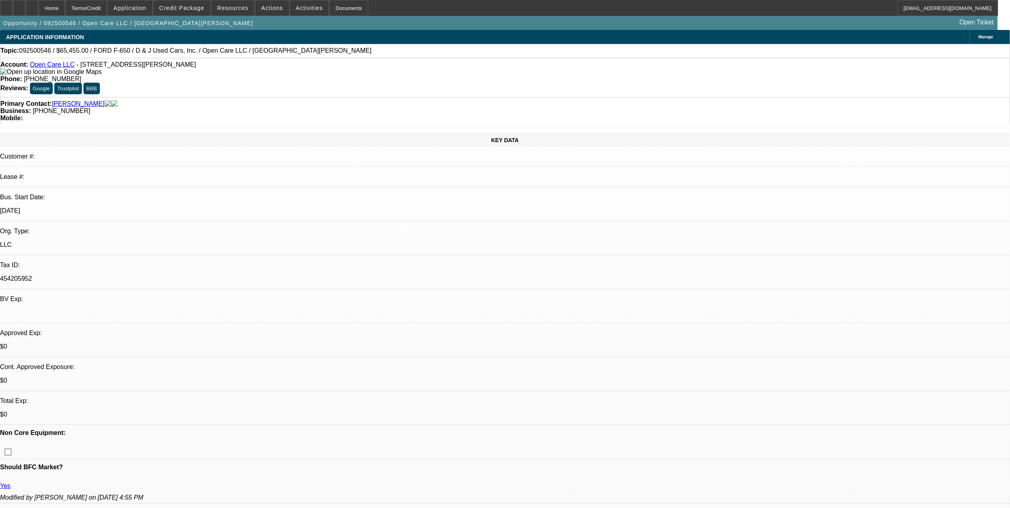
click at [171, 343] on p "$0" at bounding box center [505, 346] width 1010 height 7
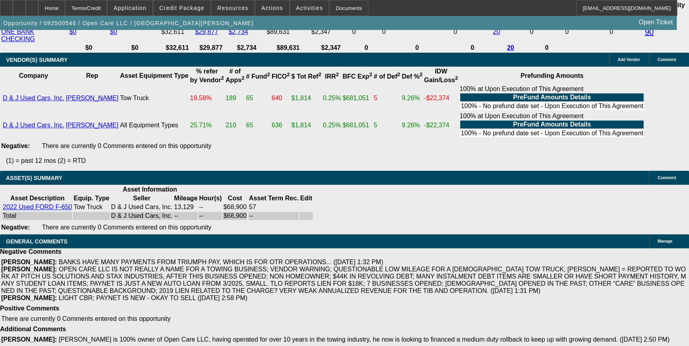
scroll to position [1626, 0]
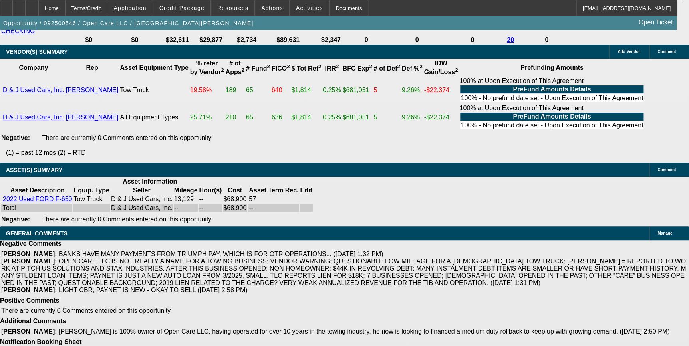
drag, startPoint x: 232, startPoint y: 304, endPoint x: 435, endPoint y: 307, distance: 203.3
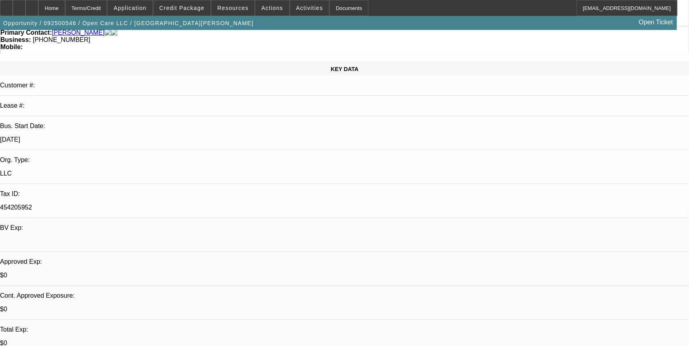
scroll to position [0, 0]
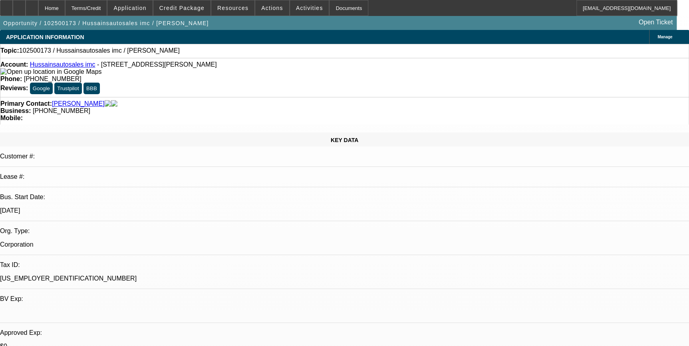
select select "0"
select select "2"
select select "0.1"
select select "1"
select select "2"
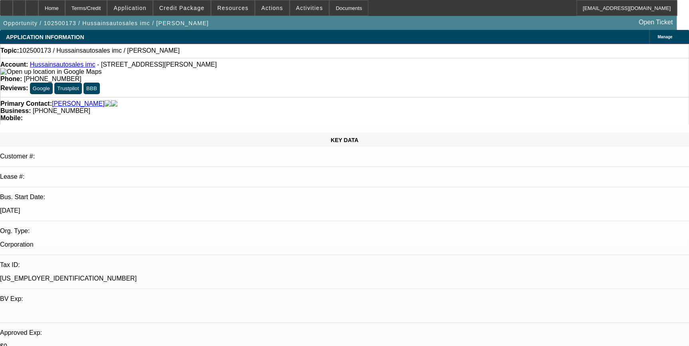
select select "4"
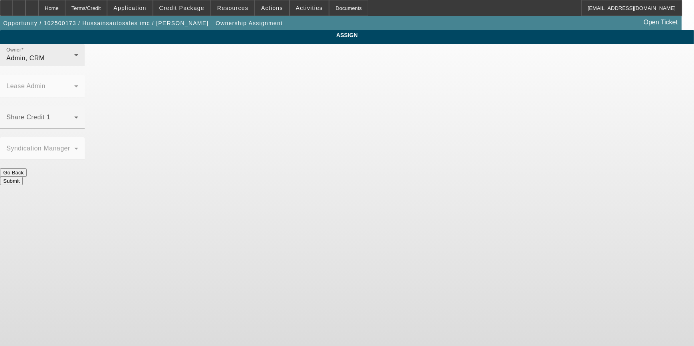
click at [74, 63] on div "Admin, CRM" at bounding box center [40, 59] width 68 height 10
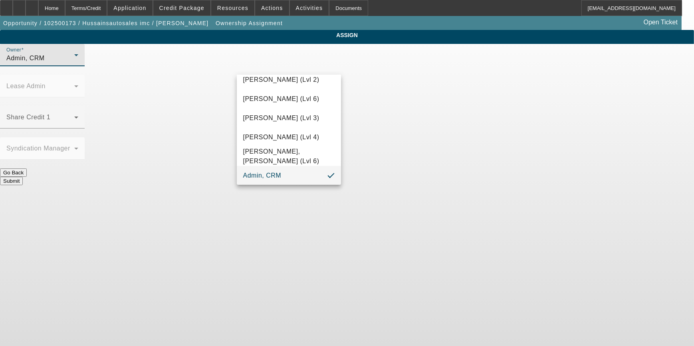
scroll to position [118, 0]
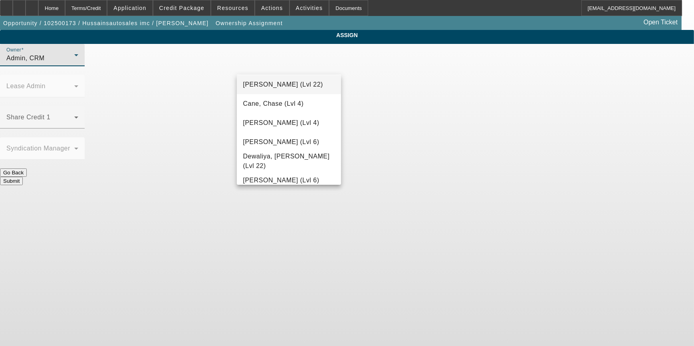
click at [279, 87] on span "[PERSON_NAME] (Lvl 22)" at bounding box center [283, 85] width 80 height 10
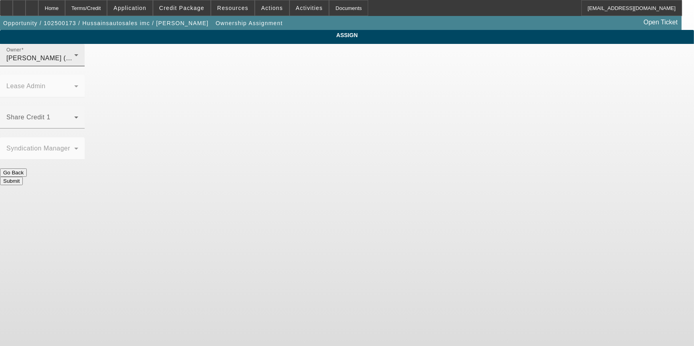
drag, startPoint x: 279, startPoint y: 87, endPoint x: 276, endPoint y: 73, distance: 13.5
click at [74, 63] on div "[PERSON_NAME] (Lvl 22)" at bounding box center [40, 59] width 68 height 10
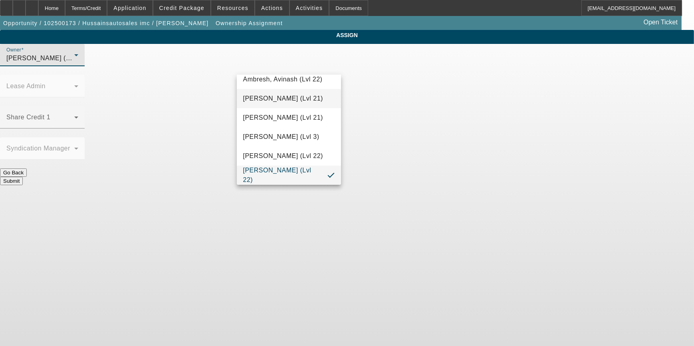
scroll to position [47, 0]
click at [276, 177] on span "Cane, Chase (Lvl 4)" at bounding box center [273, 176] width 61 height 10
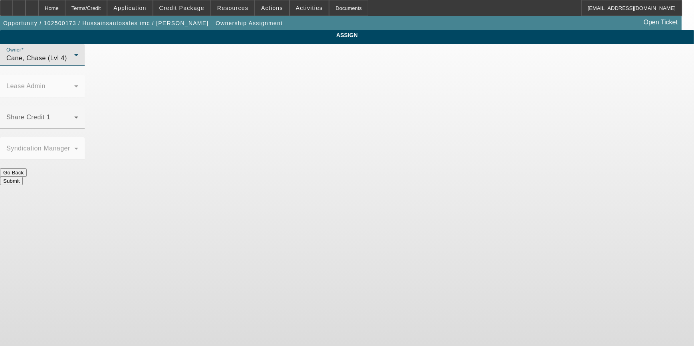
click at [23, 177] on button "Submit" at bounding box center [11, 181] width 23 height 8
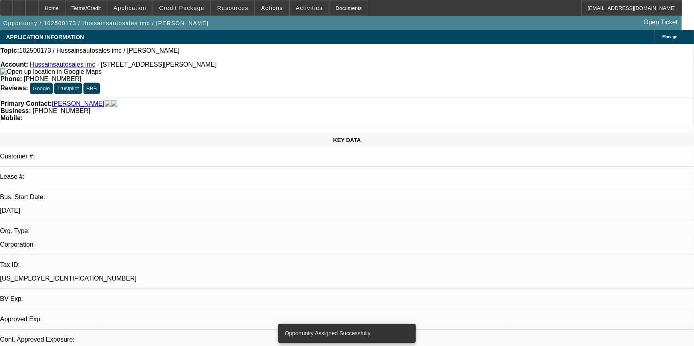
select select "0"
select select "2"
select select "0.1"
select select "4"
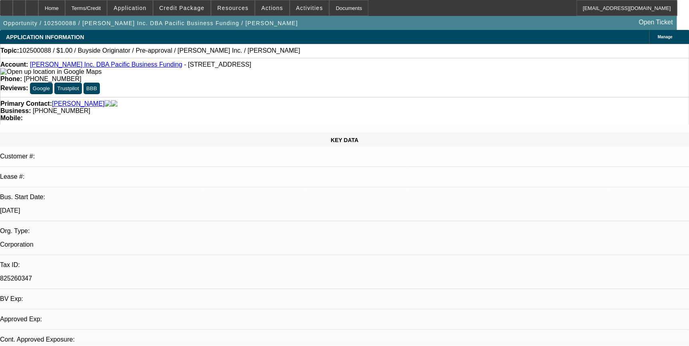
select select "0"
select select "2"
select select "0"
select select "6"
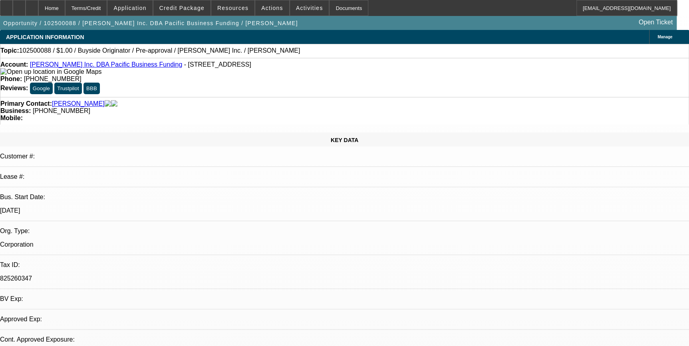
select select "0"
select select "2"
select select "0"
select select "6"
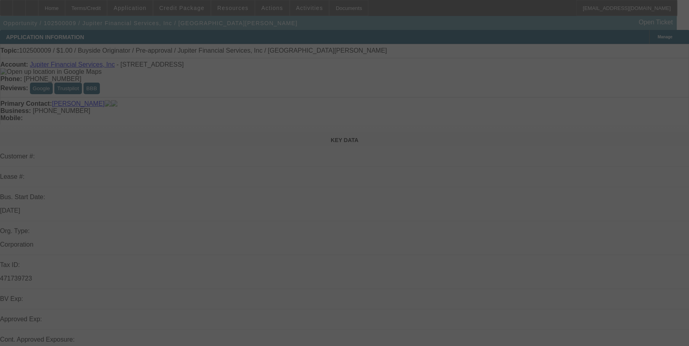
click at [355, 193] on div at bounding box center [344, 173] width 689 height 346
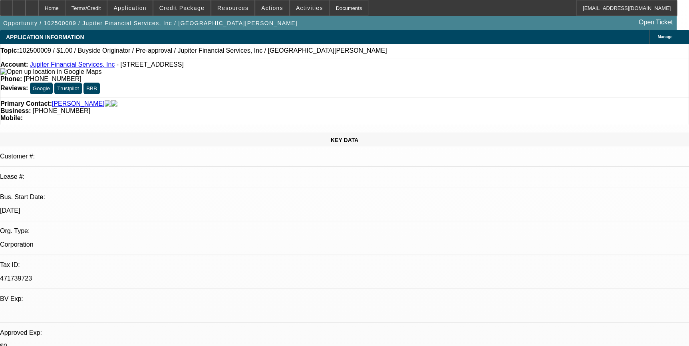
select select "0"
select select "2"
select select "0"
select select "2"
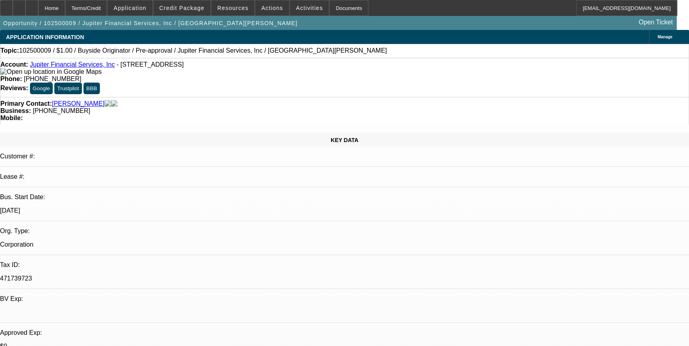
select select "0"
select select "1"
select select "2"
select select "6"
select select "1"
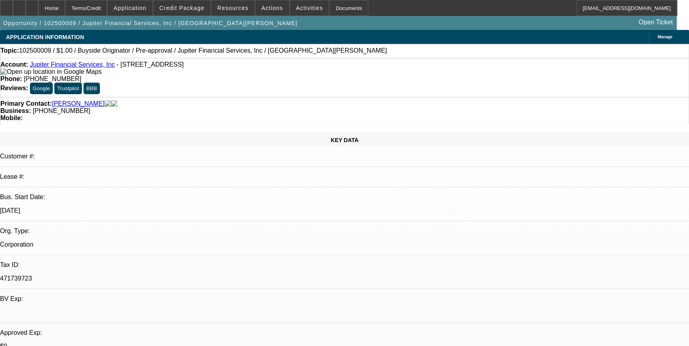
select select "2"
select select "6"
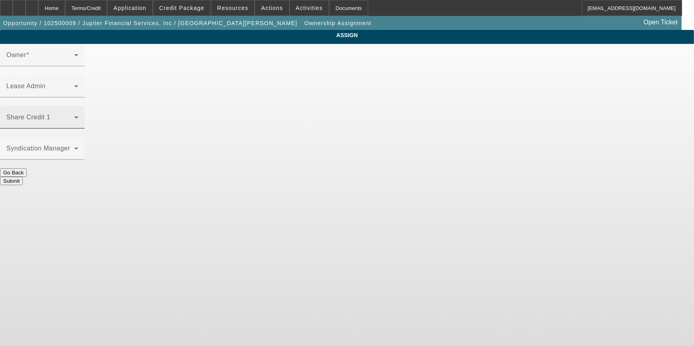
click at [74, 116] on span at bounding box center [40, 121] width 68 height 10
click at [222, 148] on body "Home Terms/Credit Application Credit Package Resources Actions Activities Docum…" at bounding box center [347, 173] width 694 height 346
click at [222, 135] on div "ASSIGN Owner Lease Admin Share Credit 1 Syndication Manager Go Back" at bounding box center [347, 107] width 694 height 155
click at [74, 116] on span at bounding box center [40, 121] width 68 height 10
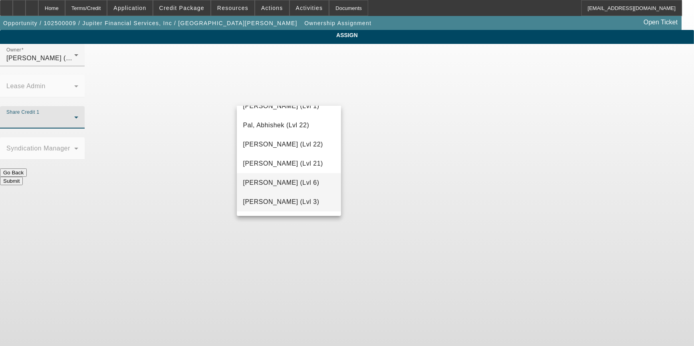
scroll to position [773, 0]
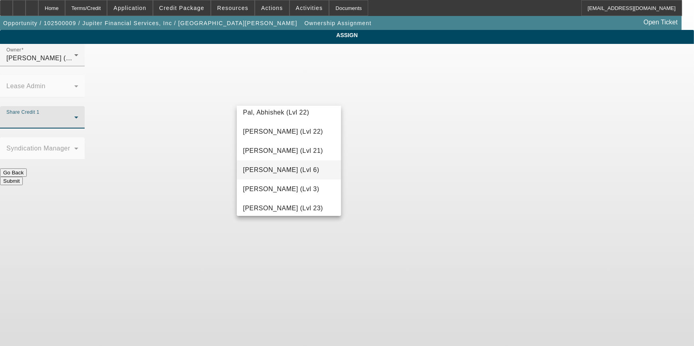
drag, startPoint x: 276, startPoint y: 191, endPoint x: 296, endPoint y: 173, distance: 26.9
click at [295, 172] on div "- Select - [GEOGRAPHIC_DATA][PERSON_NAME][GEOGRAPHIC_DATA] (Lvl 22) [PERSON_NAM…" at bounding box center [289, 161] width 105 height 110
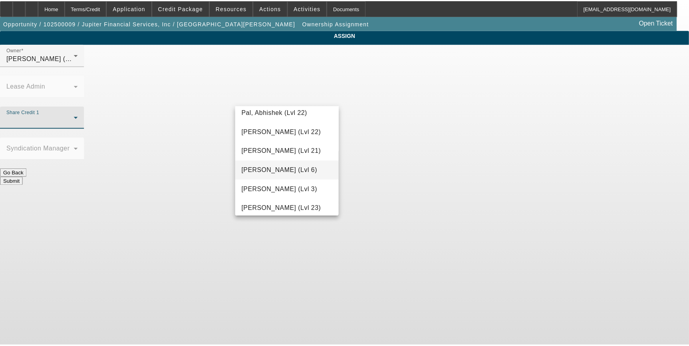
scroll to position [809, 0]
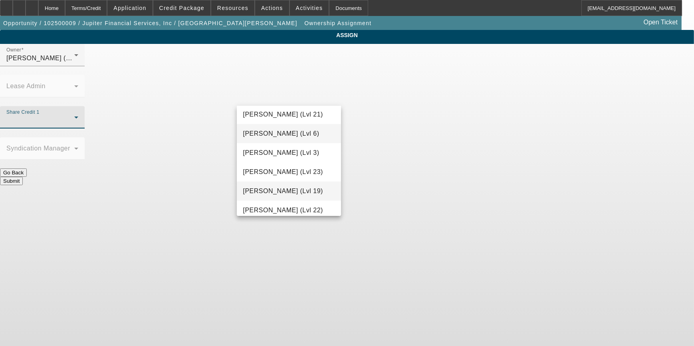
drag, startPoint x: 285, startPoint y: 192, endPoint x: 287, endPoint y: 188, distance: 4.1
click at [285, 192] on span "[PERSON_NAME] (Lvl 19)" at bounding box center [283, 191] width 80 height 10
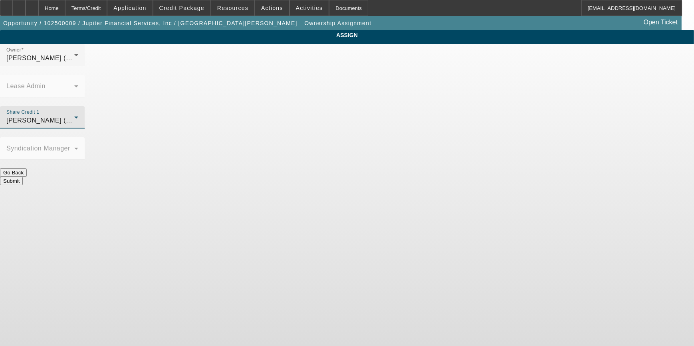
click at [23, 177] on button "Submit" at bounding box center [11, 181] width 23 height 8
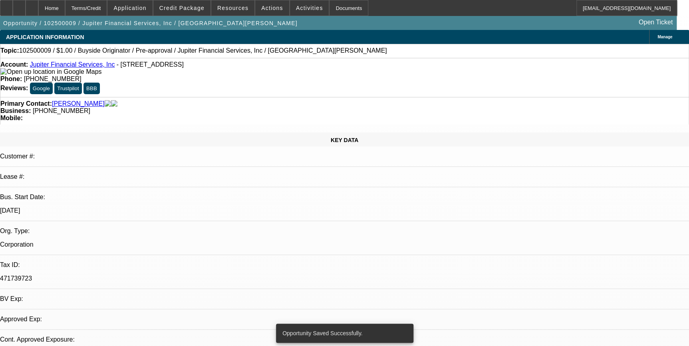
select select "0"
select select "2"
select select "0"
select select "6"
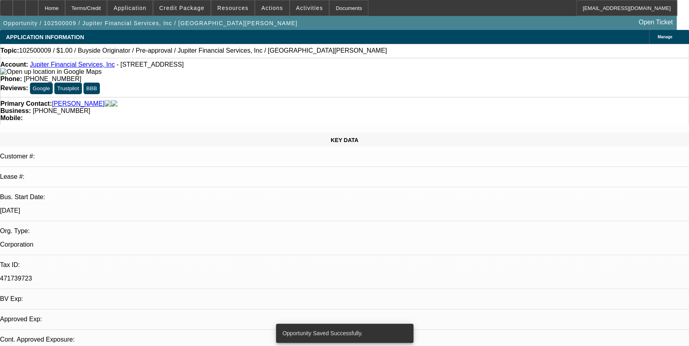
select select "0"
select select "2"
select select "0"
select select "6"
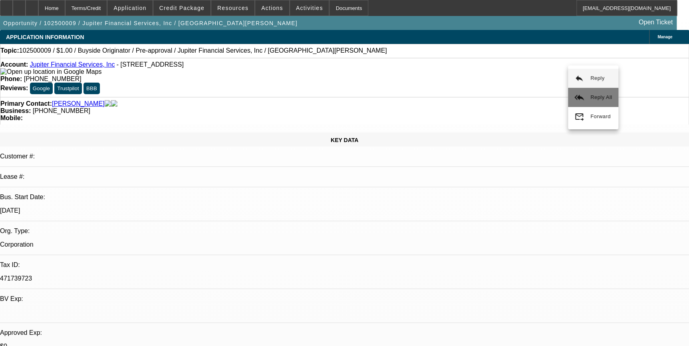
click at [584, 91] on button "reply_all Reply All" at bounding box center [593, 97] width 50 height 19
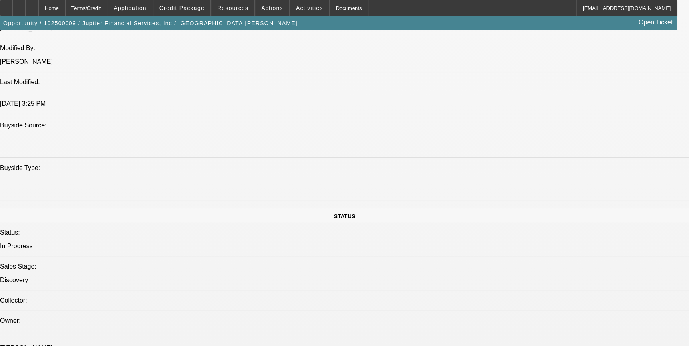
scroll to position [726, 0]
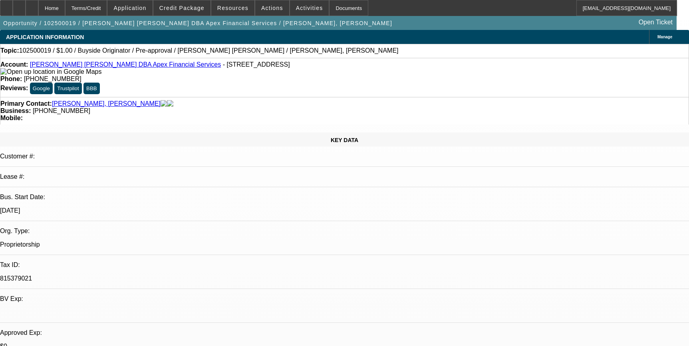
select select "0"
select select "2"
select select "0"
select select "2"
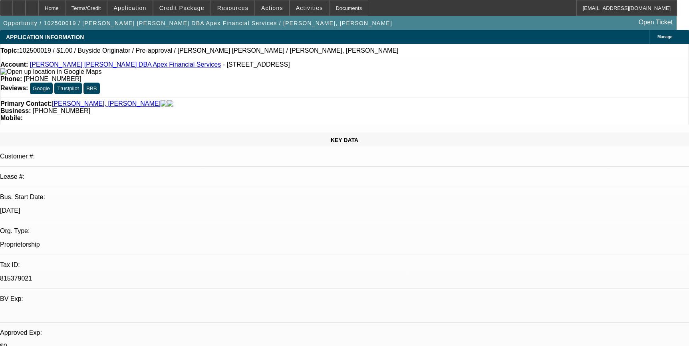
select select "0"
drag, startPoint x: 0, startPoint y: 0, endPoint x: 401, endPoint y: 192, distance: 444.4
select select "1"
select select "2"
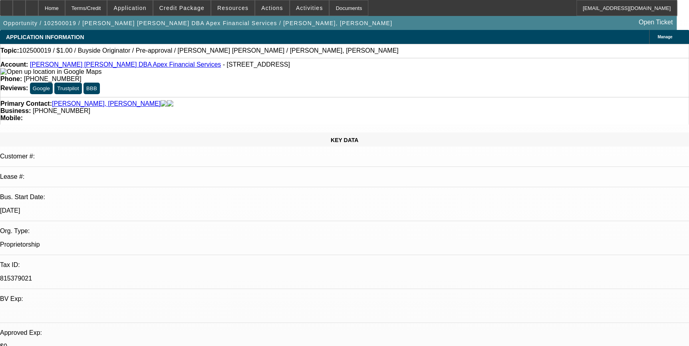
select select "6"
select select "1"
select select "2"
select select "6"
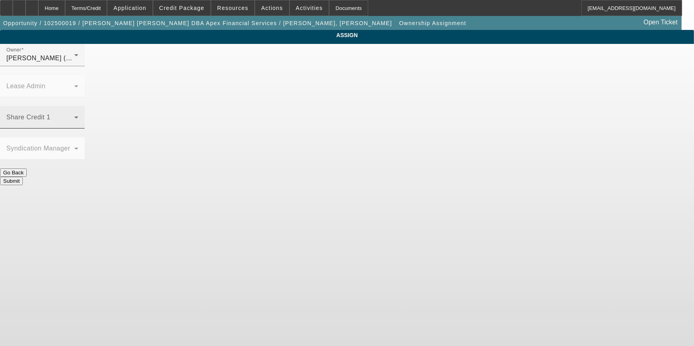
click at [74, 116] on span at bounding box center [40, 121] width 68 height 10
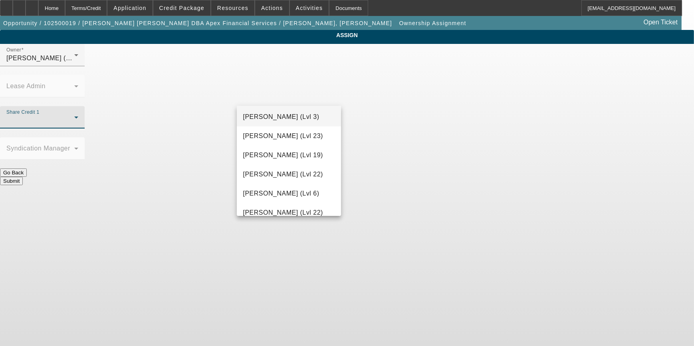
scroll to position [846, 0]
click at [272, 161] on mat-option "[PERSON_NAME] (Lvl 19)" at bounding box center [289, 154] width 105 height 19
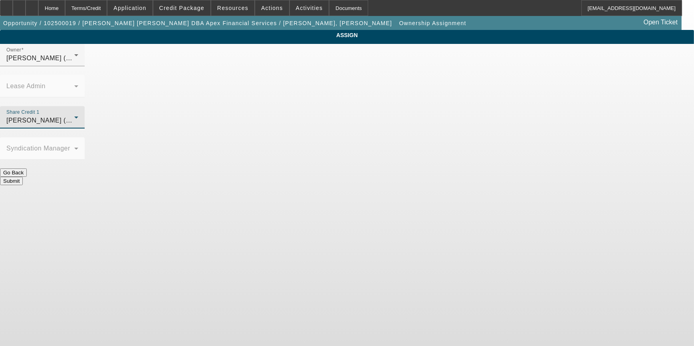
click at [23, 177] on button "Submit" at bounding box center [11, 181] width 23 height 8
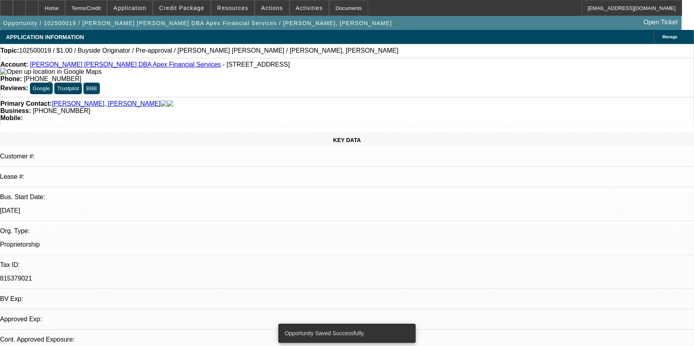
select select "0"
select select "2"
select select "0"
select select "6"
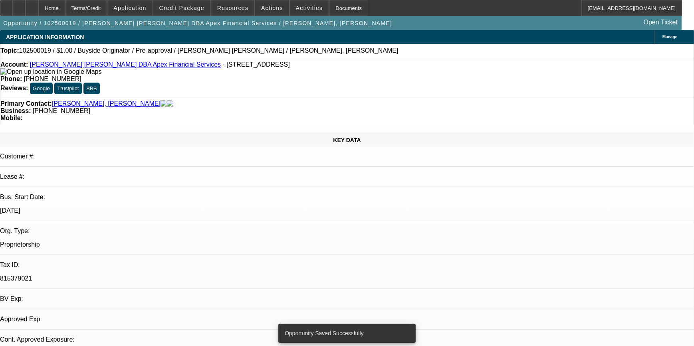
select select "0"
select select "2"
select select "0"
select select "6"
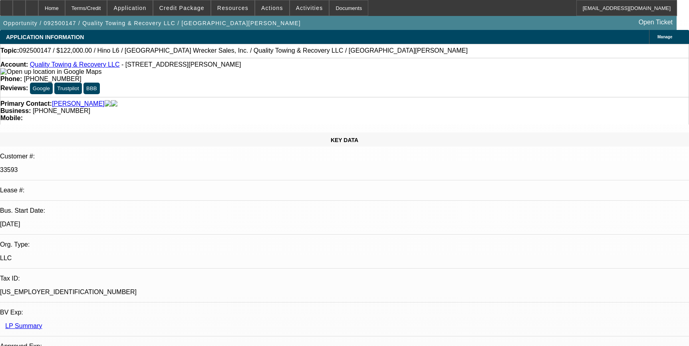
select select "0"
select select "6"
select select "0"
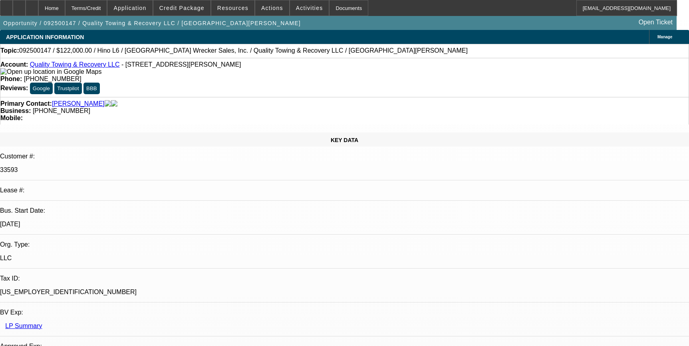
select select "0"
select select "6"
select select "0"
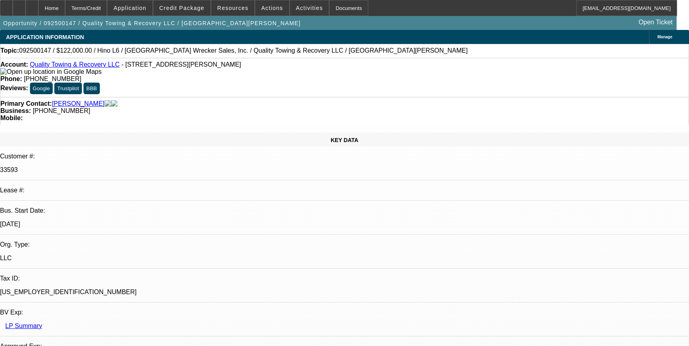
select select "0"
select select "6"
select select "0"
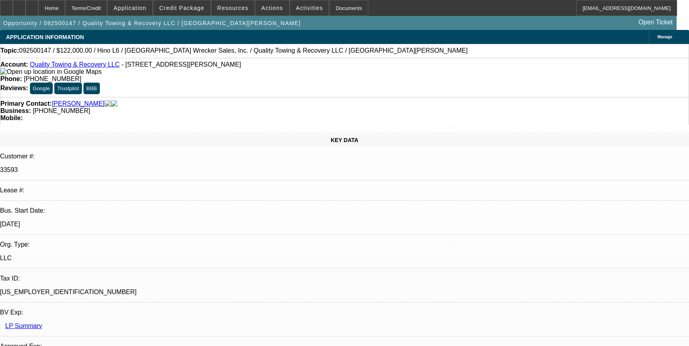
select select "6"
